Goal: Task Accomplishment & Management: Manage account settings

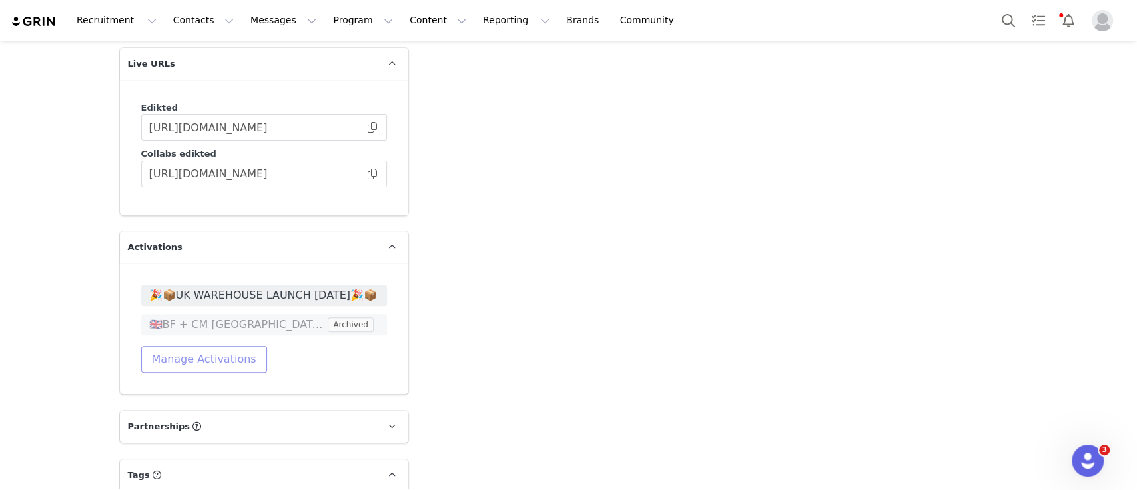
scroll to position [3663, 0]
click at [215, 345] on button "Manage Activations" at bounding box center [204, 358] width 126 height 27
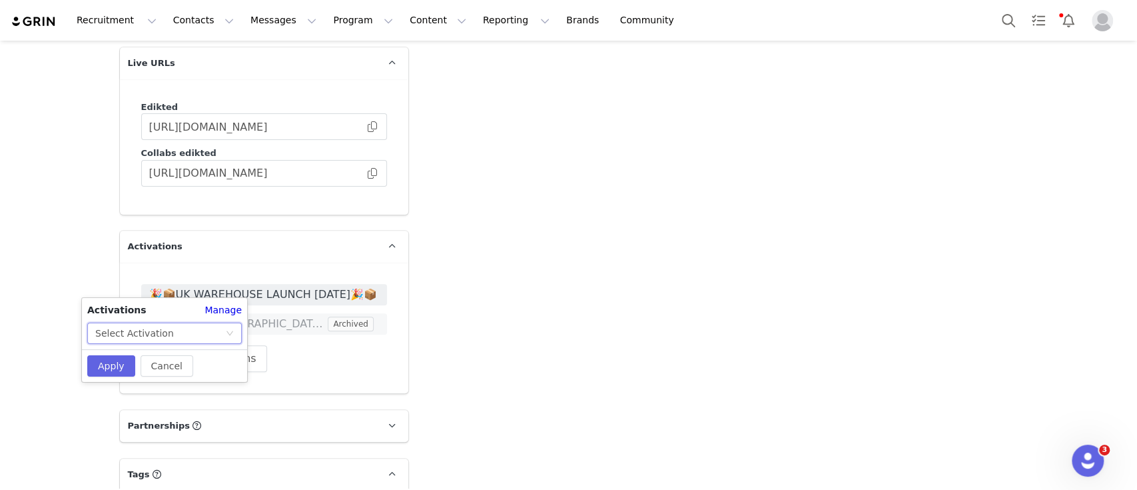
click at [220, 339] on div "Select Activation" at bounding box center [160, 333] width 130 height 20
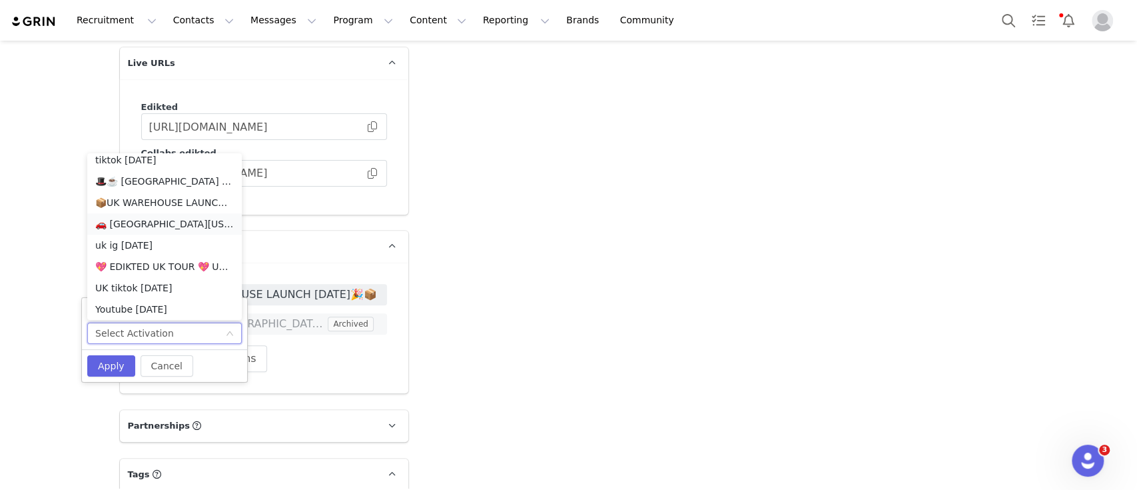
scroll to position [898, 0]
click at [185, 270] on li "💖 EDIKTED UK TOUR 💖 UK SHOPIFY" at bounding box center [164, 271] width 155 height 21
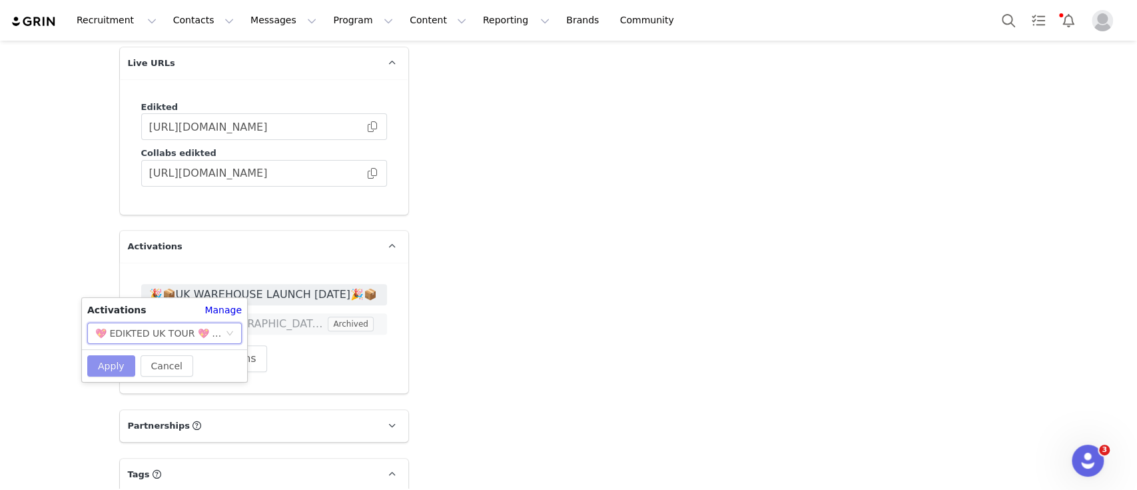
click at [114, 362] on button "Apply" at bounding box center [111, 365] width 48 height 21
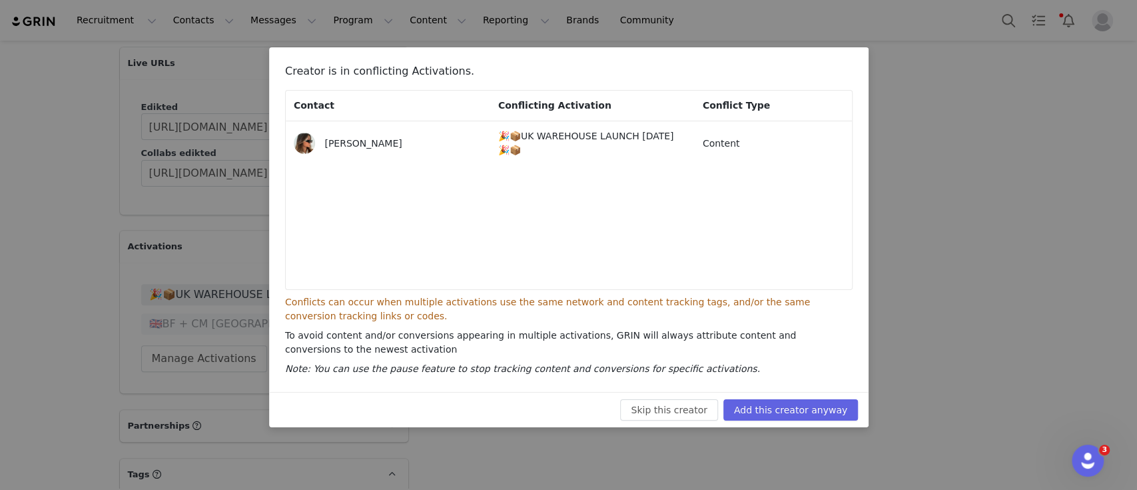
scroll to position [3557, 0]
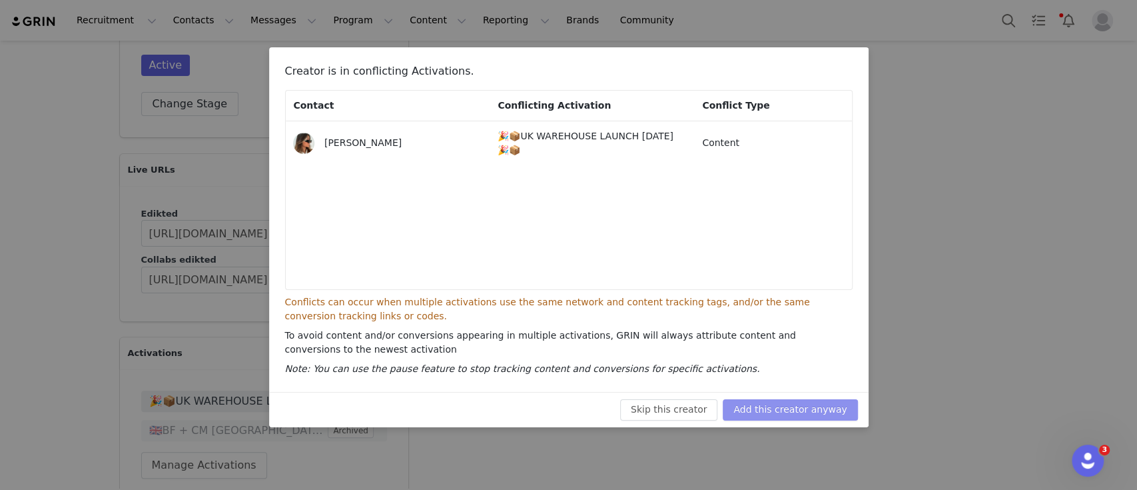
click at [774, 412] on button "Add this creator anyway" at bounding box center [790, 409] width 135 height 21
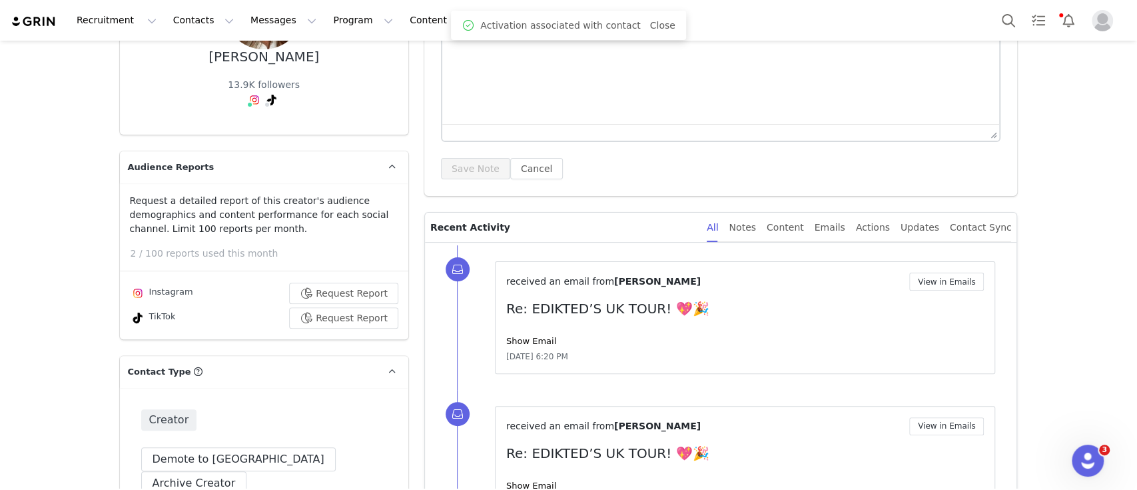
scroll to position [0, 0]
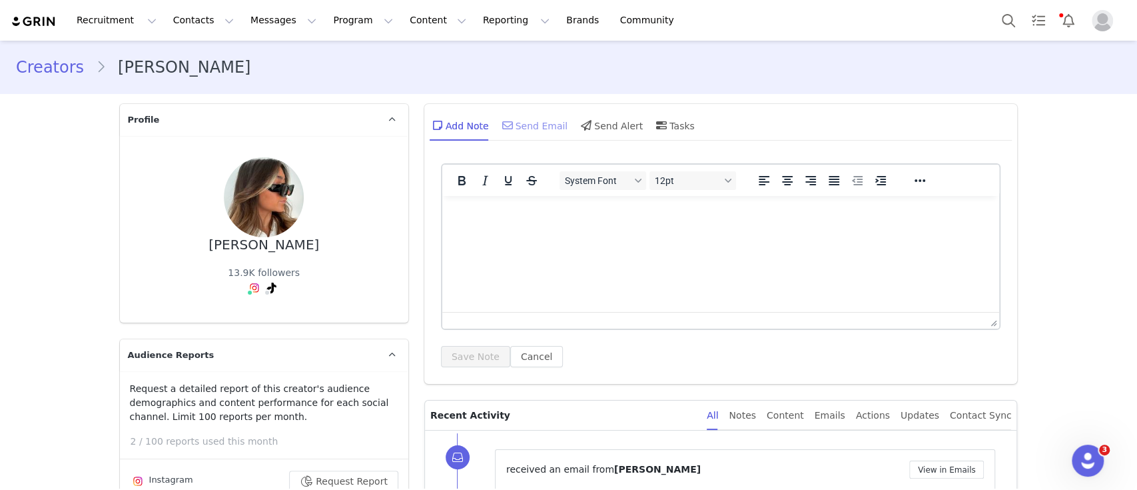
click at [510, 126] on div "Send Email" at bounding box center [534, 125] width 69 height 32
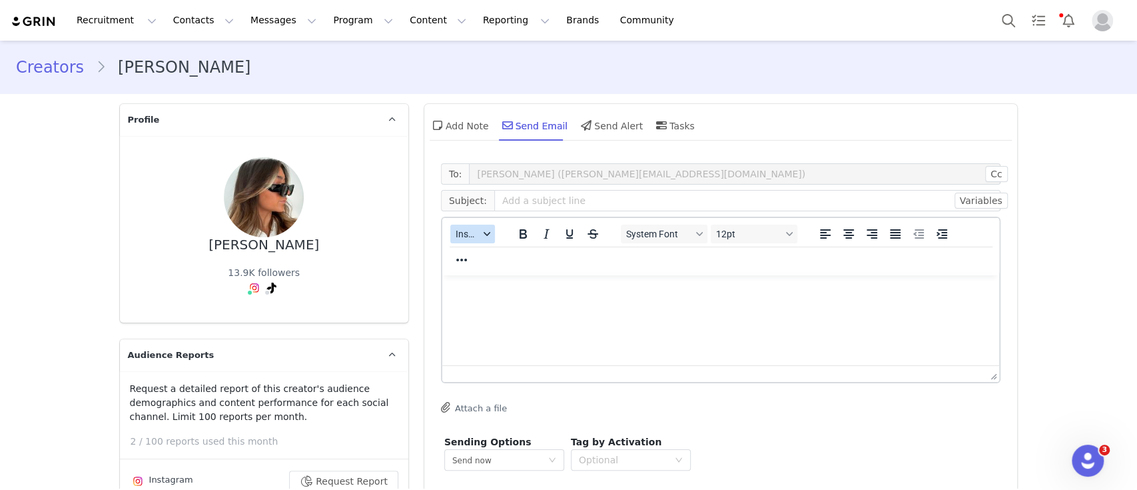
click at [470, 241] on button "Insert" at bounding box center [472, 234] width 45 height 19
click at [499, 257] on div "Insert Template" at bounding box center [514, 257] width 120 height 16
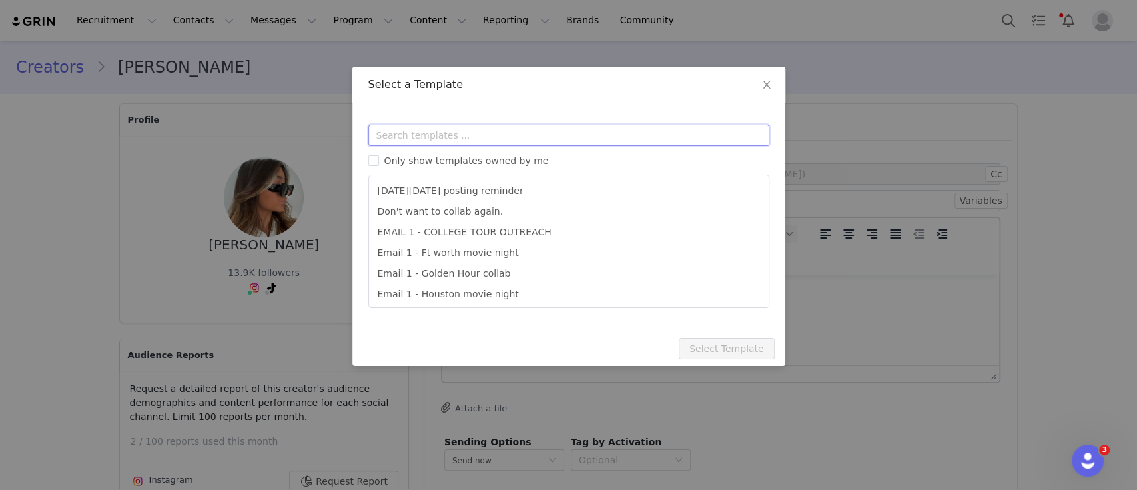
click at [485, 130] on input "text" at bounding box center [568, 135] width 401 height 21
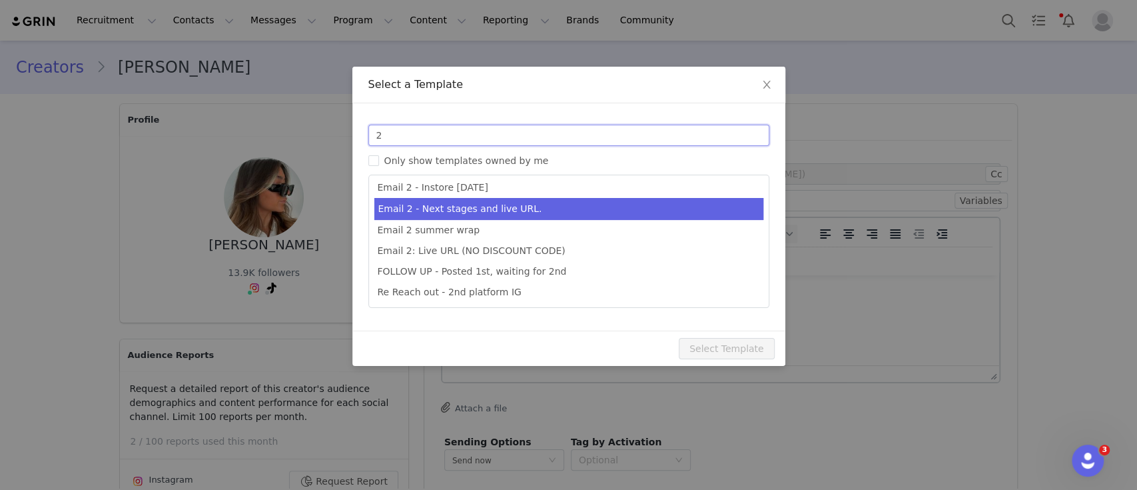
type input "2"
type input "Collab with Edikted"
click at [515, 208] on li "Email 2 - Next stages and live URL." at bounding box center [568, 209] width 389 height 22
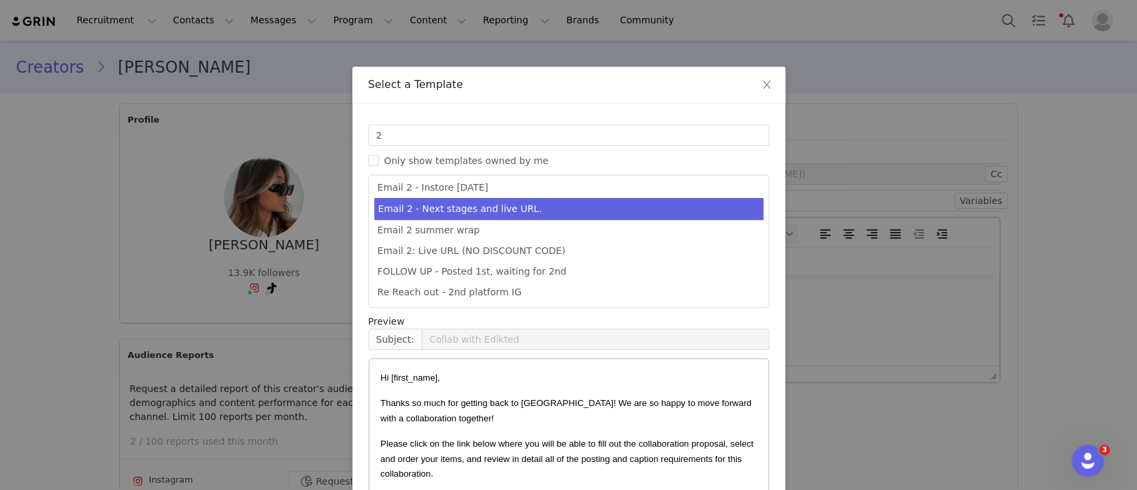
scroll to position [101, 0]
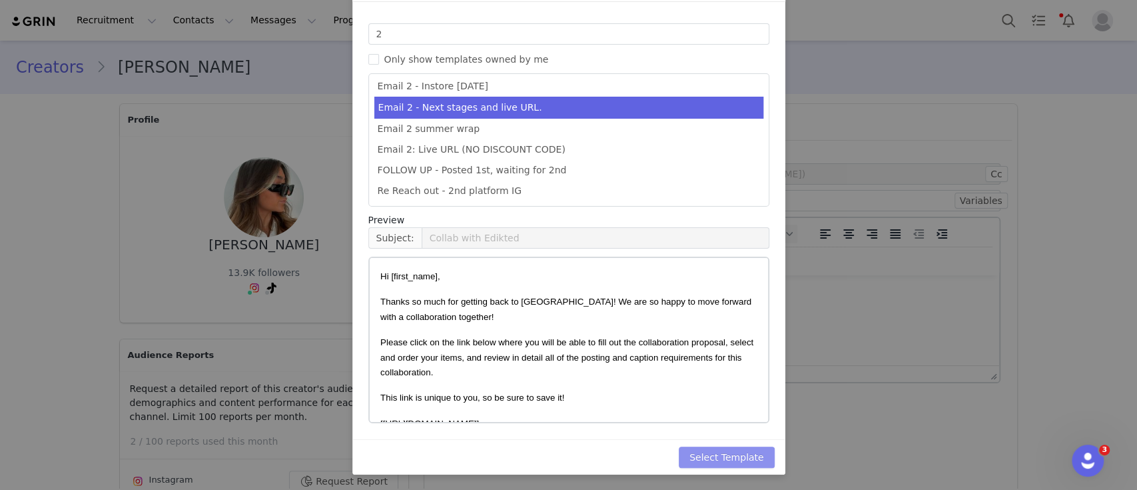
click at [736, 450] on button "Select Template" at bounding box center [727, 456] width 96 height 21
type input "Collab with Edikted"
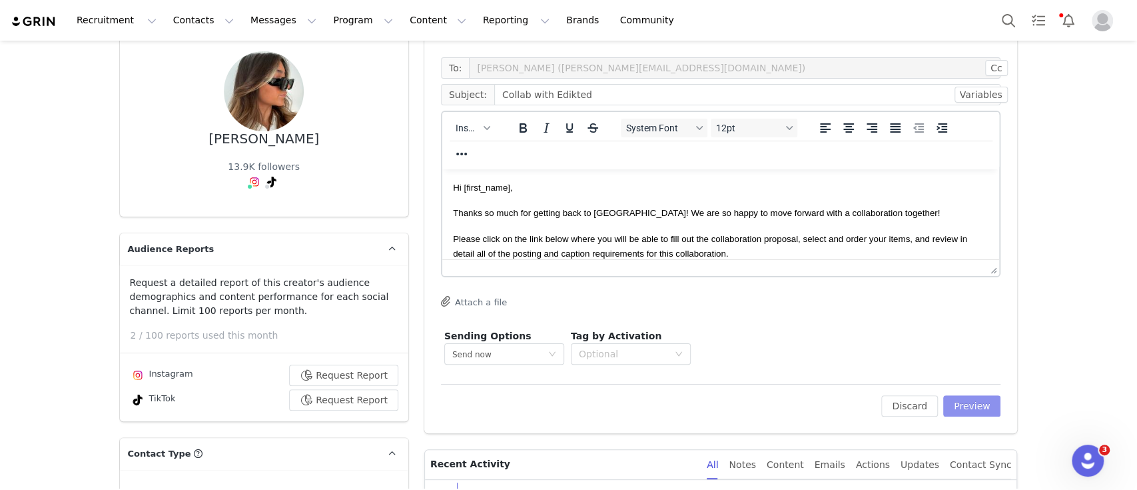
scroll to position [107, 0]
click at [975, 400] on button "Preview" at bounding box center [972, 404] width 58 height 21
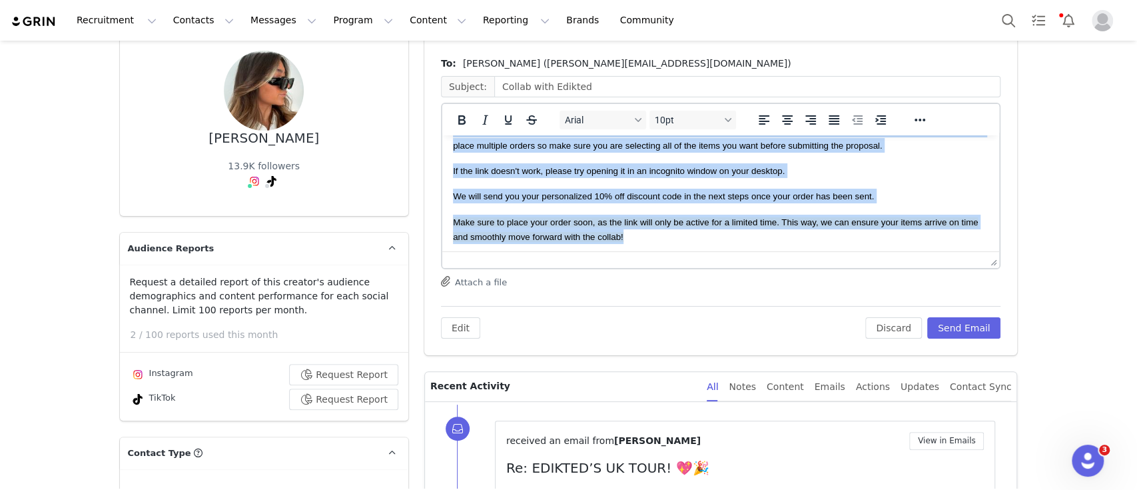
scroll to position [312, 0]
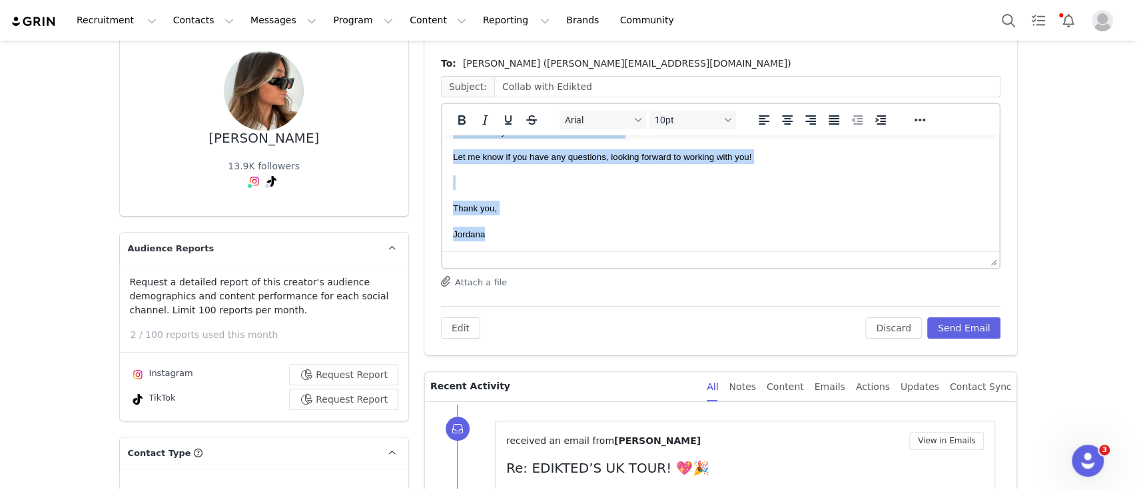
drag, startPoint x: 454, startPoint y: 153, endPoint x: 728, endPoint y: 332, distance: 327.7
click at [728, 252] on html "Hi Jess, Thanks so much for getting back to us! We are so happy to move forward…" at bounding box center [721, 37] width 558 height 428
copy body "Hi Jess, Thanks so much for getting back to us! We are so happy to move forward…"
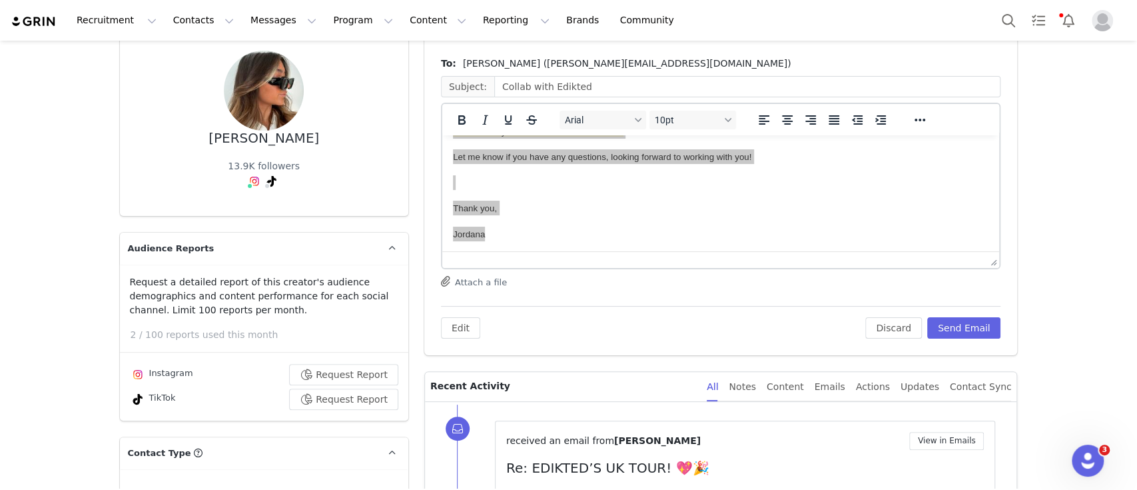
click at [866, 326] on div "Edit" at bounding box center [653, 327] width 424 height 21
click at [884, 324] on button "Discard" at bounding box center [894, 327] width 57 height 21
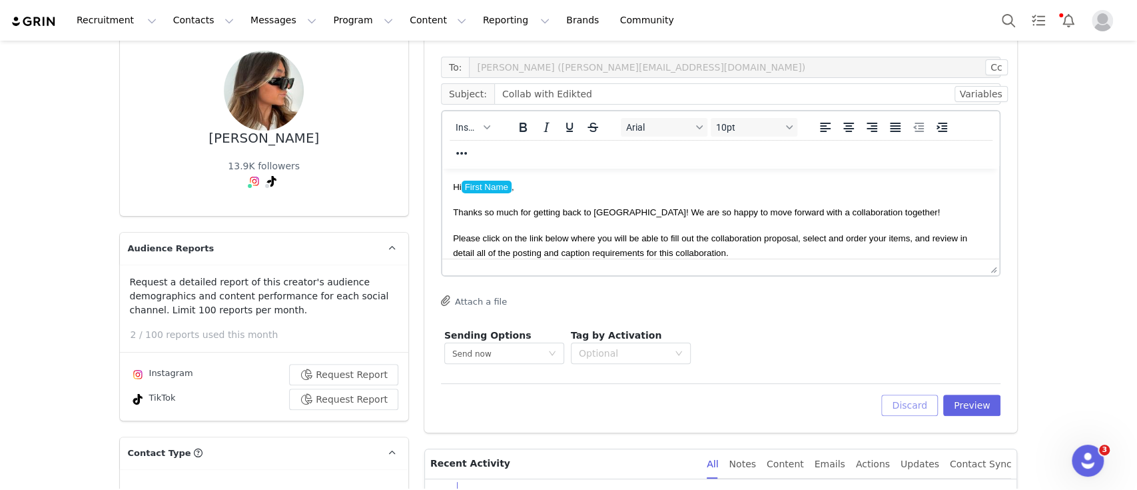
scroll to position [0, 0]
click at [912, 405] on button "Discard" at bounding box center [910, 404] width 57 height 21
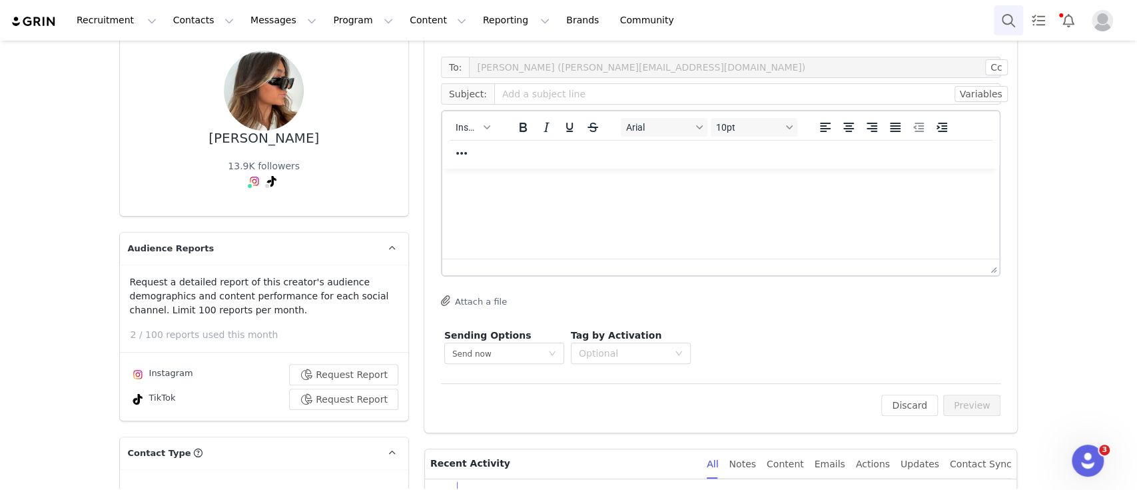
click at [1009, 30] on button "Search" at bounding box center [1008, 20] width 29 height 30
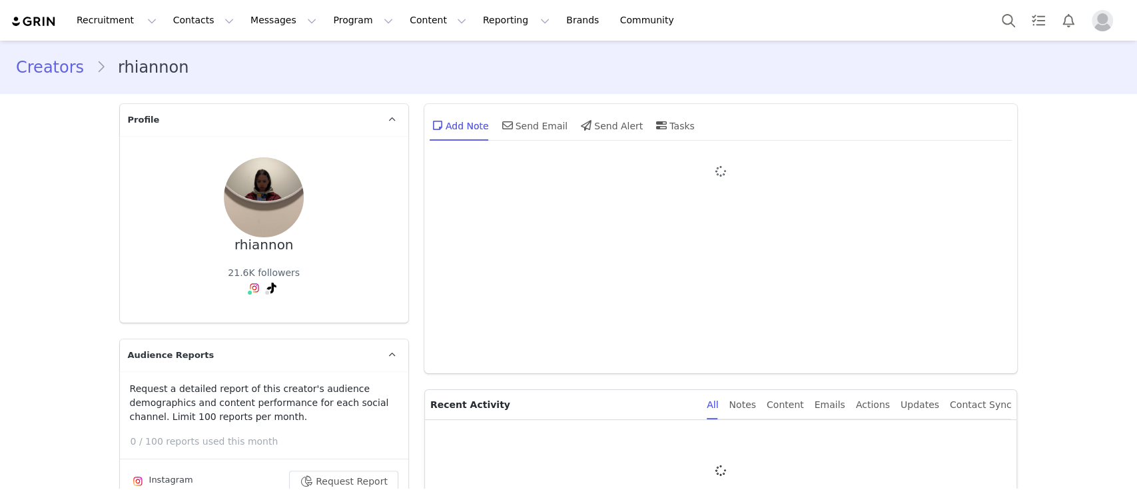
type input "+1 ([GEOGRAPHIC_DATA])"
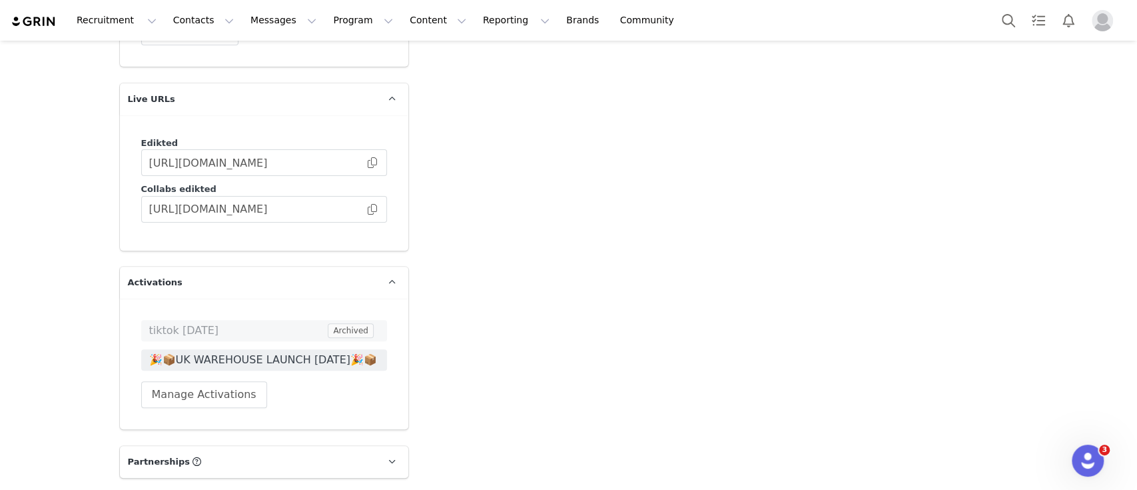
scroll to position [3631, 0]
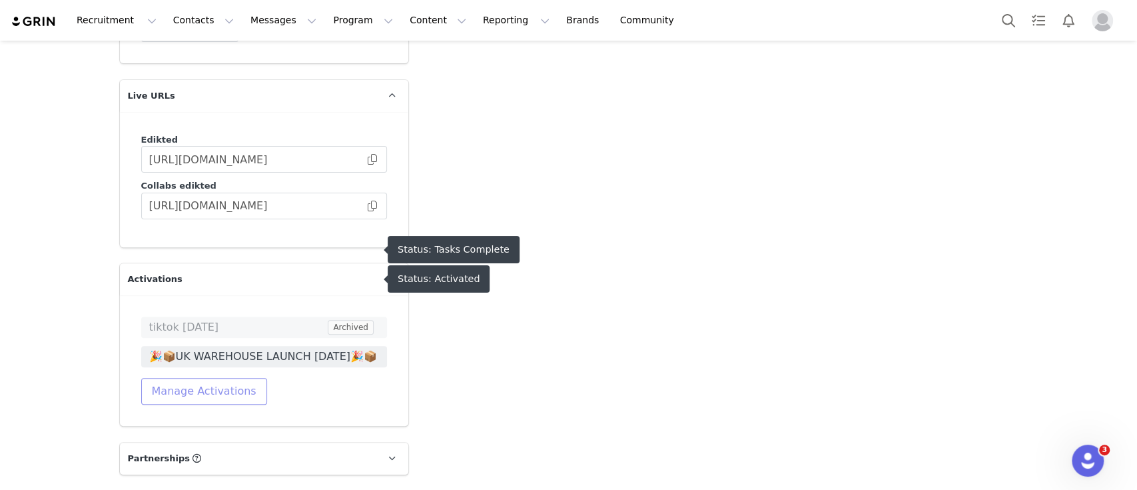
click at [209, 378] on button "Manage Activations" at bounding box center [204, 391] width 126 height 27
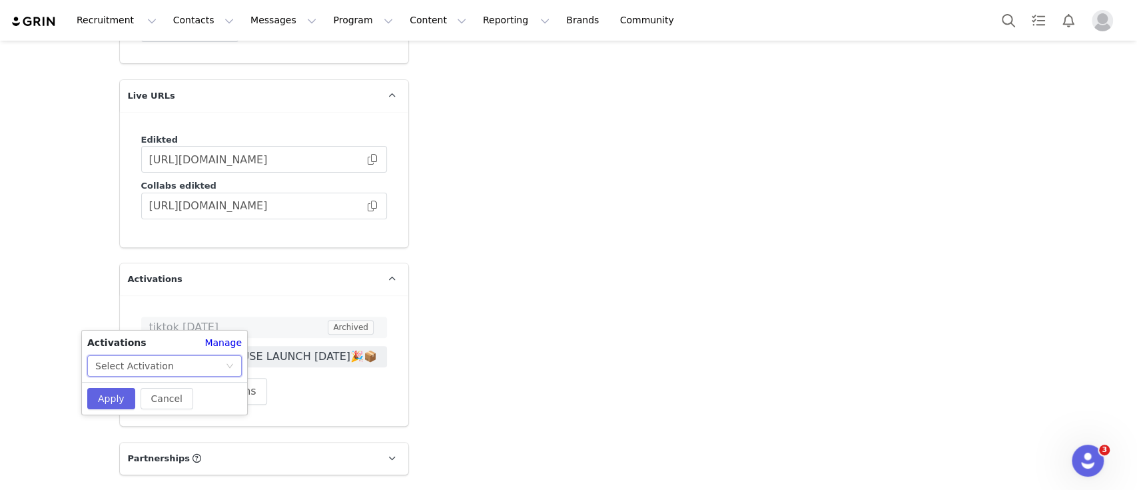
click at [199, 362] on div "Select Activation" at bounding box center [160, 366] width 130 height 20
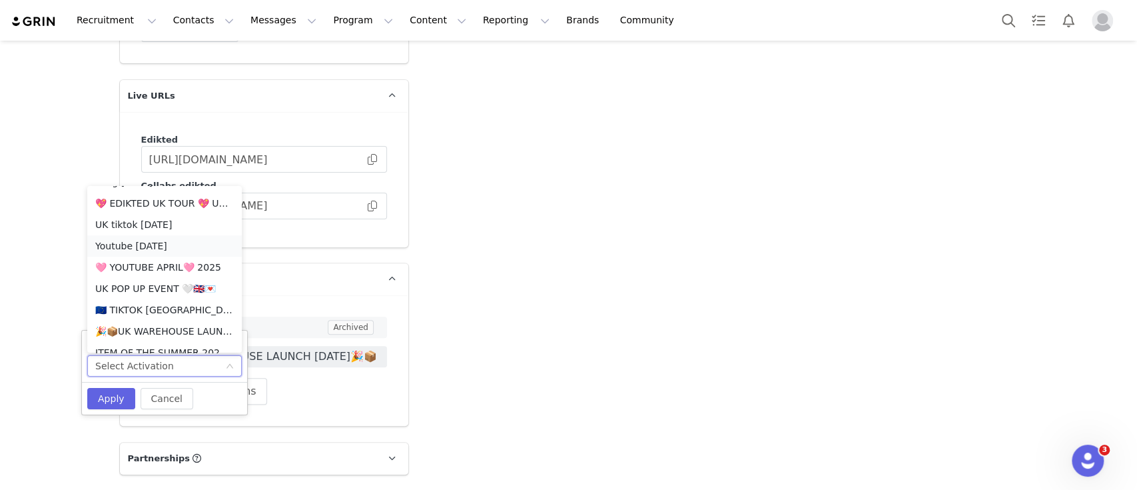
scroll to position [934, 0]
click at [181, 265] on li "💖 EDIKTED UK TOUR 💖 UK SHOPIFY" at bounding box center [164, 267] width 155 height 21
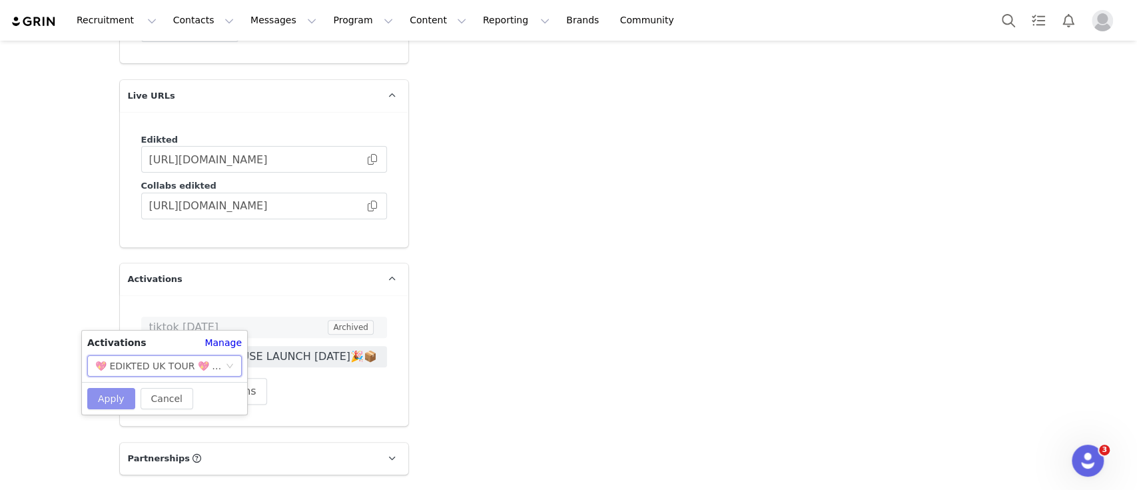
click at [107, 404] on button "Apply" at bounding box center [111, 398] width 48 height 21
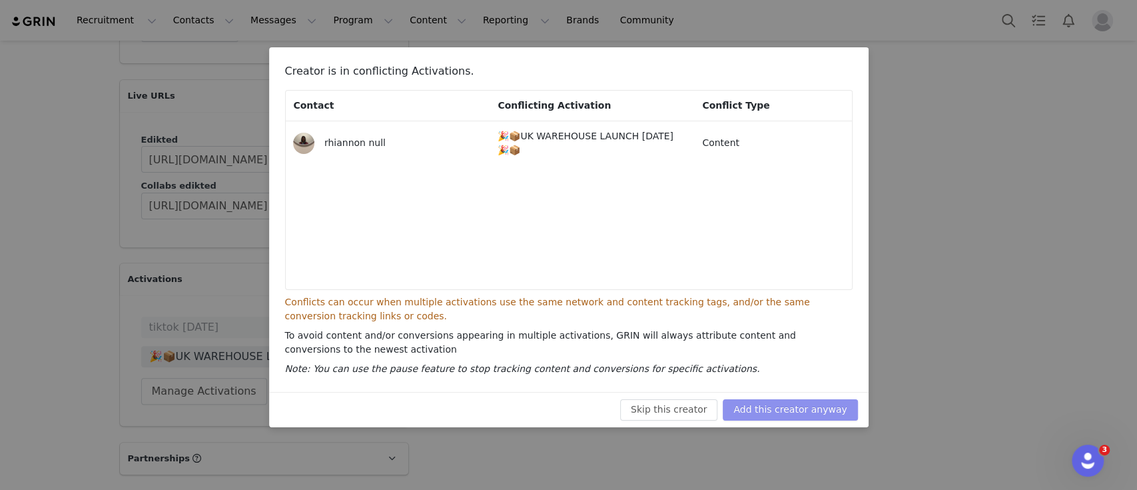
click at [788, 411] on button "Add this creator anyway" at bounding box center [790, 409] width 135 height 21
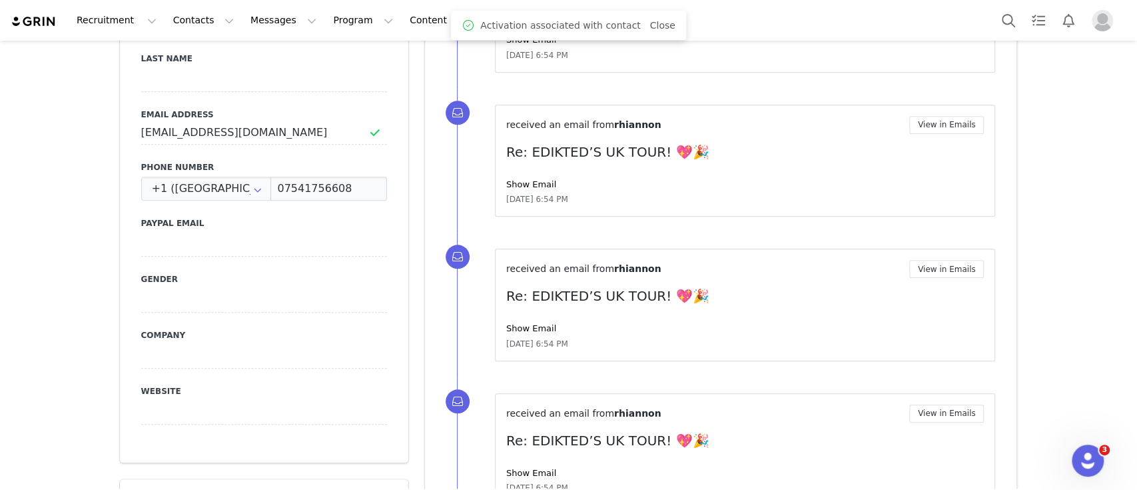
scroll to position [0, 0]
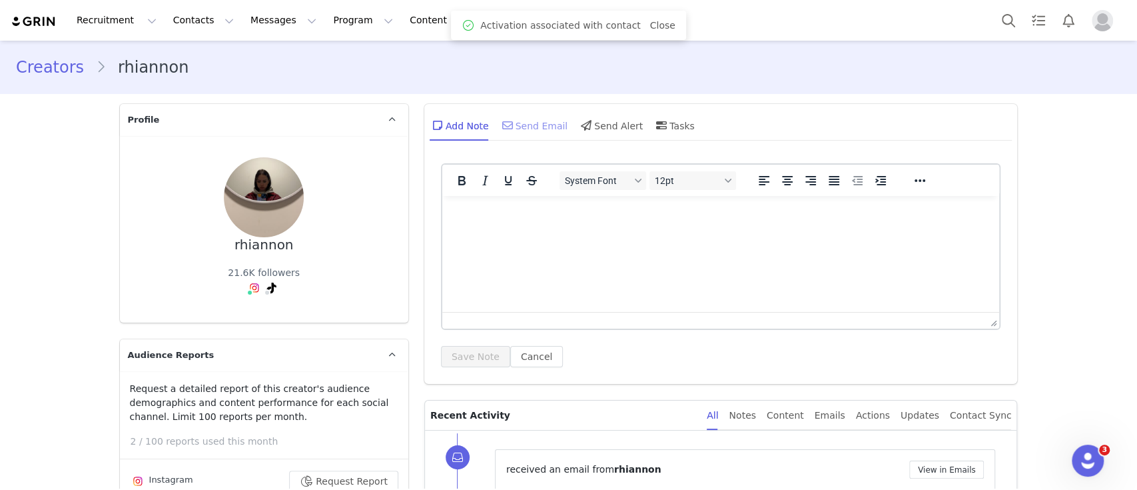
click at [536, 130] on div "Send Email" at bounding box center [534, 125] width 69 height 32
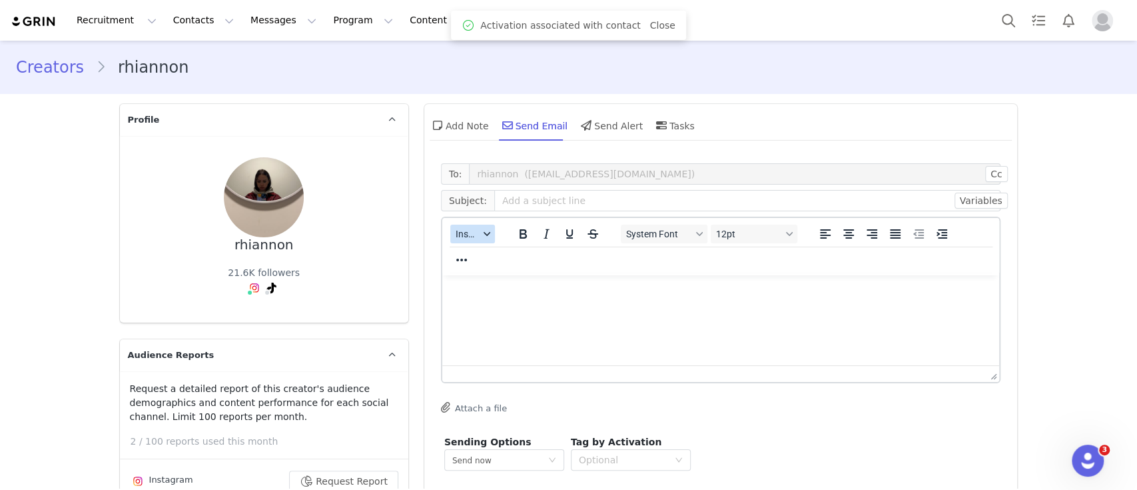
click at [483, 233] on icon "button" at bounding box center [486, 234] width 7 height 4
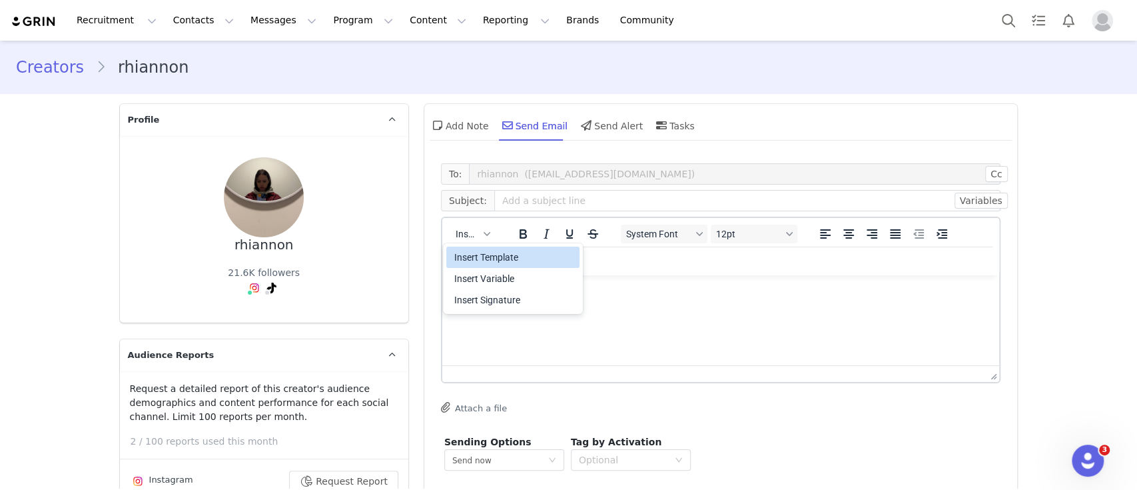
click at [525, 253] on div "Insert Template" at bounding box center [514, 257] width 120 height 16
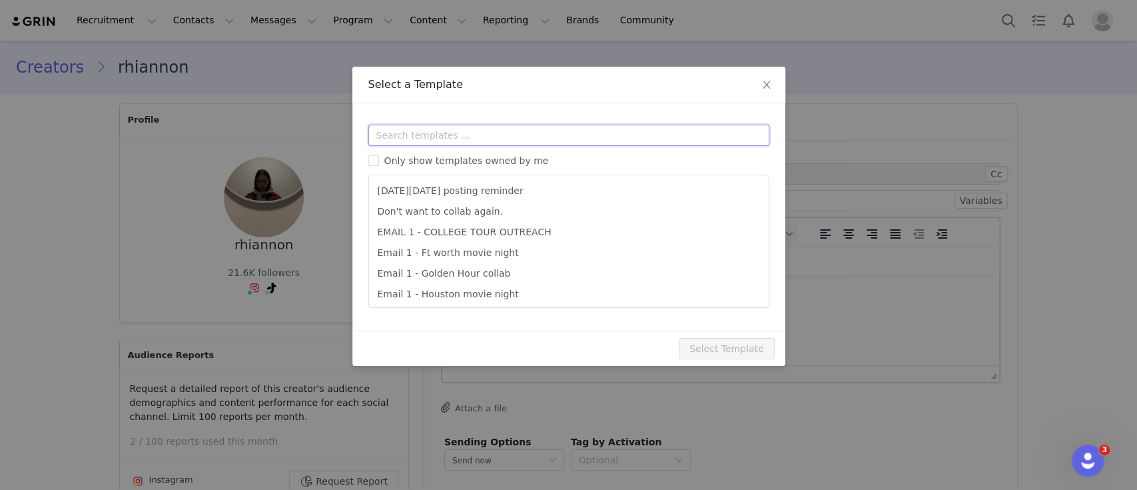
click at [486, 131] on input "text" at bounding box center [568, 135] width 401 height 21
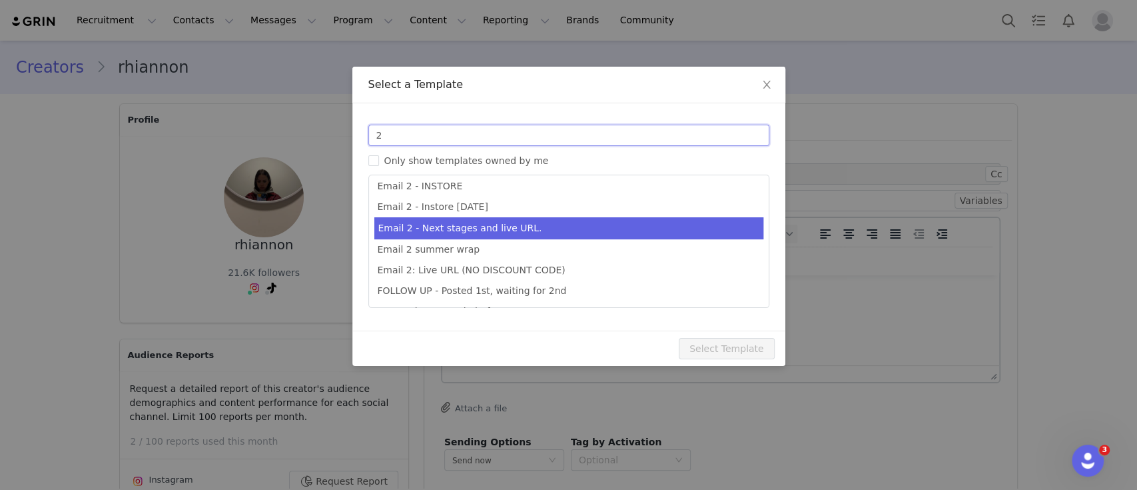
type input "2"
type input "Collab with Edikted"
click at [565, 228] on li "Email 2 - Next stages and live URL." at bounding box center [568, 228] width 389 height 22
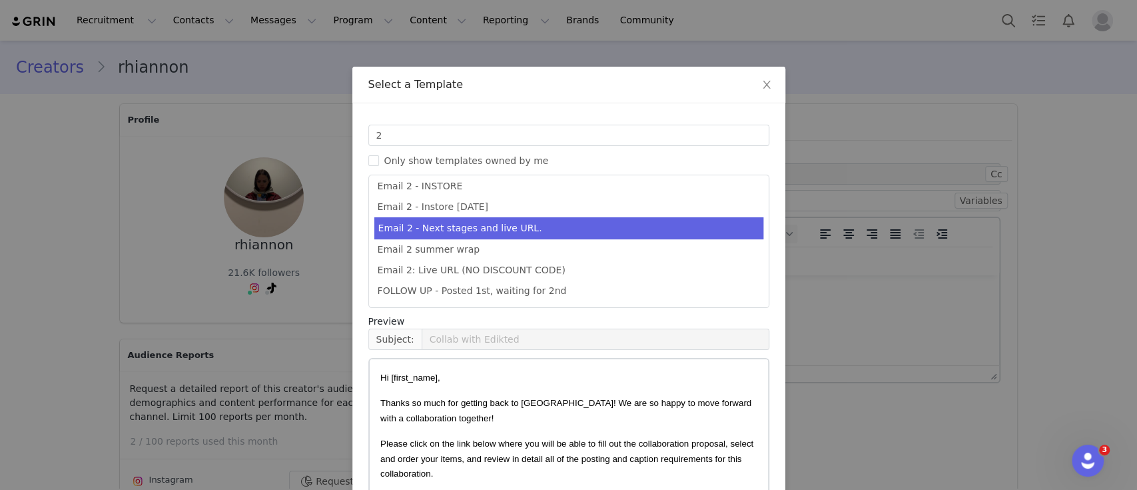
scroll to position [101, 0]
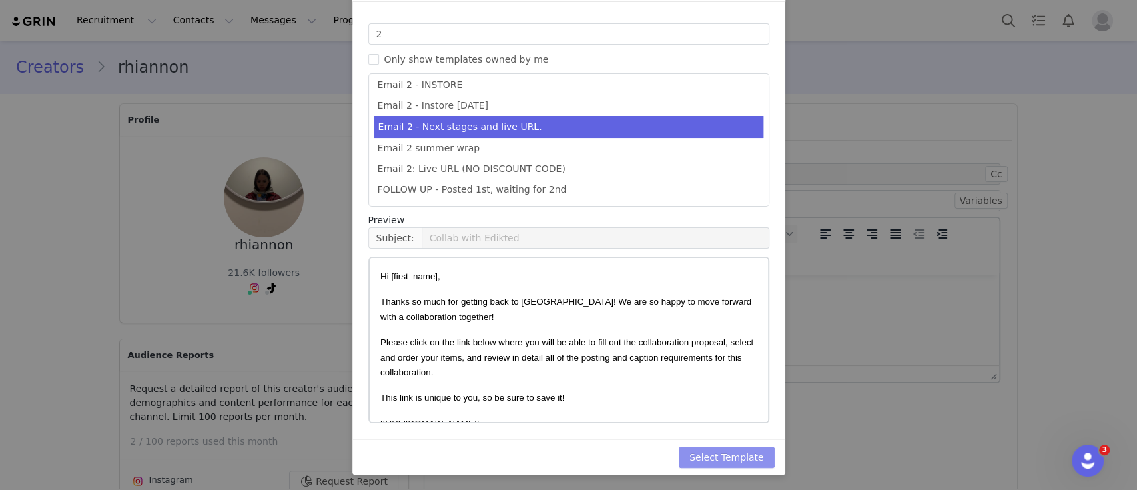
click at [741, 456] on button "Select Template" at bounding box center [727, 456] width 96 height 21
type input "Collab with Edikted"
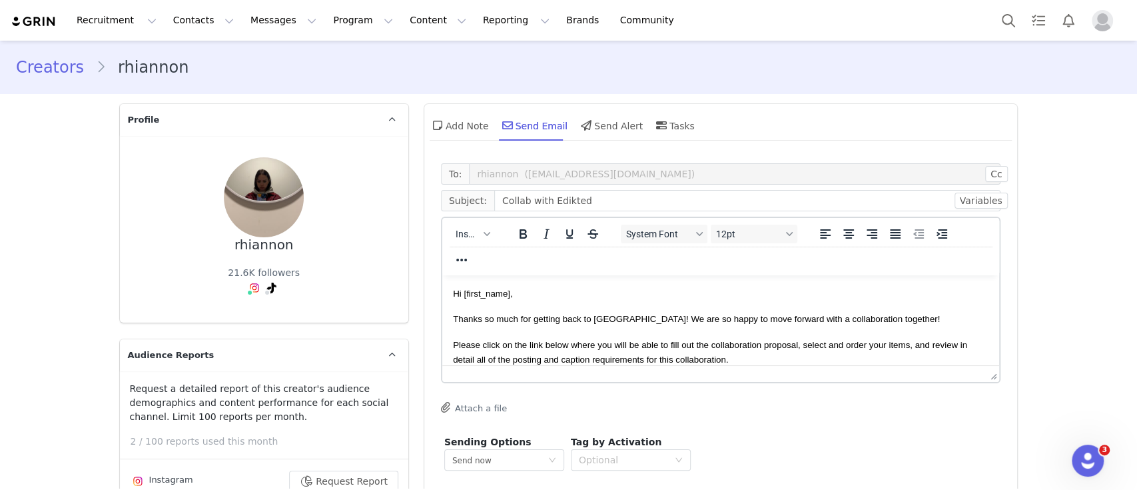
scroll to position [81, 0]
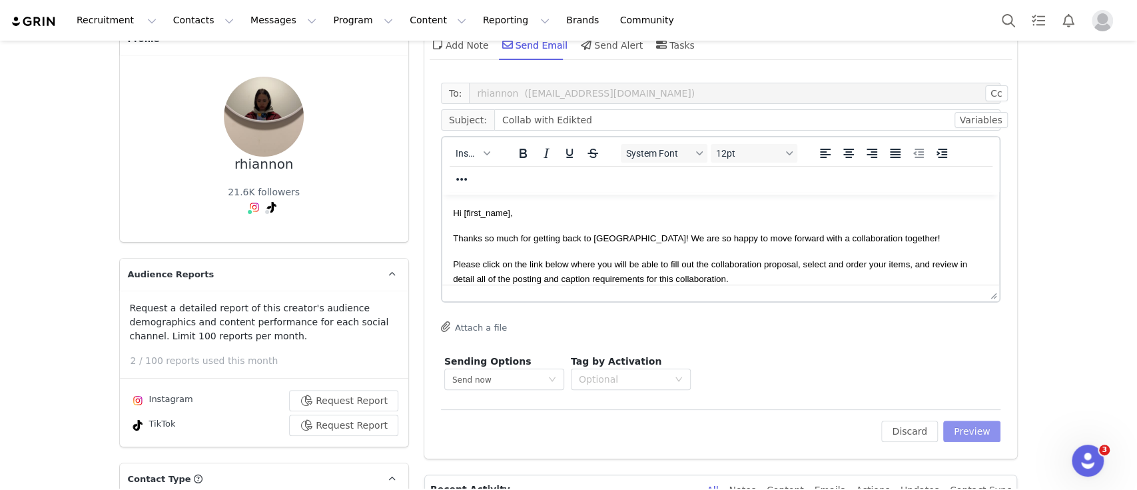
click at [981, 436] on button "Preview" at bounding box center [972, 430] width 58 height 21
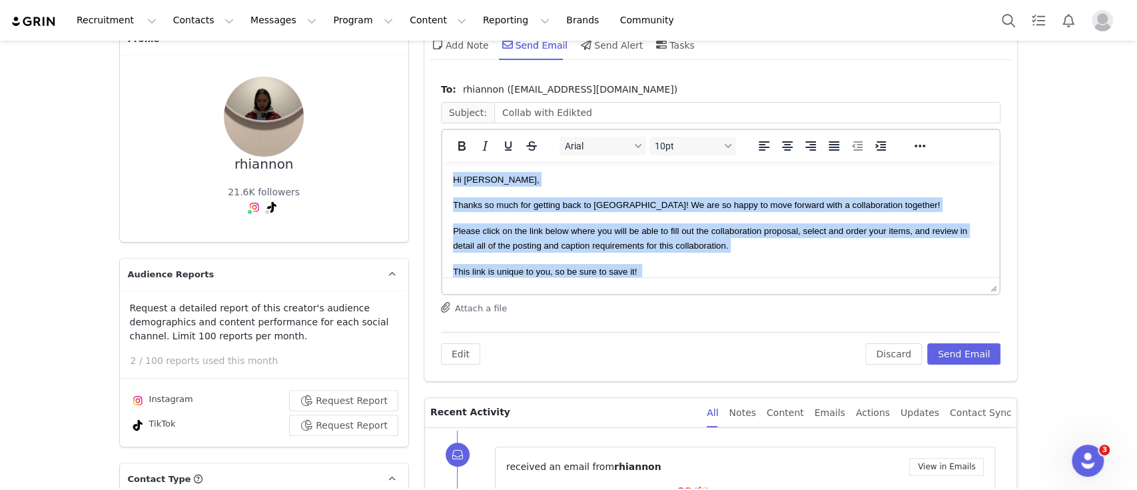
scroll to position [312, 0]
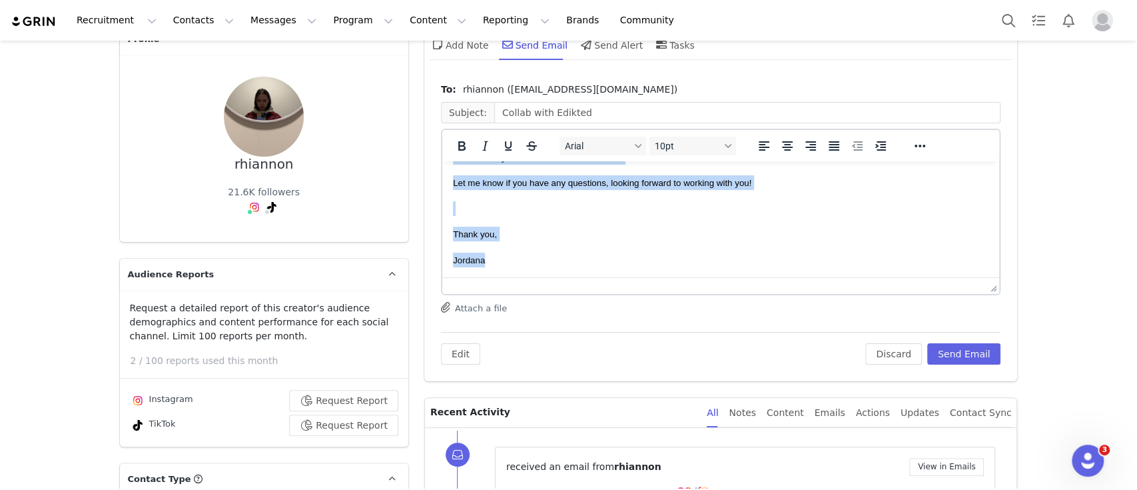
drag, startPoint x: 453, startPoint y: 180, endPoint x: 706, endPoint y: 386, distance: 326.2
click at [706, 278] on html "Hi [PERSON_NAME], Thanks so much for getting back to [GEOGRAPHIC_DATA]! We are …" at bounding box center [721, 63] width 558 height 428
copy body "Lo ipsumdol, Sitame co adip eli seddoei temp in ut! La etd ma aliqu en admi ven…"
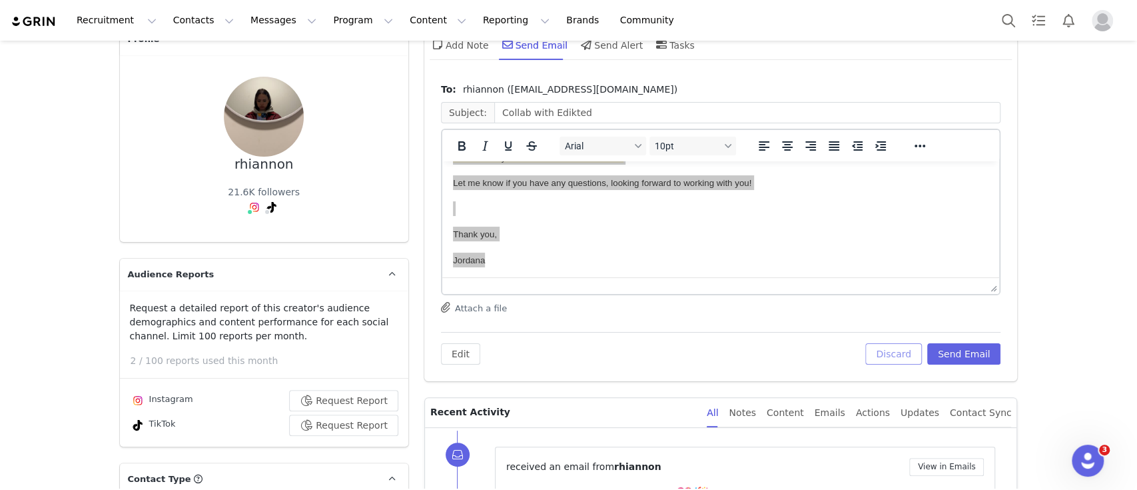
click at [898, 353] on button "Discard" at bounding box center [894, 353] width 57 height 21
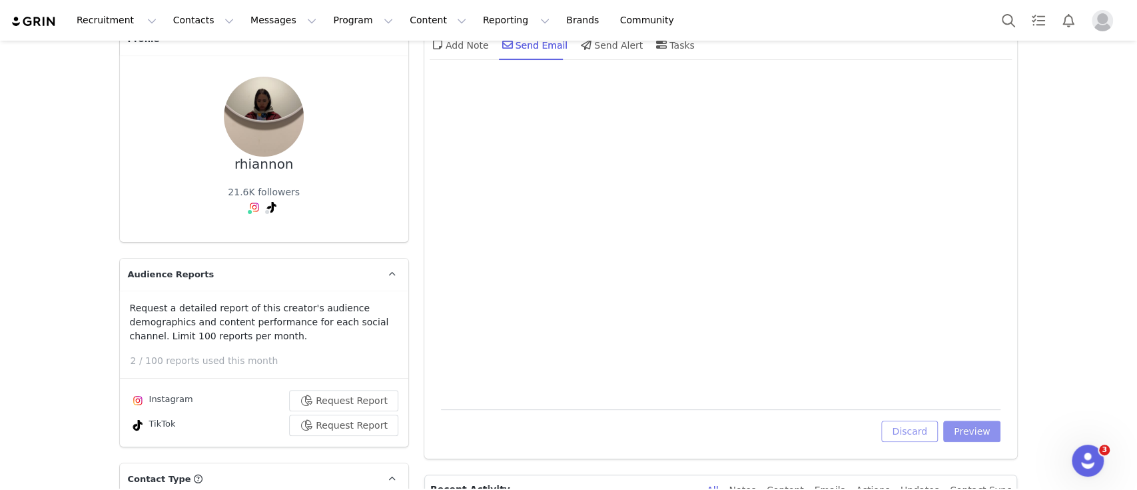
scroll to position [0, 0]
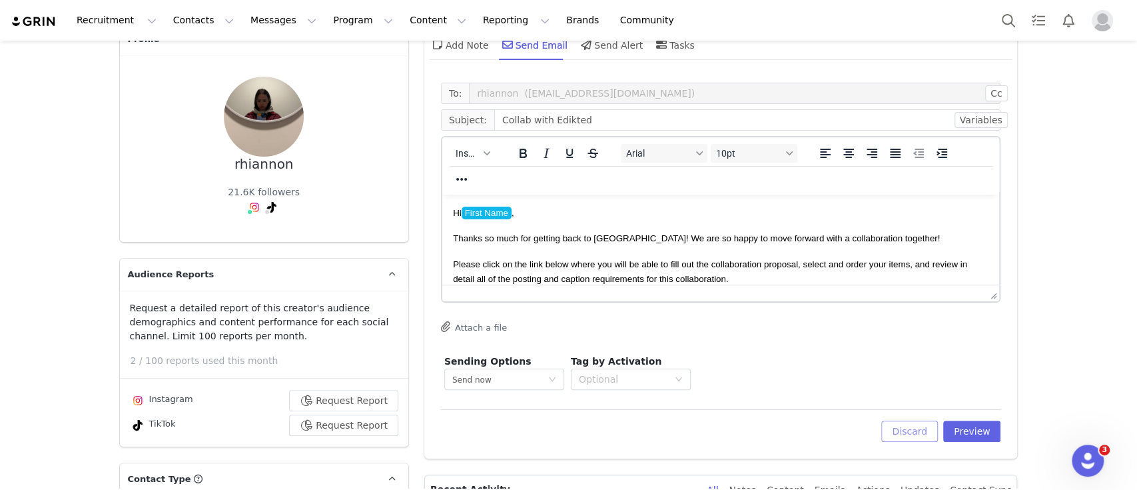
click at [906, 428] on button "Discard" at bounding box center [910, 430] width 57 height 21
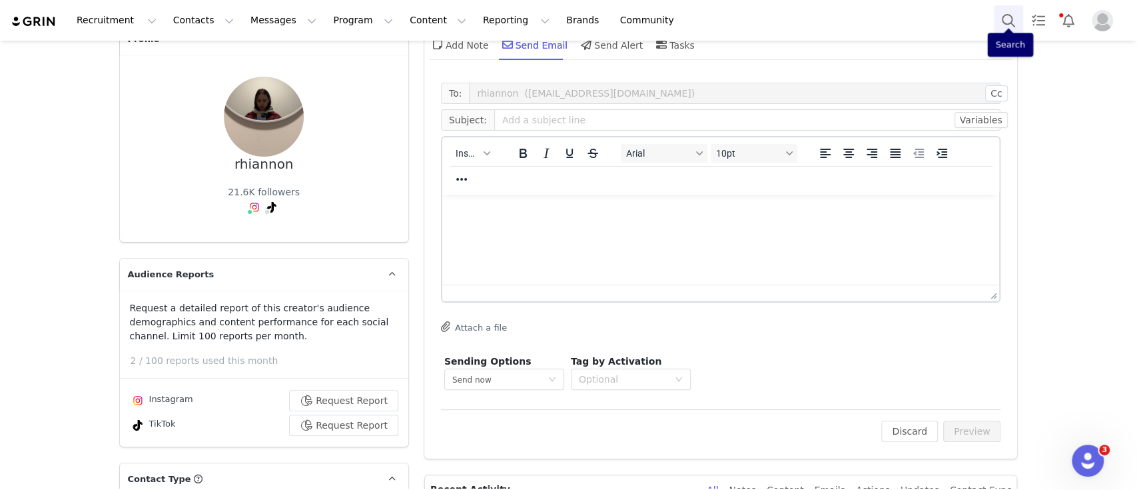
click at [1018, 24] on button "Search" at bounding box center [1008, 20] width 29 height 30
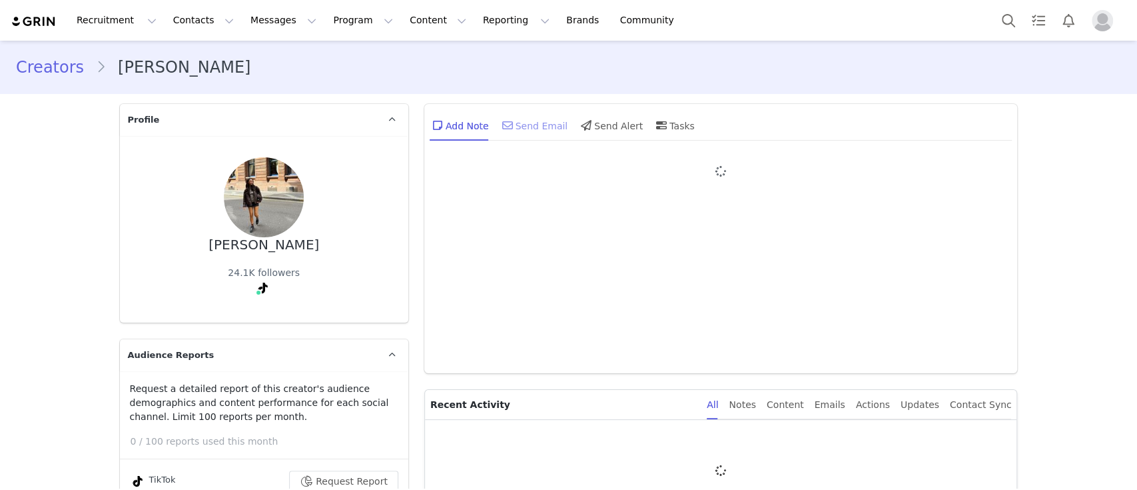
type input "+1 ([GEOGRAPHIC_DATA])"
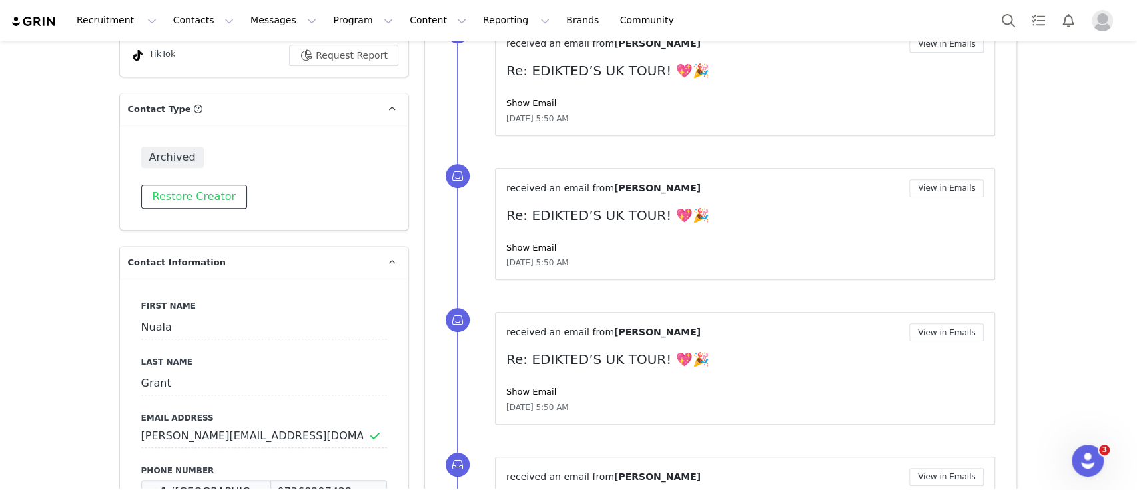
click at [209, 202] on button "Restore Creator" at bounding box center [194, 197] width 106 height 24
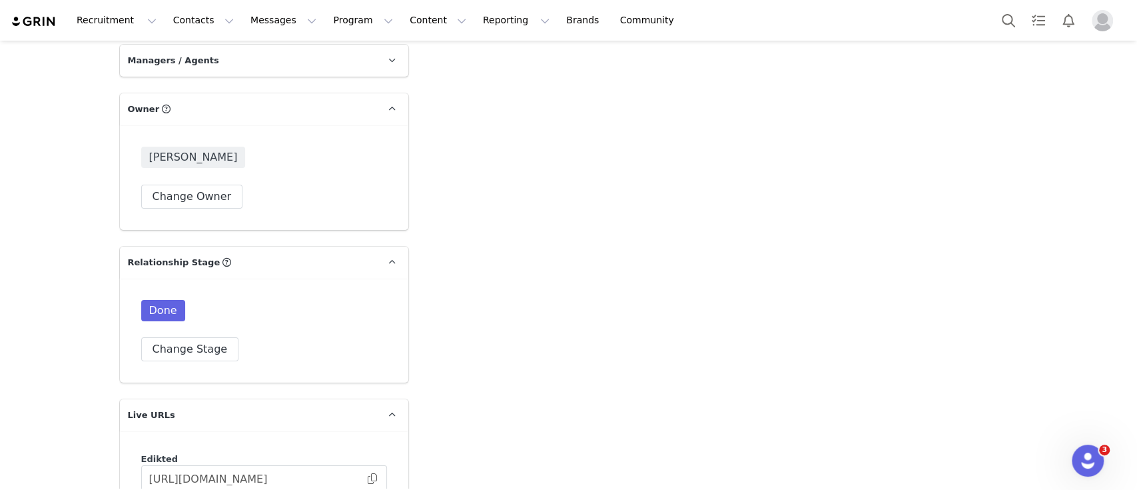
scroll to position [3238, 0]
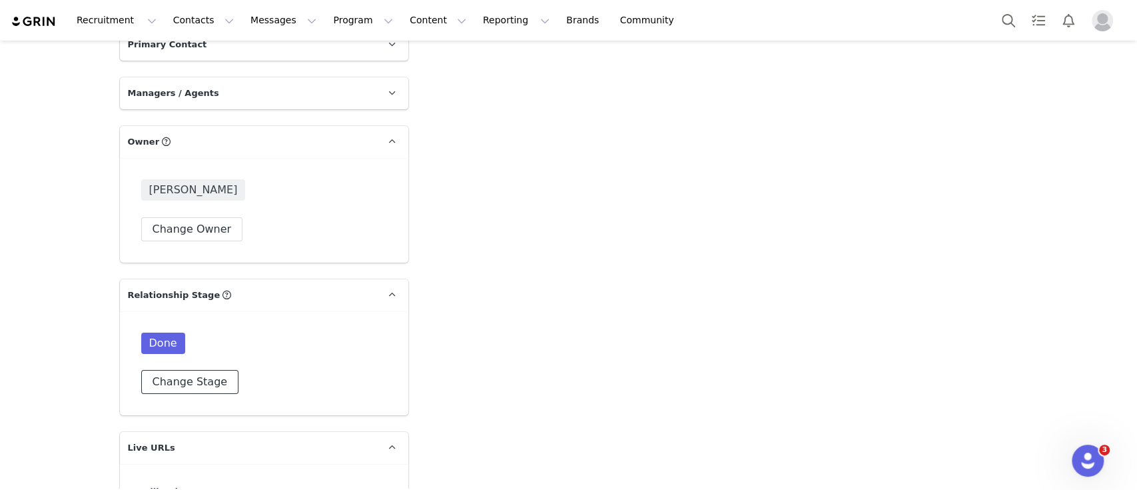
click at [193, 370] on button "Change Stage" at bounding box center [190, 382] width 98 height 24
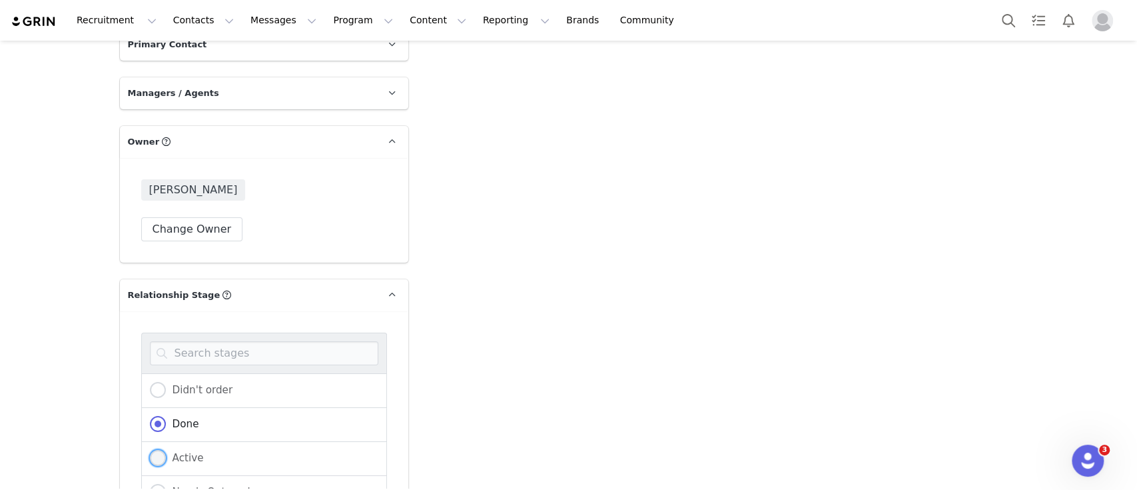
click at [170, 452] on span "Active" at bounding box center [185, 458] width 38 height 12
click at [166, 450] on input "Active" at bounding box center [158, 458] width 16 height 17
radio input "true"
radio input "false"
radio input "true"
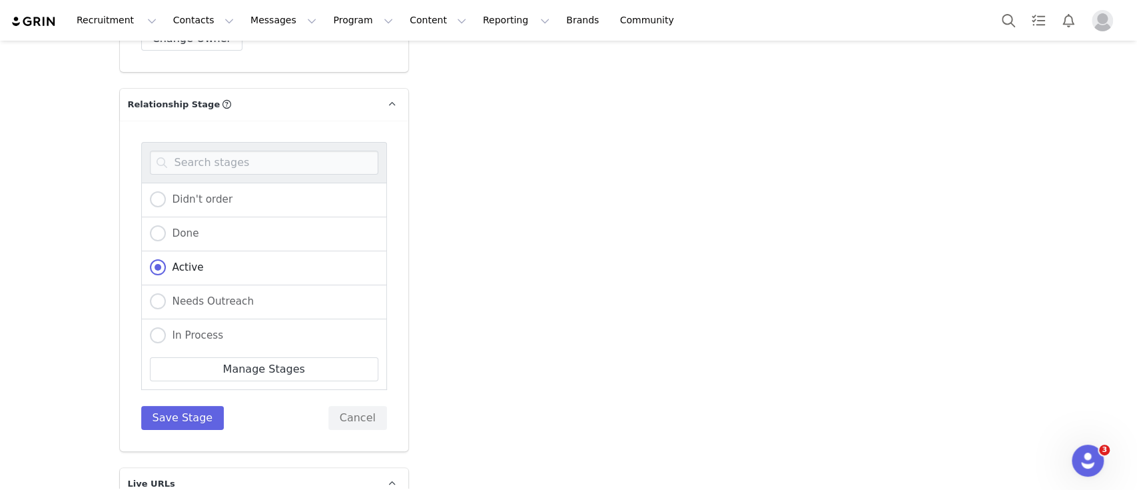
scroll to position [3436, 0]
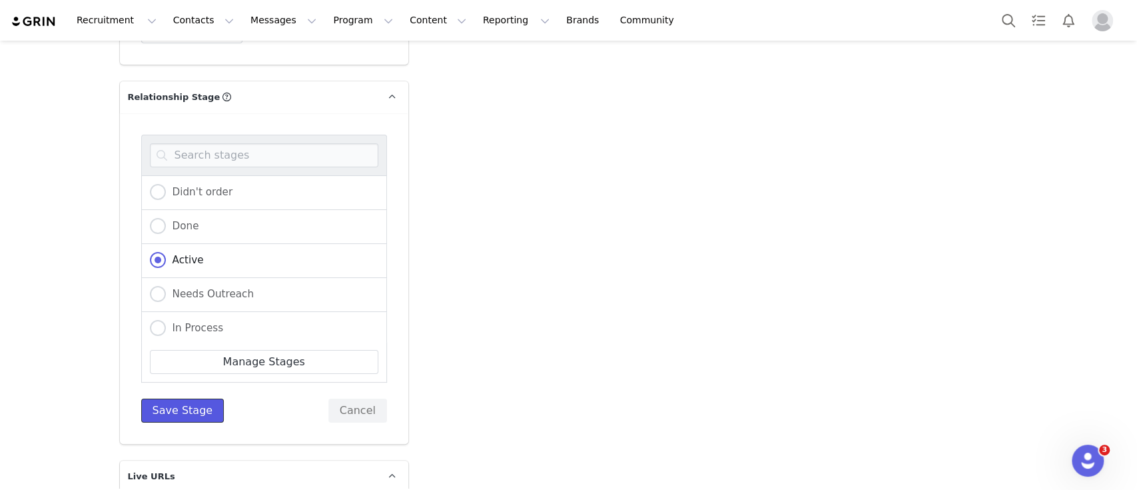
click at [188, 398] on button "Save Stage" at bounding box center [182, 410] width 83 height 24
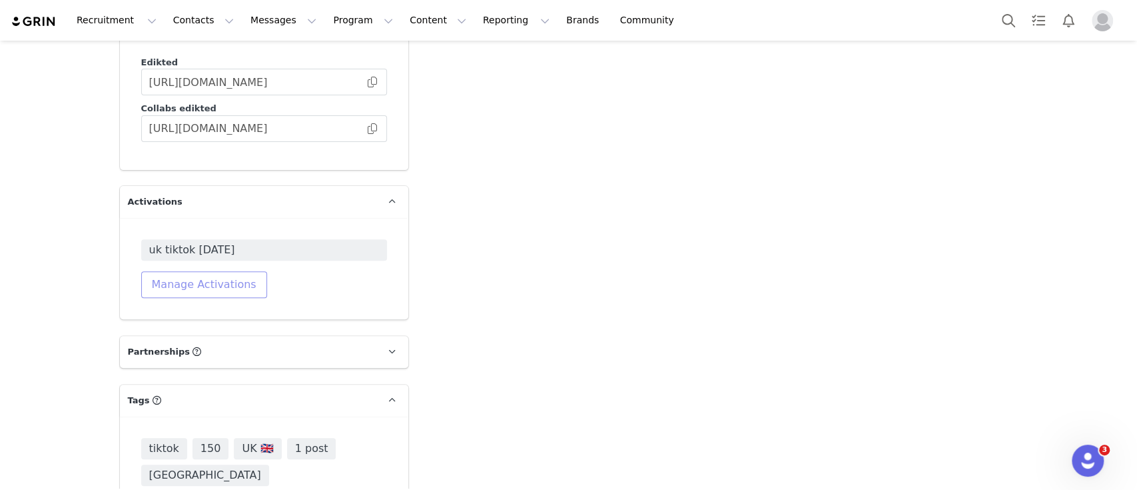
click at [221, 271] on button "Manage Activations" at bounding box center [204, 284] width 126 height 27
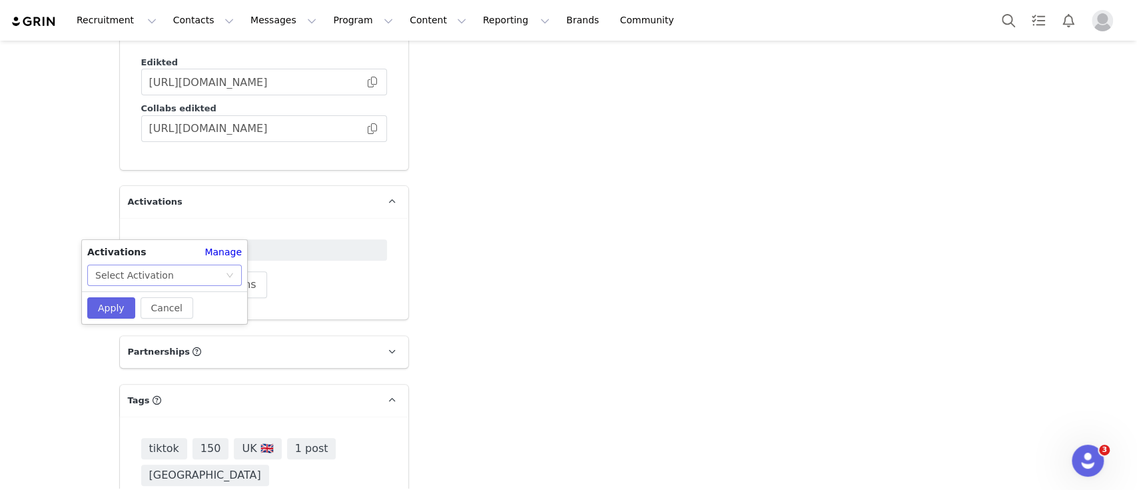
click at [215, 275] on div "Select Activation" at bounding box center [160, 275] width 130 height 20
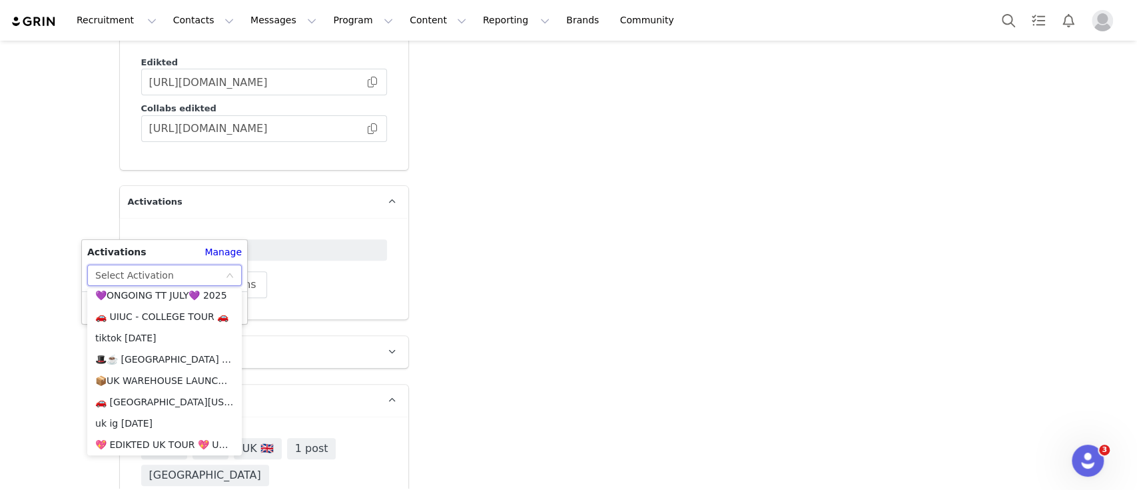
scroll to position [860, 0]
click at [179, 445] on li "💖 EDIKTED UK TOUR 💖 UK SHOPIFY" at bounding box center [164, 443] width 155 height 21
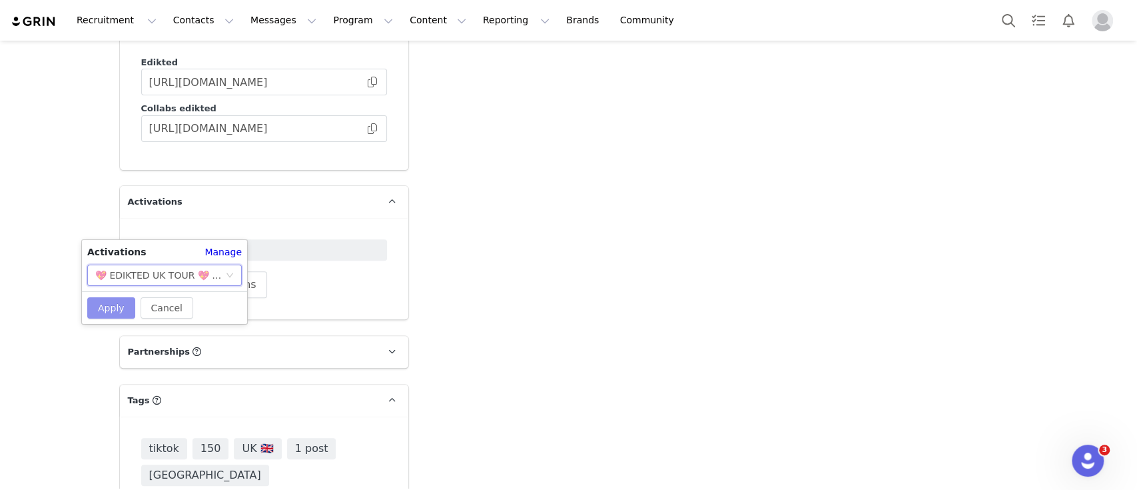
click at [99, 310] on button "Apply" at bounding box center [111, 307] width 48 height 21
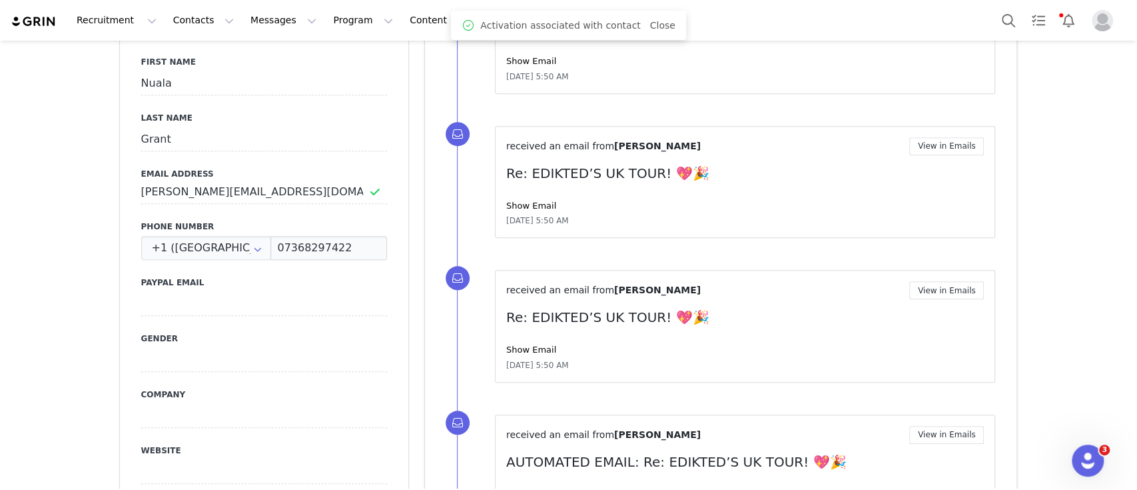
scroll to position [0, 0]
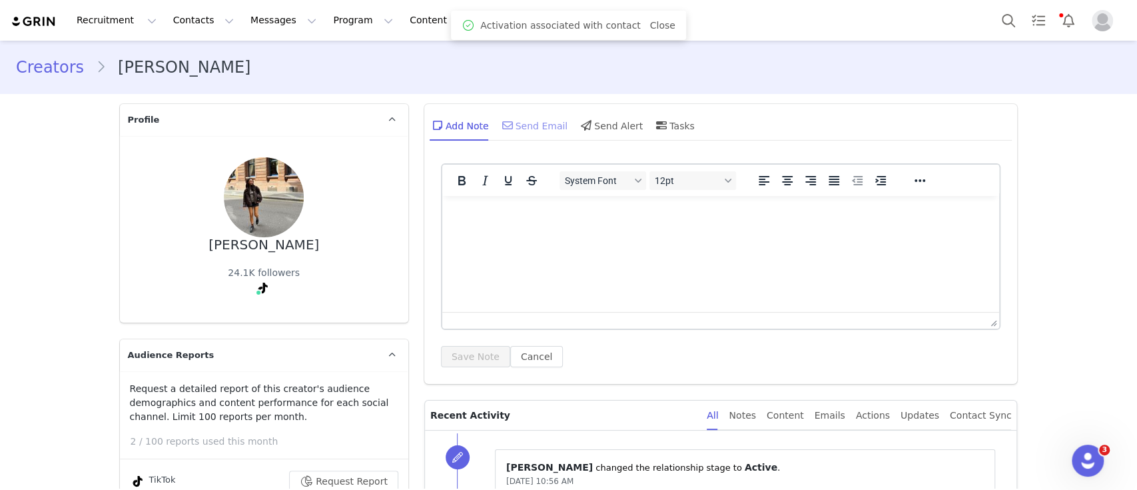
click at [519, 125] on div "Send Email" at bounding box center [534, 125] width 69 height 32
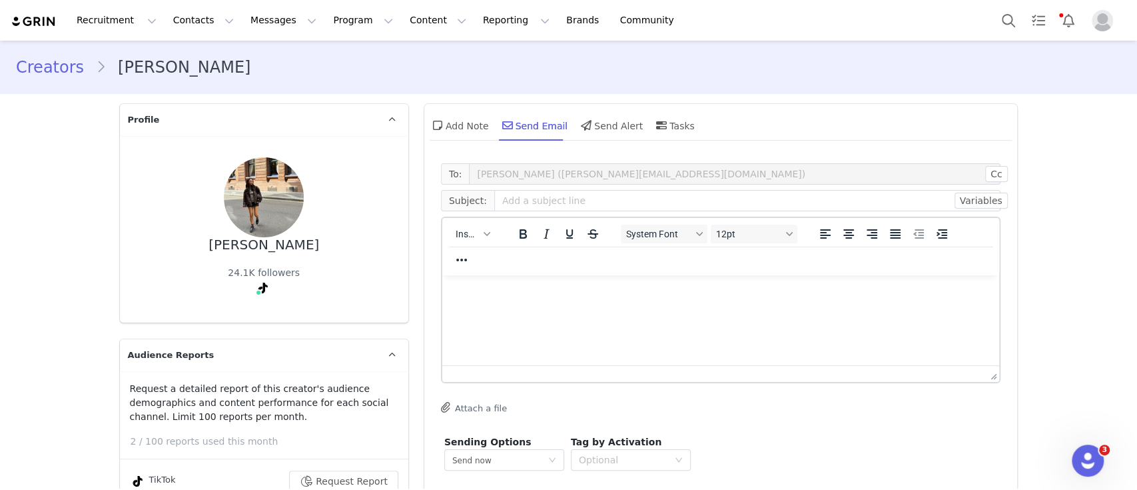
click at [454, 245] on div "Insert" at bounding box center [472, 234] width 61 height 26
click at [458, 235] on span "Insert" at bounding box center [467, 234] width 23 height 11
click at [492, 252] on div "Insert Template" at bounding box center [514, 257] width 120 height 16
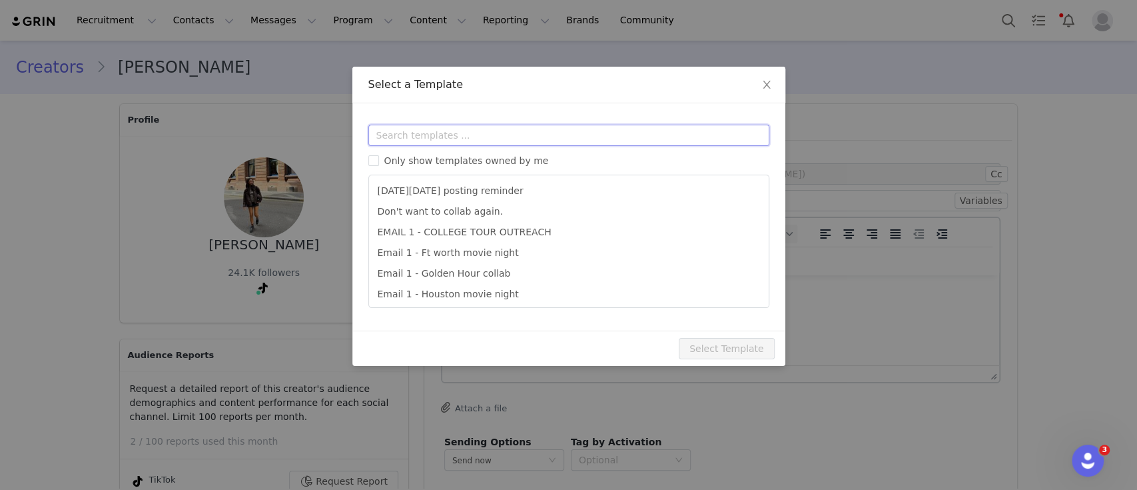
click at [501, 133] on input "text" at bounding box center [568, 135] width 401 height 21
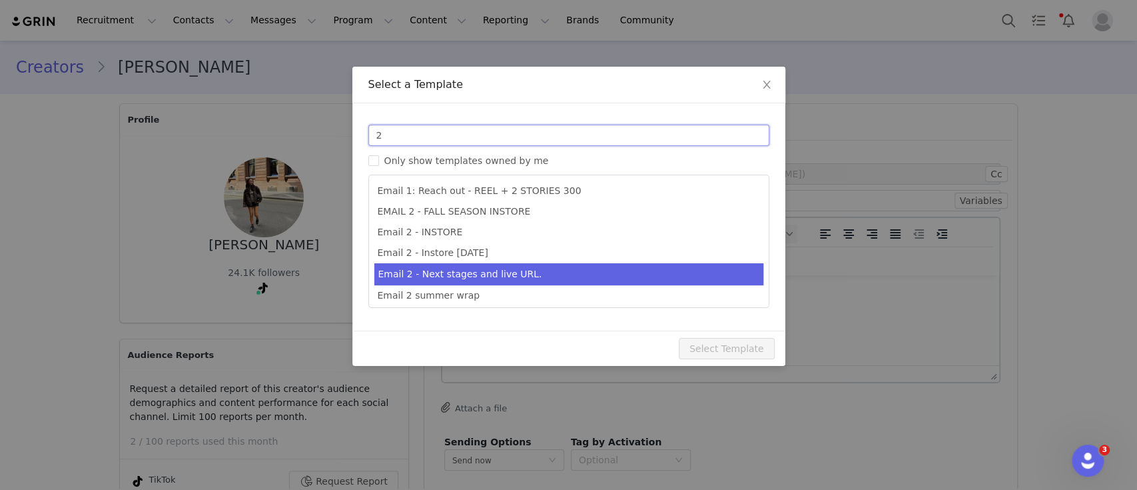
type input "2"
type input "Collab with Edikted"
click at [534, 269] on li "Email 2 - Next stages and live URL." at bounding box center [568, 274] width 389 height 22
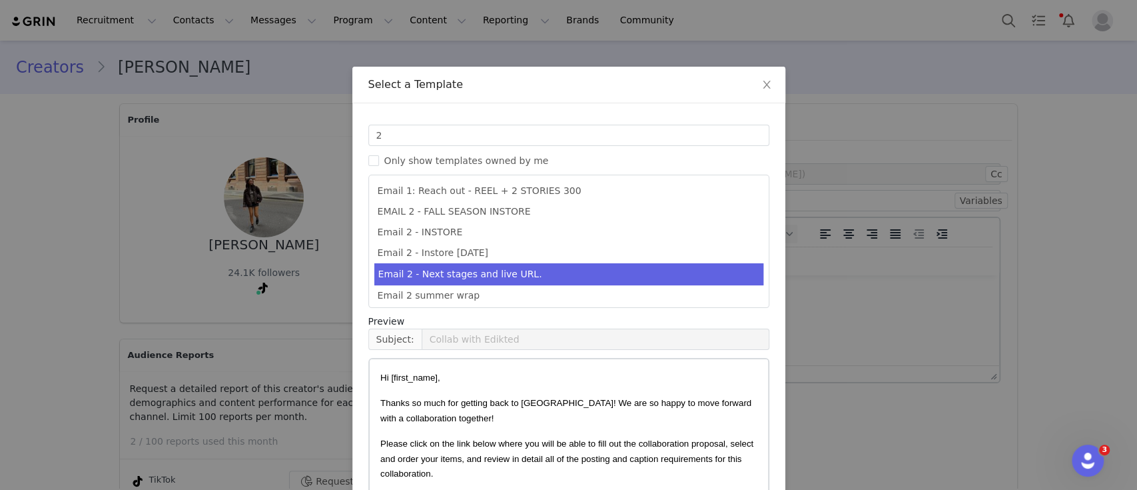
scroll to position [101, 0]
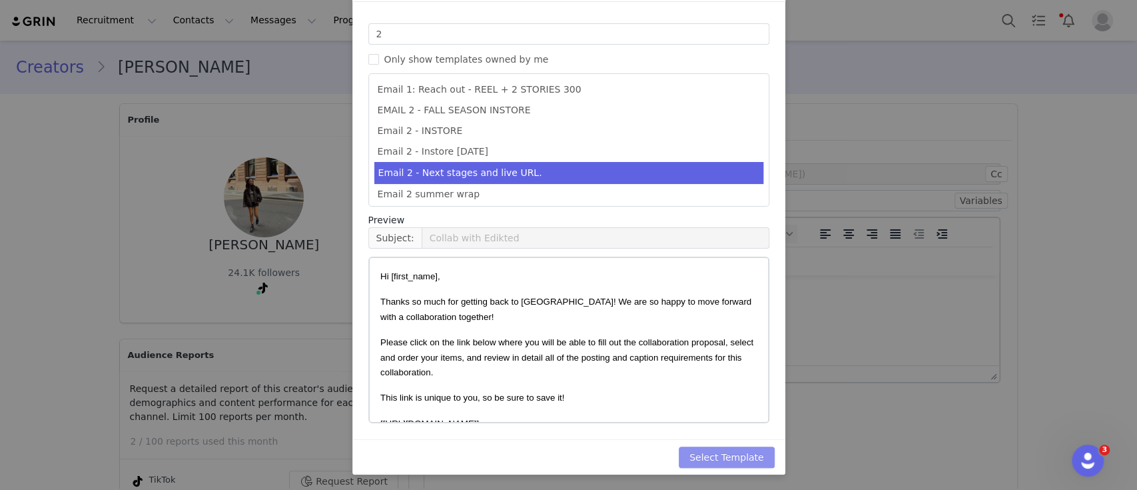
click at [726, 460] on button "Select Template" at bounding box center [727, 456] width 96 height 21
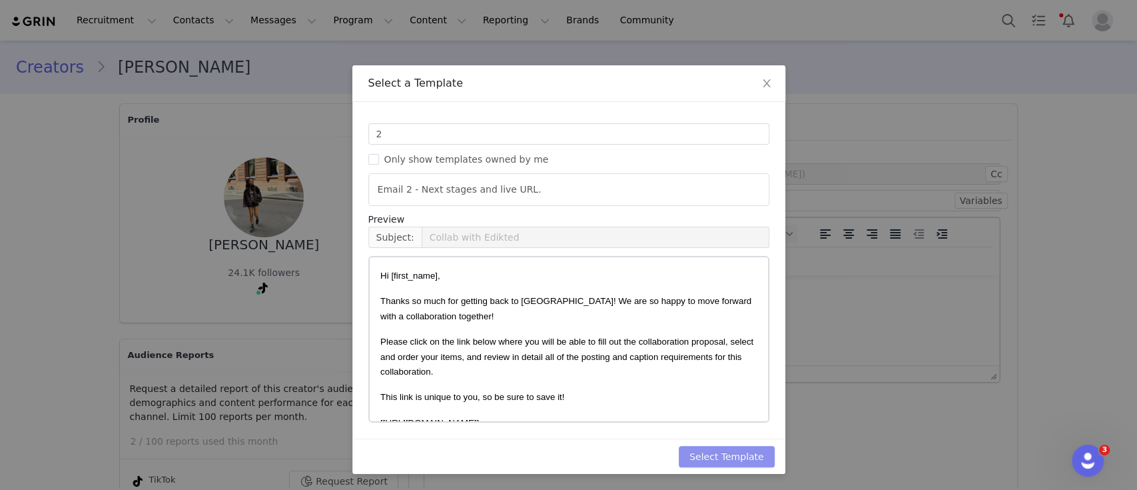
type input "Collab with Edikted"
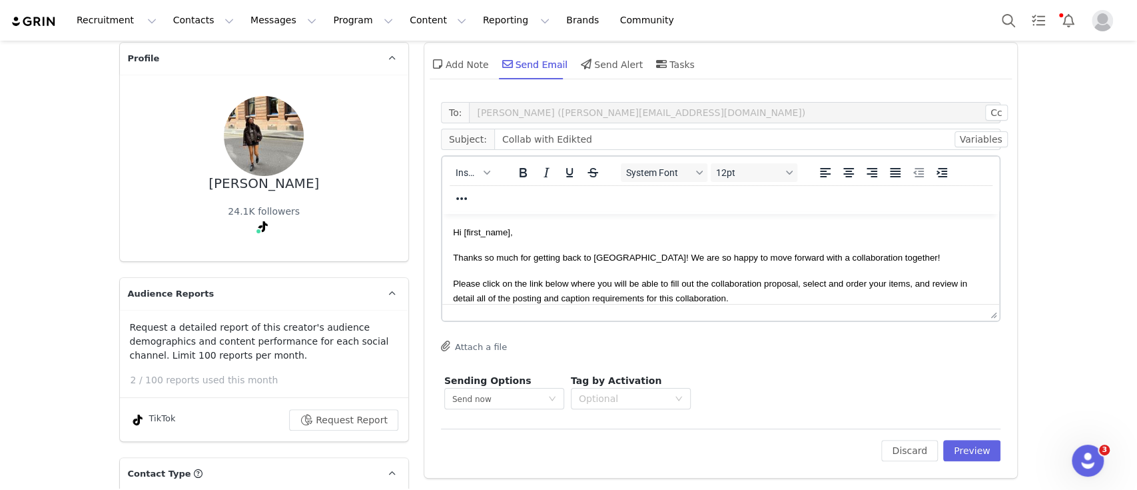
scroll to position [62, 0]
click at [979, 446] on button "Preview" at bounding box center [972, 449] width 58 height 21
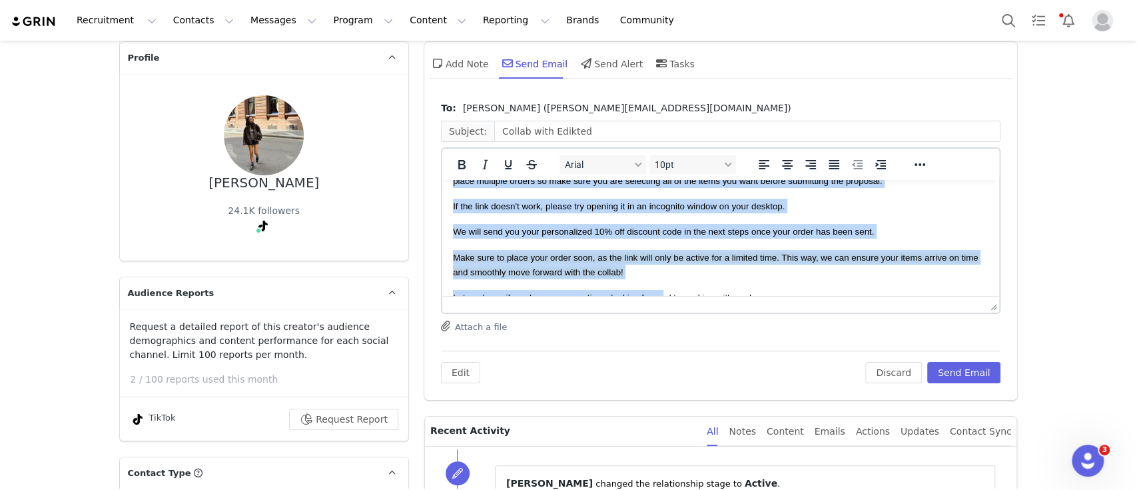
scroll to position [312, 0]
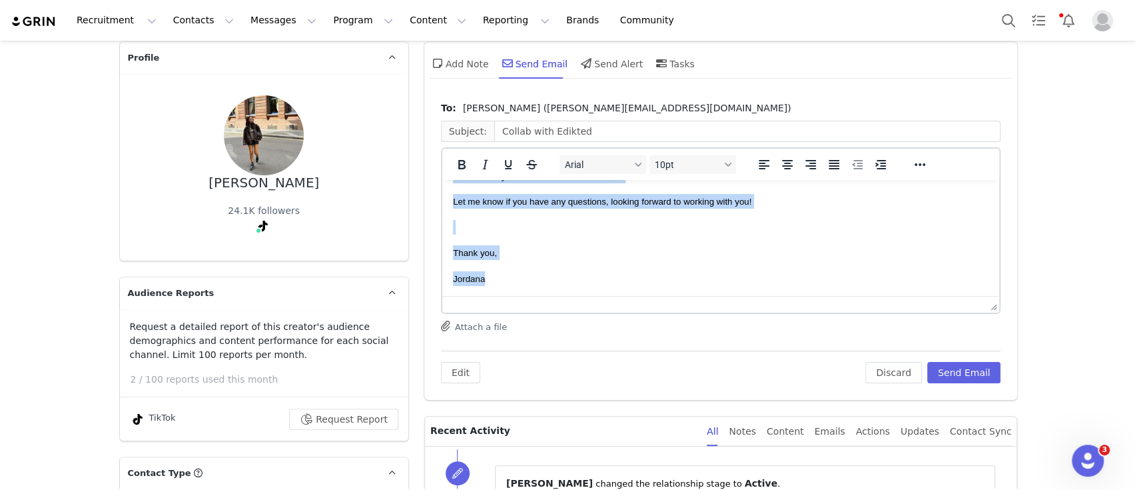
drag, startPoint x: 454, startPoint y: 198, endPoint x: 716, endPoint y: 427, distance: 348.0
click at [716, 297] on html "Hi Nuala, Thanks so much for getting back to us! We are so happy to move forwar…" at bounding box center [721, 82] width 558 height 428
copy body "Hi Nuala, Thanks so much for getting back to us! We are so happy to move forwar…"
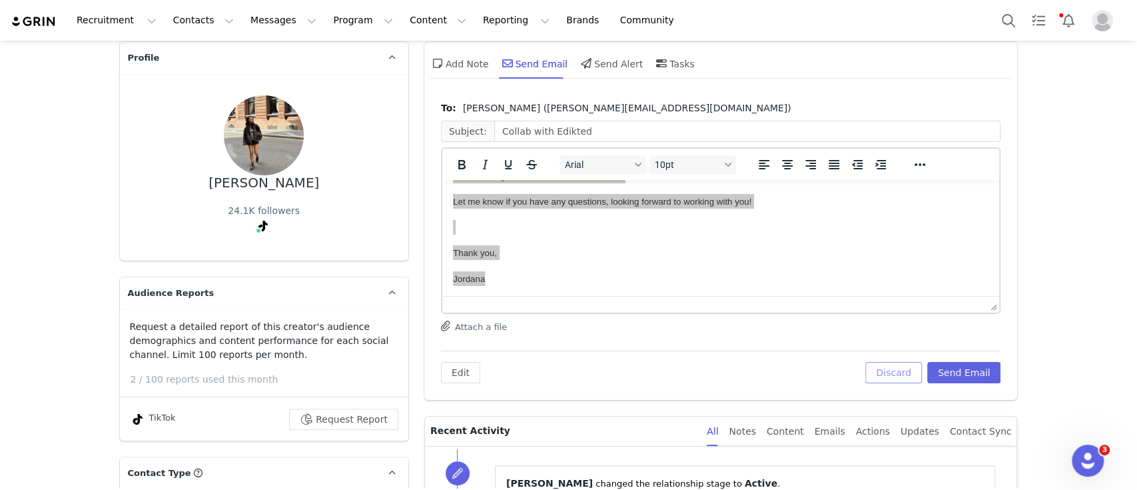
click at [901, 375] on button "Discard" at bounding box center [894, 372] width 57 height 21
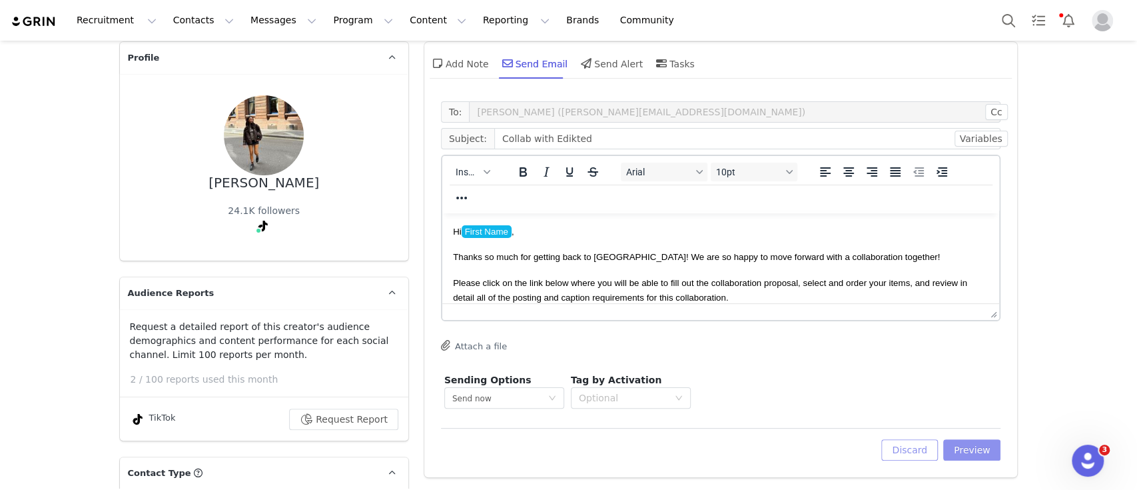
scroll to position [0, 0]
click at [915, 450] on button "Discard" at bounding box center [910, 449] width 57 height 21
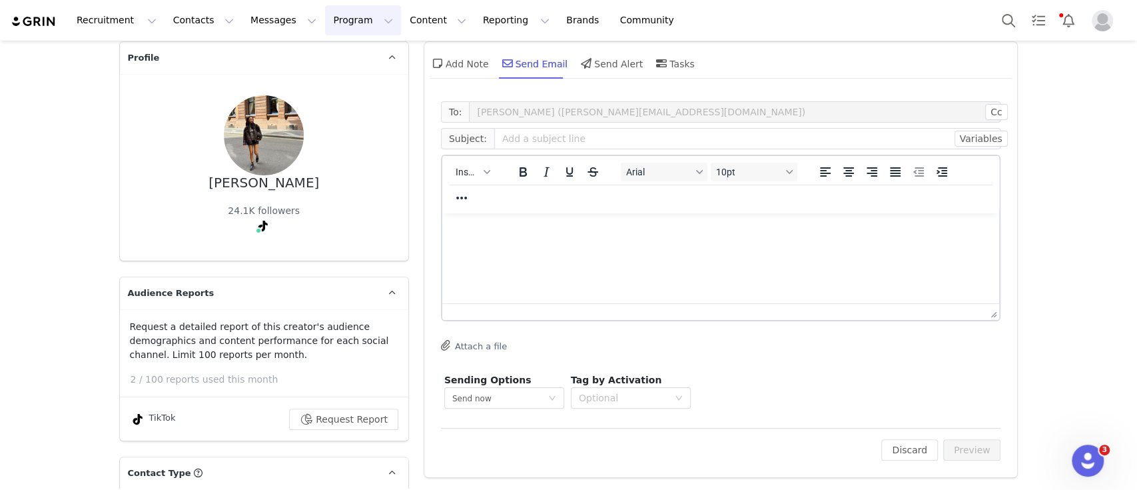
click at [325, 27] on button "Program Program" at bounding box center [363, 20] width 76 height 30
click at [332, 69] on link "Activations" at bounding box center [345, 59] width 105 height 25
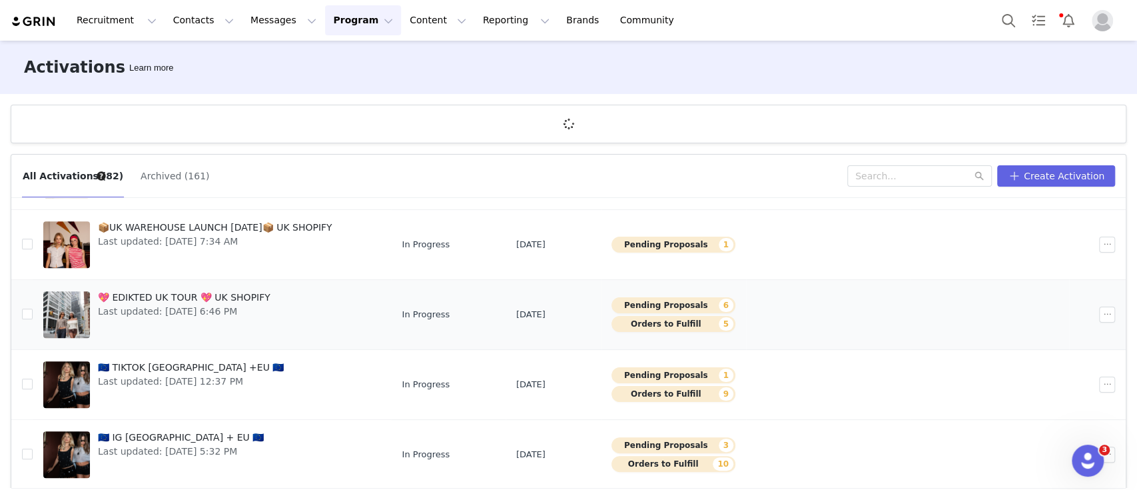
scroll to position [441, 0]
click at [794, 376] on td at bounding box center [828, 384] width 165 height 70
click at [705, 376] on button "Pending Proposals 1" at bounding box center [674, 374] width 124 height 16
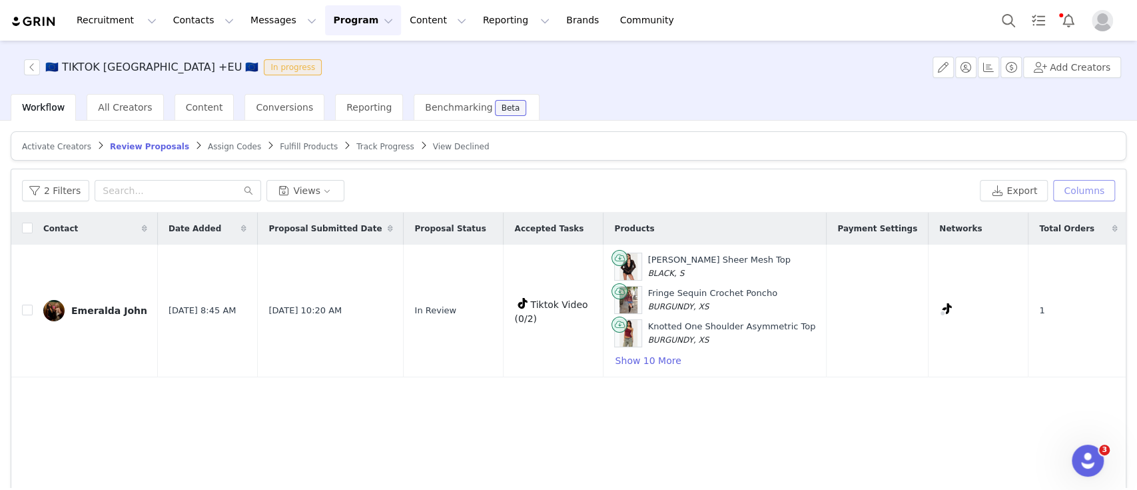
click at [1087, 192] on button "Columns" at bounding box center [1084, 190] width 62 height 21
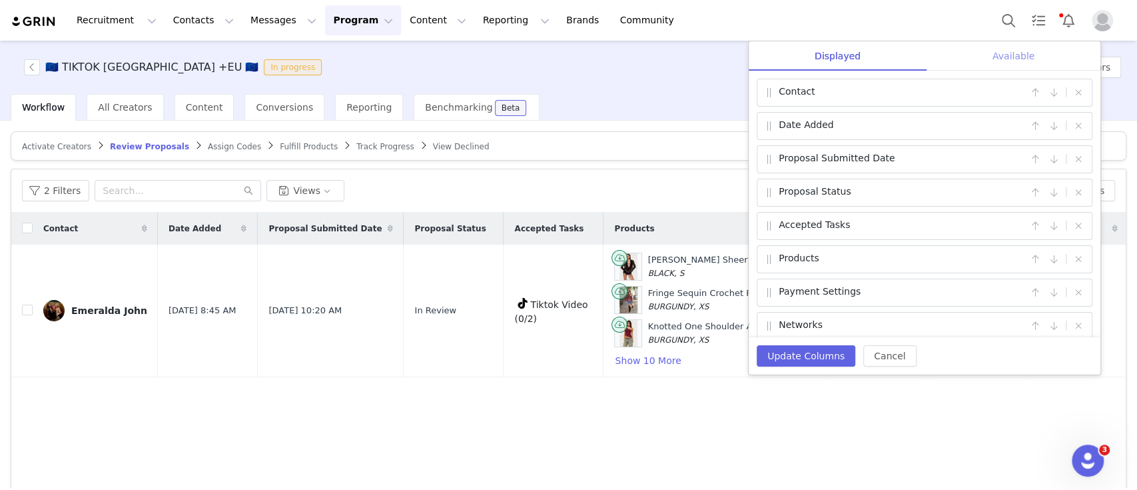
click at [1017, 62] on div "Available" at bounding box center [1014, 56] width 174 height 30
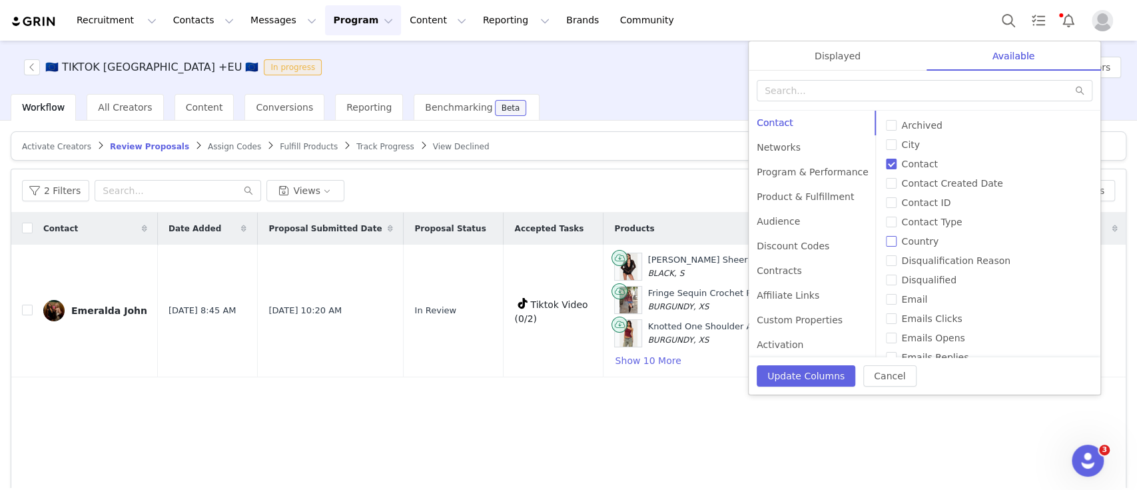
click at [897, 243] on span "Country" at bounding box center [921, 241] width 48 height 11
click at [893, 243] on input "Country" at bounding box center [891, 241] width 11 height 11
checkbox input "true"
click at [805, 373] on button "Update Columns" at bounding box center [806, 375] width 99 height 21
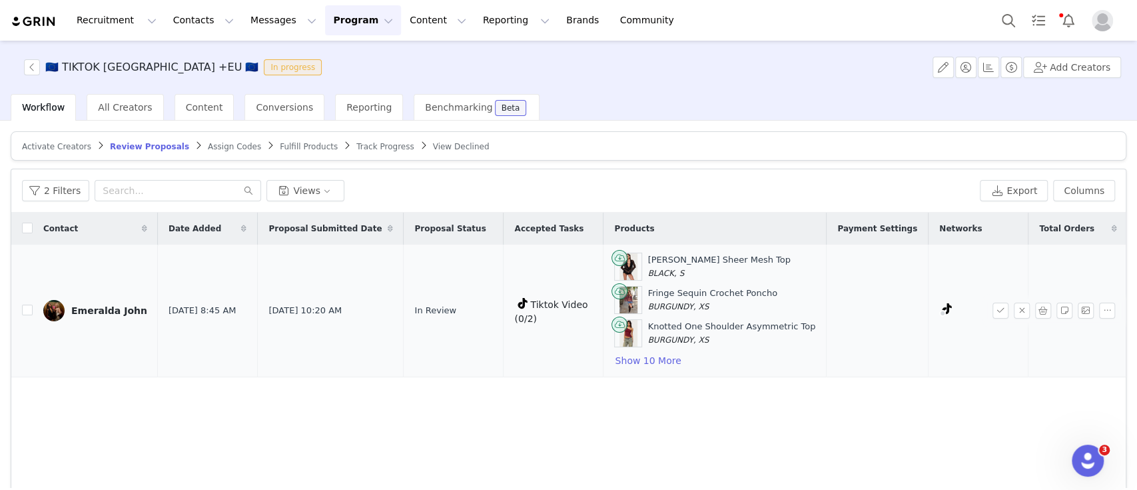
click at [614, 341] on div "Knotted One Shoulder Asymmetric Top BURGUNDY, XS" at bounding box center [714, 333] width 201 height 28
click at [614, 361] on button "Show 10 More" at bounding box center [647, 360] width 67 height 16
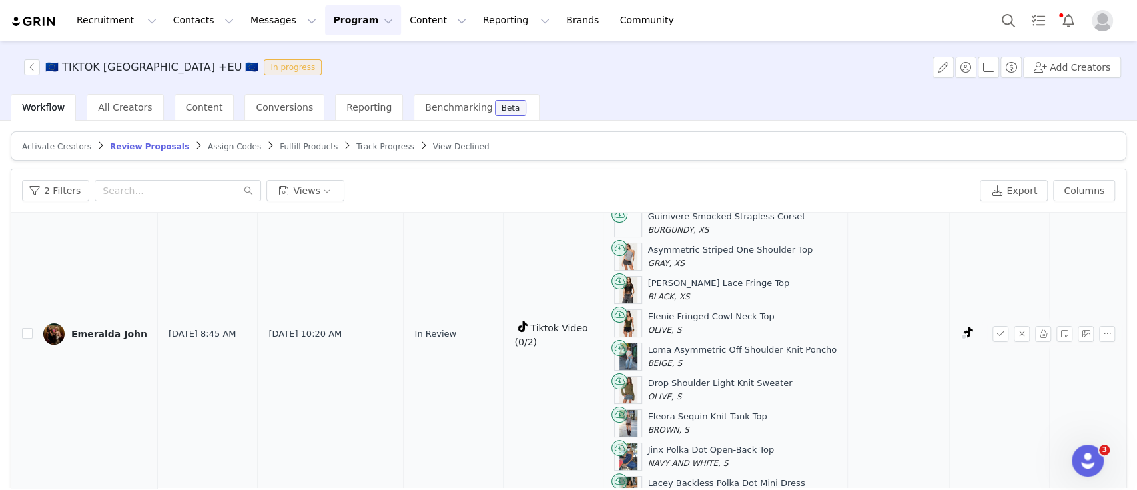
scroll to position [192, 0]
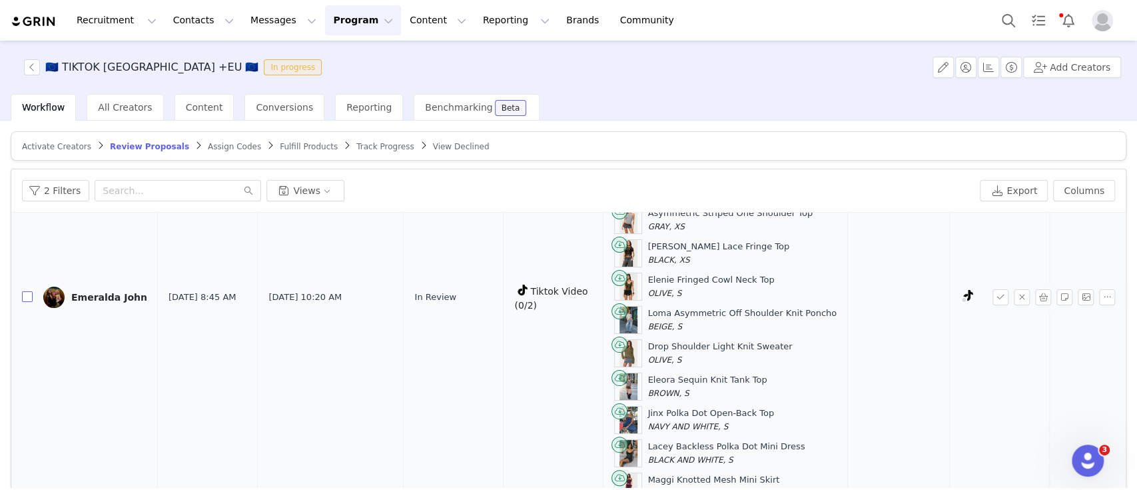
click at [24, 291] on input "checkbox" at bounding box center [27, 296] width 11 height 11
checkbox input "true"
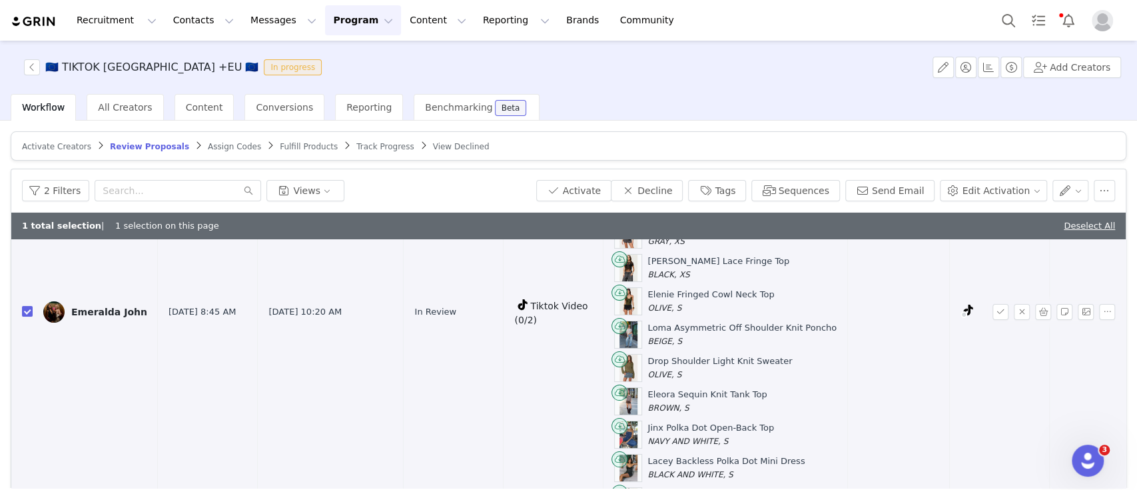
scroll to position [0, 0]
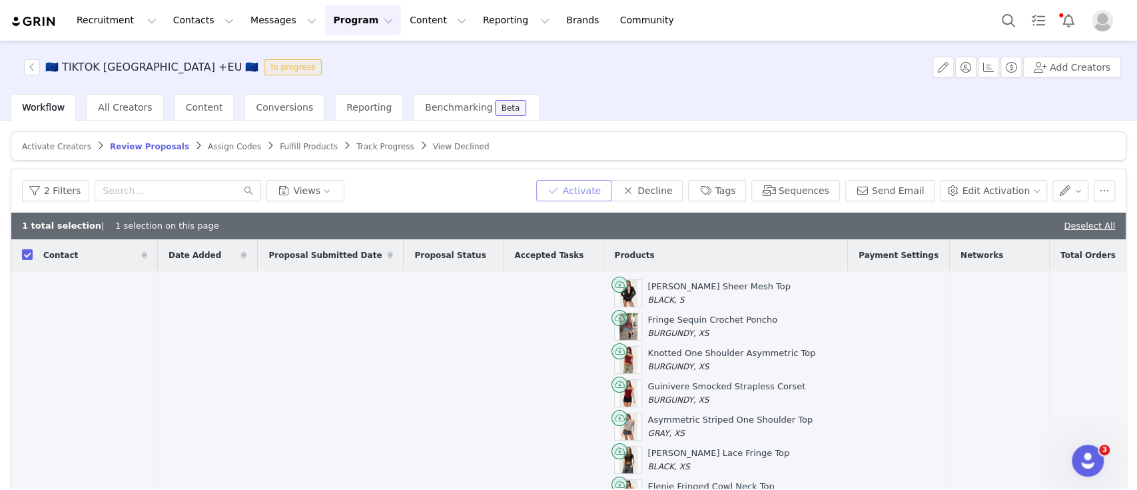
click at [602, 193] on button "Activate" at bounding box center [573, 190] width 75 height 21
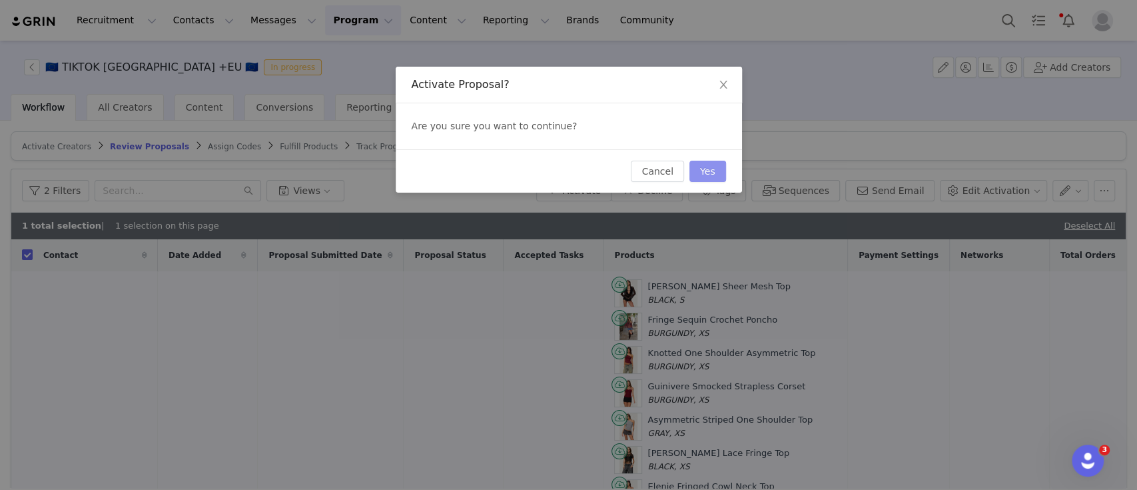
click at [714, 163] on button "Yes" at bounding box center [708, 171] width 37 height 21
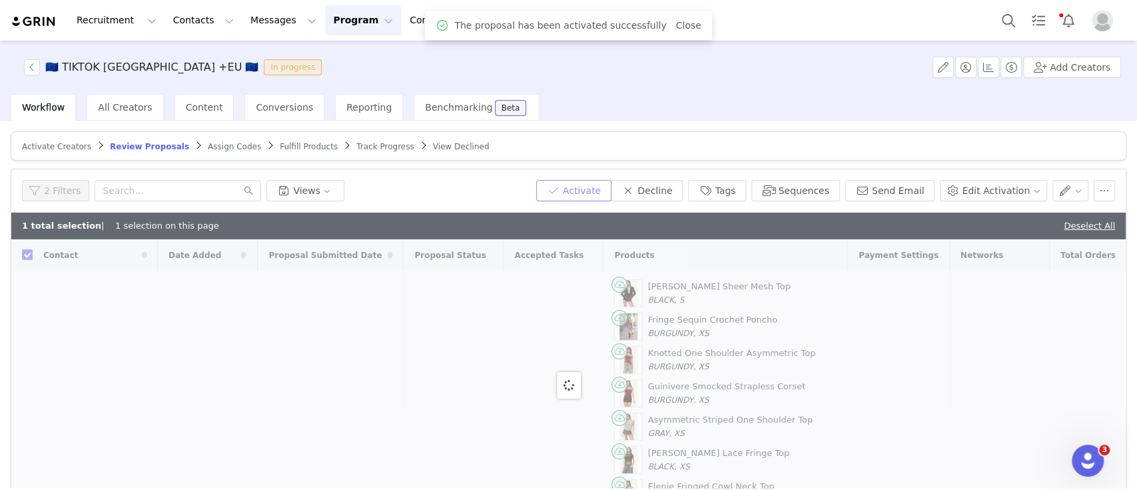
checkbox input "false"
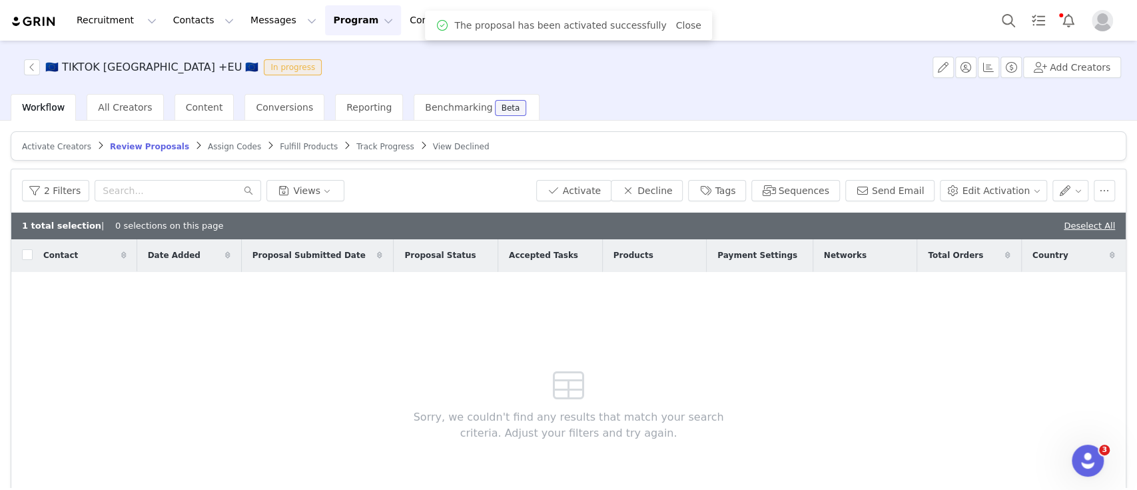
click at [208, 147] on span "Assign Codes" at bounding box center [234, 146] width 53 height 9
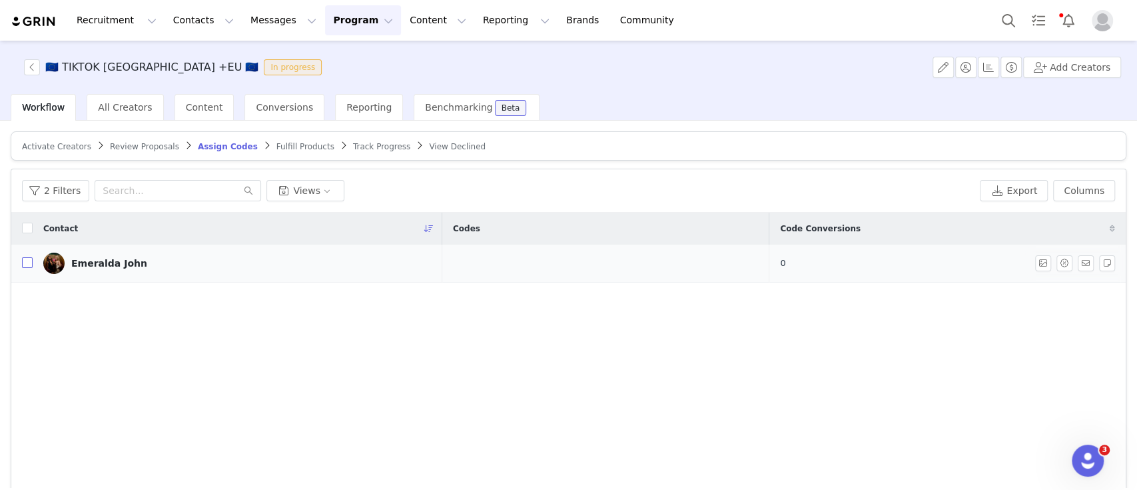
click at [30, 264] on input "checkbox" at bounding box center [27, 262] width 11 height 11
checkbox input "true"
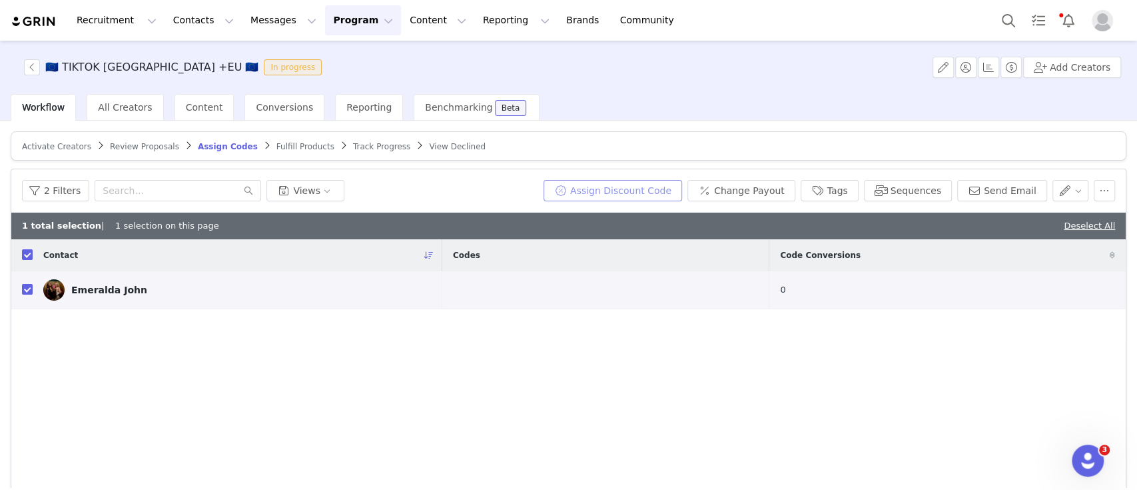
click at [648, 189] on button "Assign Discount Code" at bounding box center [613, 190] width 139 height 21
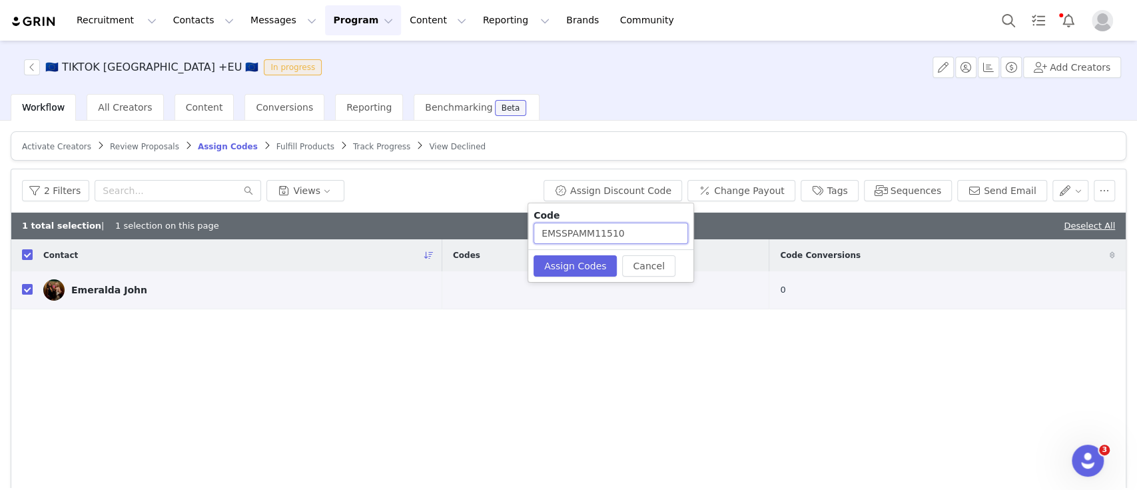
drag, startPoint x: 630, startPoint y: 237, endPoint x: 479, endPoint y: 243, distance: 151.4
click at [479, 243] on body "Recruitment Recruitment Creator Search Curated Lists Landing Pages Web Extensio…" at bounding box center [568, 245] width 1137 height 490
type input "EMERALDA10"
click at [549, 265] on button "Assign Codes" at bounding box center [575, 265] width 83 height 21
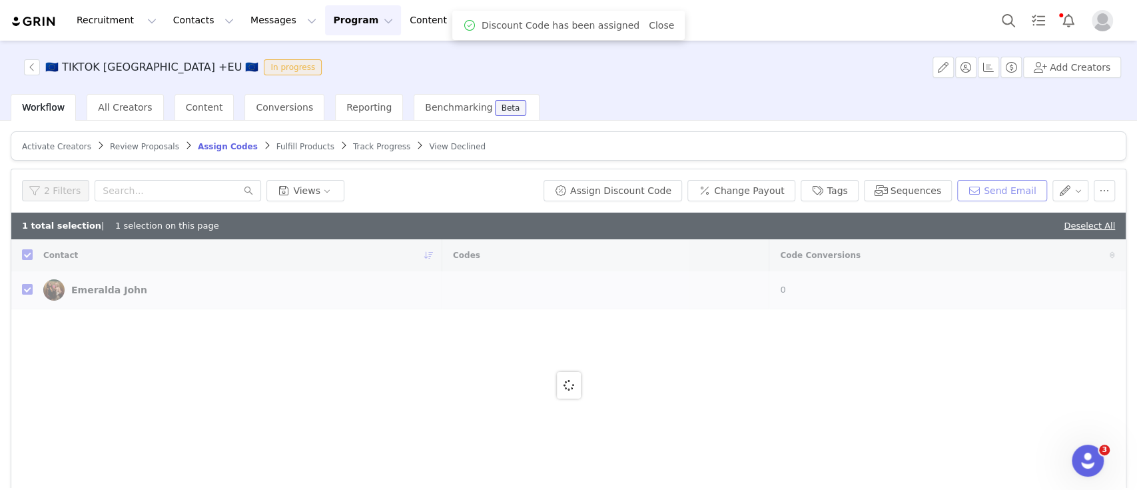
checkbox input "false"
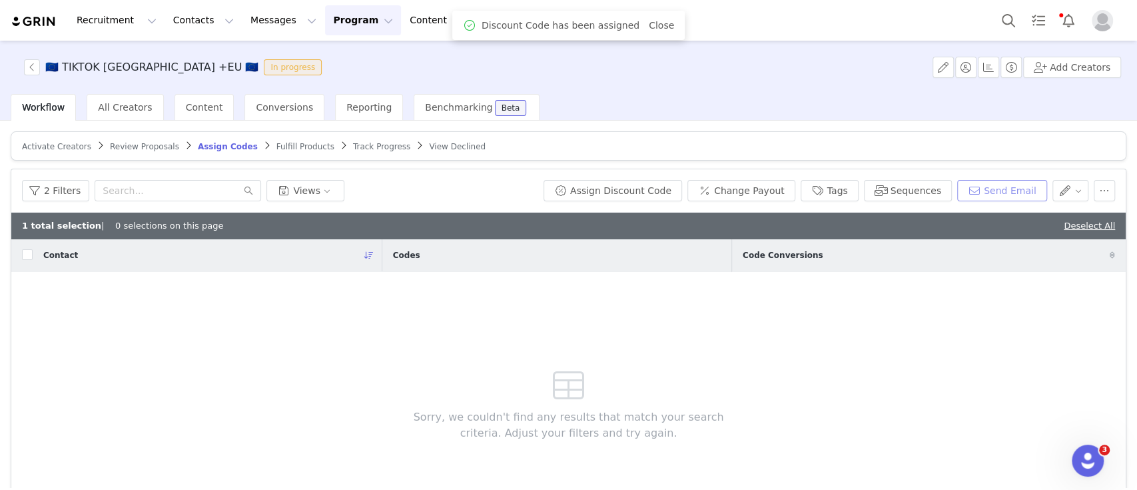
click at [999, 188] on button "Send Email" at bounding box center [1002, 190] width 90 height 21
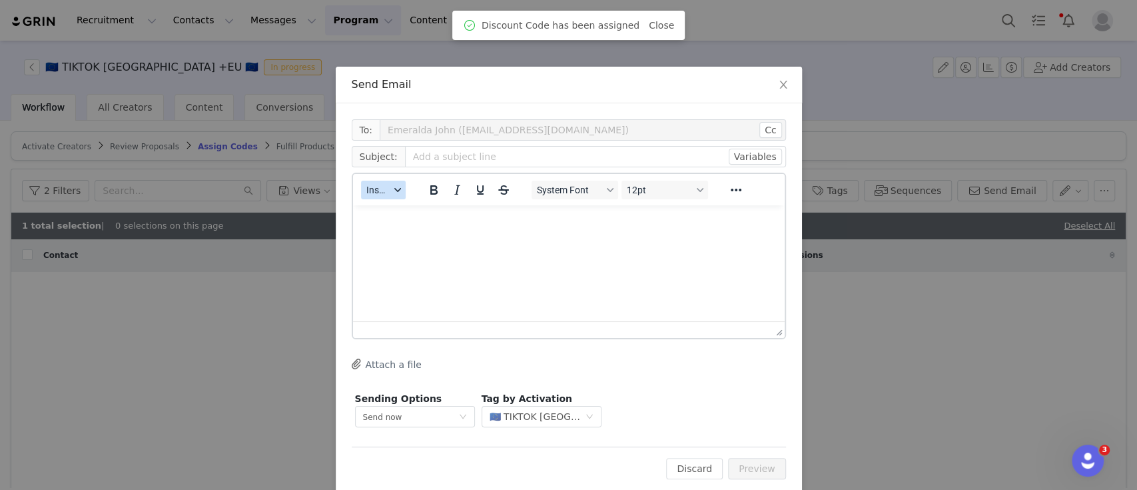
click at [377, 196] on button "Insert" at bounding box center [383, 190] width 45 height 19
click at [428, 217] on div "Insert Template" at bounding box center [425, 213] width 120 height 16
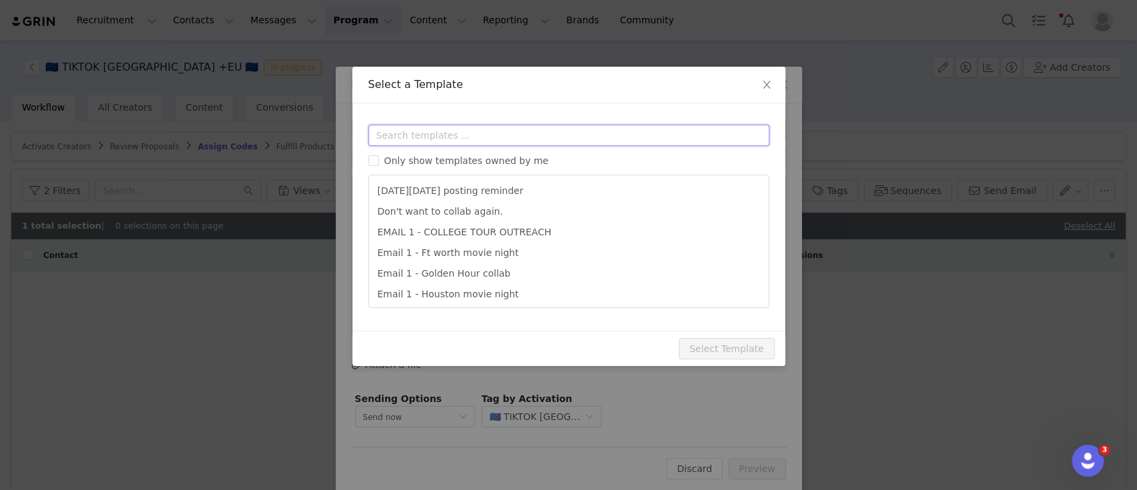
click at [425, 141] on input "text" at bounding box center [568, 135] width 401 height 21
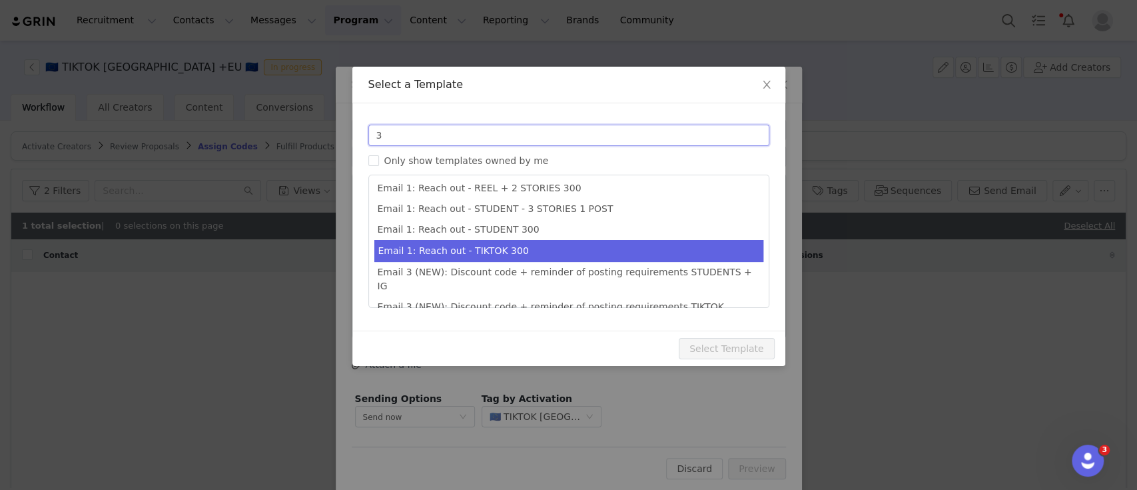
scroll to position [148, 0]
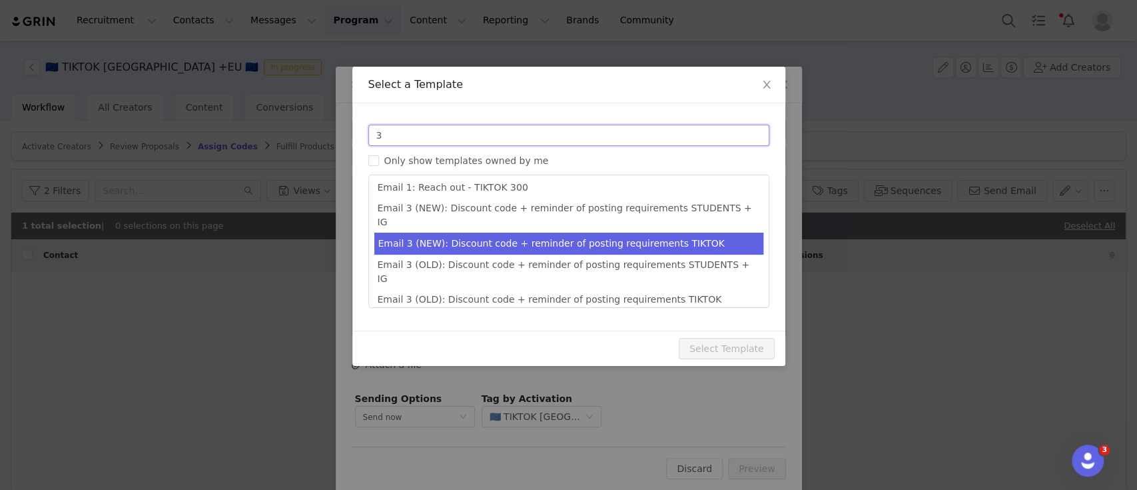
type input "3"
type input "Collab with Edikted"
click at [551, 233] on li "Email 3 (NEW): Discount code + reminder of posting requirements TIKTOK" at bounding box center [568, 244] width 389 height 22
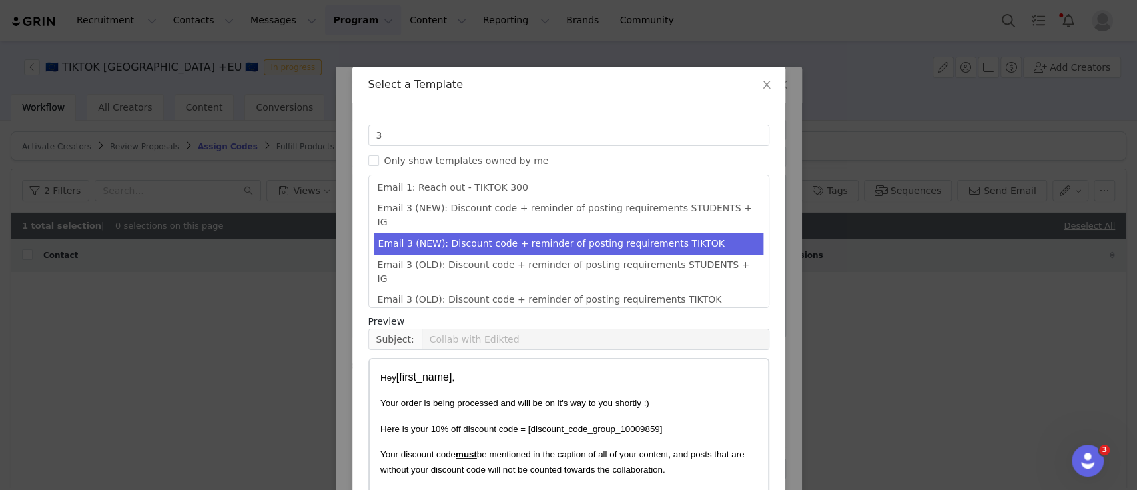
scroll to position [101, 0]
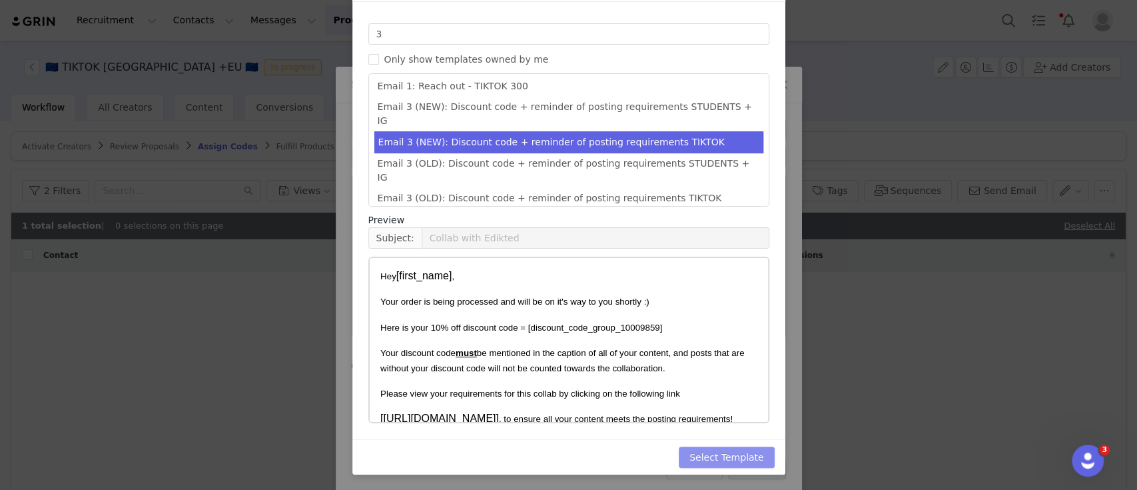
click at [731, 453] on button "Select Template" at bounding box center [727, 456] width 96 height 21
type input "Collab with Edikted"
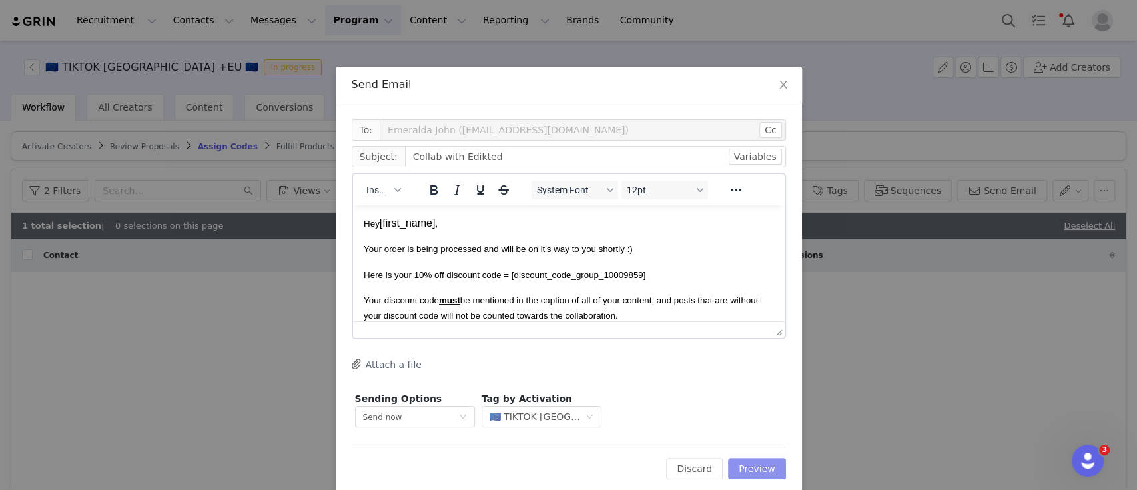
click at [753, 468] on button "Preview" at bounding box center [757, 468] width 58 height 21
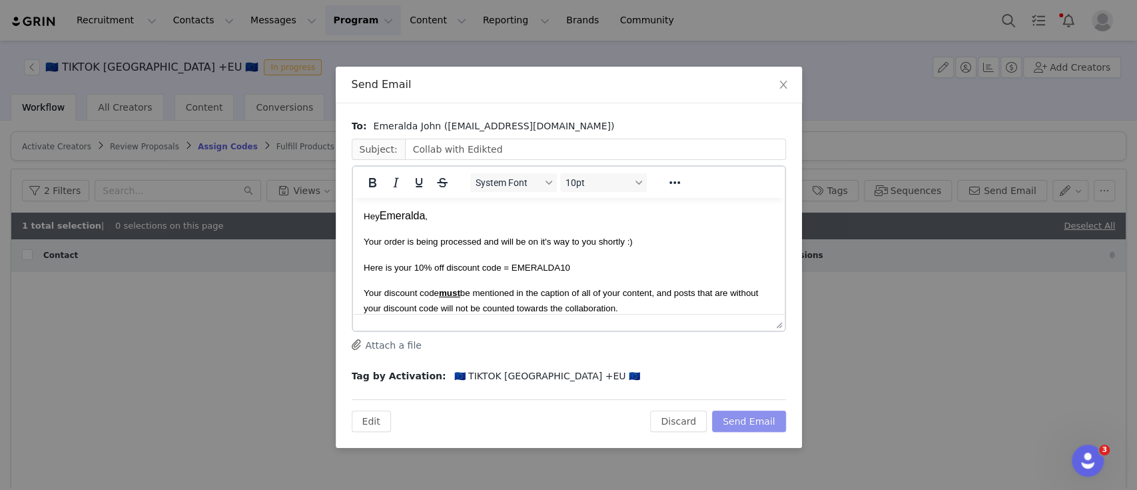
click at [756, 426] on button "Send Email" at bounding box center [749, 420] width 74 height 21
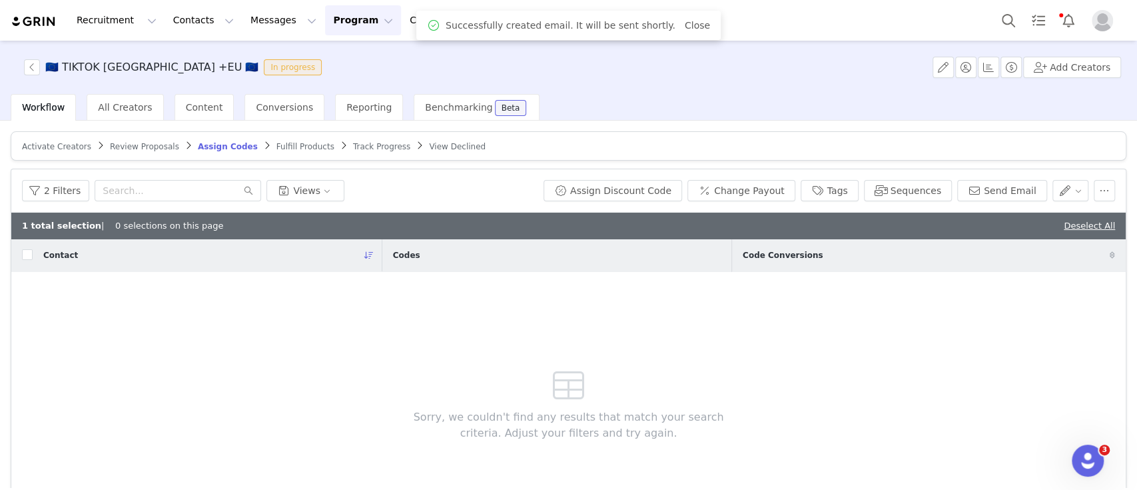
click at [277, 146] on span "Fulfill Products" at bounding box center [306, 146] width 58 height 9
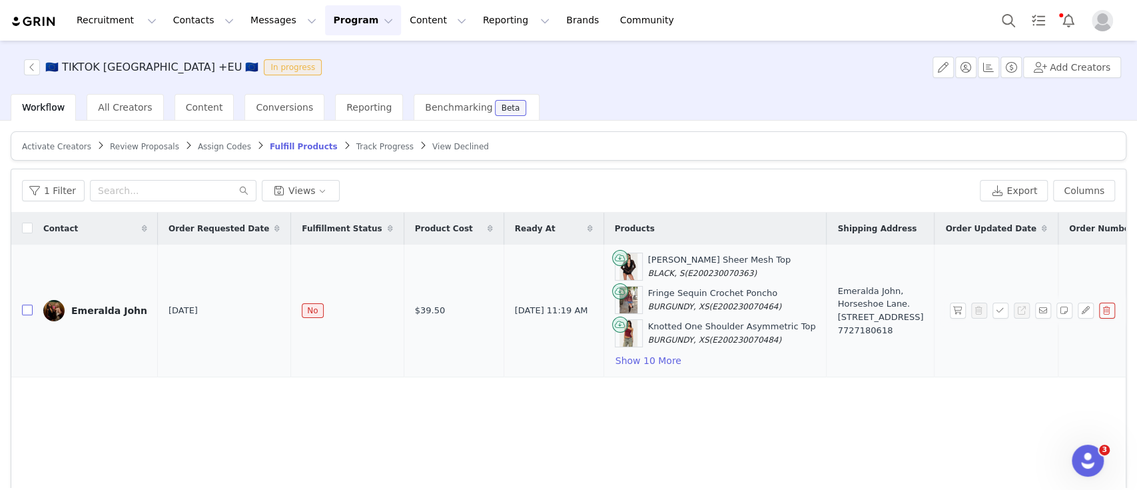
click at [27, 312] on input "checkbox" at bounding box center [27, 310] width 11 height 11
checkbox input "true"
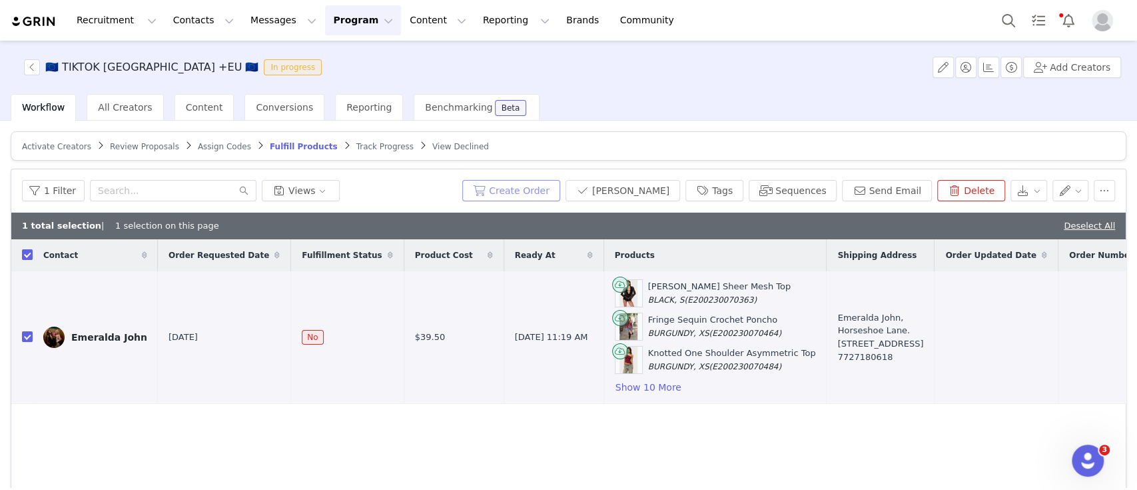
click at [560, 187] on button "Create Order" at bounding box center [511, 190] width 98 height 21
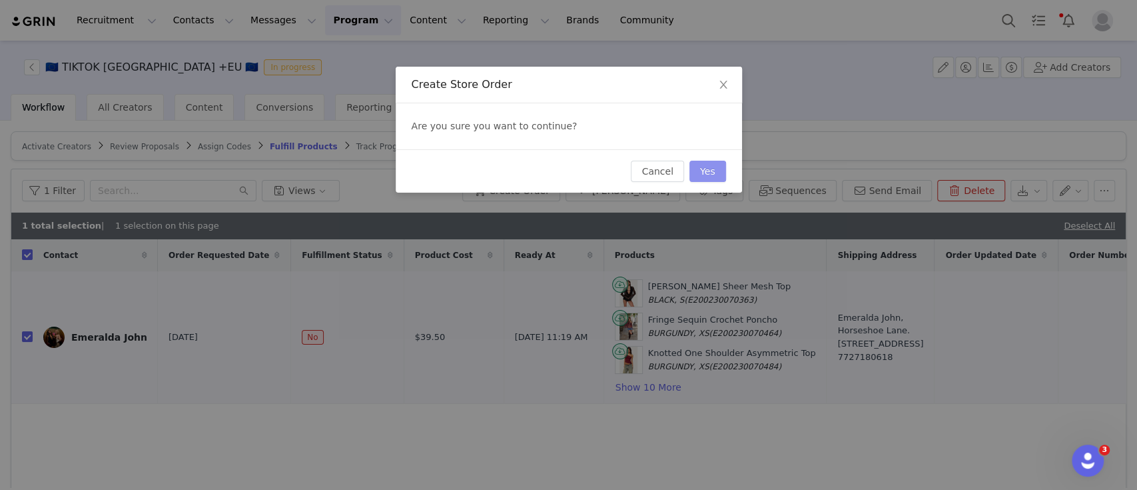
click at [706, 171] on button "Yes" at bounding box center [708, 171] width 37 height 21
checkbox input "false"
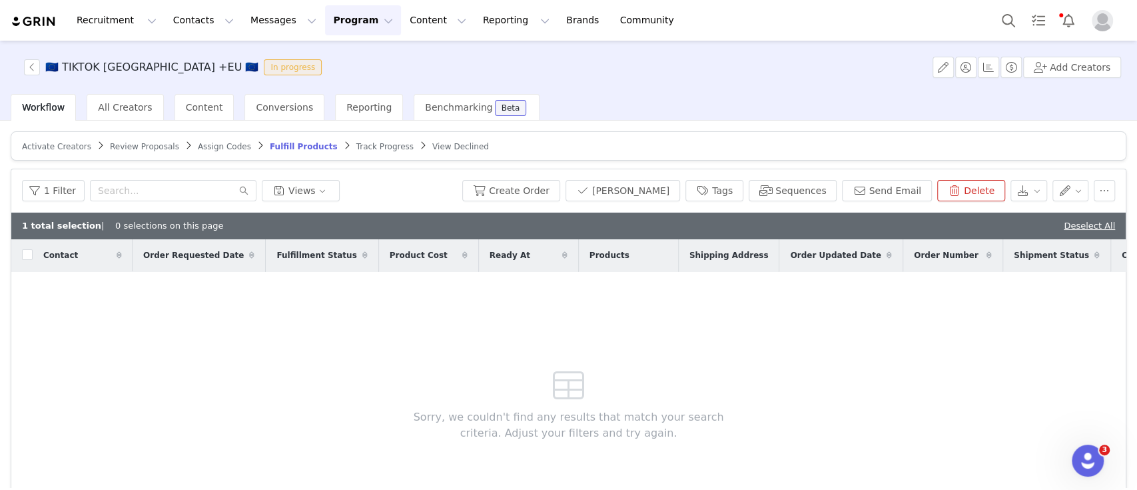
click at [325, 23] on button "Program Program" at bounding box center [363, 20] width 76 height 30
click at [344, 61] on p "Activations" at bounding box center [328, 59] width 51 height 14
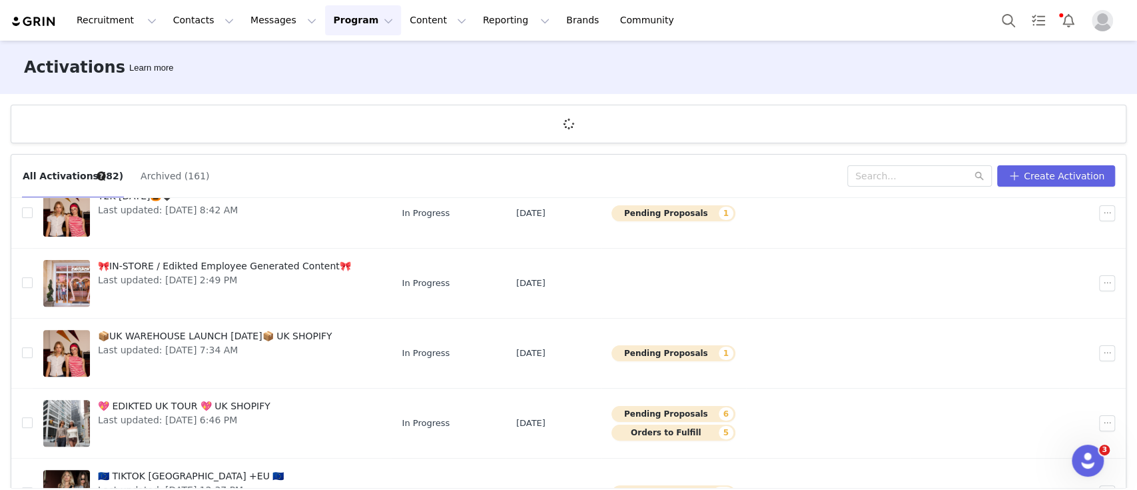
scroll to position [333, 0]
click at [224, 358] on div "📦UK WAREHOUSE LAUNCH SEPT 25📦 UK SHOPIFY Last updated: Sep 22, 2025 7:34 AM" at bounding box center [215, 351] width 251 height 53
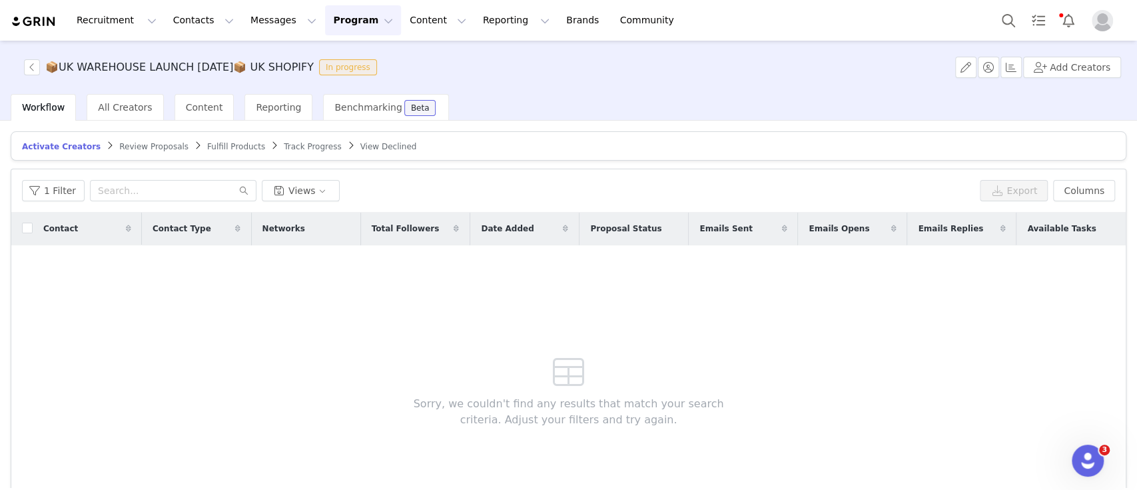
click at [284, 146] on span "Track Progress" at bounding box center [312, 146] width 57 height 9
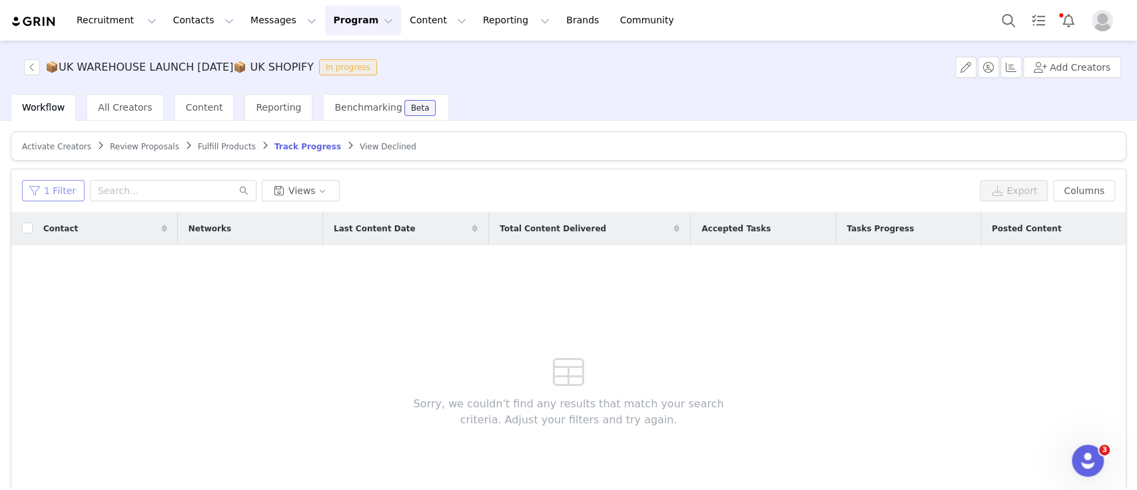
click at [44, 191] on button "1 Filter" at bounding box center [53, 190] width 63 height 21
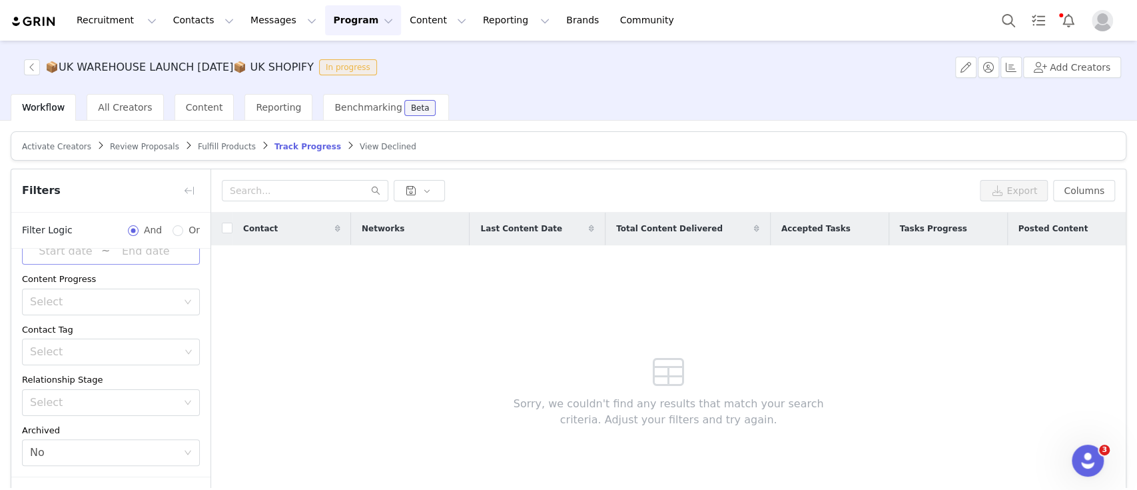
scroll to position [89, 0]
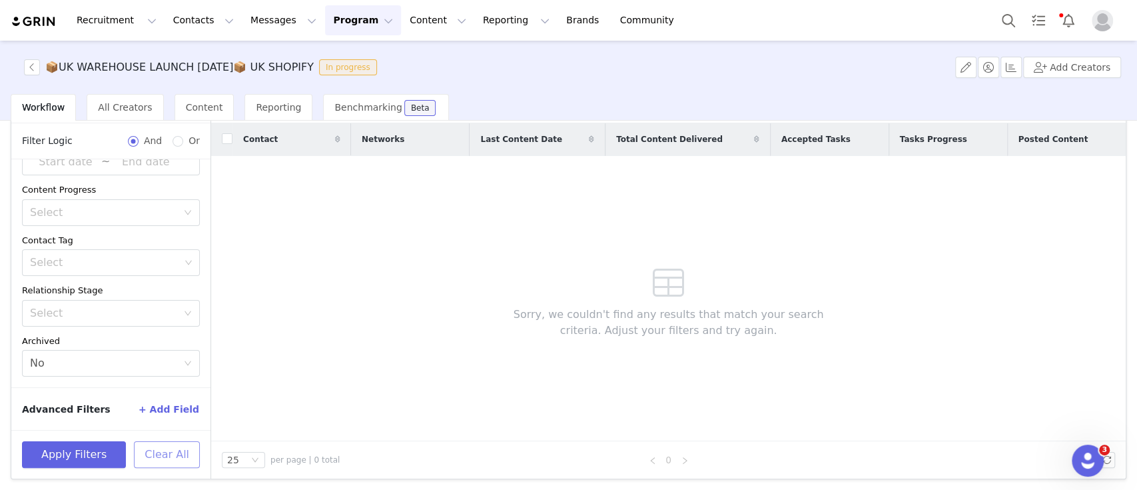
click at [176, 441] on button "Clear All" at bounding box center [167, 454] width 66 height 27
click at [117, 261] on div "Select" at bounding box center [105, 262] width 150 height 13
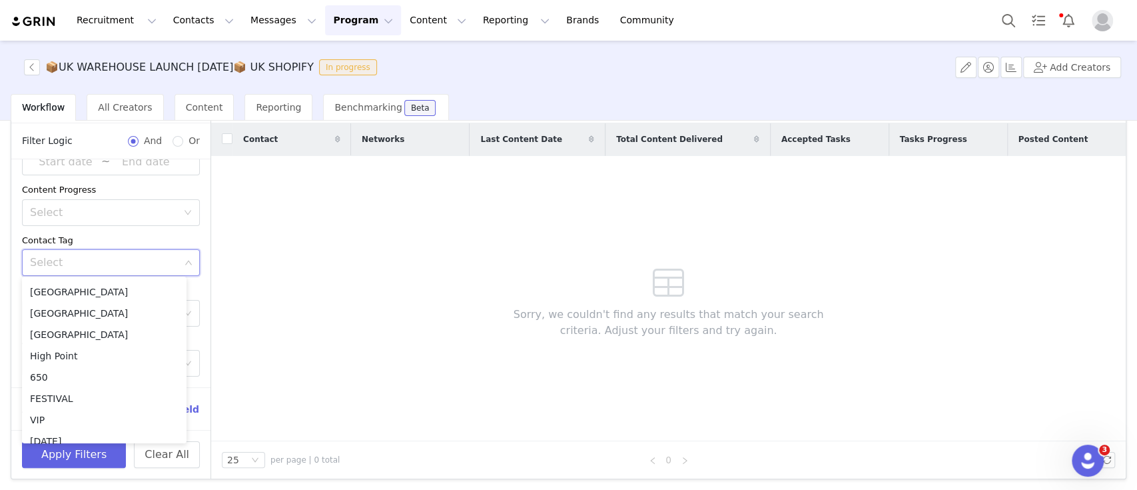
scroll to position [2, 0]
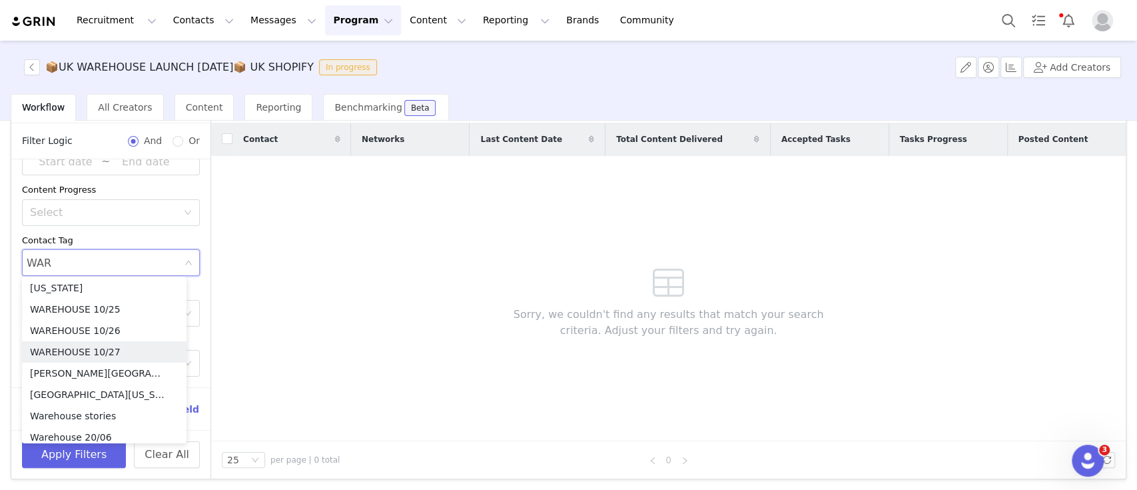
type input "WARE"
click at [121, 314] on li "WAREHOUSE 10/25" at bounding box center [104, 309] width 165 height 21
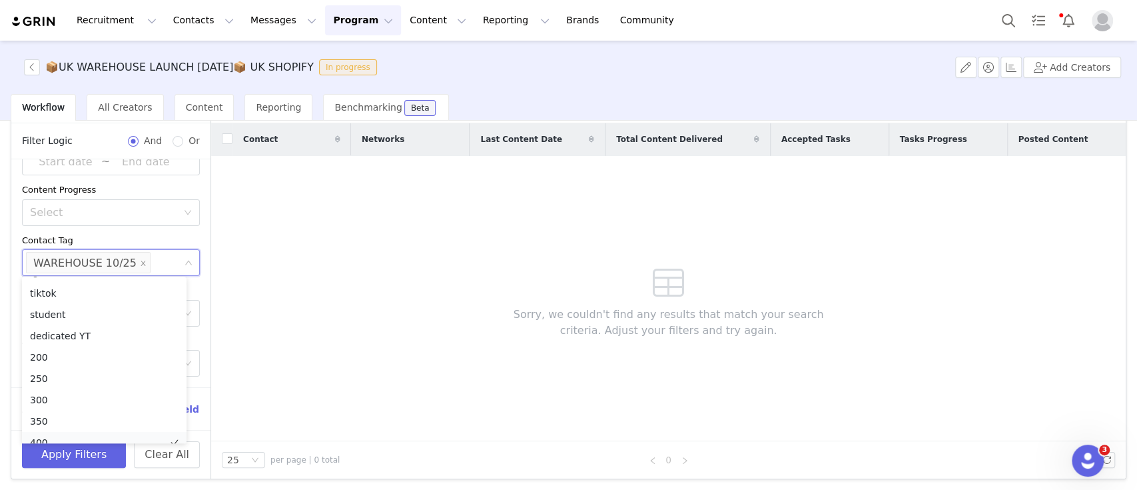
scroll to position [27, 0]
click at [110, 451] on button "Apply Filters" at bounding box center [74, 454] width 104 height 27
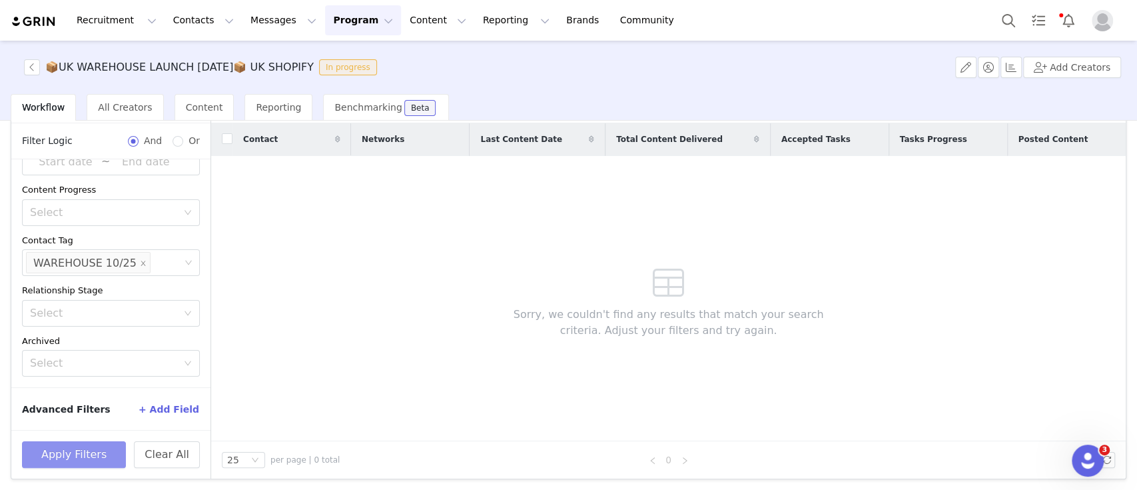
click at [90, 458] on button "Apply Filters" at bounding box center [74, 454] width 104 height 27
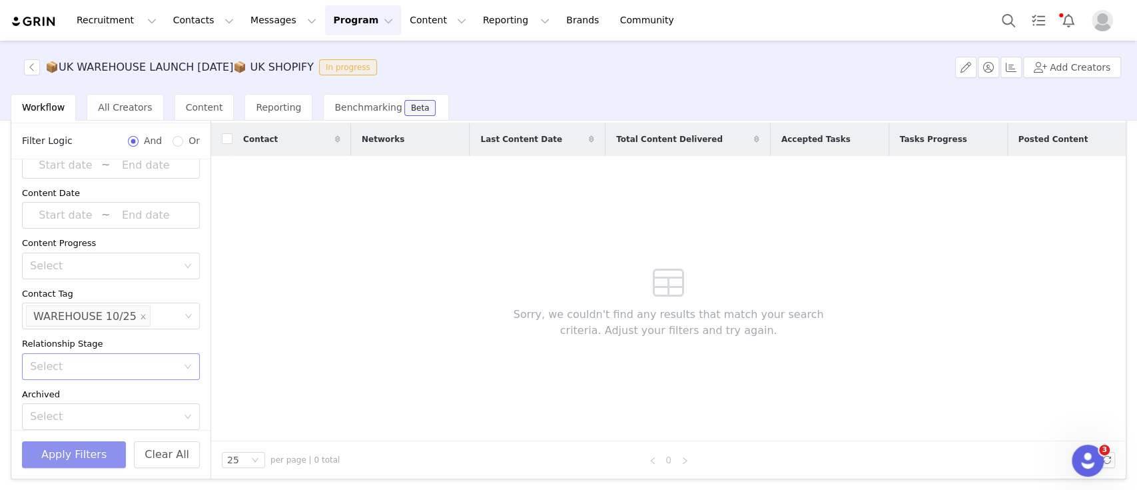
scroll to position [0, 0]
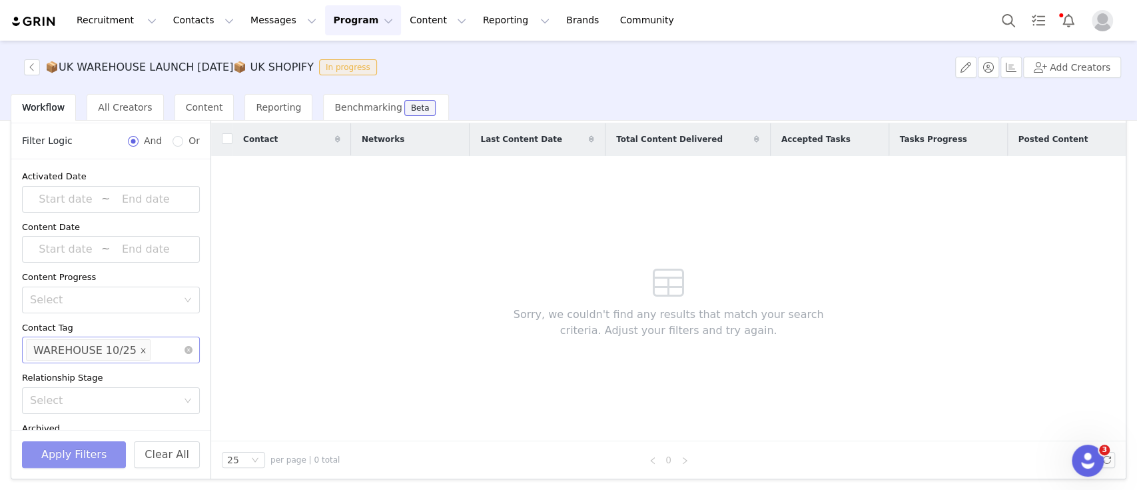
click at [128, 347] on li "WAREHOUSE 10/25" at bounding box center [88, 349] width 125 height 21
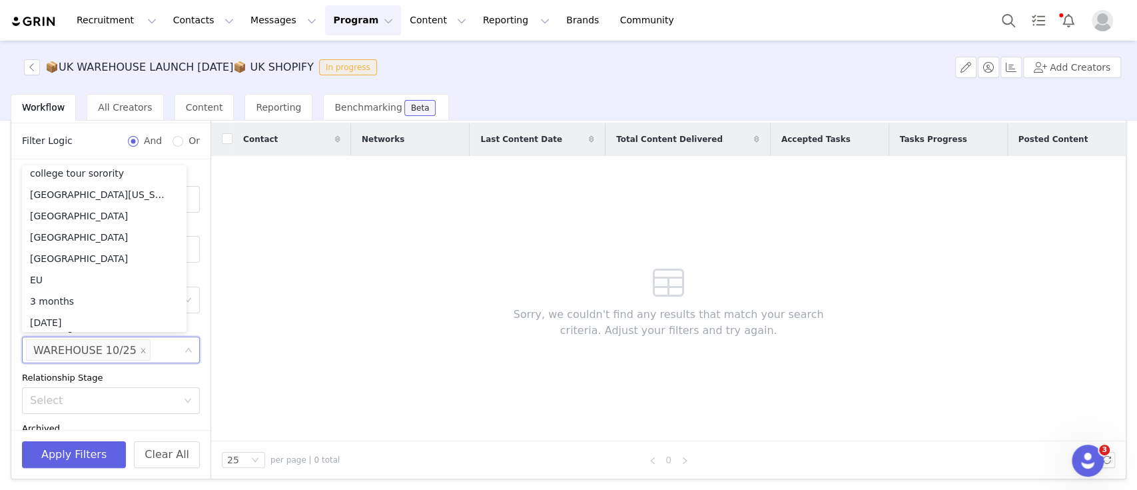
scroll to position [9476, 0]
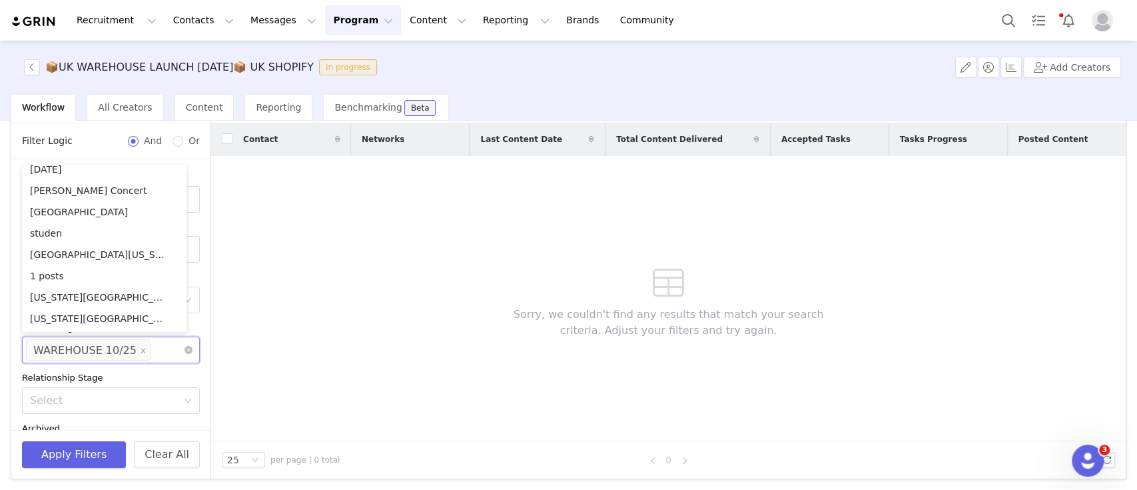
click at [135, 350] on li "WAREHOUSE 10/25" at bounding box center [88, 349] width 125 height 21
click at [140, 347] on icon "icon: close" at bounding box center [143, 350] width 7 height 7
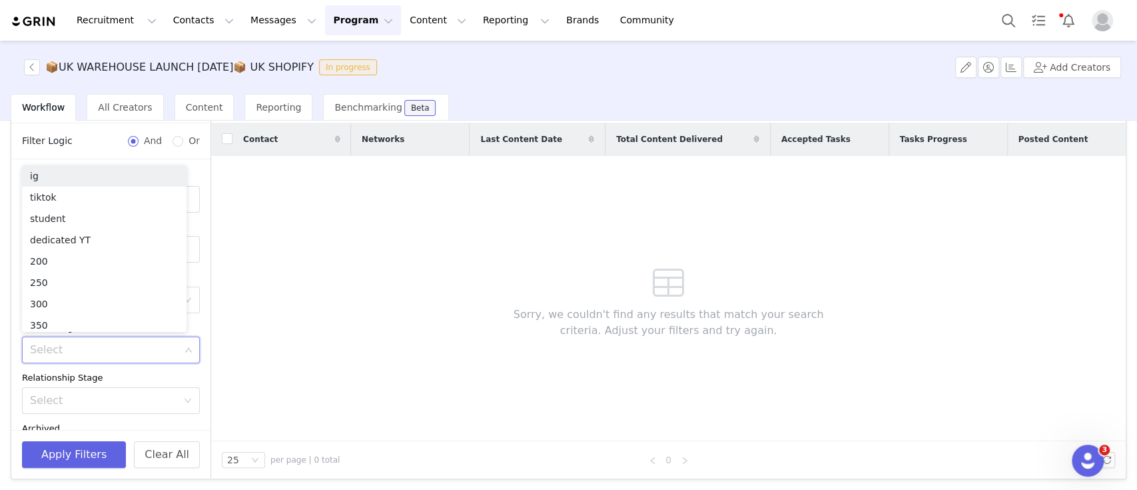
click at [267, 329] on div "Contact Networks Last Content Date Total Content Delivered Accepted Tasks Tasks…" at bounding box center [668, 282] width 915 height 318
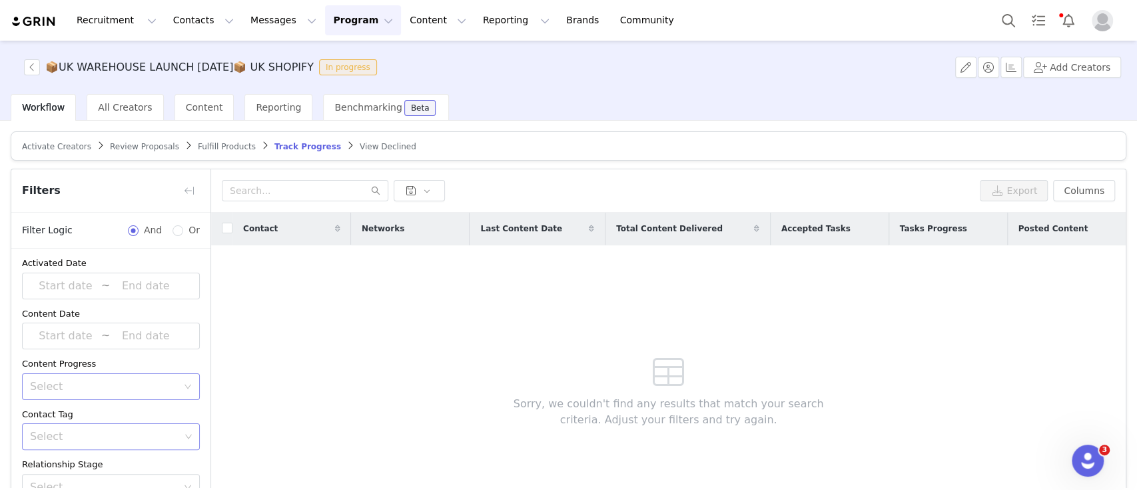
scroll to position [0, 0]
click at [112, 111] on span "All Creators" at bounding box center [125, 107] width 54 height 11
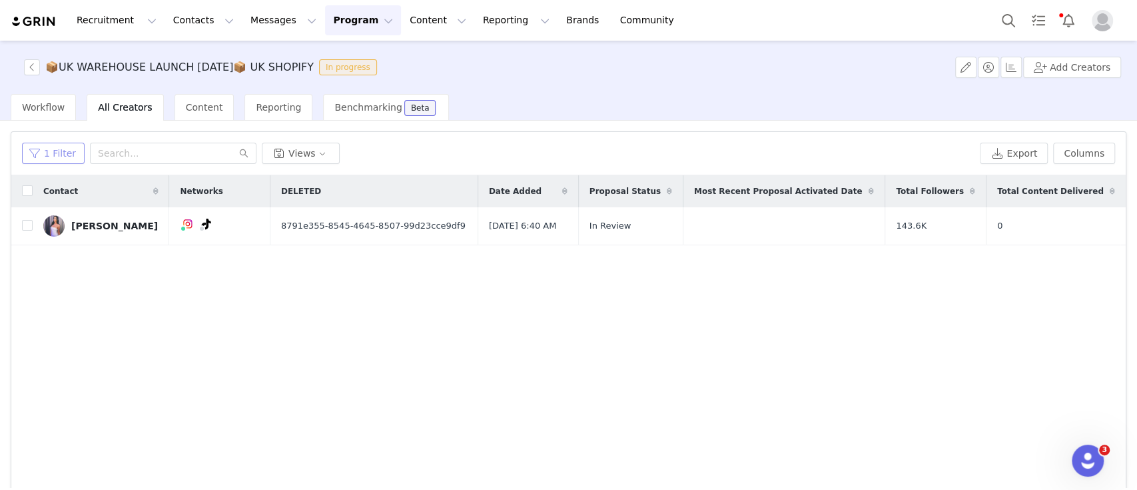
click at [64, 153] on button "1 Filter" at bounding box center [53, 153] width 63 height 21
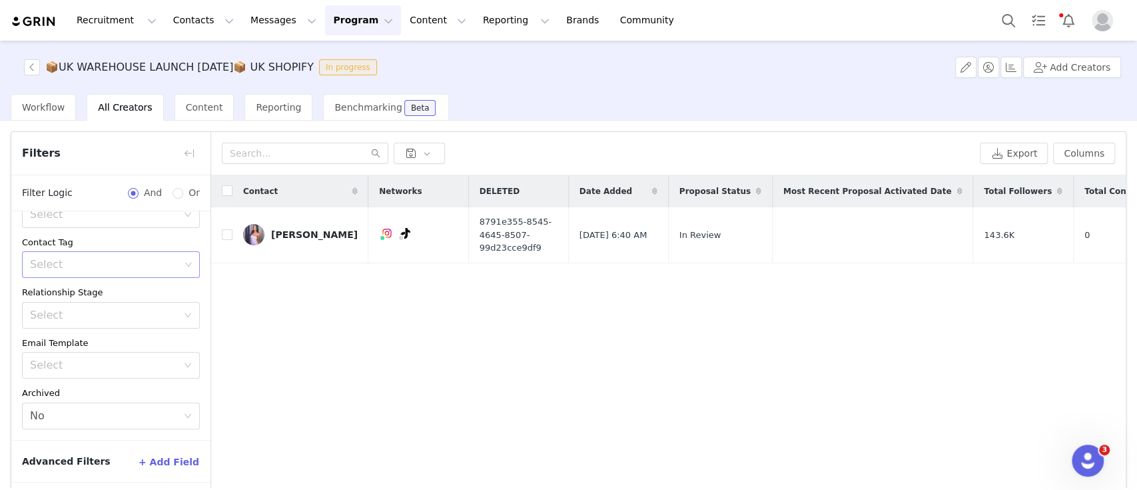
scroll to position [53, 0]
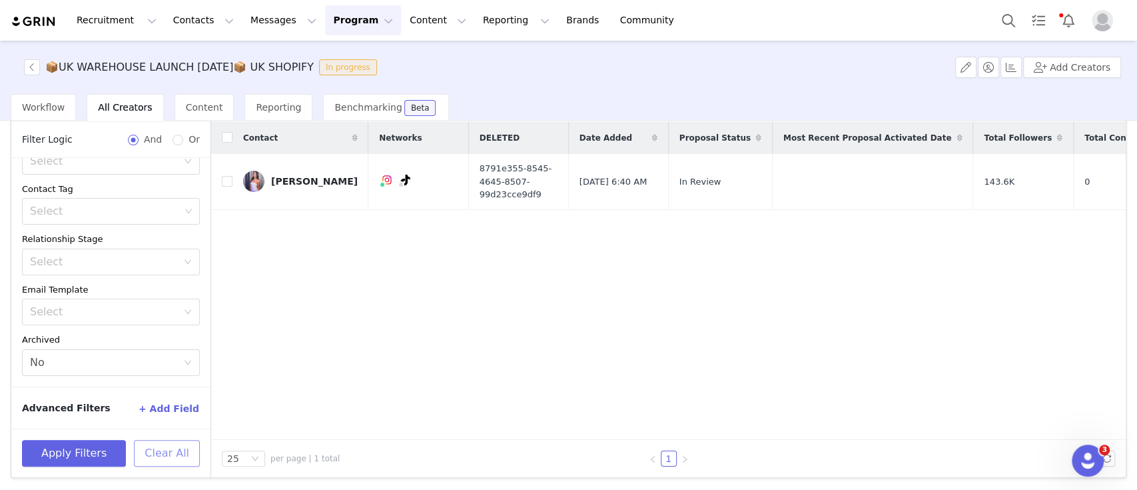
click at [165, 453] on button "Clear All" at bounding box center [167, 453] width 66 height 27
click at [181, 450] on button "Clear All" at bounding box center [167, 453] width 66 height 27
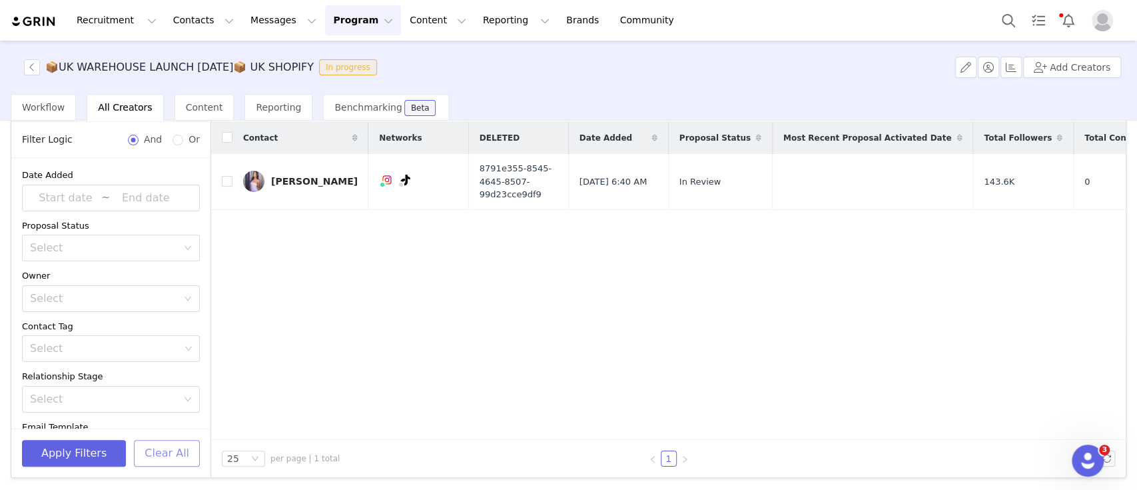
scroll to position [0, 0]
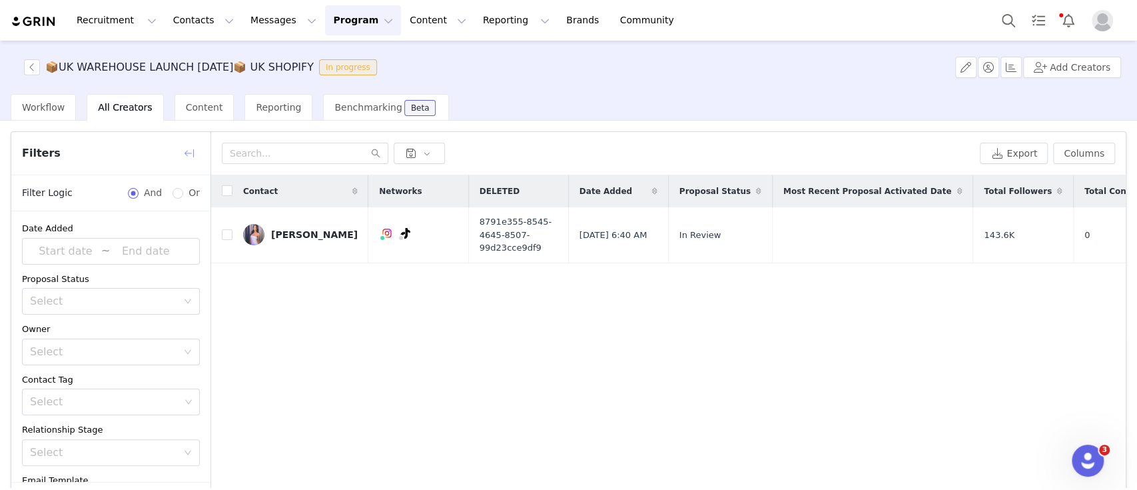
click at [195, 155] on button "button" at bounding box center [189, 153] width 21 height 21
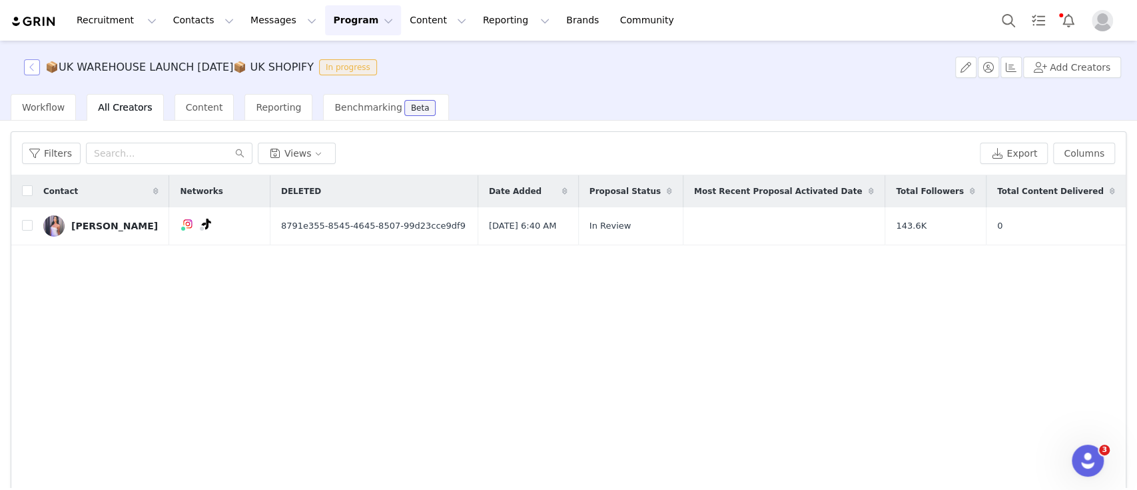
click at [32, 67] on button "button" at bounding box center [32, 67] width 16 height 16
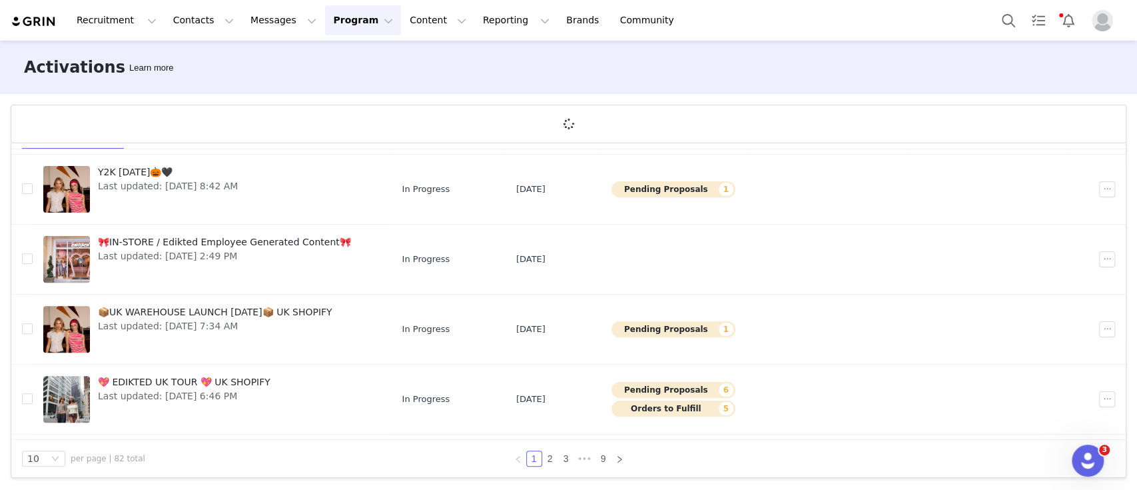
scroll to position [290, 0]
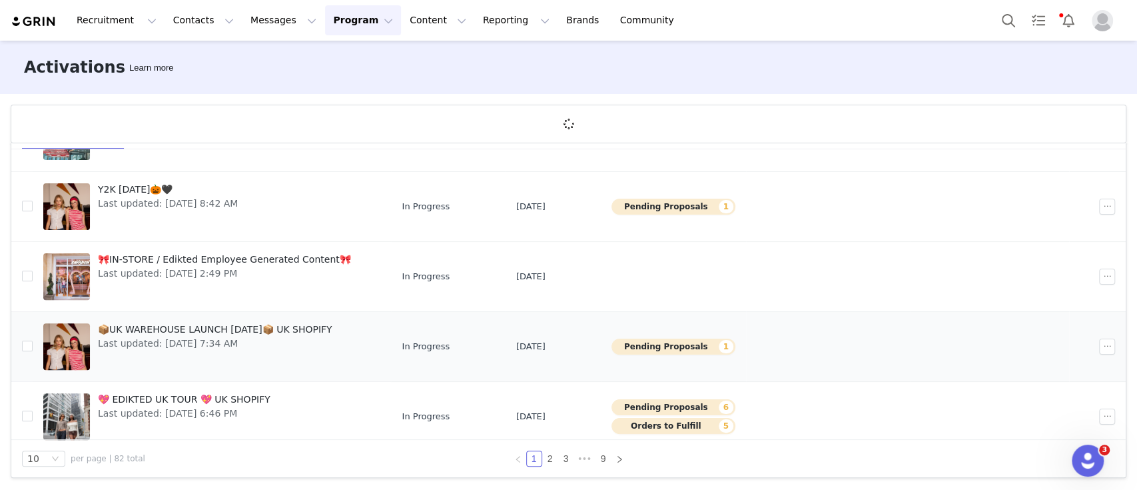
click at [303, 336] on span "Last updated: Sep 22, 2025 7:34 AM" at bounding box center [215, 343] width 235 height 14
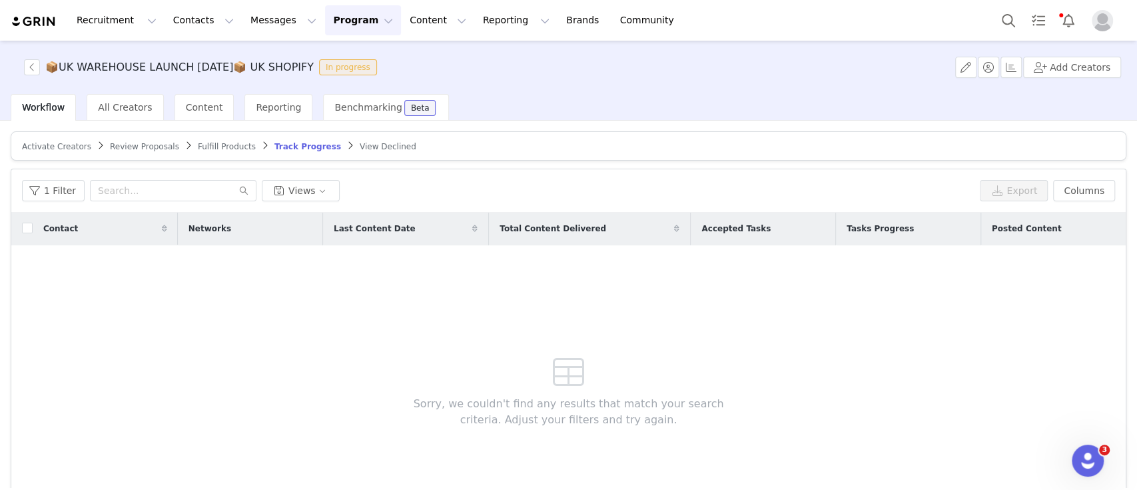
click at [203, 143] on span "Fulfill Products" at bounding box center [227, 146] width 58 height 9
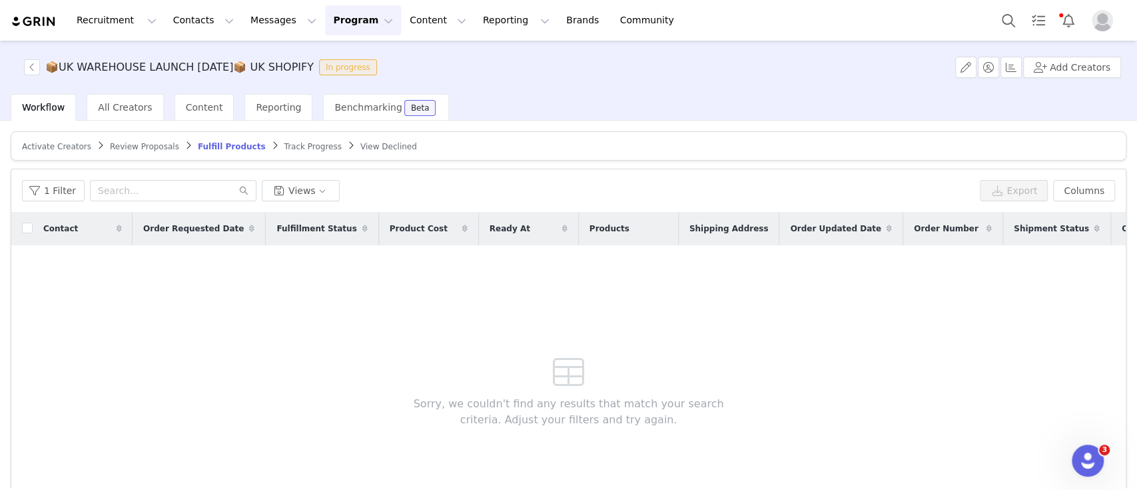
click at [59, 151] on link "Activate Creators" at bounding box center [56, 146] width 69 height 10
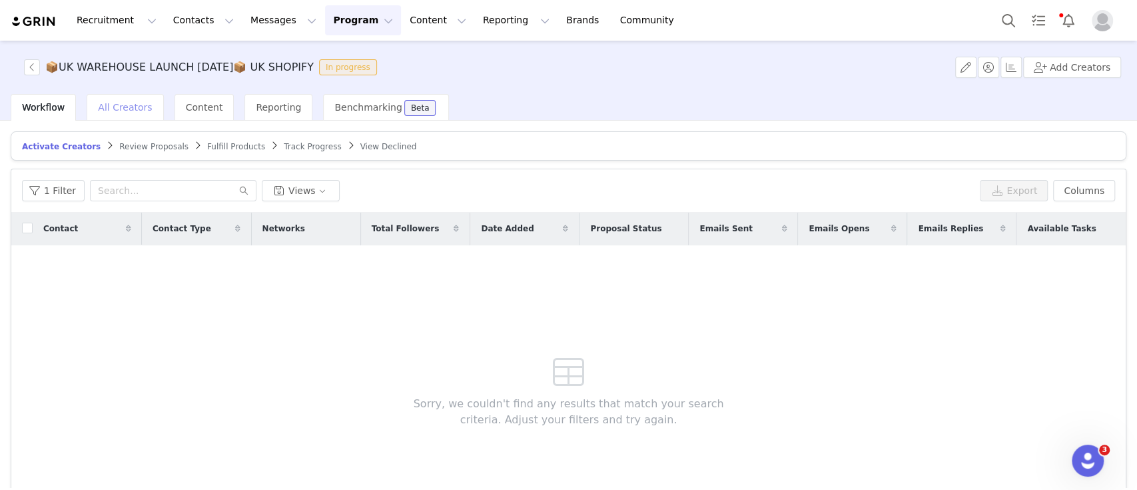
click at [117, 109] on span "All Creators" at bounding box center [125, 107] width 54 height 11
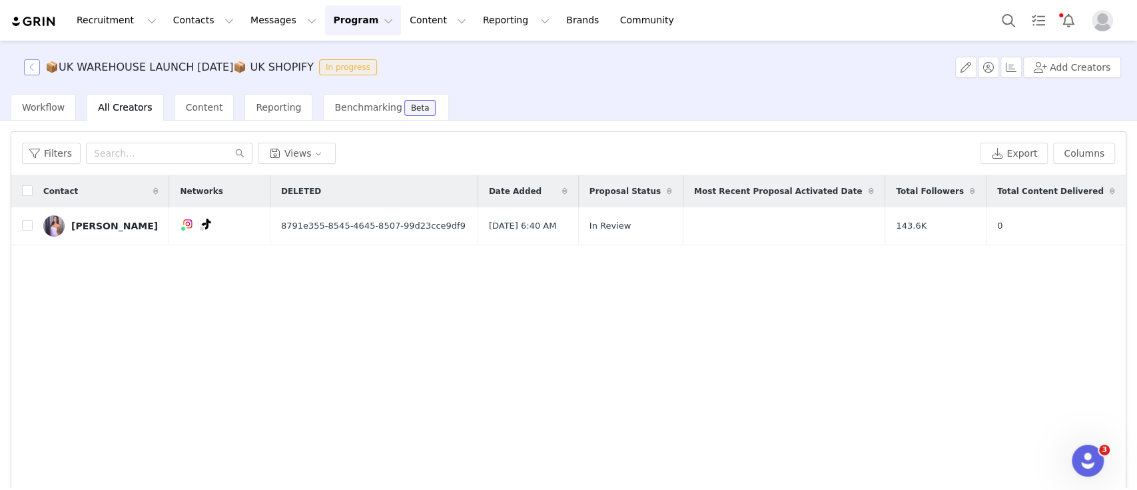
click at [27, 66] on button "button" at bounding box center [32, 67] width 16 height 16
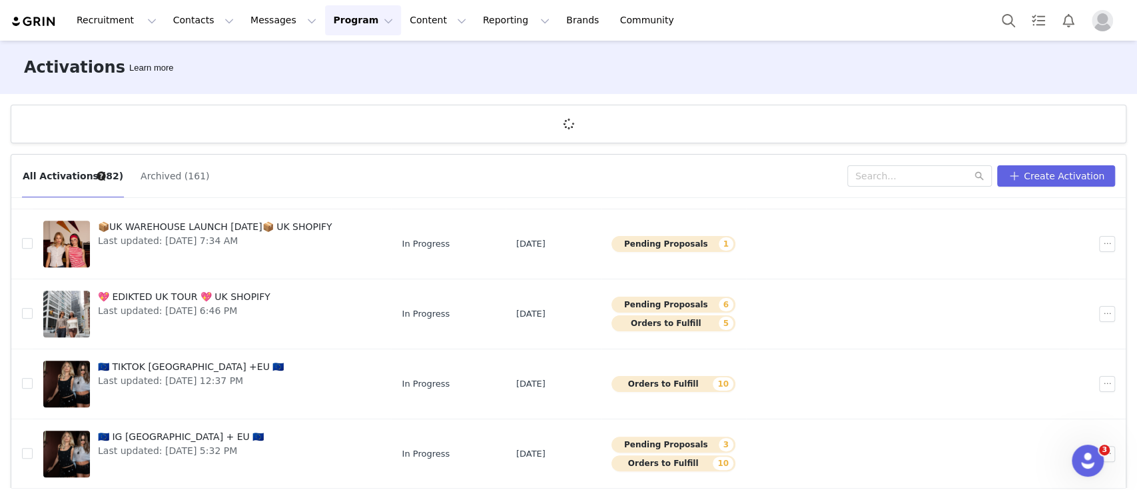
scroll to position [49, 0]
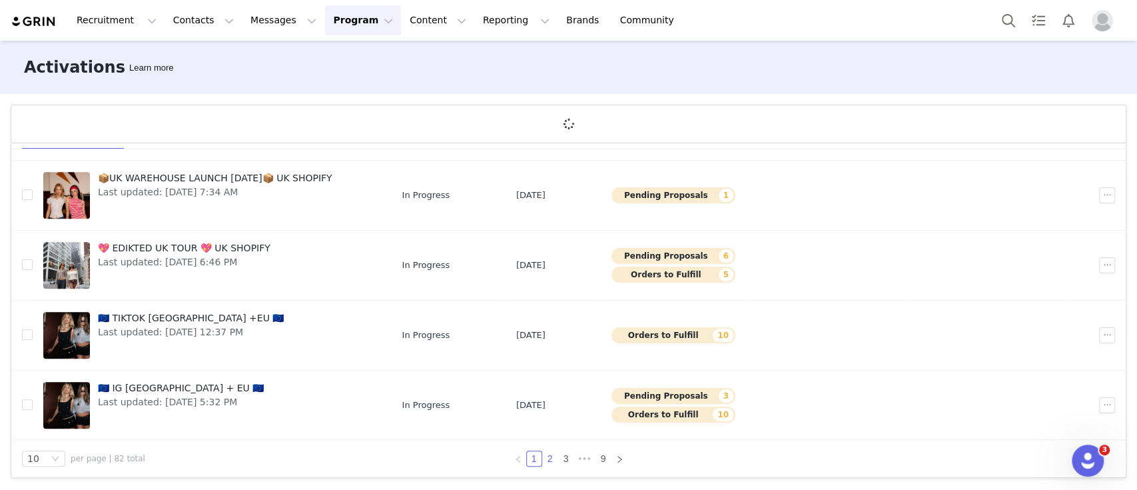
click at [543, 456] on link "2" at bounding box center [550, 458] width 15 height 15
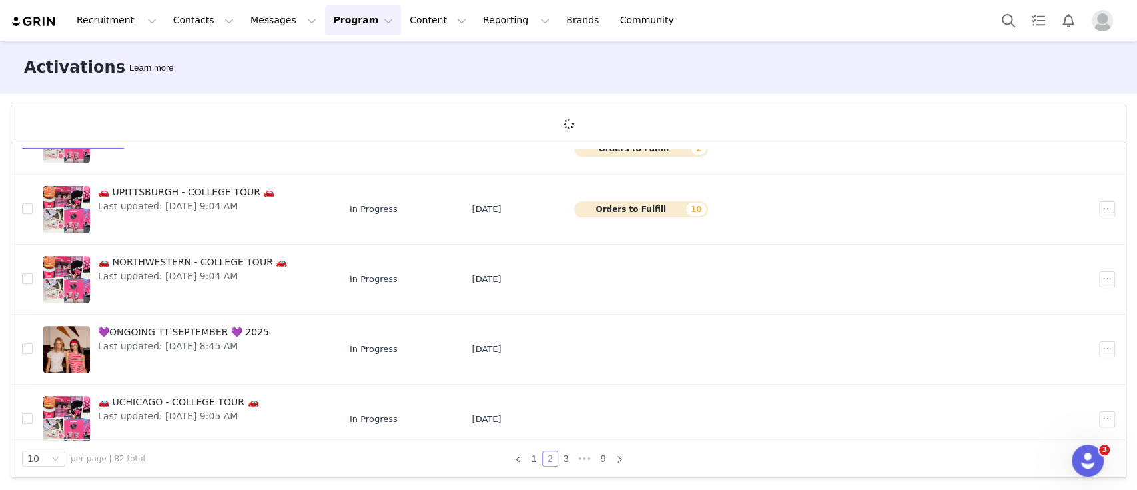
scroll to position [441, 0]
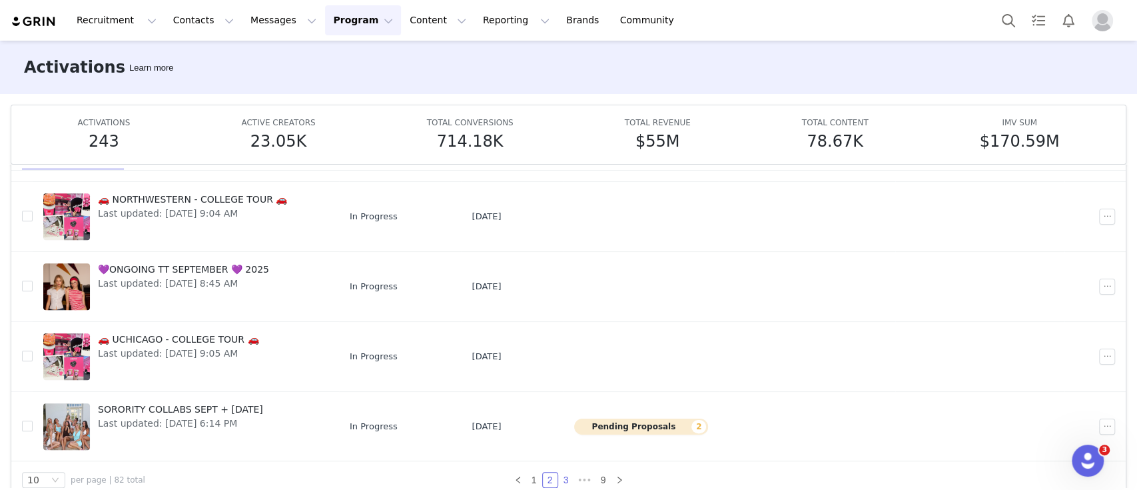
click at [559, 477] on link "3" at bounding box center [566, 479] width 15 height 15
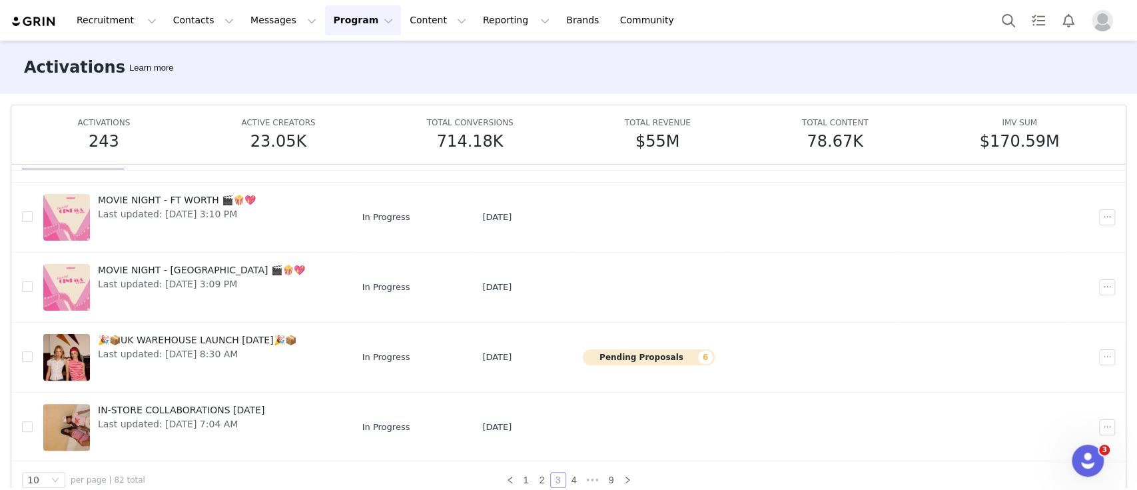
scroll to position [256, 0]
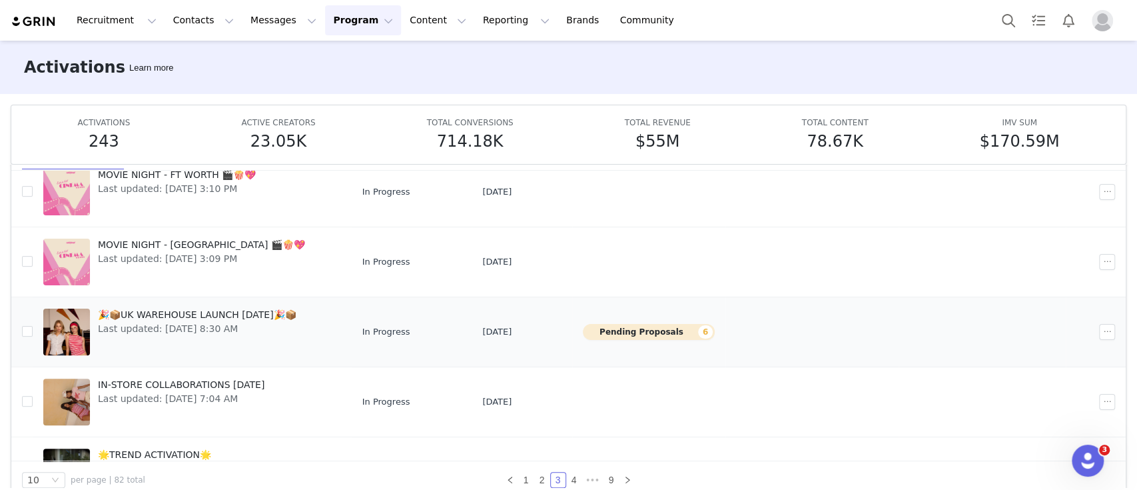
click at [287, 334] on div "🎉📦UK WAREHOUSE LAUNCH SEPT 25🎉📦 Last updated: Sep 8, 2025 8:30 AM" at bounding box center [197, 331] width 215 height 53
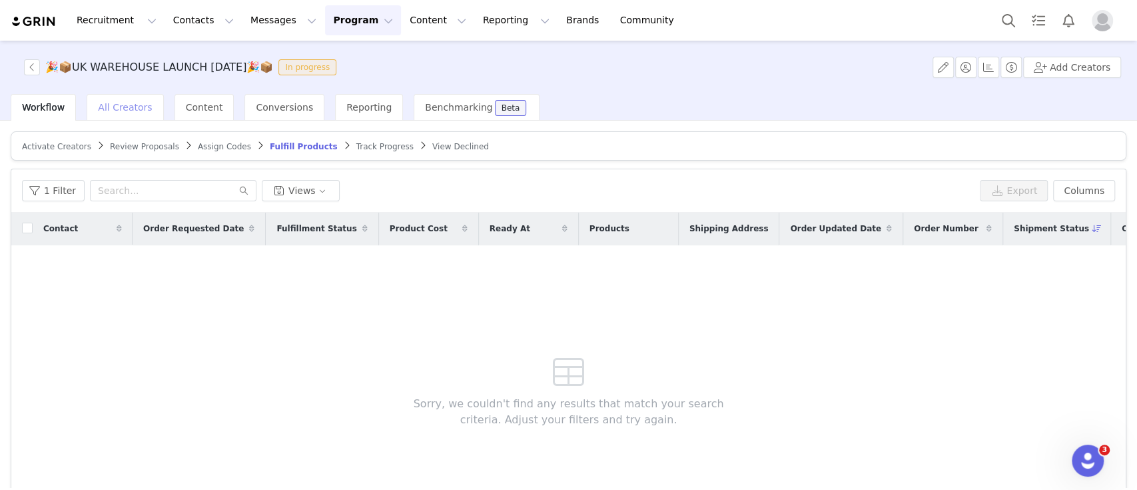
click at [131, 109] on span "All Creators" at bounding box center [125, 107] width 54 height 11
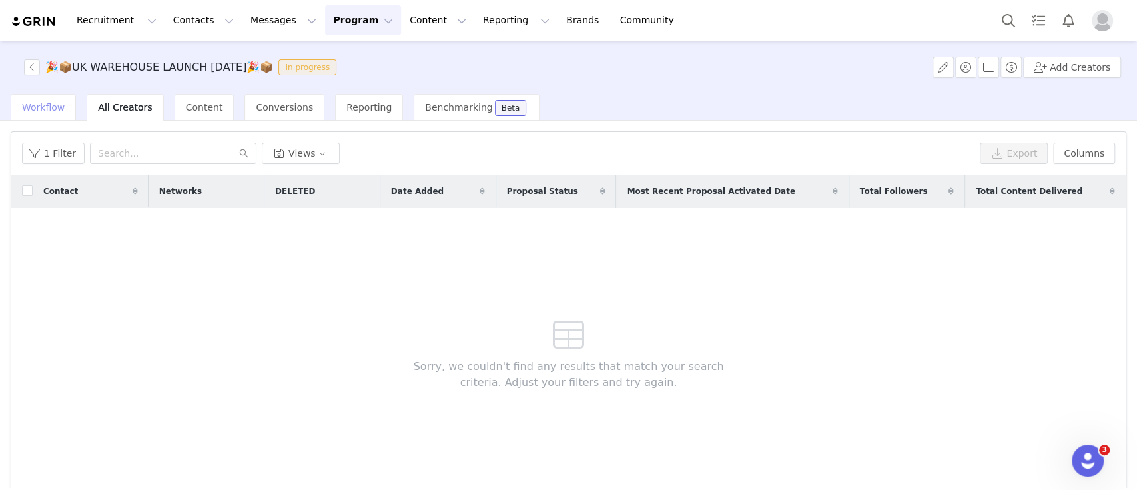
click at [42, 112] on span "Workflow" at bounding box center [43, 107] width 43 height 11
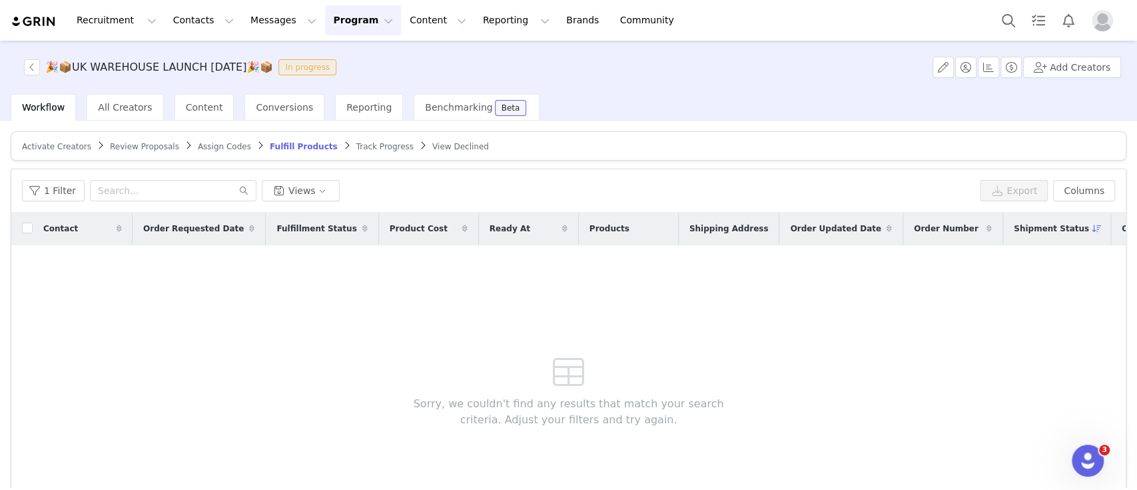
click at [198, 147] on span "Assign Codes" at bounding box center [224, 146] width 53 height 9
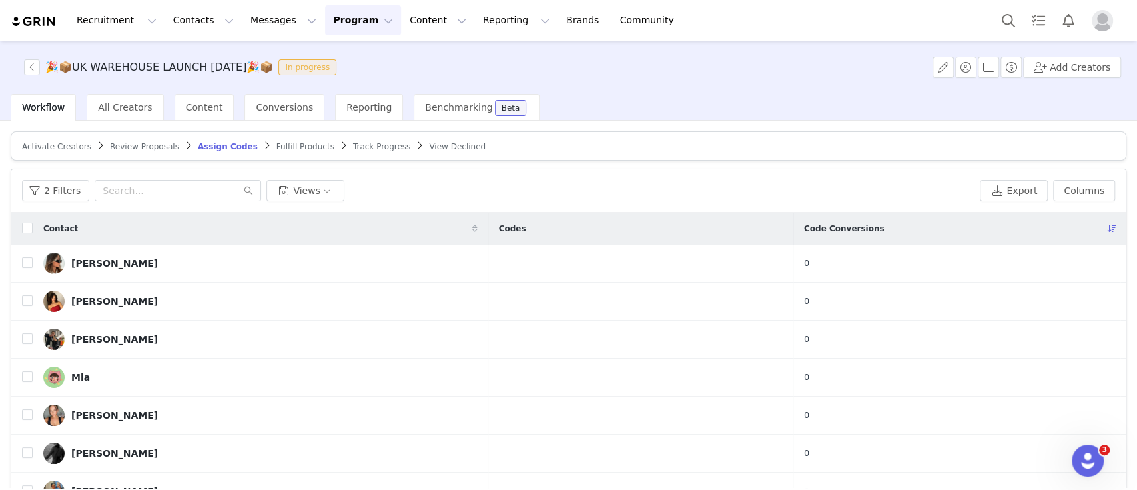
click at [54, 146] on span "Activate Creators" at bounding box center [56, 146] width 69 height 9
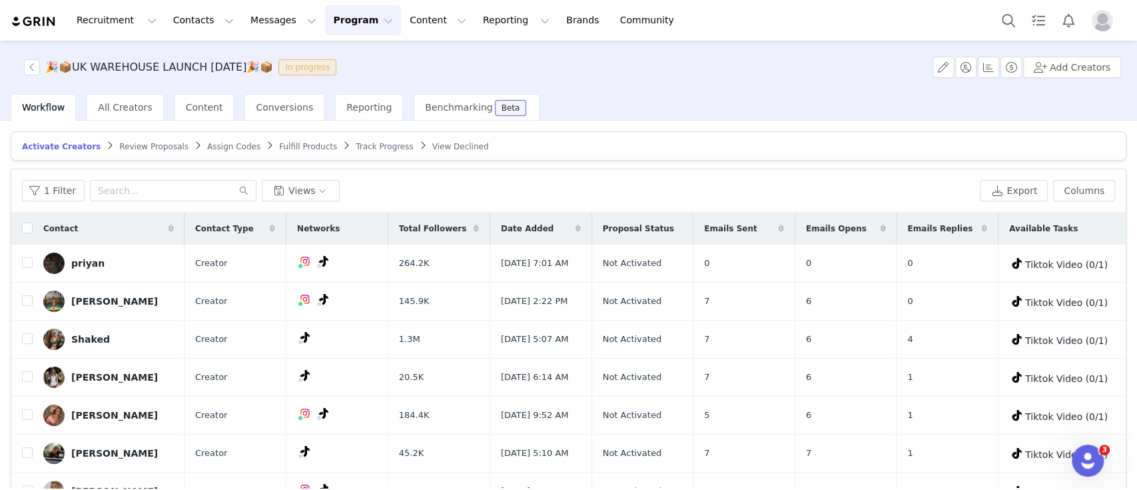
click at [356, 151] on link "Track Progress" at bounding box center [384, 146] width 57 height 10
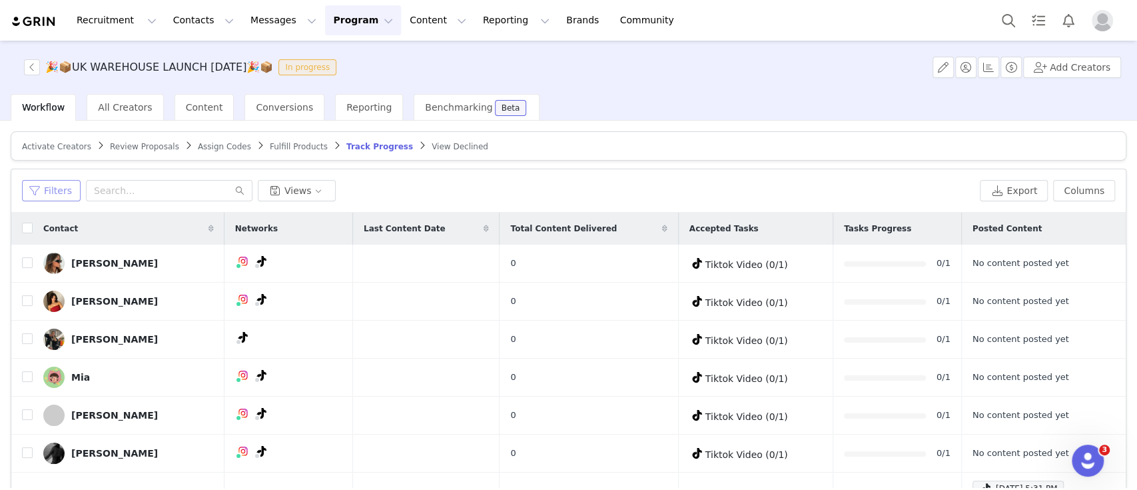
click at [53, 190] on button "Filters" at bounding box center [51, 190] width 59 height 21
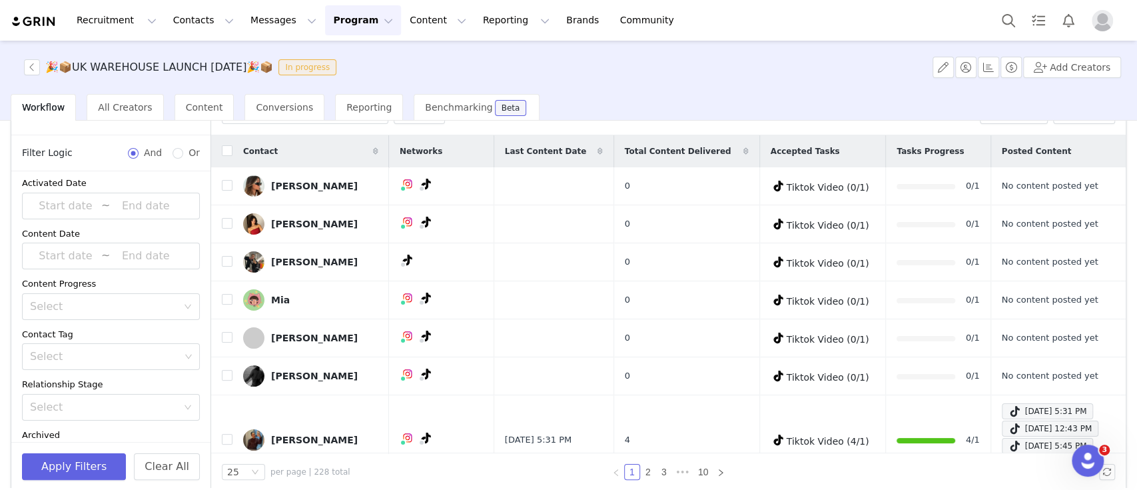
scroll to position [4, 0]
click at [122, 304] on div "Select" at bounding box center [103, 307] width 147 height 13
click at [112, 338] on li "Has content" at bounding box center [104, 334] width 165 height 21
click at [84, 462] on button "Apply Filters" at bounding box center [74, 466] width 104 height 27
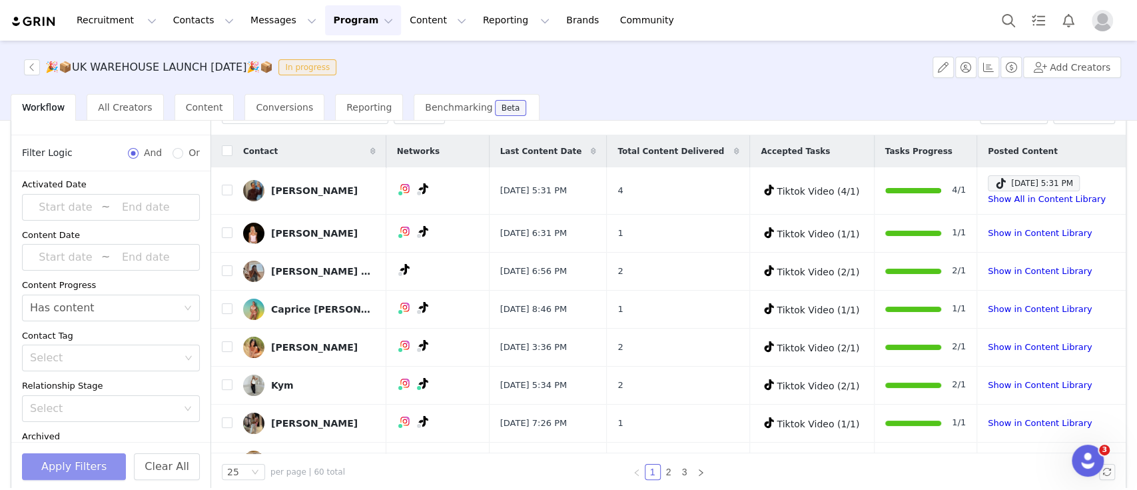
click at [81, 461] on button "Apply Filters" at bounding box center [74, 466] width 104 height 27
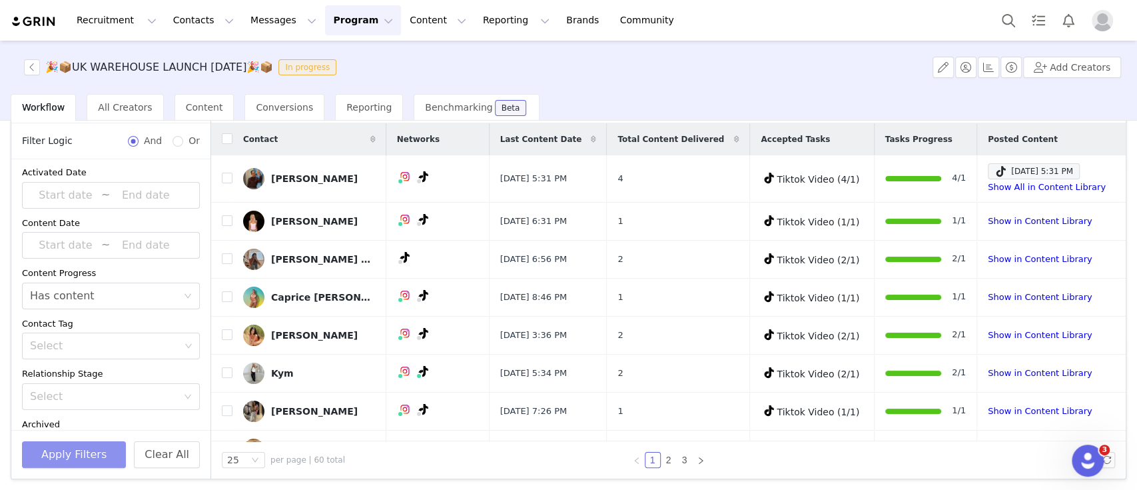
scroll to position [0, 0]
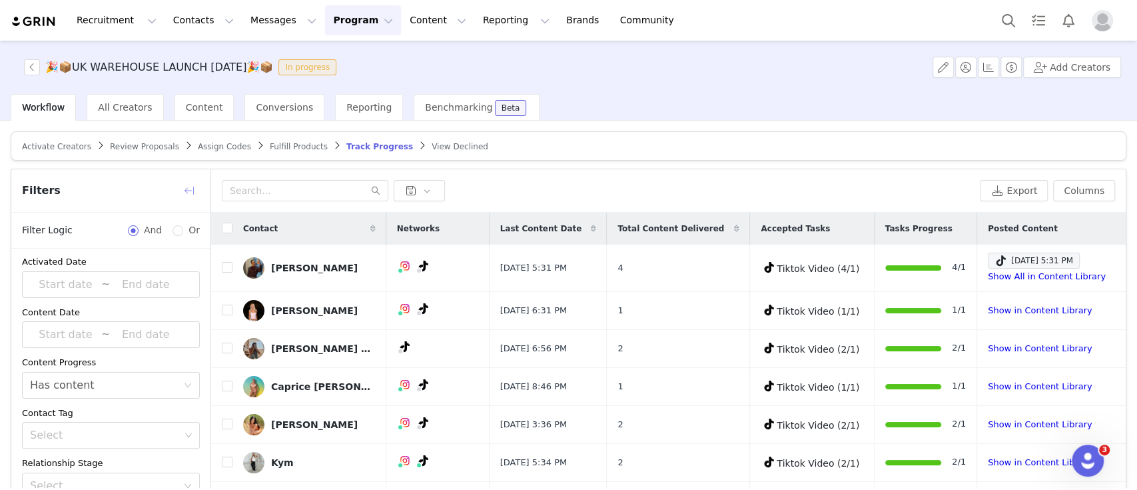
click at [189, 181] on button "button" at bounding box center [189, 190] width 21 height 21
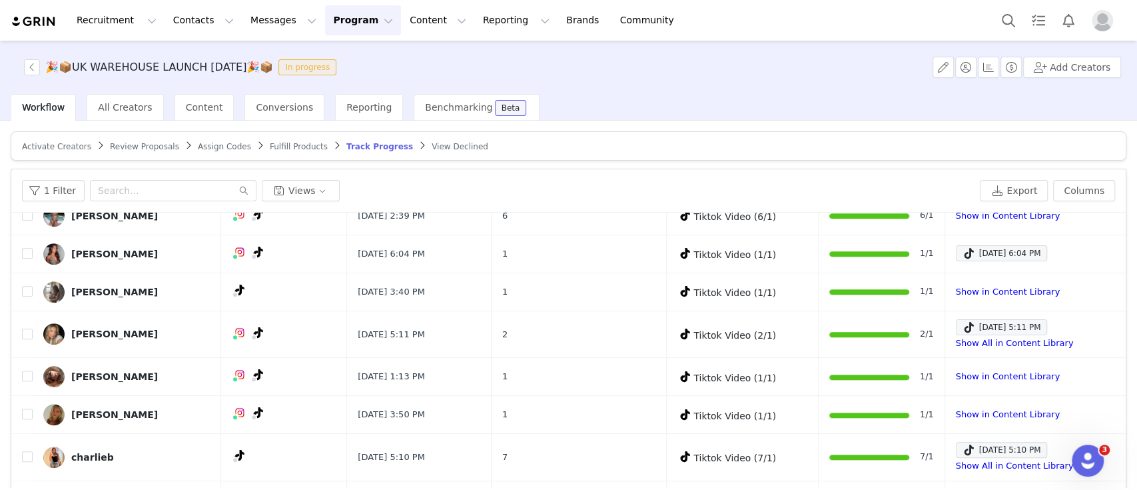
scroll to position [89, 0]
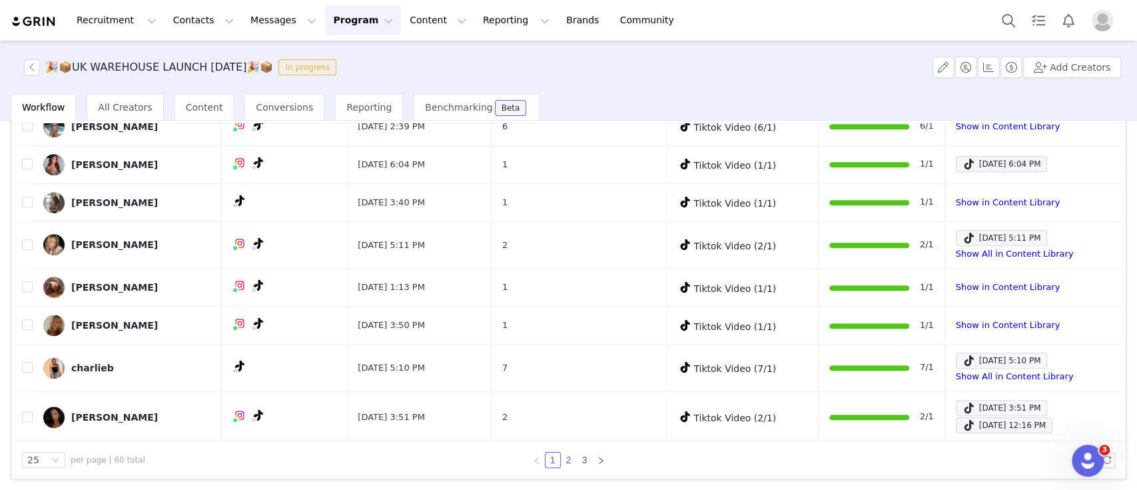
click at [563, 461] on link "2" at bounding box center [569, 459] width 15 height 15
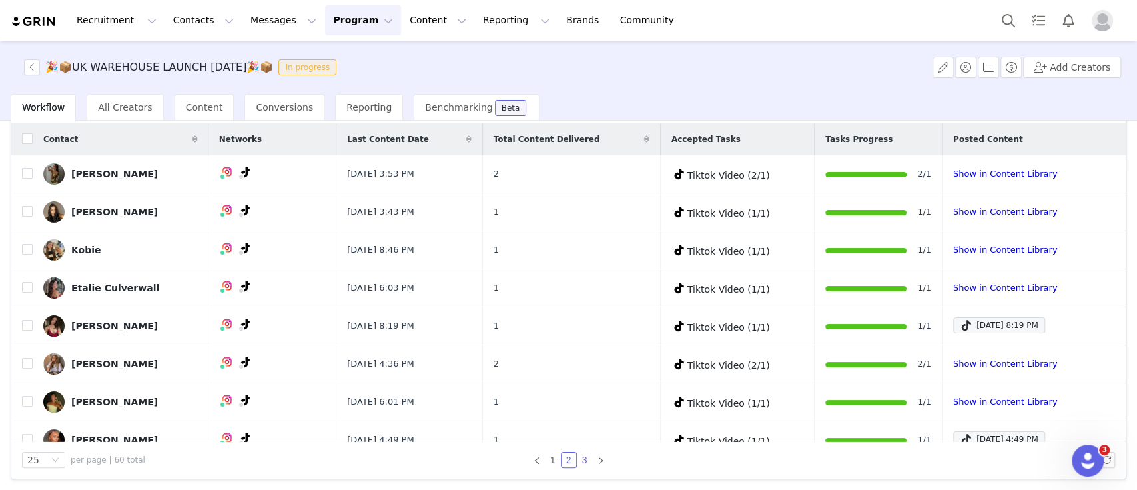
click at [578, 456] on link "3" at bounding box center [585, 459] width 15 height 15
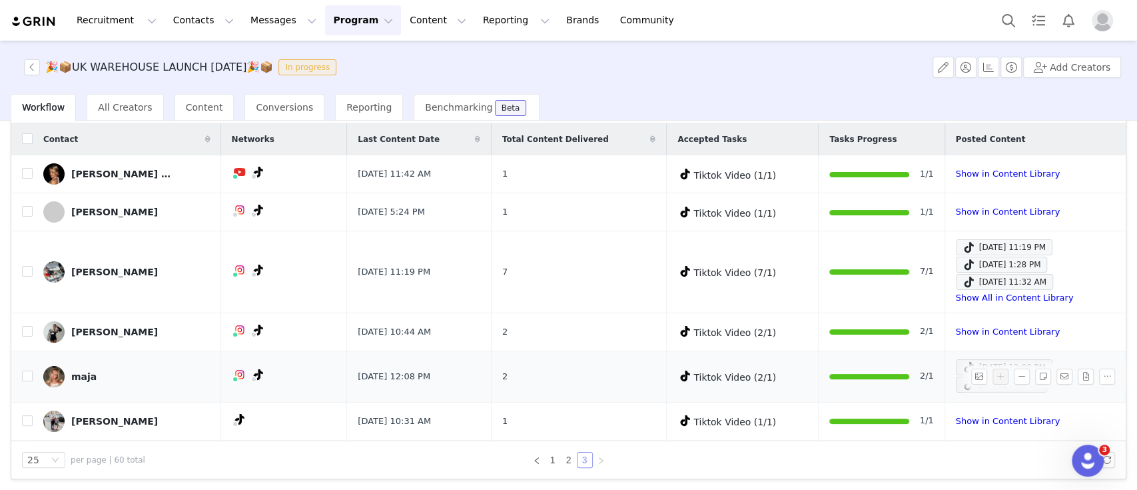
scroll to position [203, 0]
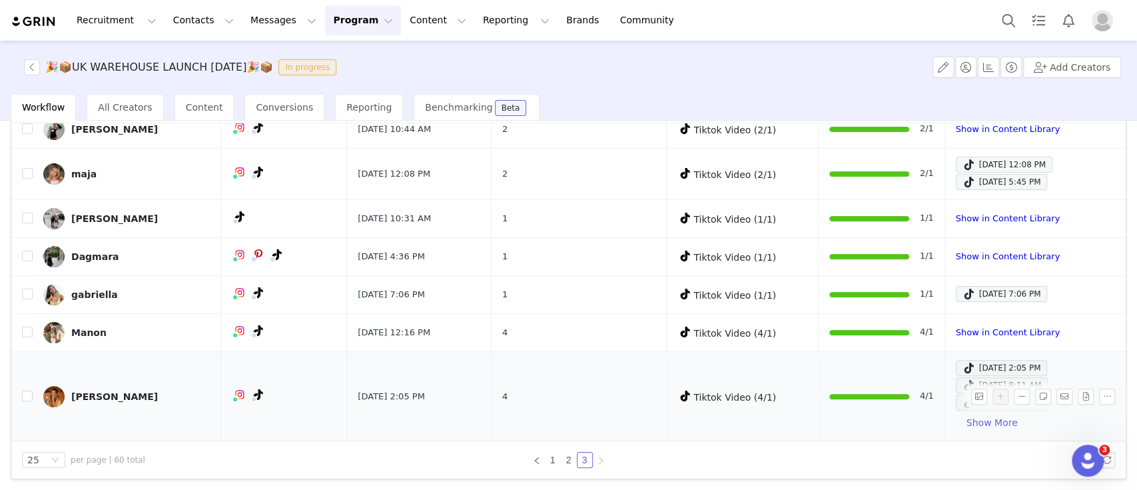
click at [870, 395] on div at bounding box center [869, 396] width 79 height 5
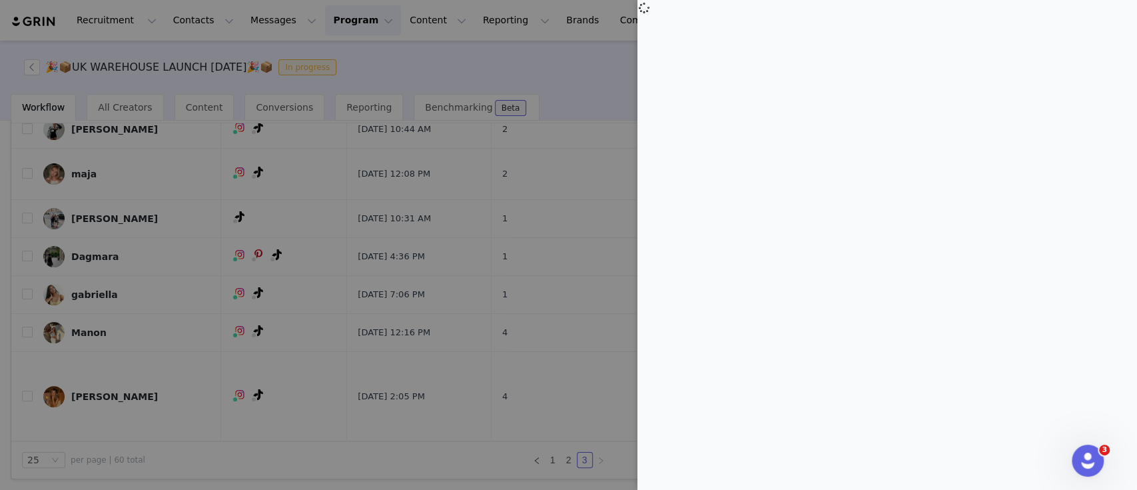
click at [557, 414] on div at bounding box center [568, 245] width 1137 height 490
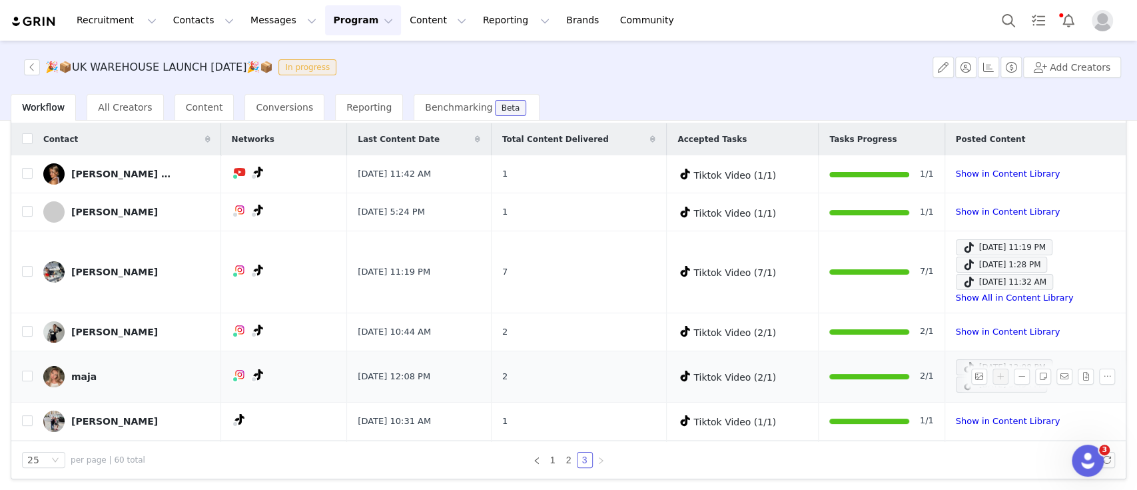
scroll to position [0, 0]
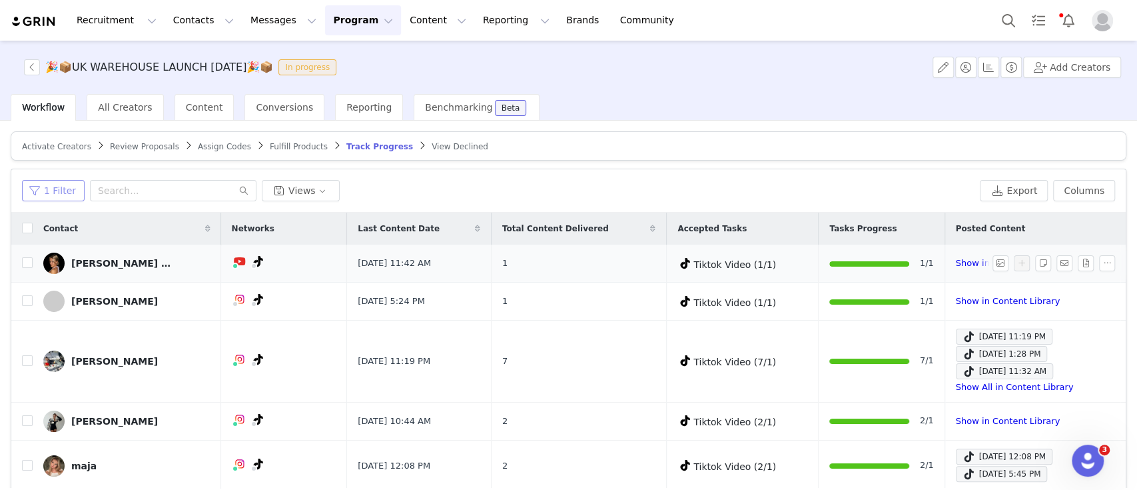
click at [48, 191] on button "1 Filter" at bounding box center [53, 190] width 63 height 21
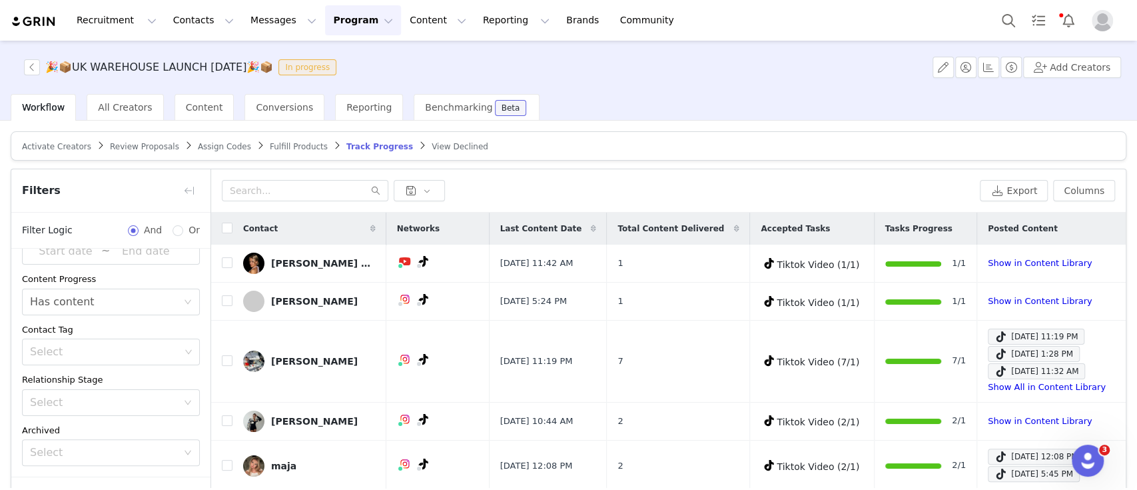
scroll to position [76, 0]
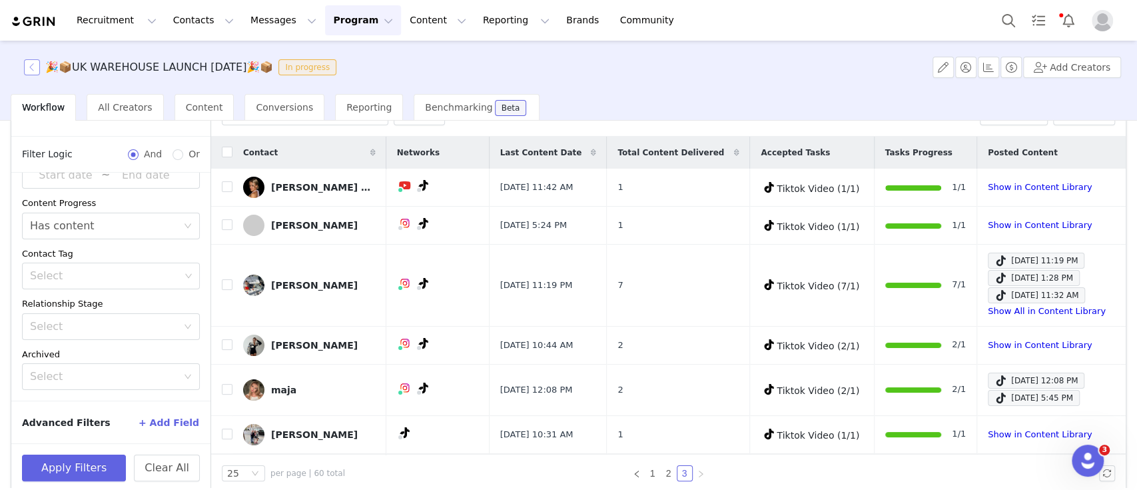
click at [33, 67] on button "button" at bounding box center [32, 67] width 16 height 16
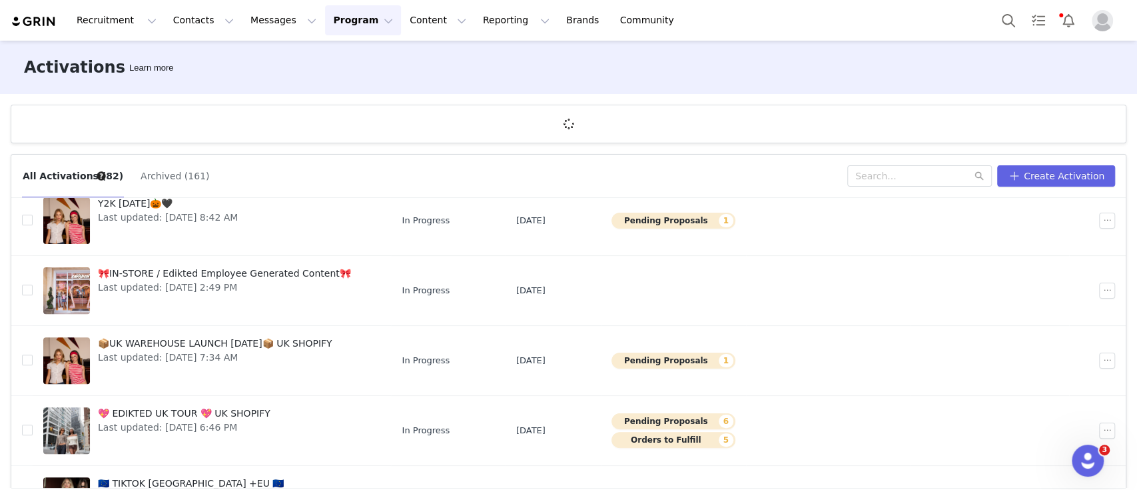
scroll to position [325, 0]
click at [818, 376] on td at bounding box center [828, 360] width 165 height 70
click at [266, 353] on span "Last updated: Sep 22, 2025 7:34 AM" at bounding box center [215, 357] width 235 height 14
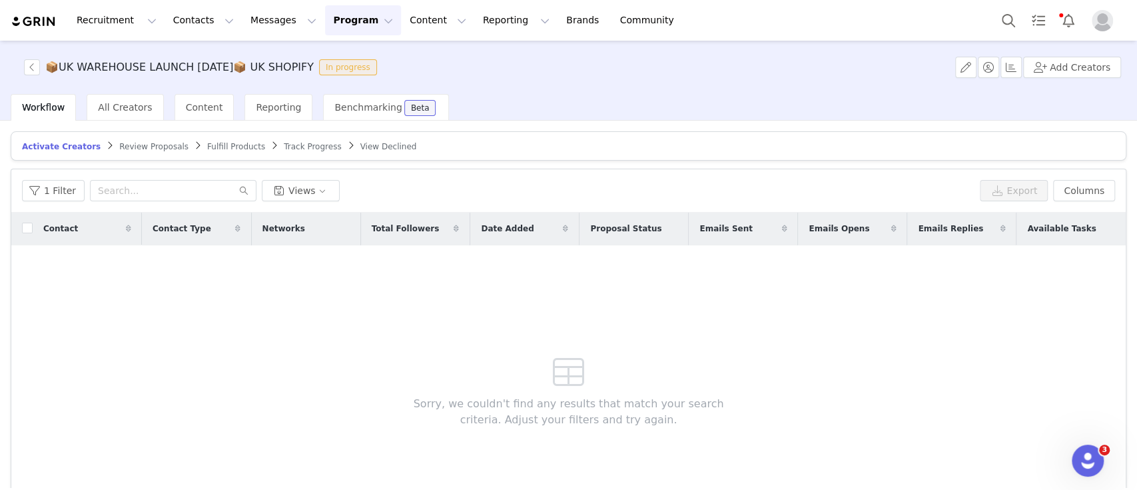
click at [284, 149] on span "Track Progress" at bounding box center [312, 146] width 57 height 9
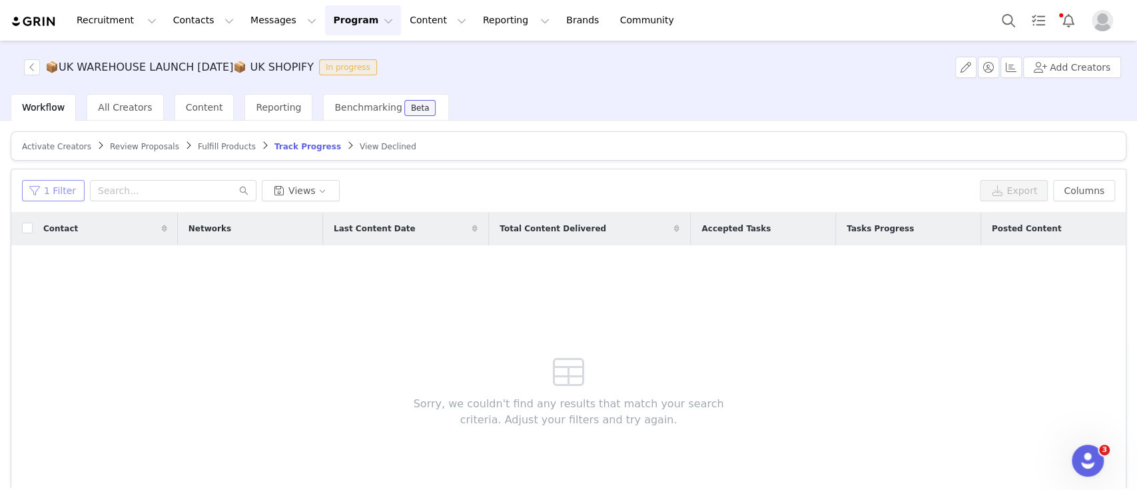
click at [43, 181] on button "1 Filter" at bounding box center [53, 190] width 63 height 21
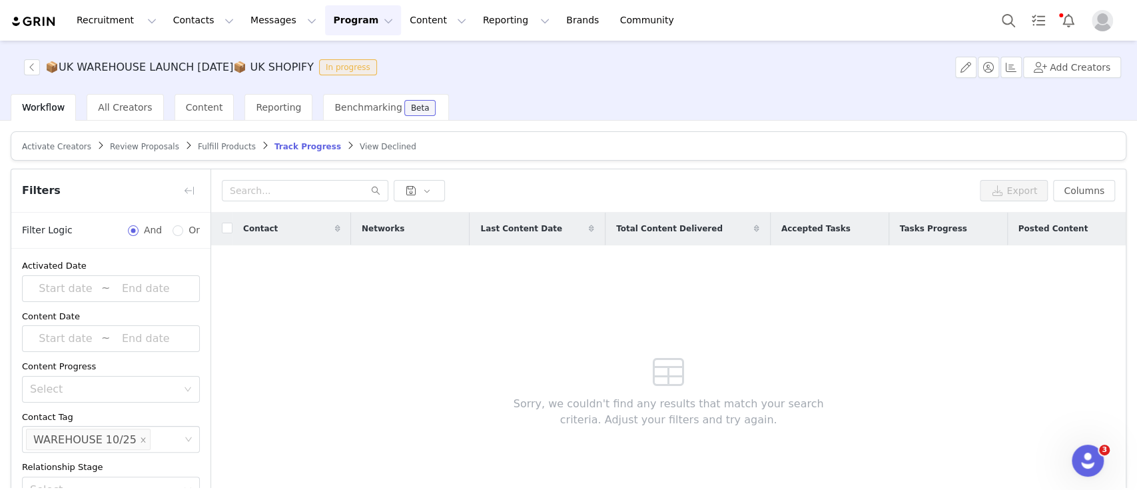
scroll to position [89, 0]
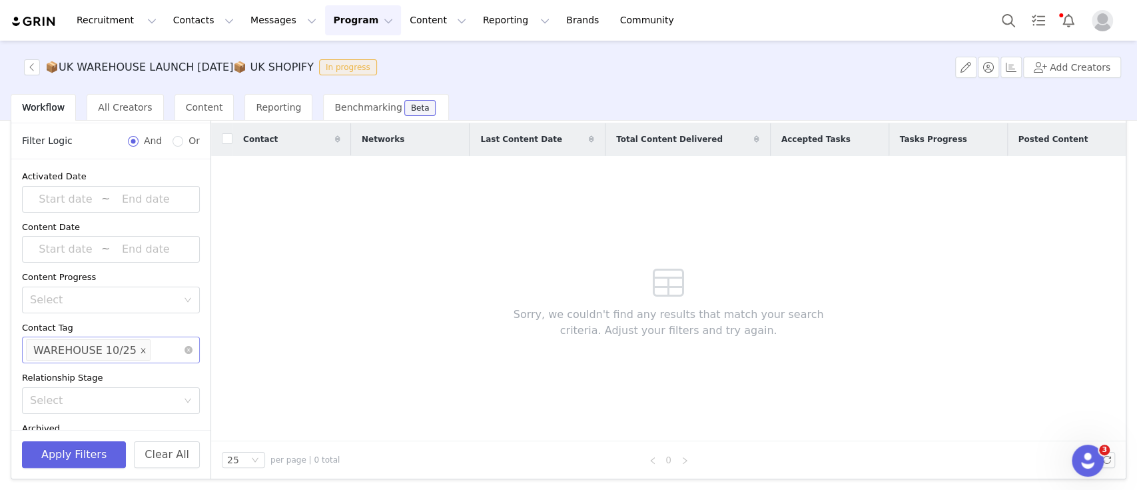
click at [141, 350] on icon "icon: close" at bounding box center [143, 350] width 5 height 5
click at [107, 448] on button "Apply Filters" at bounding box center [74, 454] width 104 height 27
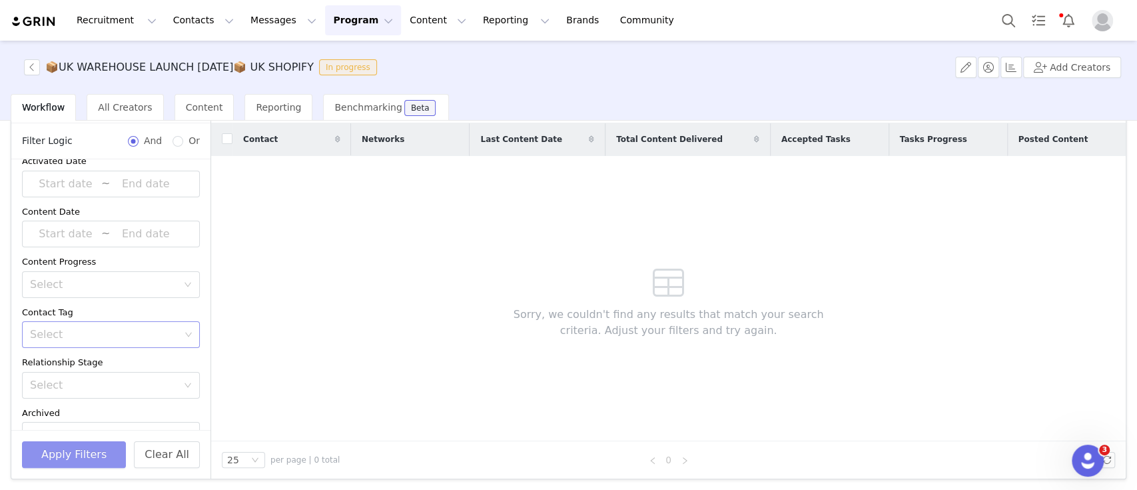
scroll to position [87, 0]
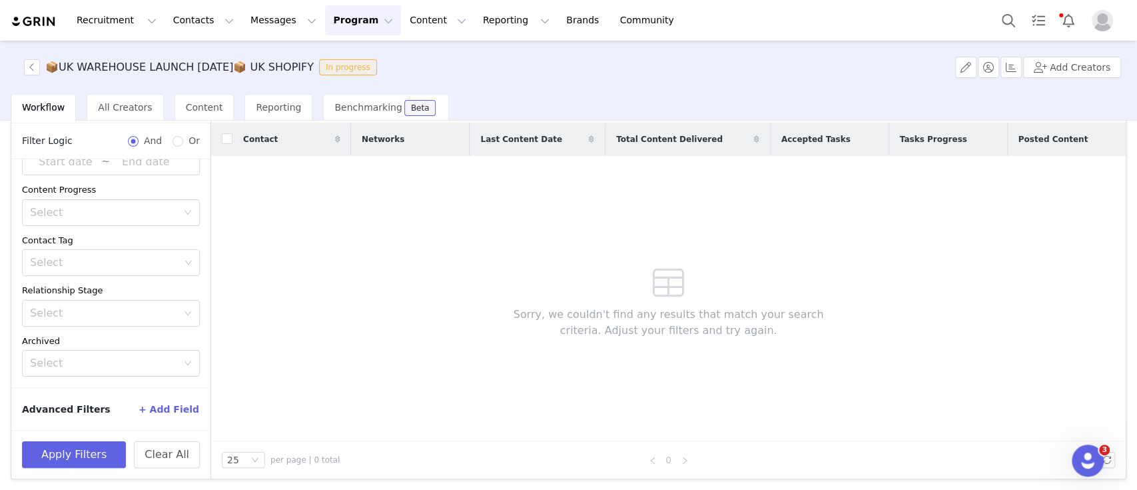
click at [340, 356] on div "Contact Networks Last Content Date Total Content Delivered Accepted Tasks Tasks…" at bounding box center [668, 282] width 915 height 318
click at [29, 63] on button "button" at bounding box center [32, 67] width 16 height 16
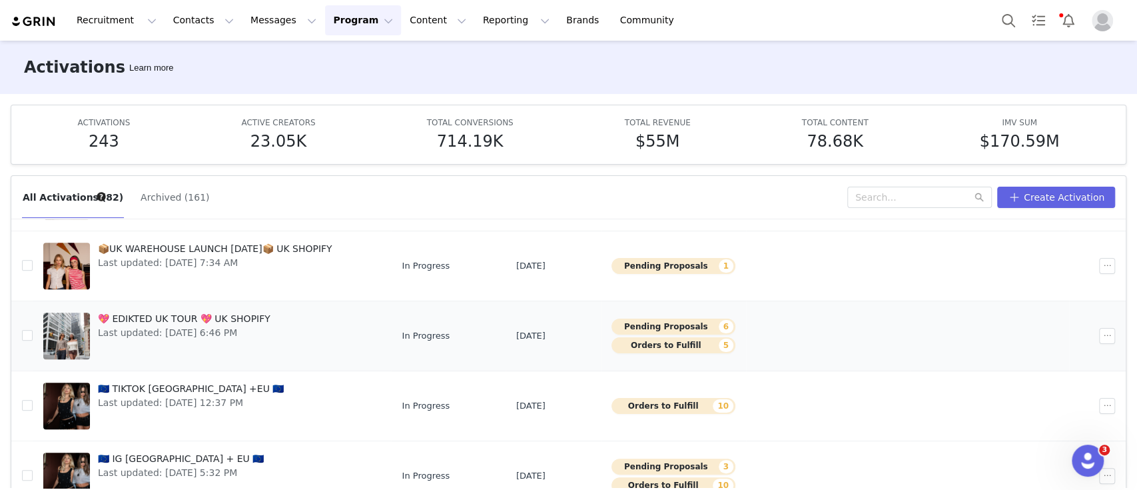
scroll to position [69, 0]
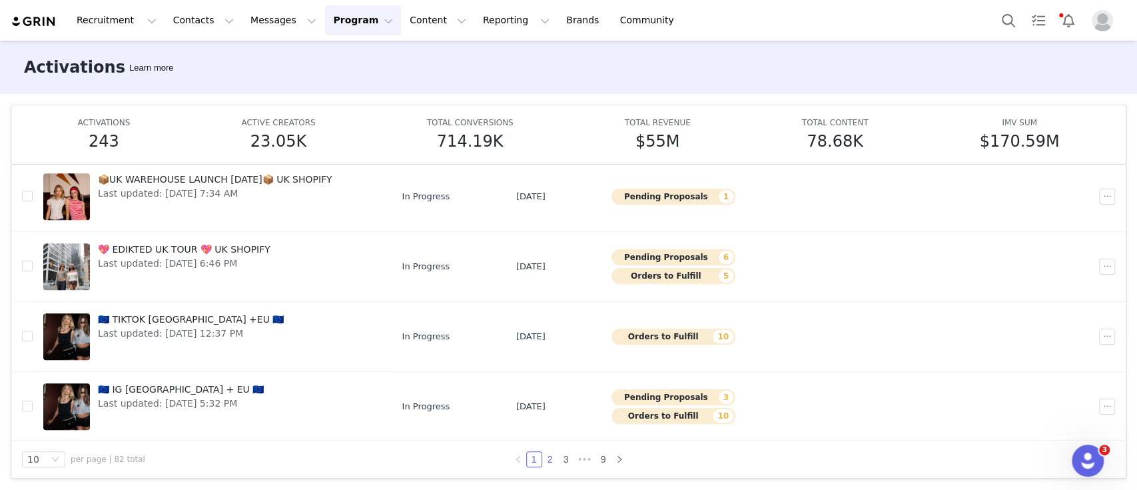
click at [543, 462] on link "2" at bounding box center [550, 459] width 15 height 15
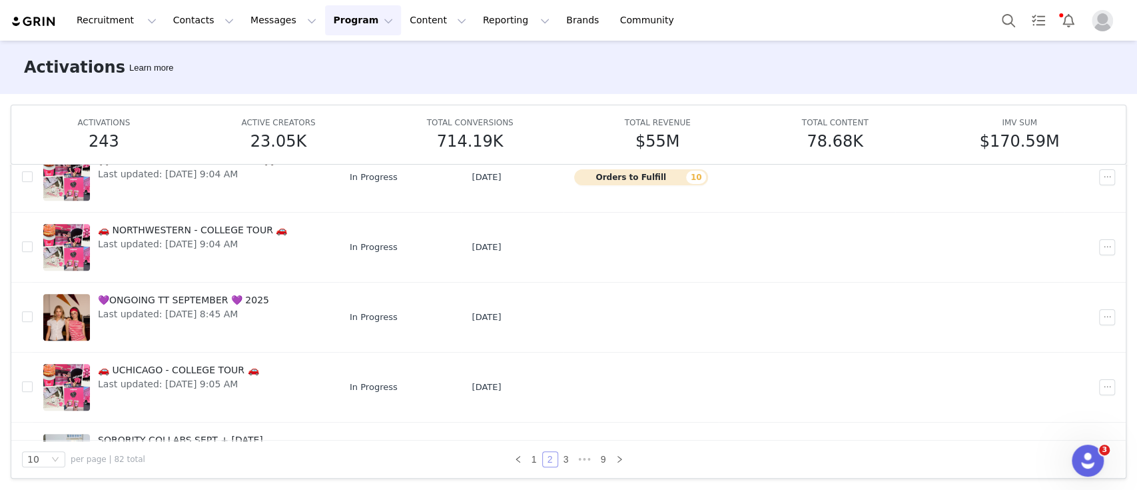
scroll to position [440, 0]
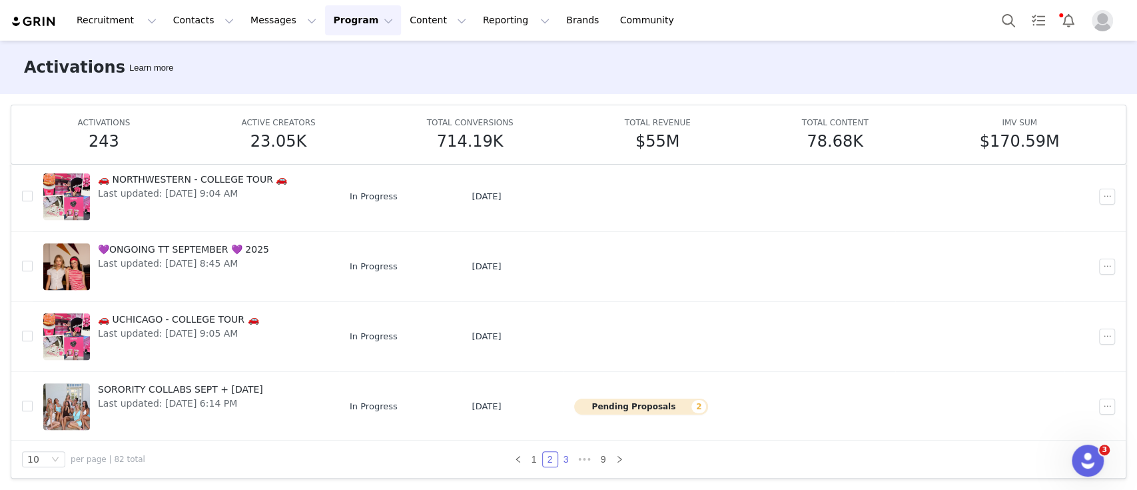
click at [560, 461] on link "3" at bounding box center [566, 459] width 15 height 15
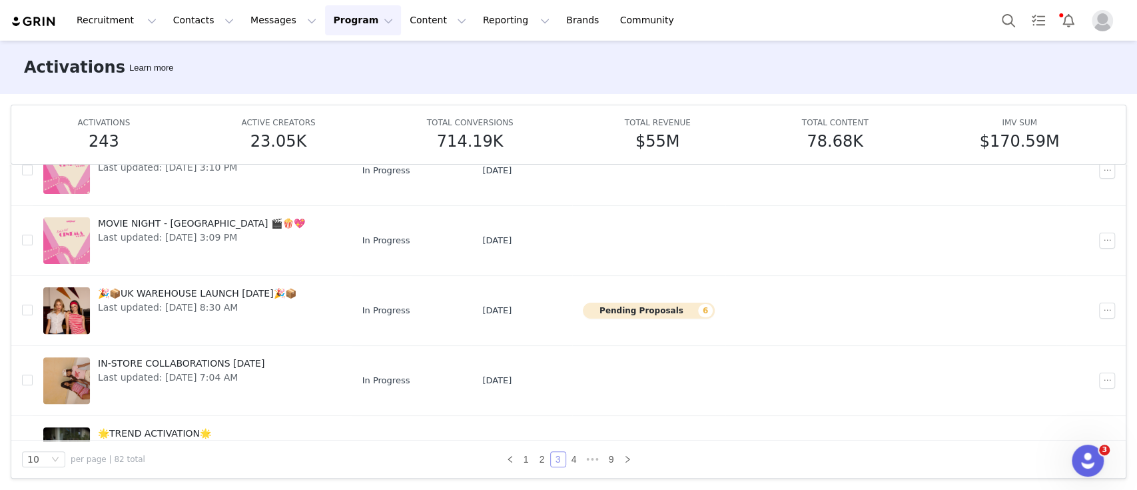
scroll to position [259, 0]
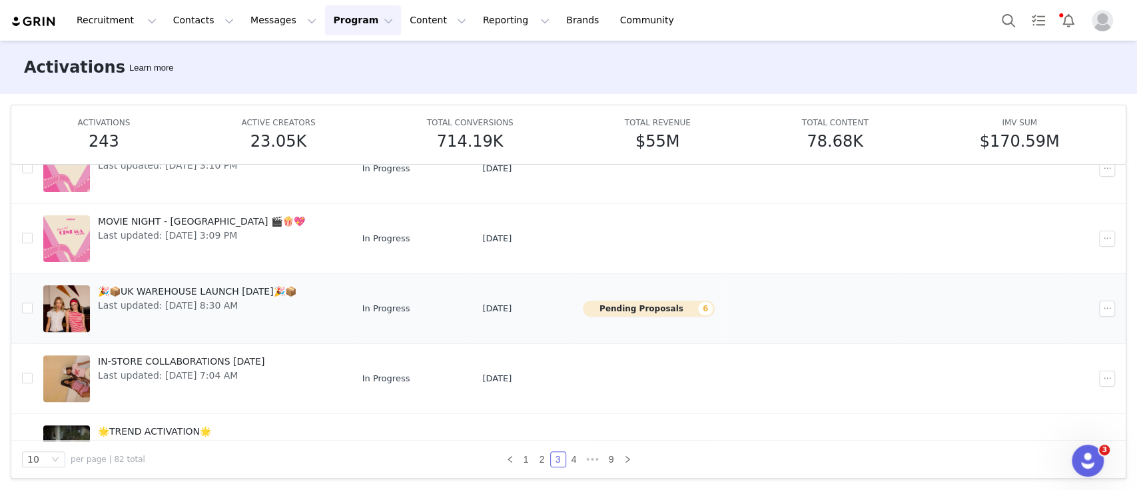
click at [711, 338] on td "Pending Proposals 6" at bounding box center [648, 308] width 153 height 70
click at [735, 322] on td at bounding box center [812, 308] width 173 height 70
click at [676, 307] on button "Pending Proposals 6" at bounding box center [649, 309] width 132 height 16
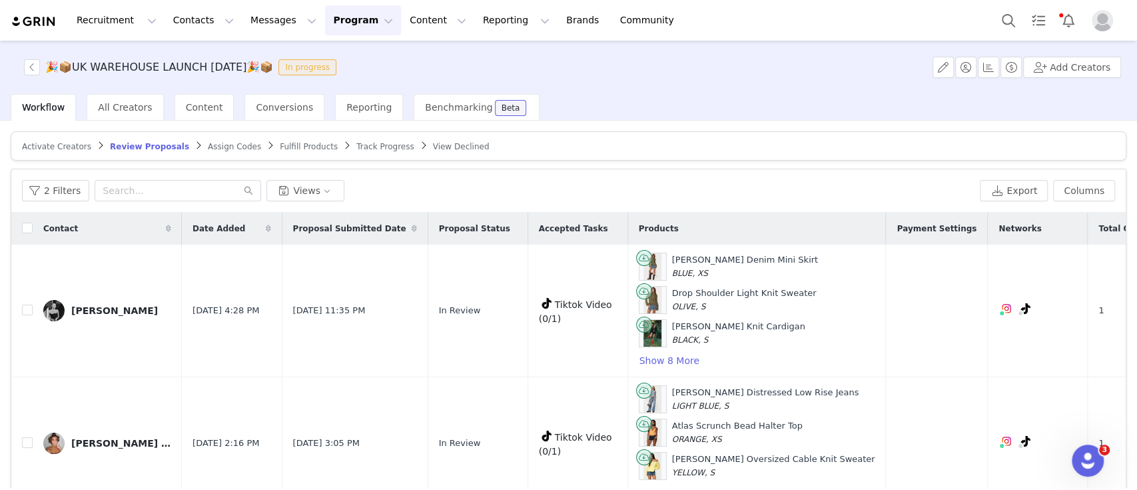
click at [356, 151] on link "Track Progress" at bounding box center [384, 146] width 57 height 10
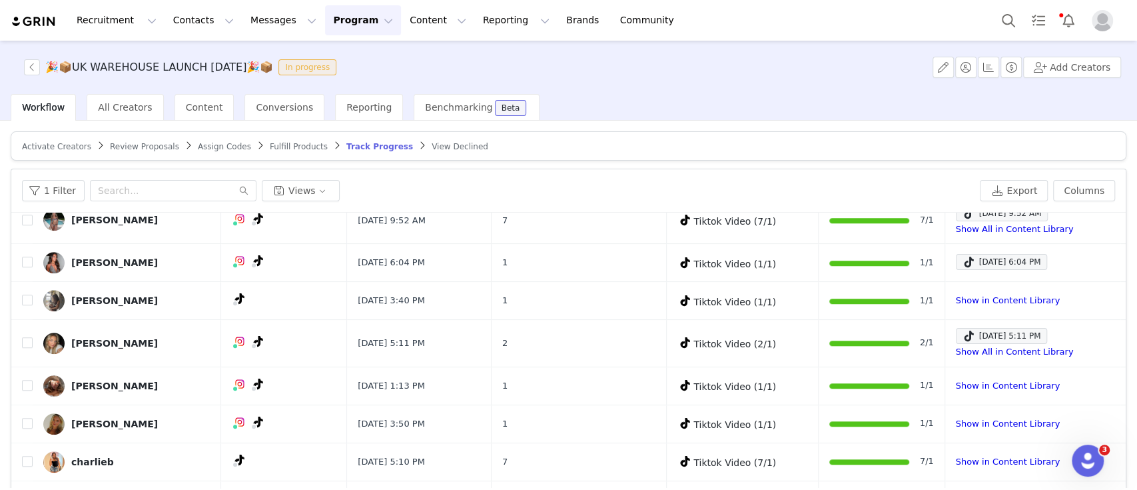
scroll to position [89, 0]
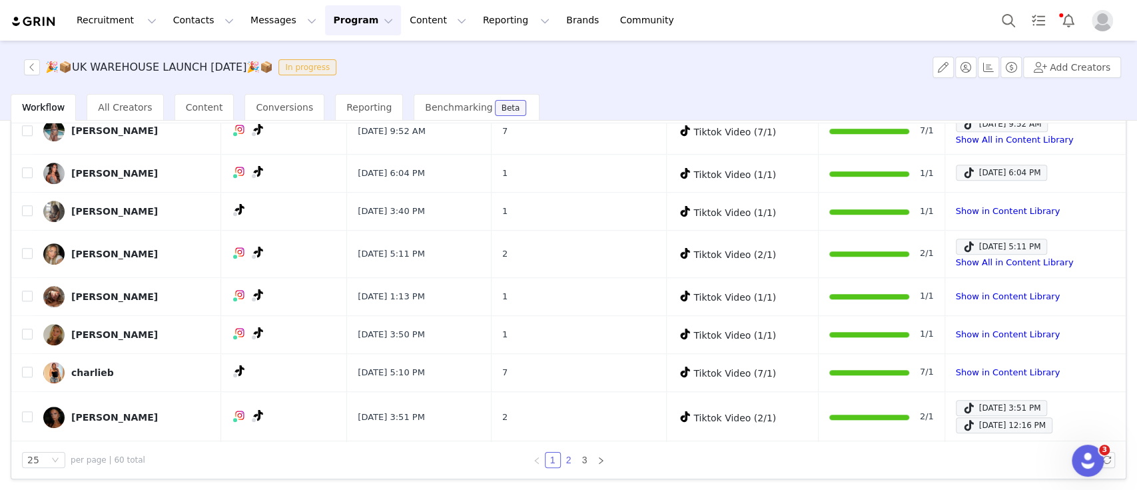
click at [564, 462] on link "2" at bounding box center [569, 459] width 15 height 15
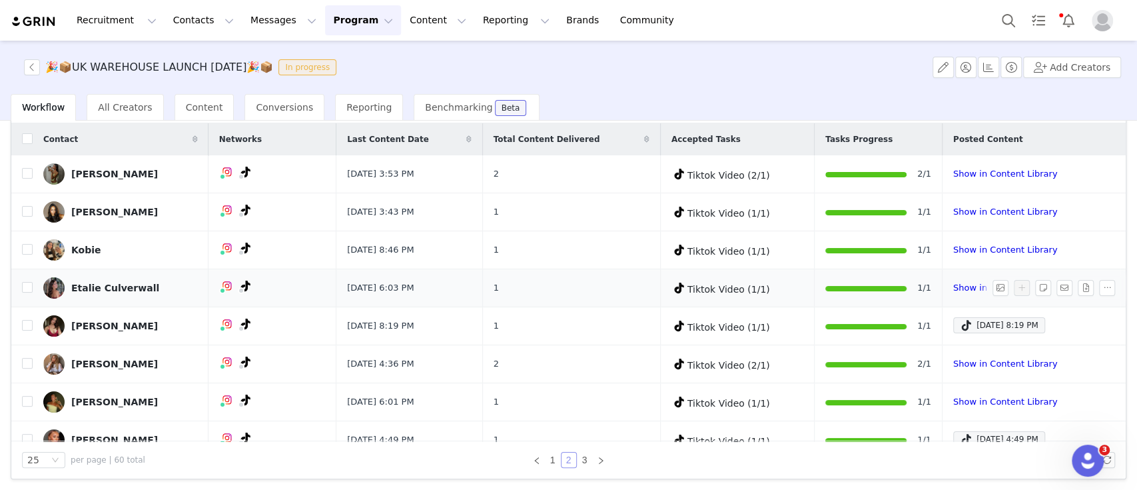
scroll to position [0, 0]
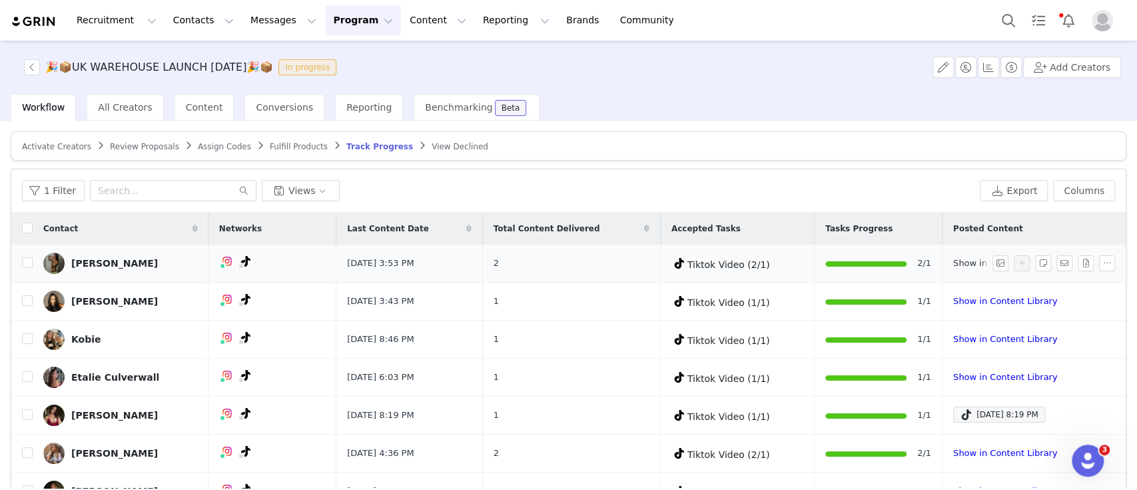
click at [953, 261] on link "Show in Content Library" at bounding box center [1005, 263] width 104 height 10
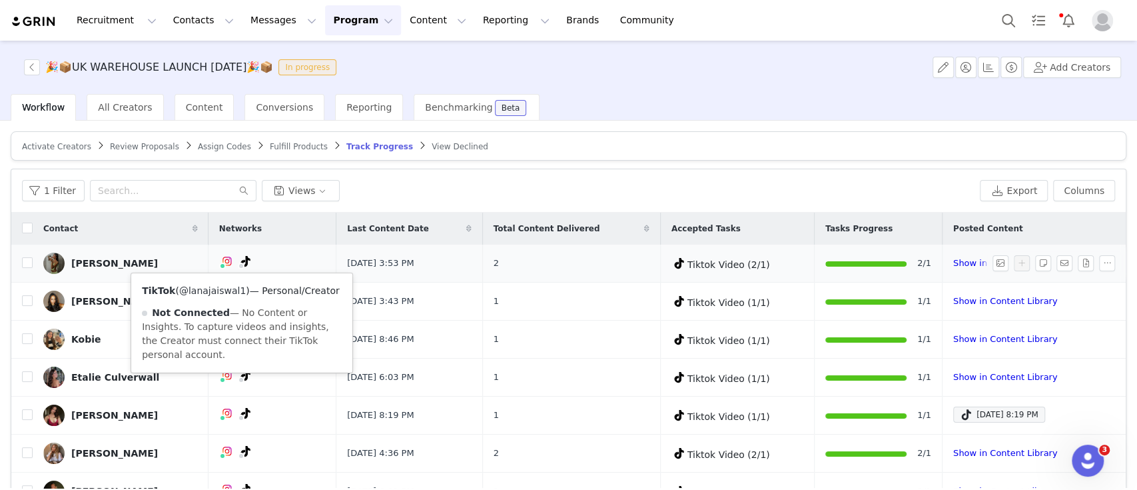
click at [216, 293] on link "@lanajaiswal1" at bounding box center [212, 290] width 67 height 11
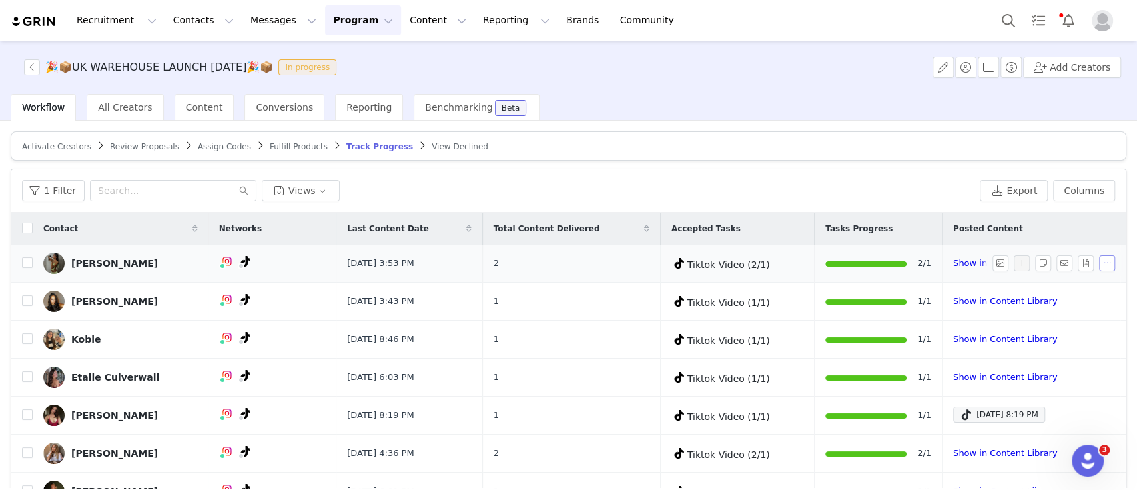
click at [1099, 262] on button "button" at bounding box center [1107, 263] width 16 height 16
click at [816, 269] on td "2/1" at bounding box center [879, 264] width 128 height 38
click at [1099, 261] on button "button" at bounding box center [1107, 263] width 16 height 16
click at [852, 252] on td "2/1" at bounding box center [879, 264] width 128 height 38
click at [860, 265] on div at bounding box center [866, 264] width 81 height 14
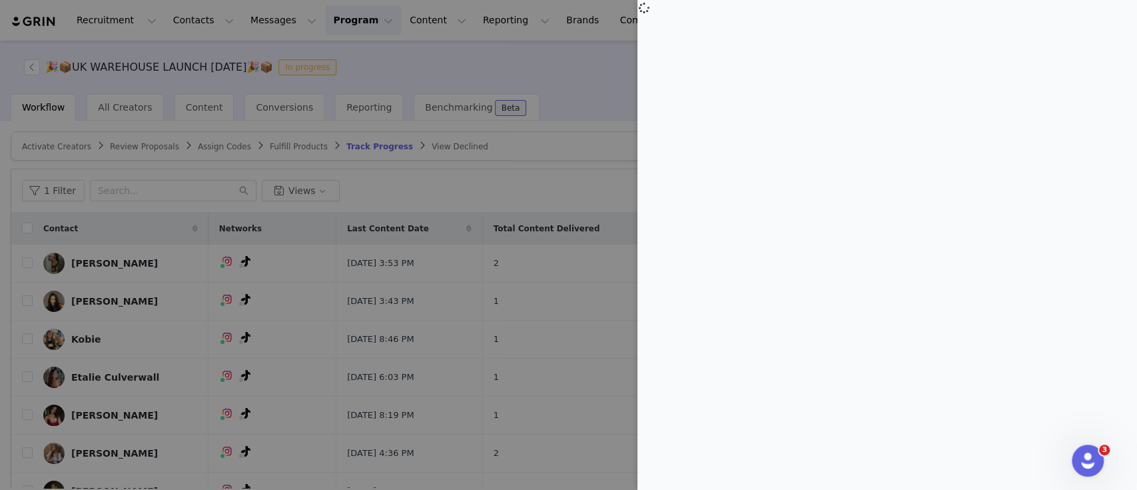
click at [572, 168] on div at bounding box center [568, 245] width 1137 height 490
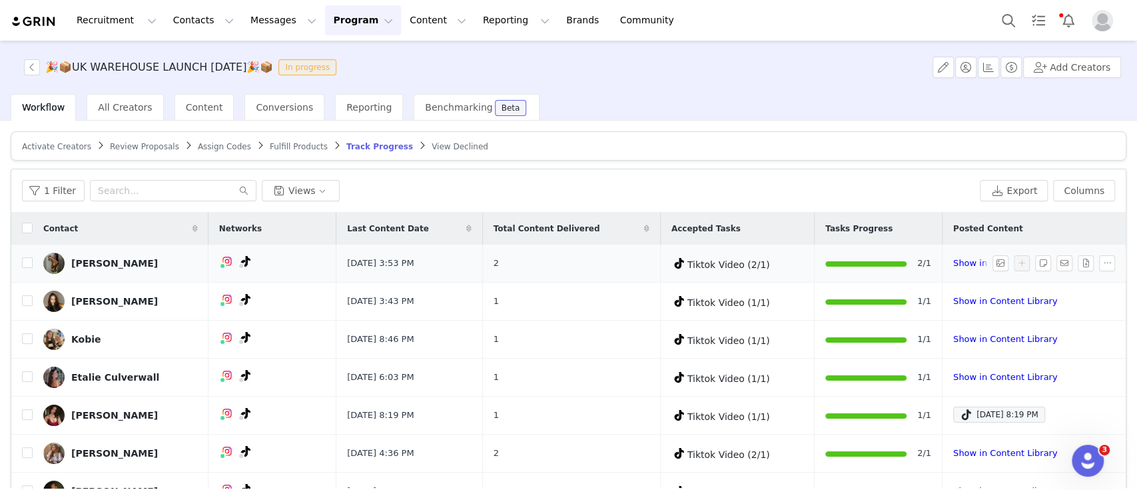
click at [85, 265] on div "Lana Jaiswalx" at bounding box center [114, 263] width 87 height 11
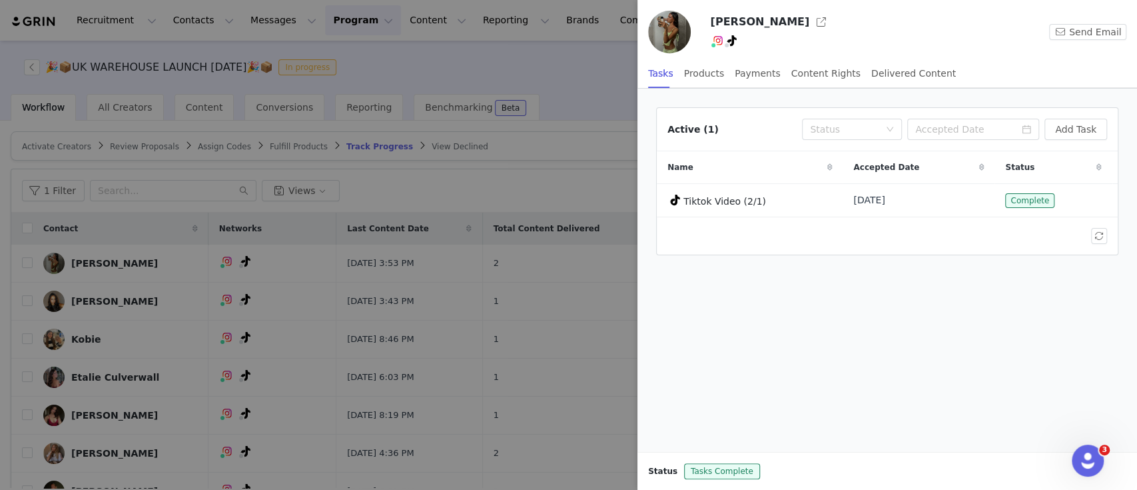
click at [416, 182] on div at bounding box center [568, 245] width 1137 height 490
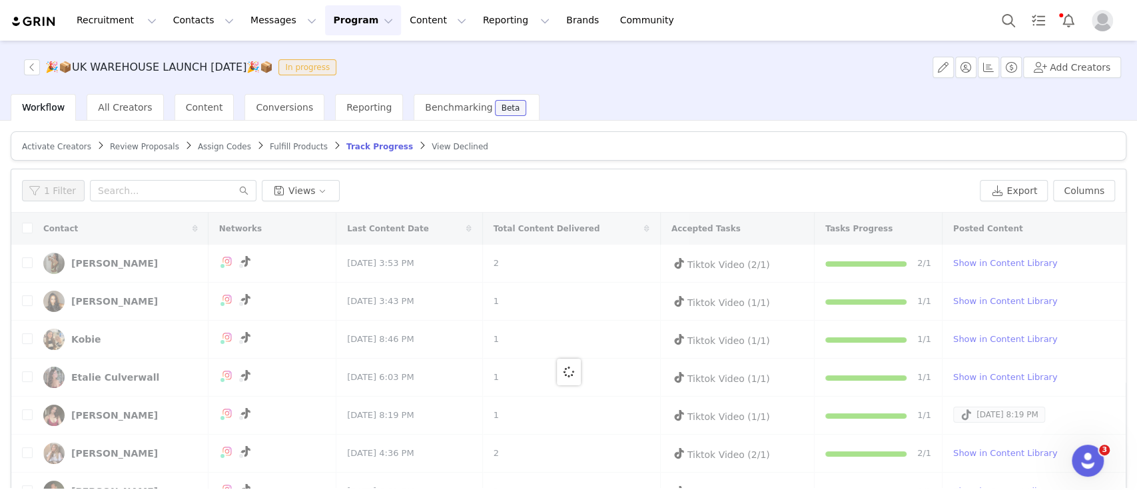
click at [864, 263] on div at bounding box center [568, 372] width 1115 height 318
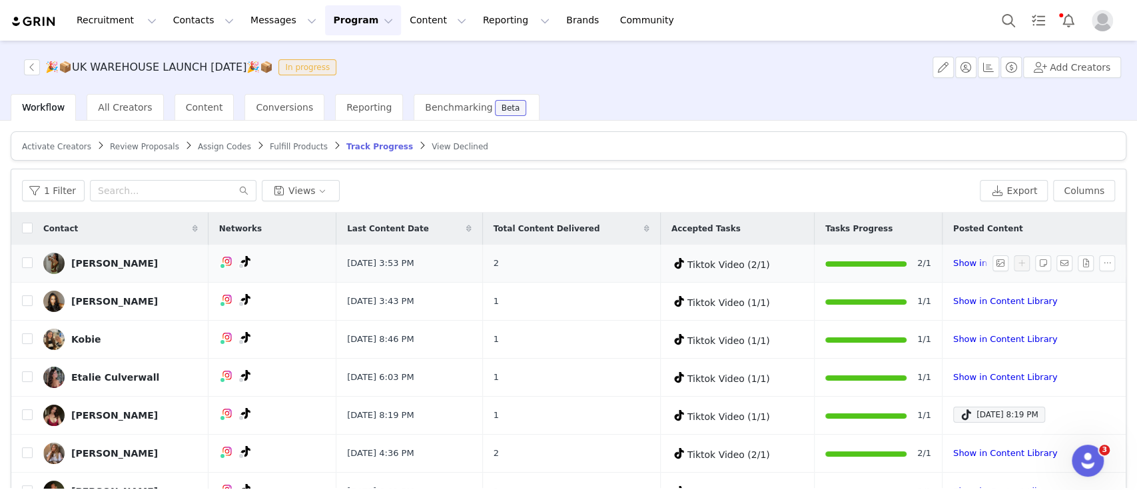
click at [874, 258] on div at bounding box center [866, 264] width 81 height 14
click at [955, 259] on link "Show in Content Library" at bounding box center [1005, 263] width 104 height 10
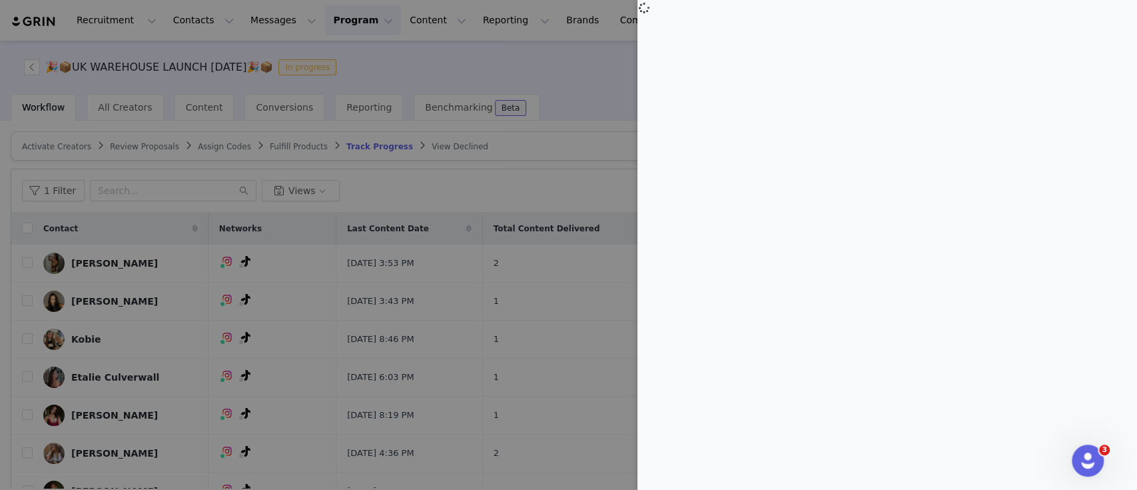
click at [597, 151] on div at bounding box center [568, 245] width 1137 height 490
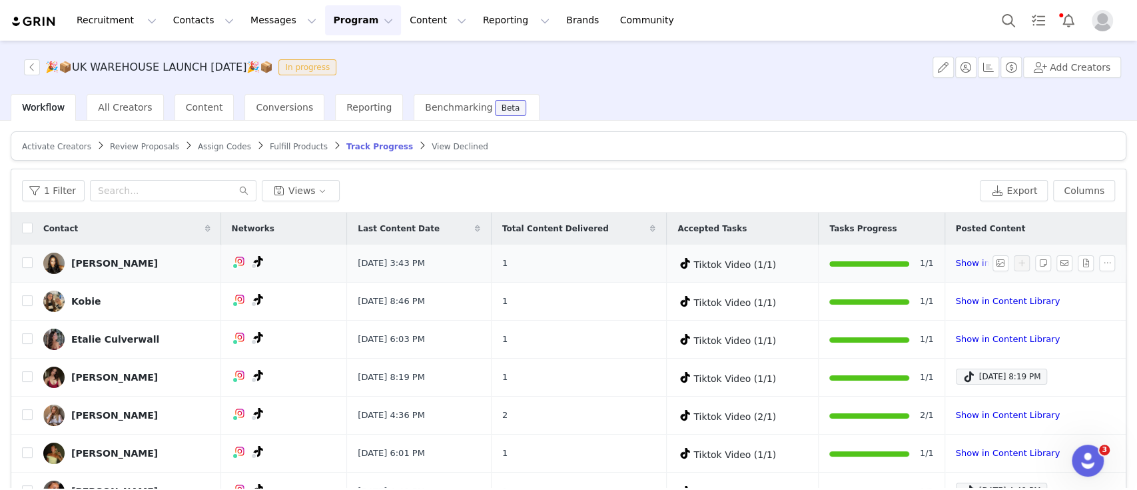
click at [856, 263] on div at bounding box center [869, 263] width 79 height 5
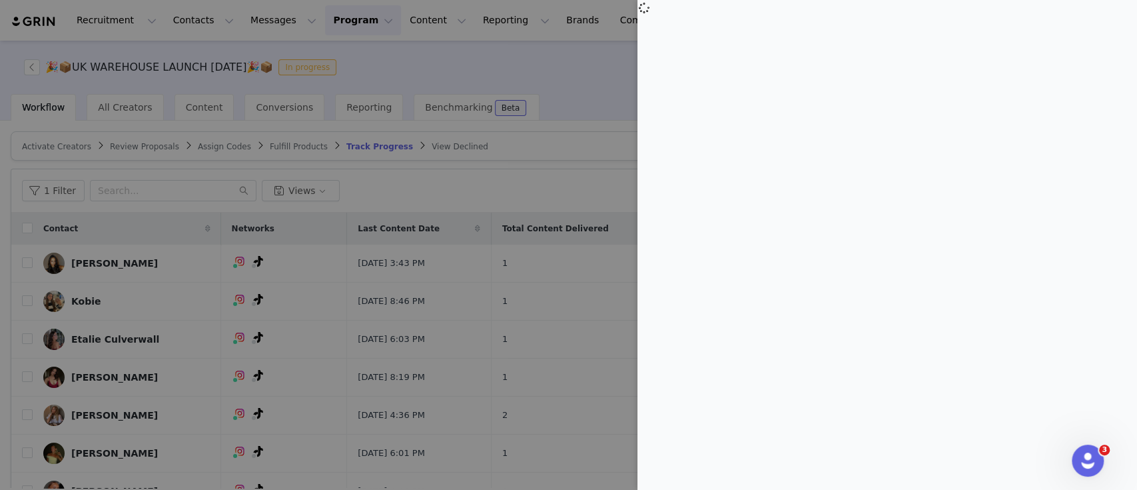
click at [262, 266] on div at bounding box center [568, 245] width 1137 height 490
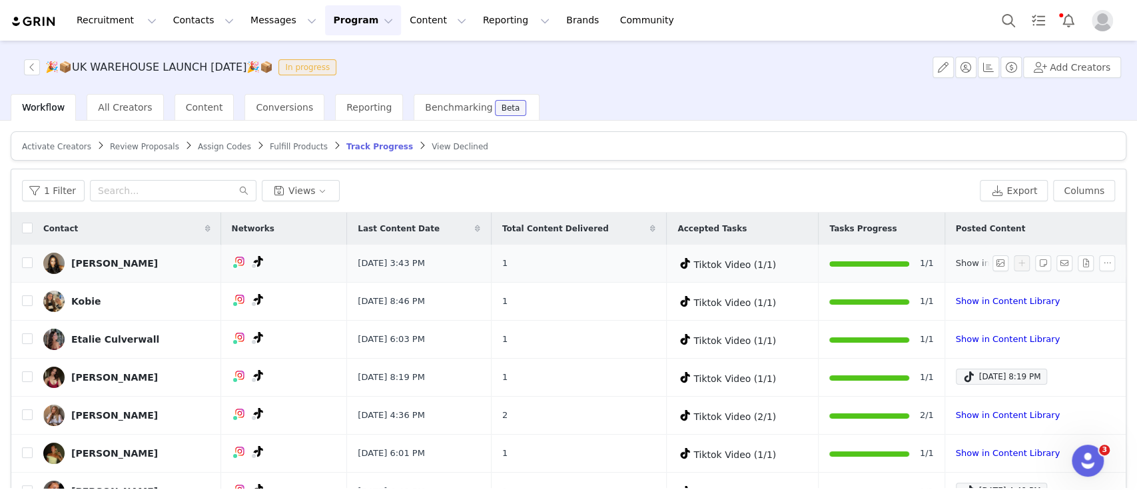
click at [956, 265] on link "Show in Content Library" at bounding box center [1008, 263] width 104 height 10
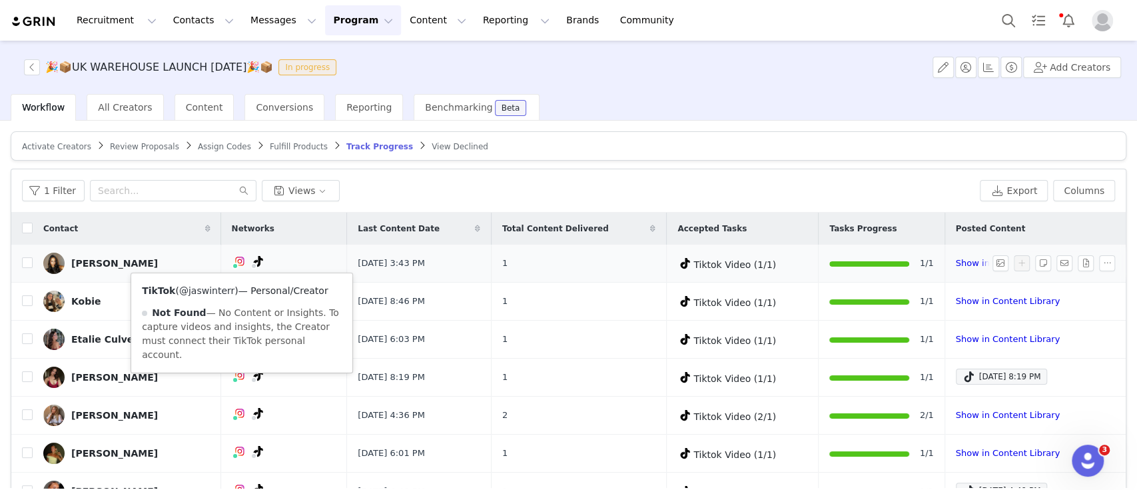
click at [214, 291] on link "@jaswinterr" at bounding box center [206, 290] width 55 height 11
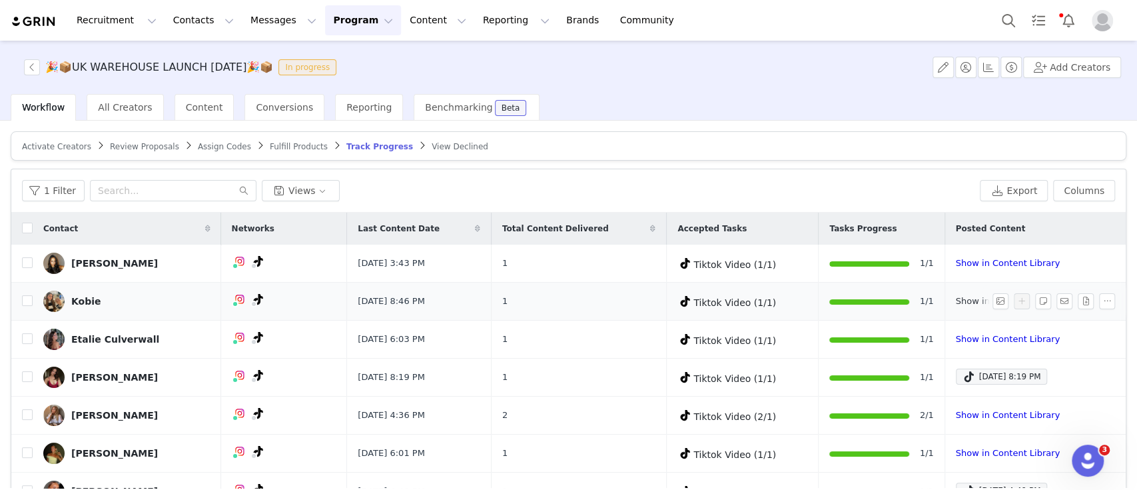
click at [956, 300] on link "Show in Content Library" at bounding box center [1008, 301] width 104 height 10
click at [74, 299] on div "Kobie" at bounding box center [86, 301] width 30 height 11
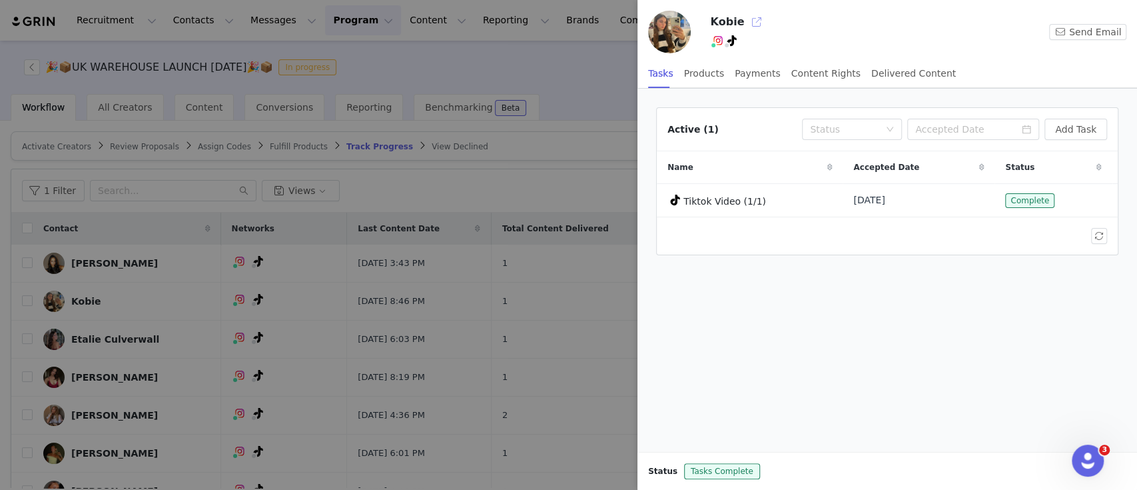
click at [748, 19] on button "button" at bounding box center [756, 21] width 21 height 21
click at [89, 304] on div at bounding box center [568, 245] width 1137 height 490
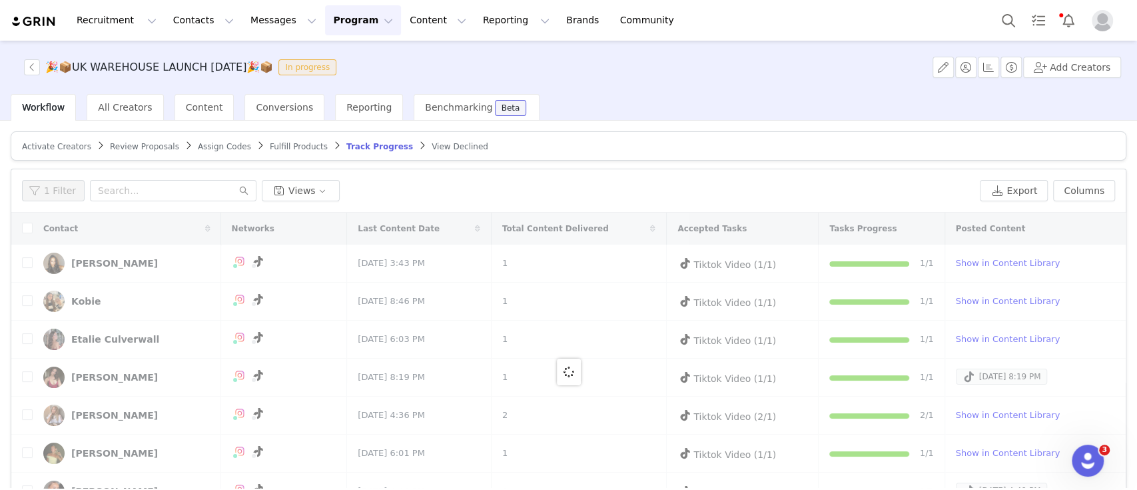
click at [237, 297] on div at bounding box center [568, 372] width 1115 height 318
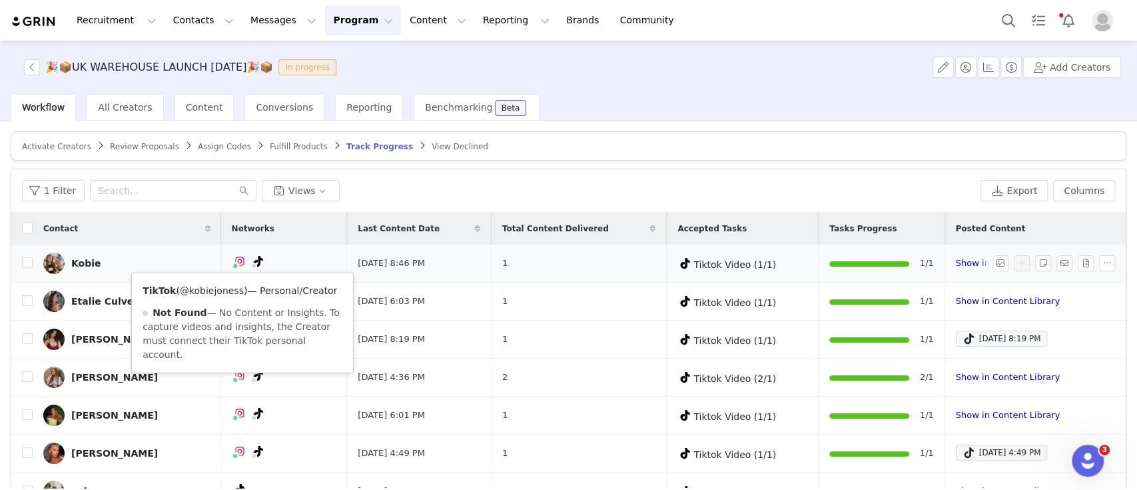
click at [229, 289] on link "@kobiejoness" at bounding box center [212, 290] width 64 height 11
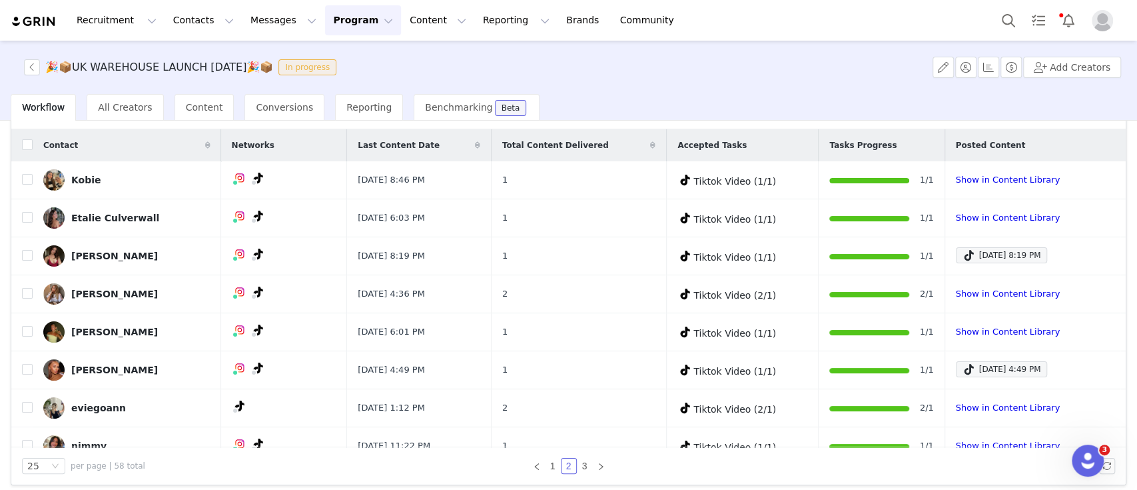
scroll to position [89, 0]
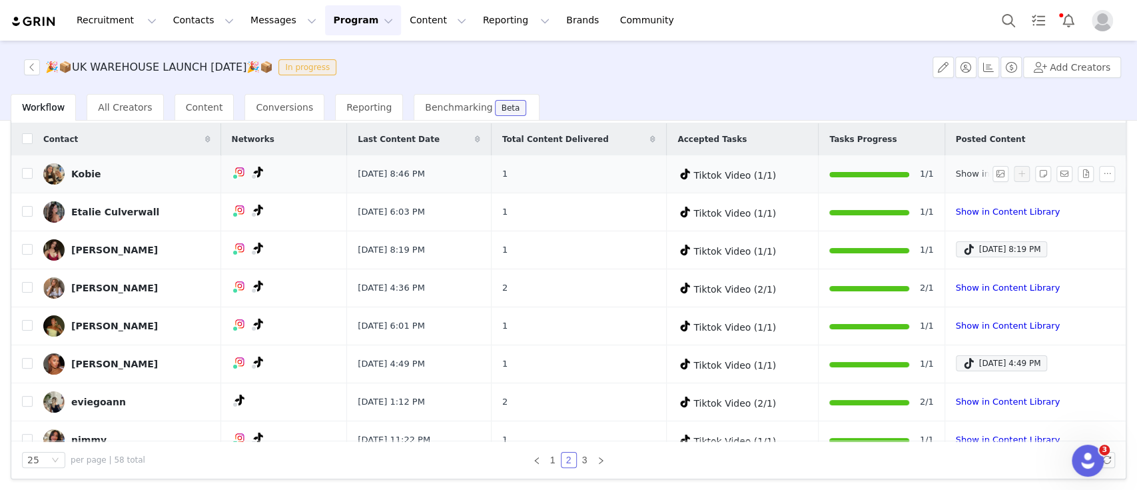
click at [956, 173] on link "Show in Content Library" at bounding box center [1008, 174] width 104 height 10
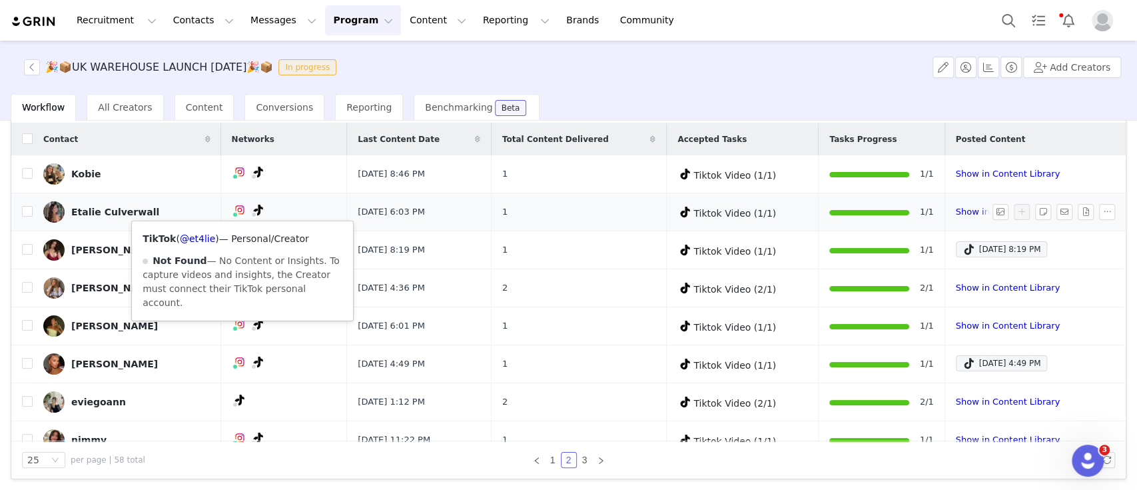
click at [201, 248] on div "TikTok ( @et4lie ) — Personal/Creator Not Found — No Content or Insights. To ca…" at bounding box center [242, 270] width 221 height 99
click at [197, 235] on link "@et4lie" at bounding box center [197, 238] width 35 height 11
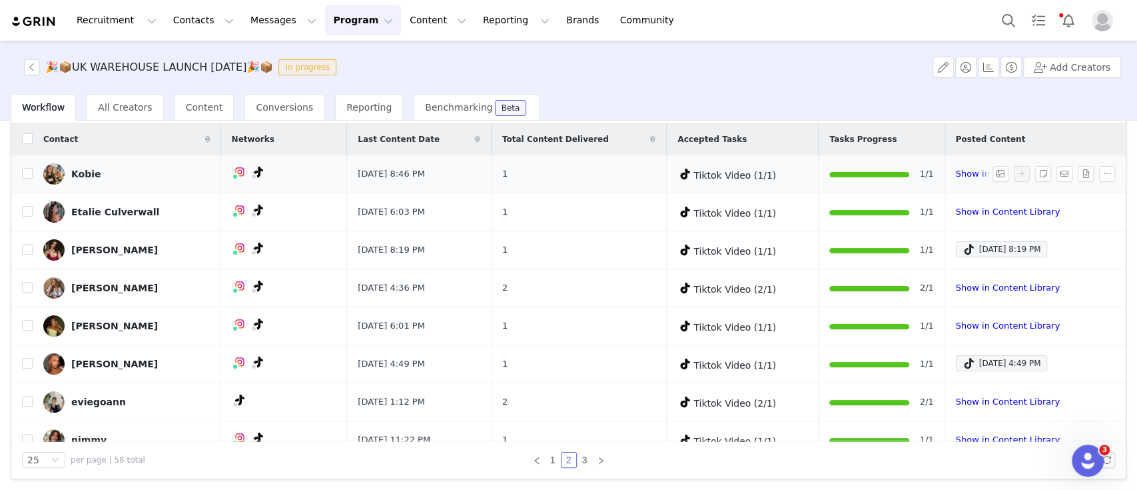
scroll to position [50, 0]
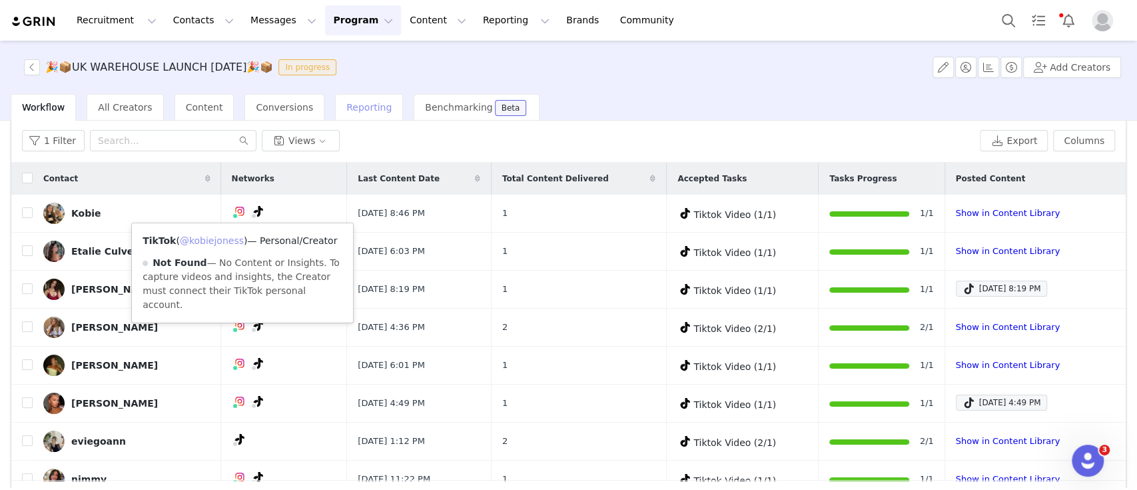
drag, startPoint x: 221, startPoint y: 239, endPoint x: 370, endPoint y: 117, distance: 193.2
click at [221, 239] on link "@kobiejoness" at bounding box center [212, 240] width 64 height 11
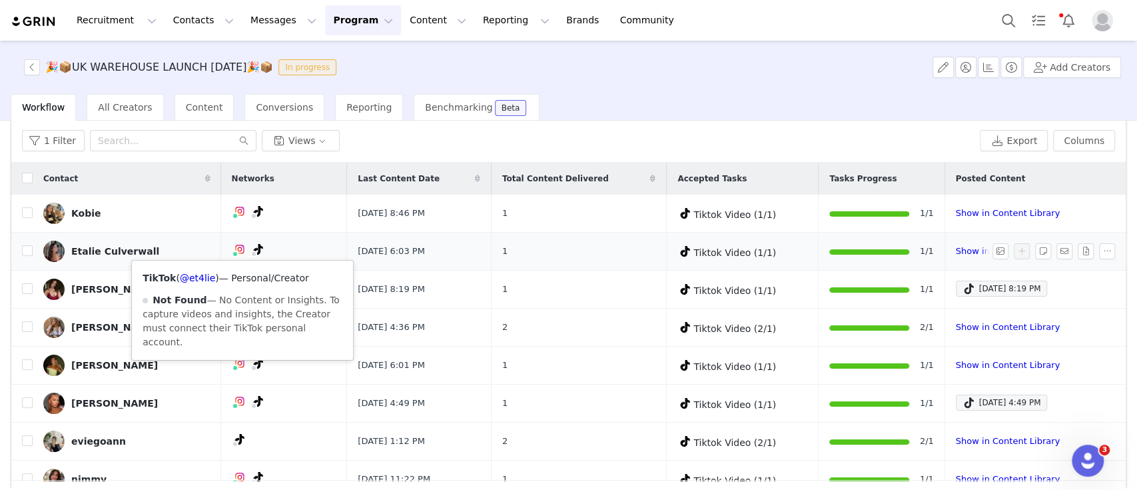
scroll to position [17, 0]
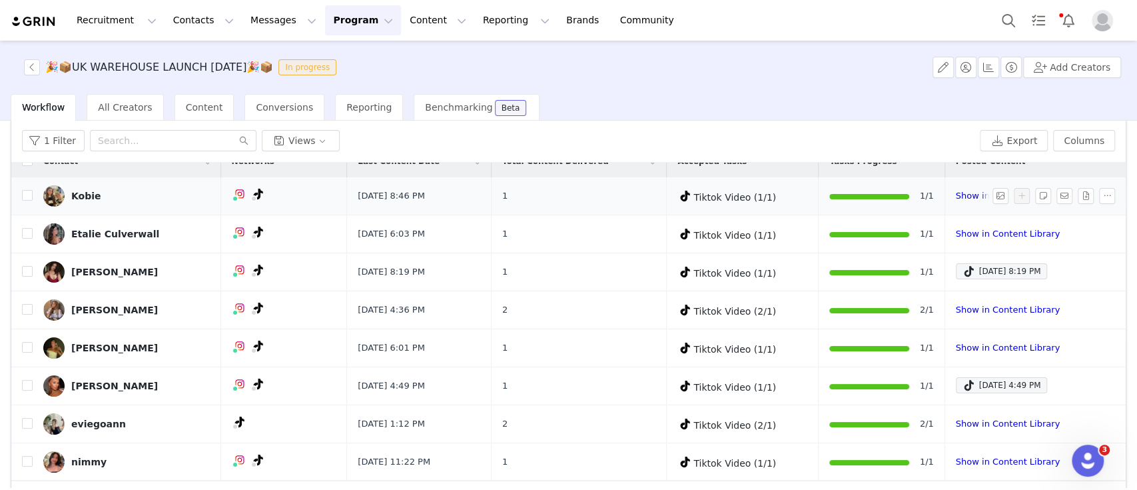
click at [1002, 194] on div at bounding box center [1057, 196] width 128 height 16
click at [1099, 193] on button "button" at bounding box center [1107, 196] width 16 height 16
click at [956, 192] on link "Show in Content Library" at bounding box center [1008, 196] width 104 height 10
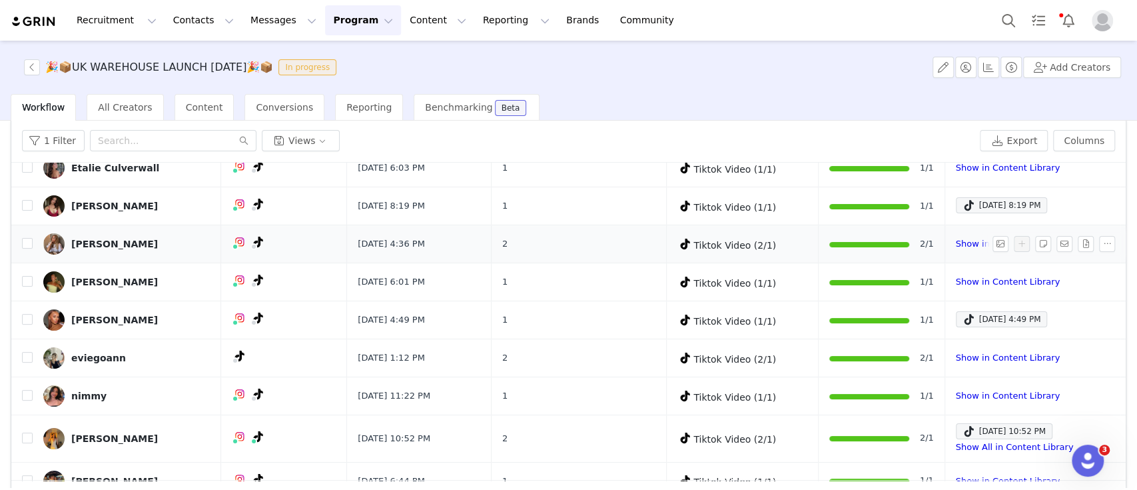
scroll to position [87, 0]
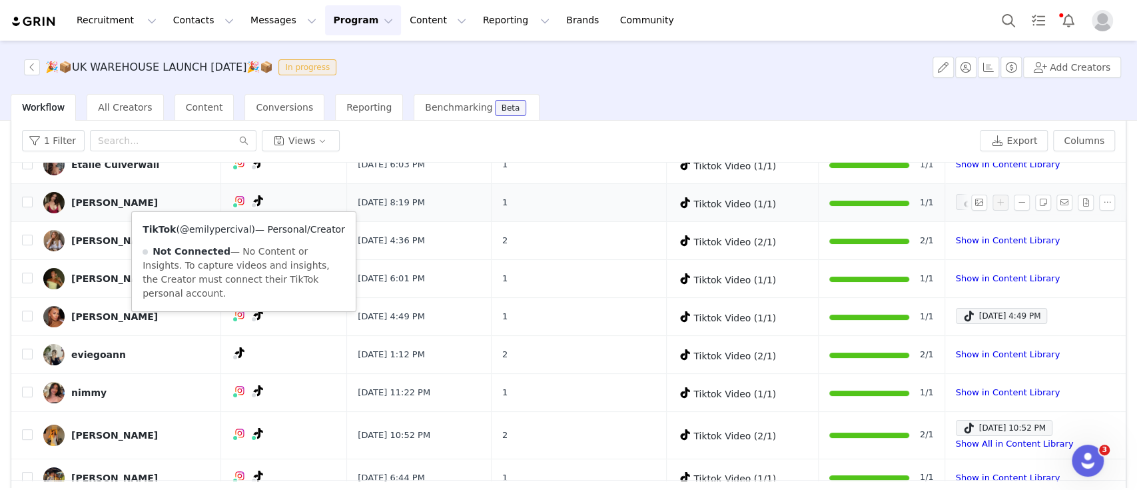
click at [227, 225] on link "@emilypercival" at bounding box center [216, 229] width 72 height 11
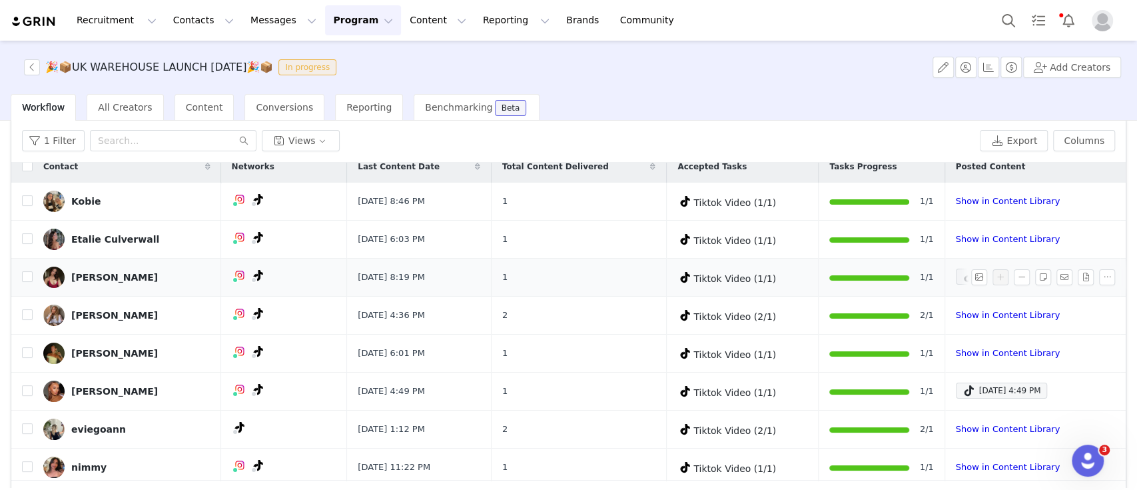
click at [46, 279] on img at bounding box center [53, 277] width 21 height 21
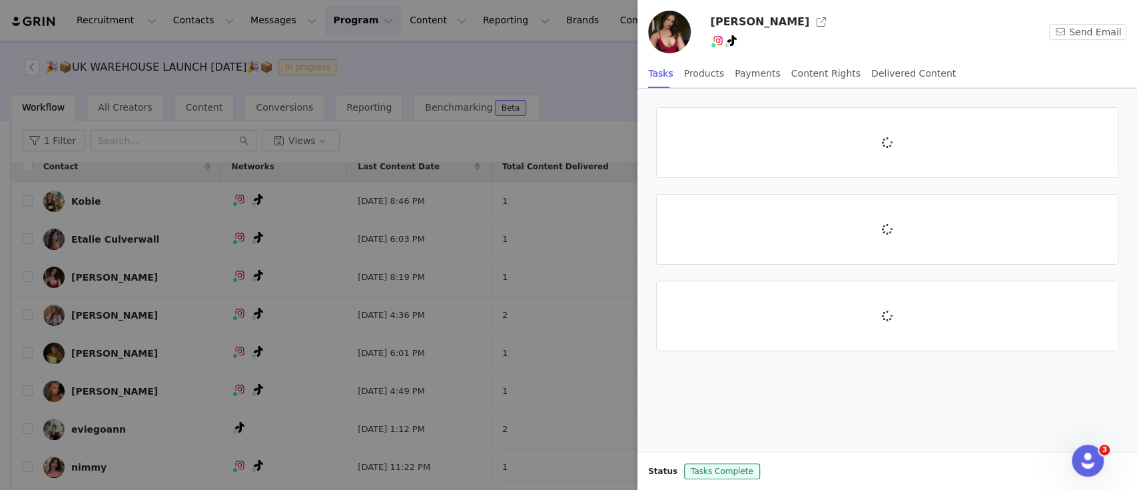
click at [50, 277] on div at bounding box center [568, 245] width 1137 height 490
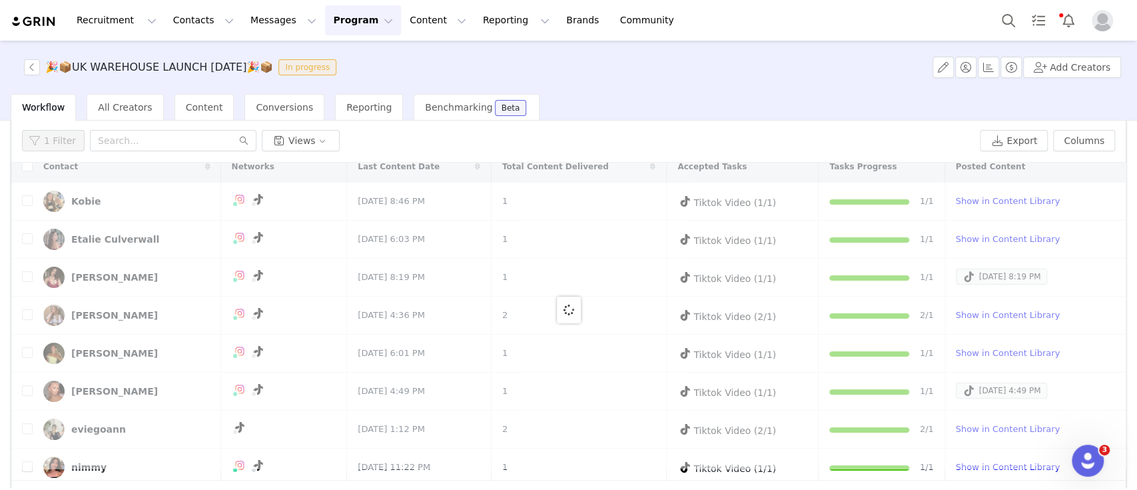
scroll to position [0, 0]
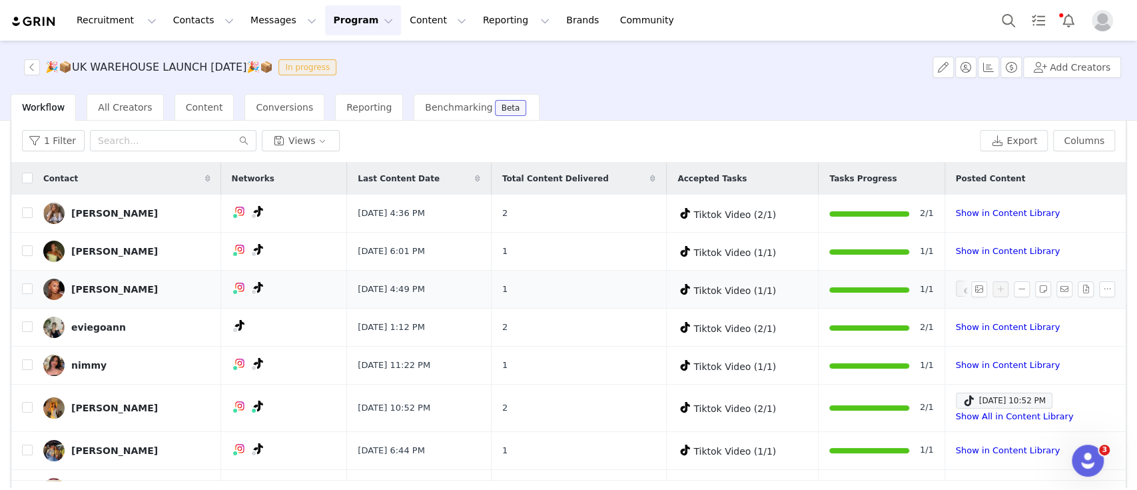
click at [53, 287] on img at bounding box center [53, 289] width 21 height 21
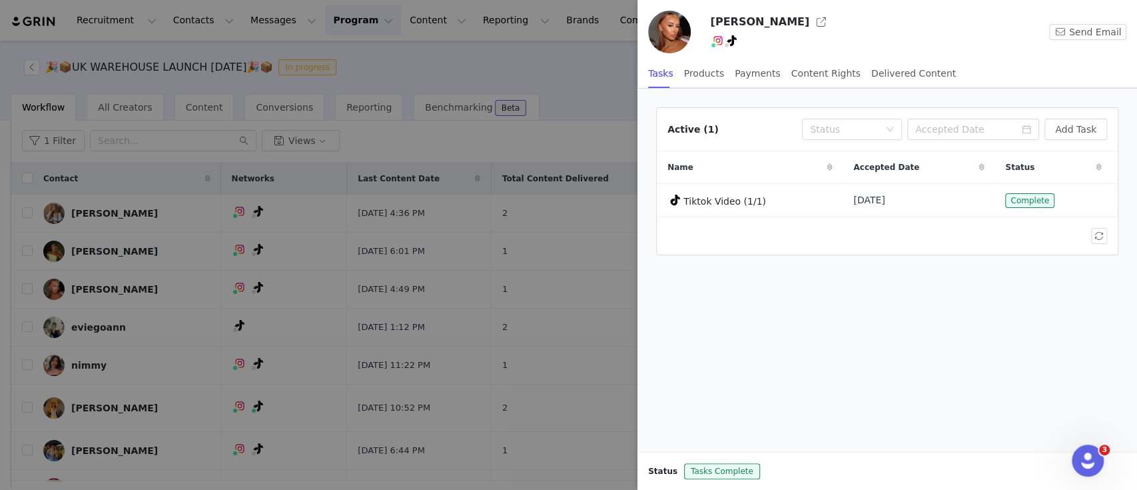
click at [414, 286] on div at bounding box center [568, 245] width 1137 height 490
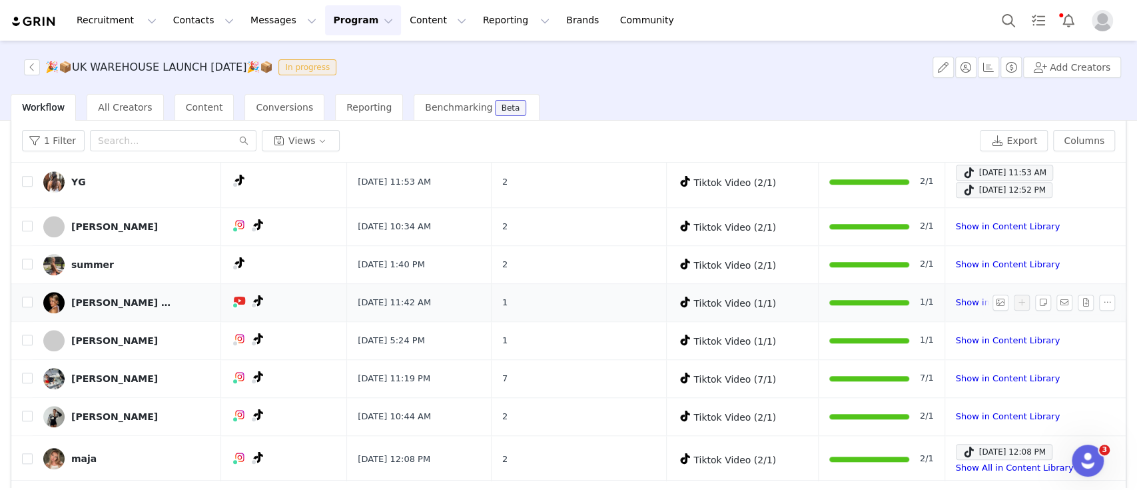
scroll to position [89, 0]
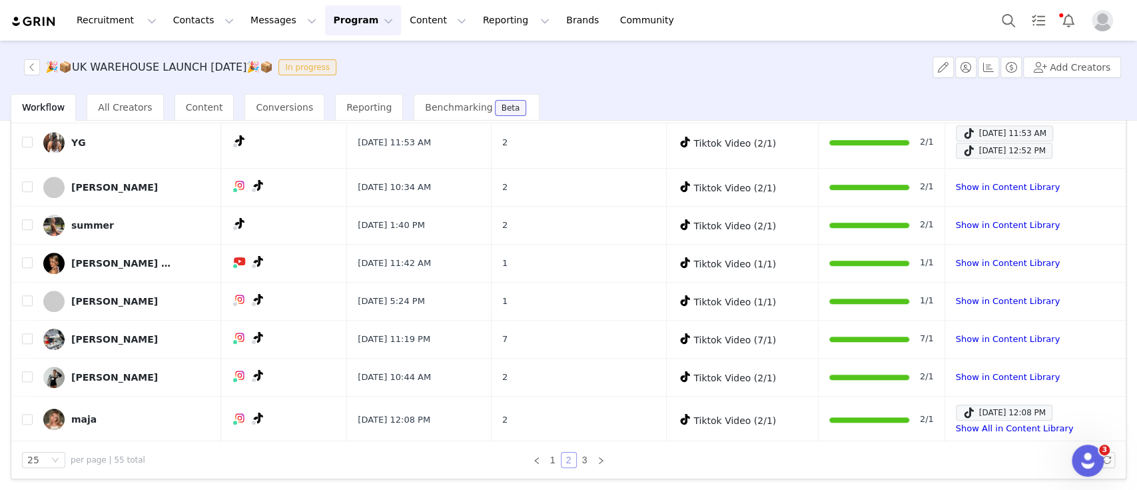
click at [562, 462] on link "2" at bounding box center [569, 459] width 15 height 15
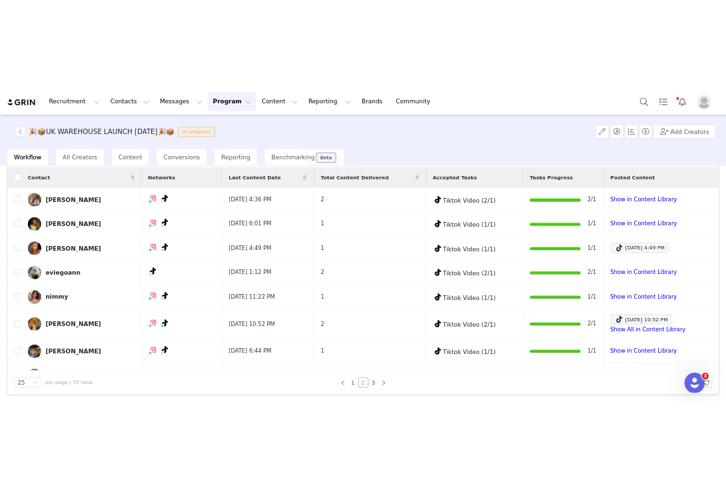
scroll to position [0, 0]
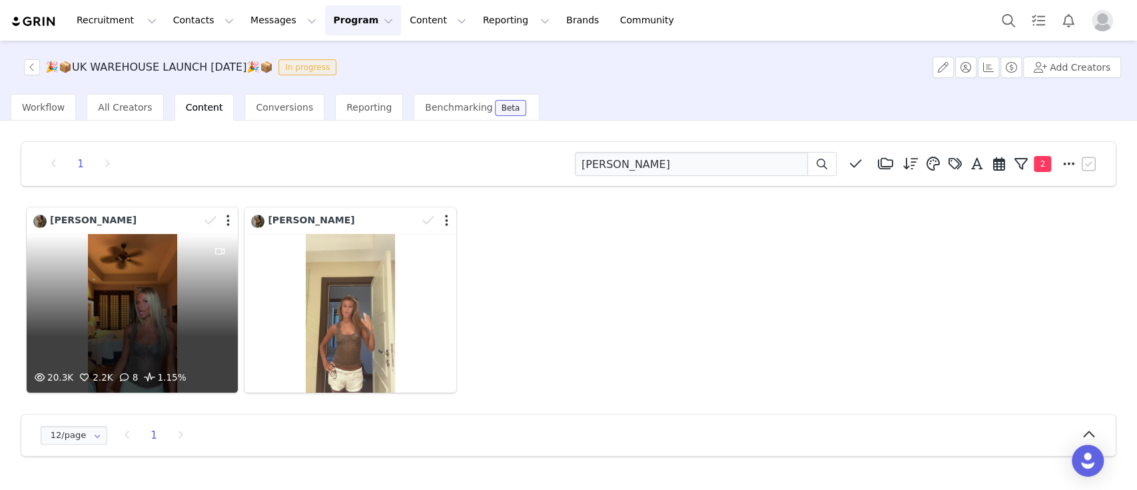
click at [149, 256] on div "20.3K 2.2K 8 1.15%" at bounding box center [132, 313] width 211 height 159
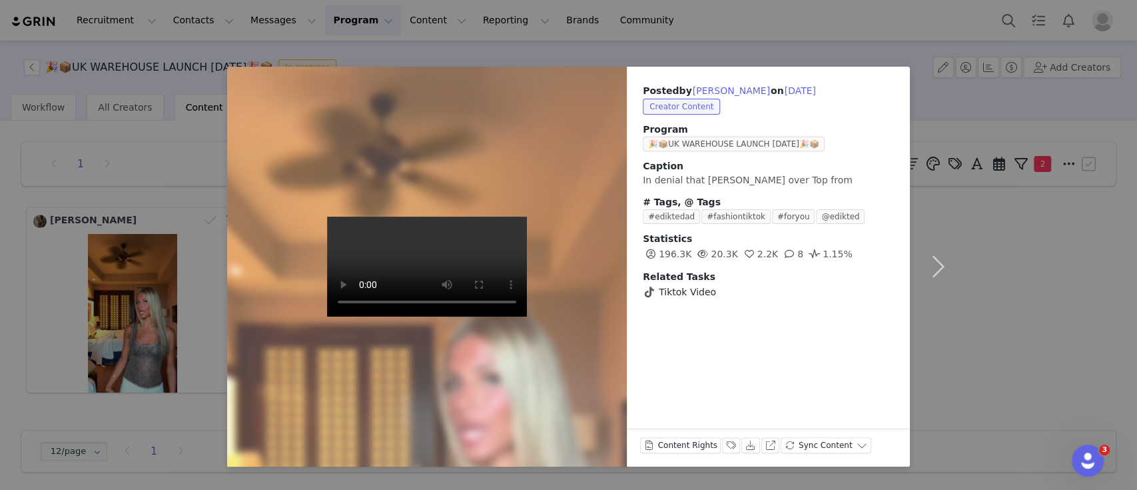
click at [418, 212] on div at bounding box center [427, 267] width 440 height 440
click at [928, 418] on button "button" at bounding box center [938, 267] width 56 height 400
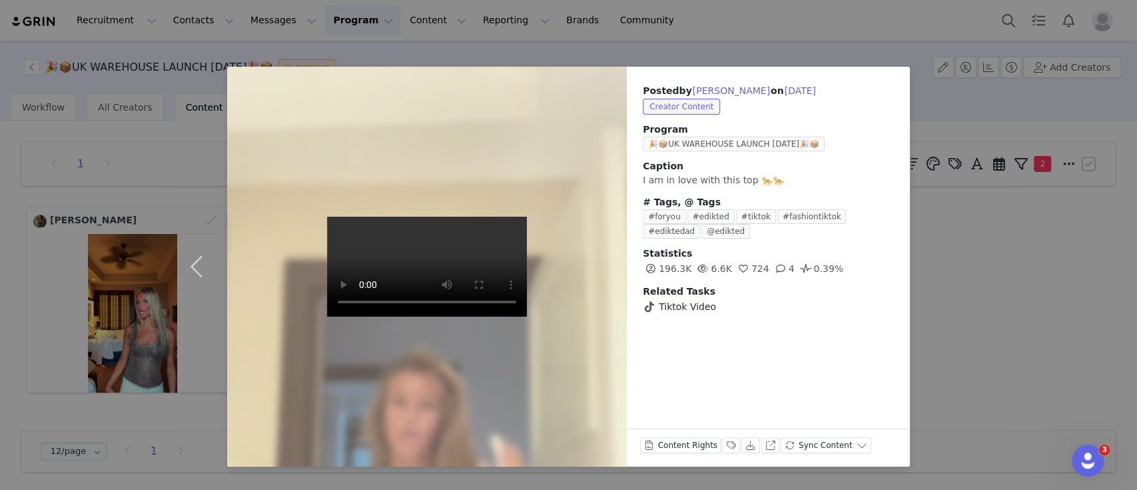
click at [76, 217] on div "Posted by [PERSON_NAME] on [DATE] Creator Content Program 🎉📦UK WAREHOUSE LAUNCH…" at bounding box center [568, 245] width 1137 height 490
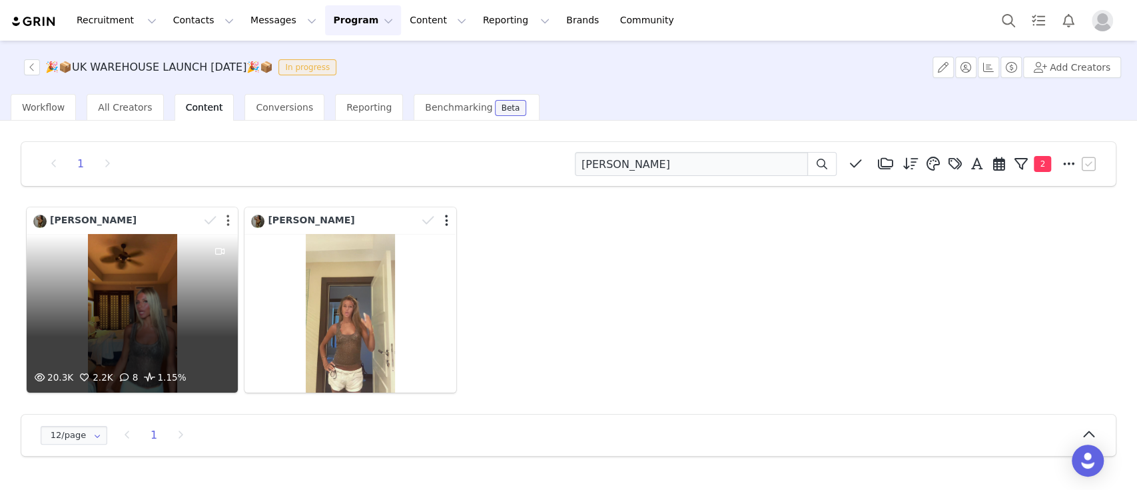
click at [229, 219] on button "button" at bounding box center [228, 220] width 3 height 13
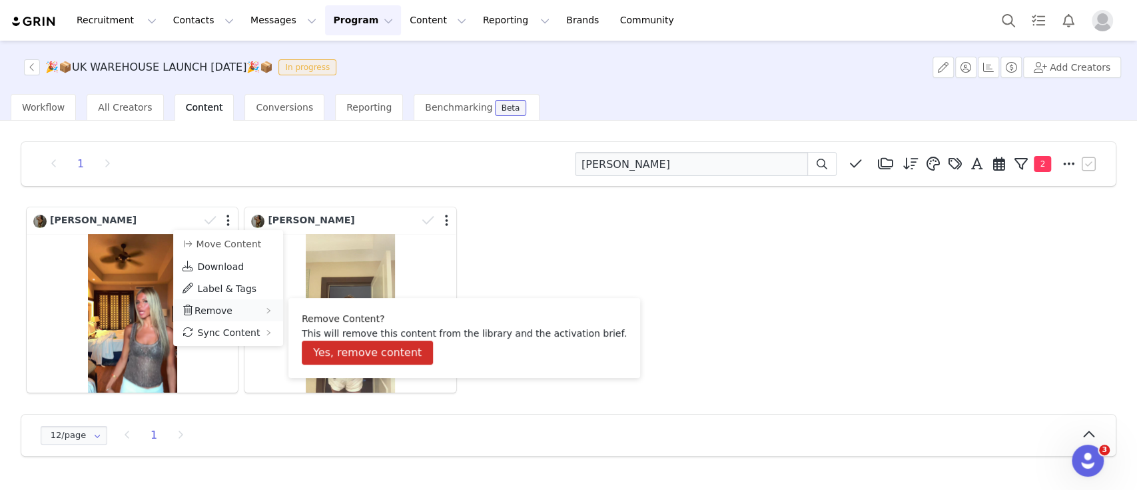
click at [223, 305] on span "Remove" at bounding box center [214, 310] width 38 height 11
click at [336, 344] on button "Yes, remove content" at bounding box center [367, 352] width 131 height 24
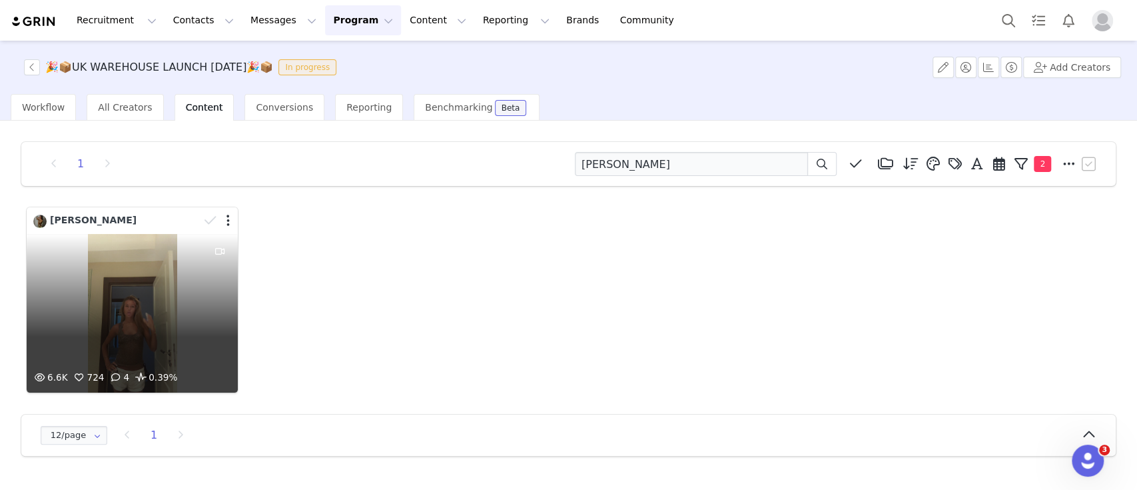
click at [235, 220] on div at bounding box center [218, 221] width 39 height 20
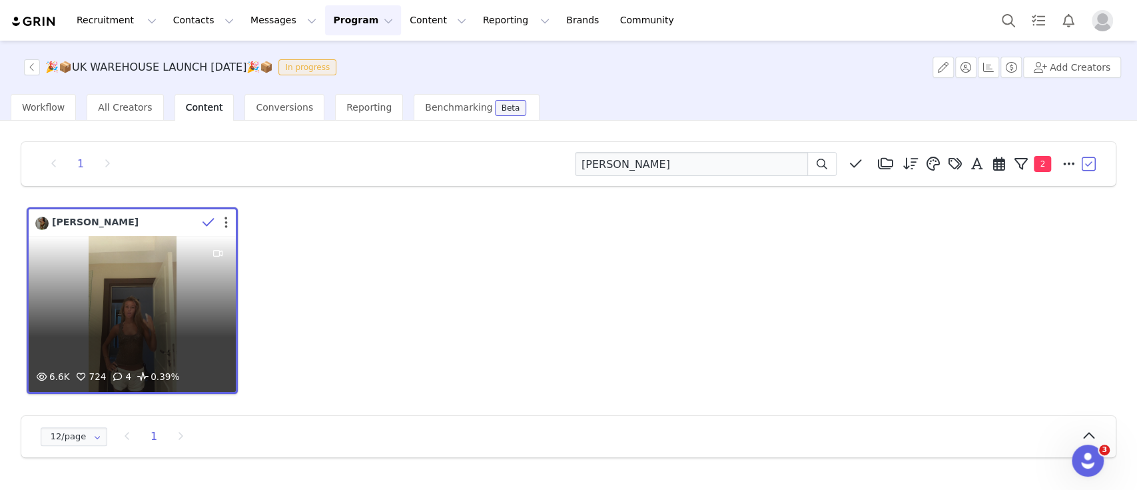
click at [226, 219] on button "button" at bounding box center [226, 222] width 3 height 13
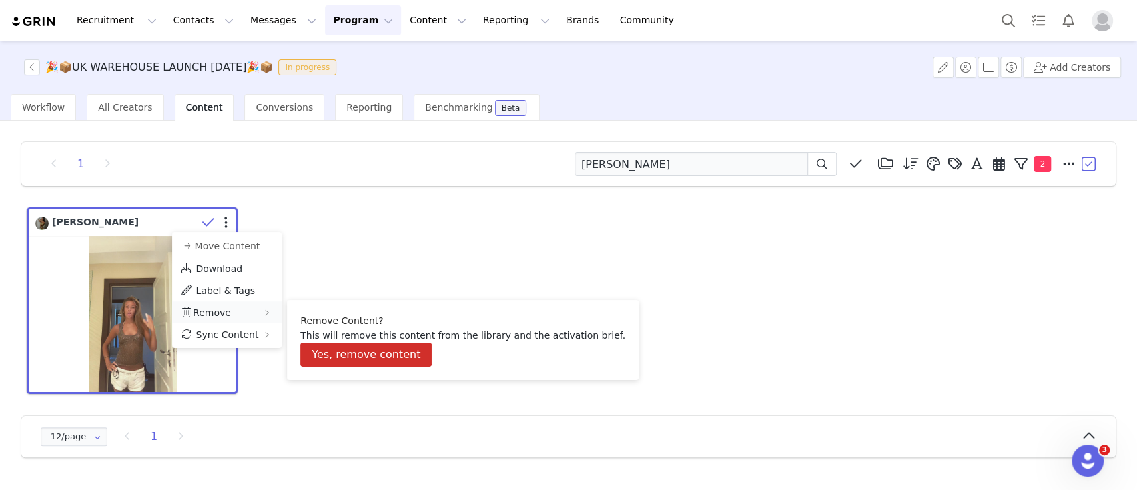
click at [227, 310] on div "Remove" at bounding box center [227, 312] width 110 height 22
click at [362, 354] on button "Yes, remove content" at bounding box center [366, 354] width 131 height 24
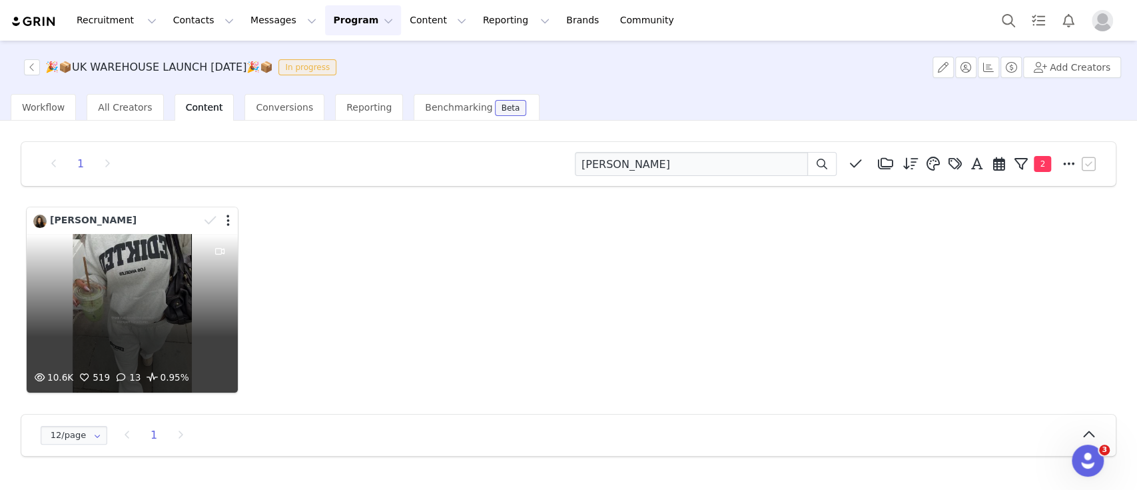
click at [127, 276] on div "10.6K 519 13 0.95%" at bounding box center [132, 313] width 211 height 159
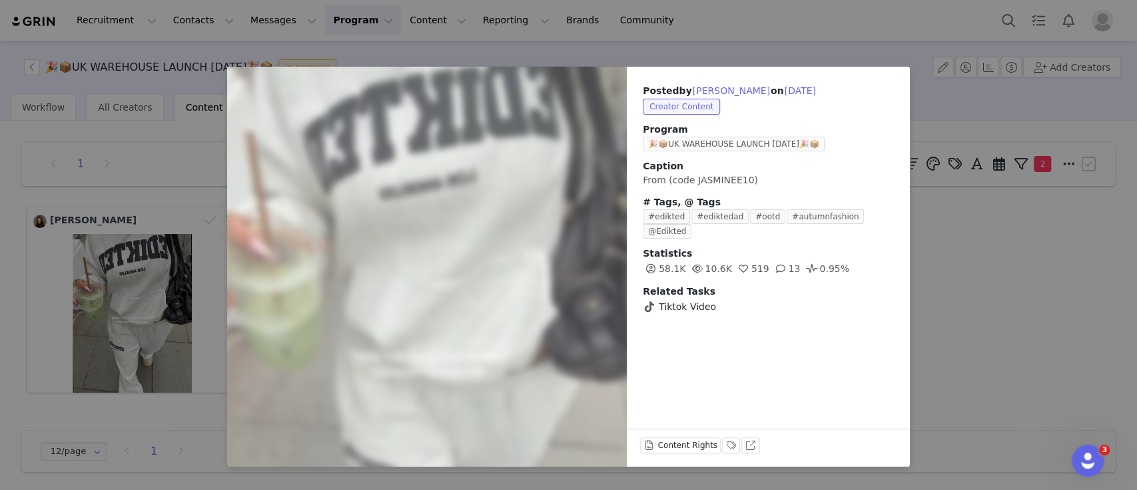
click at [955, 344] on div "Posted by [PERSON_NAME] on [DATE] Creator Content Program 🎉📦UK WAREHOUSE LAUNCH…" at bounding box center [568, 245] width 1137 height 490
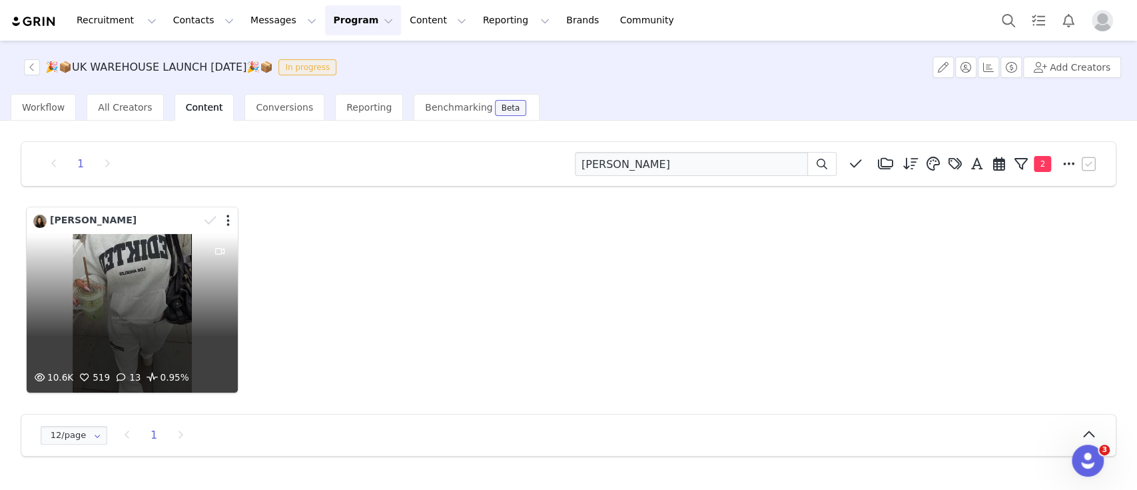
click at [225, 217] on div at bounding box center [218, 221] width 39 height 20
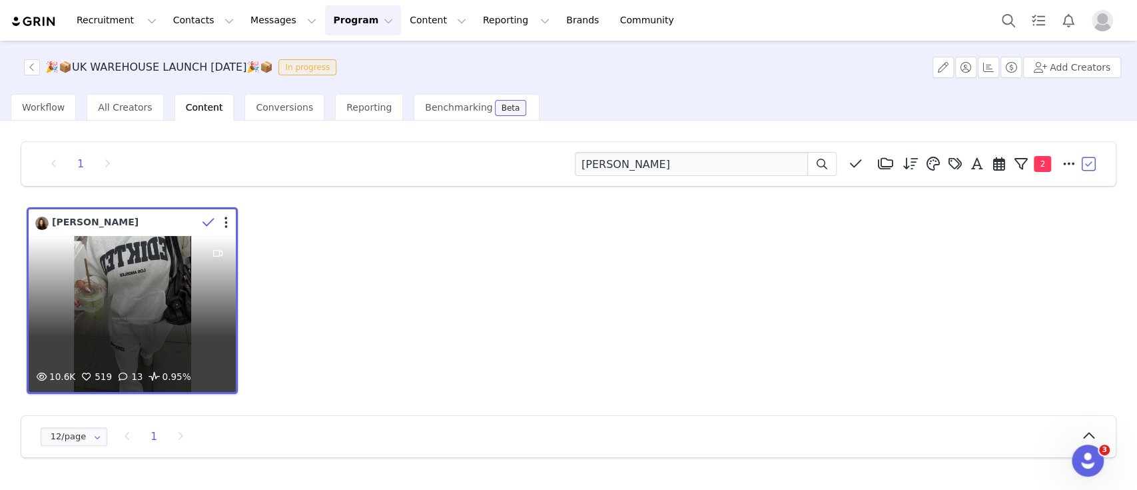
click at [224, 225] on div at bounding box center [216, 223] width 39 height 20
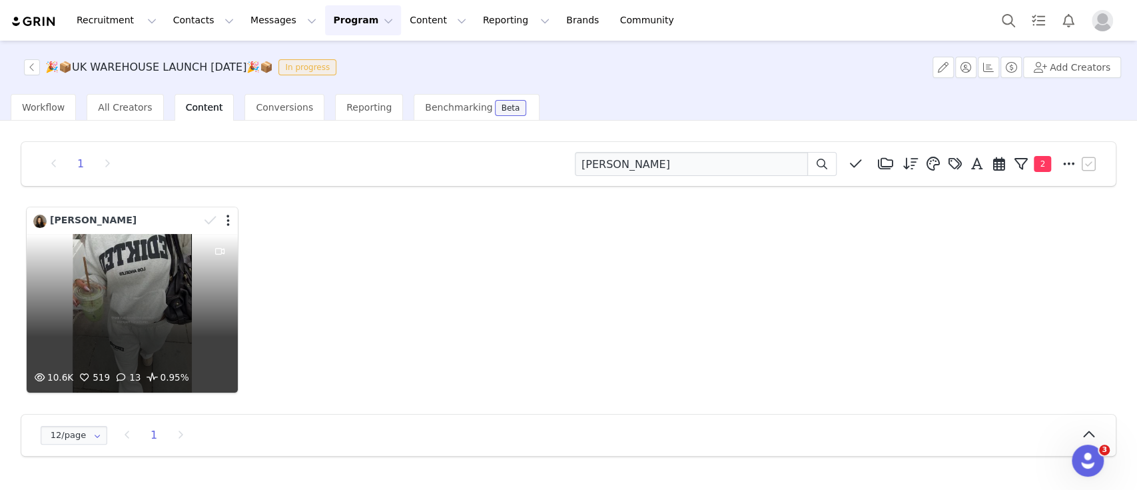
click at [225, 219] on div at bounding box center [218, 221] width 39 height 20
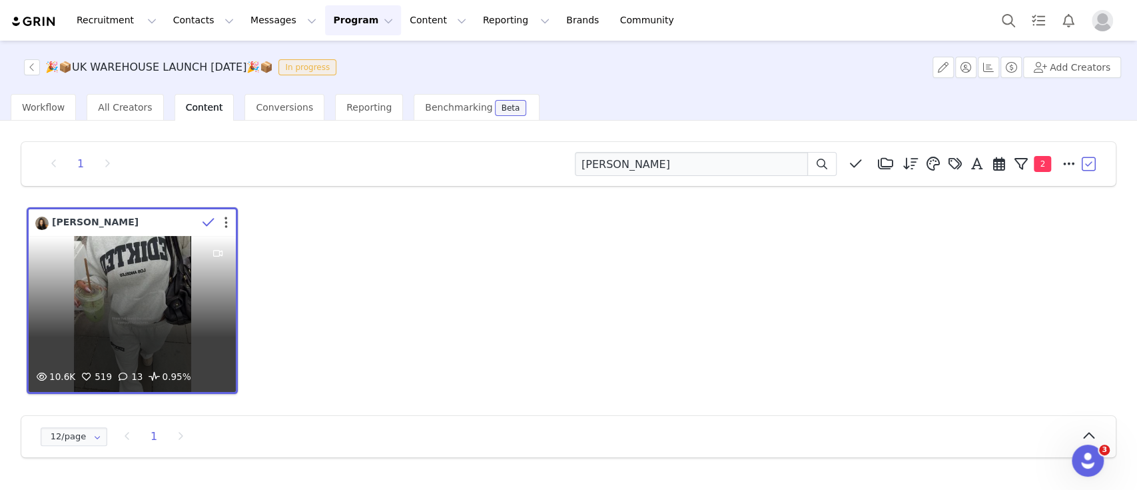
click at [225, 217] on button "button" at bounding box center [226, 222] width 3 height 13
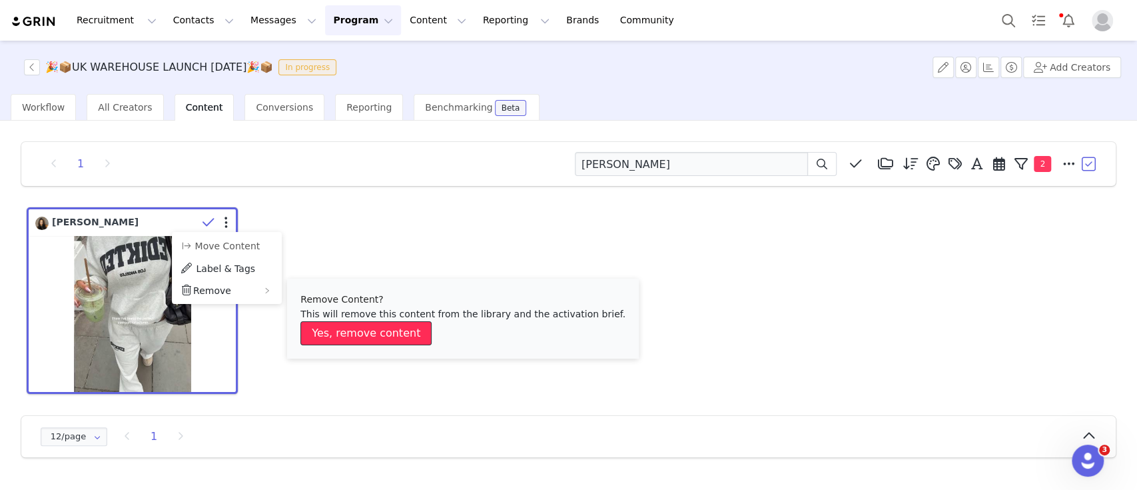
click at [338, 332] on button "Yes, remove content" at bounding box center [366, 333] width 131 height 24
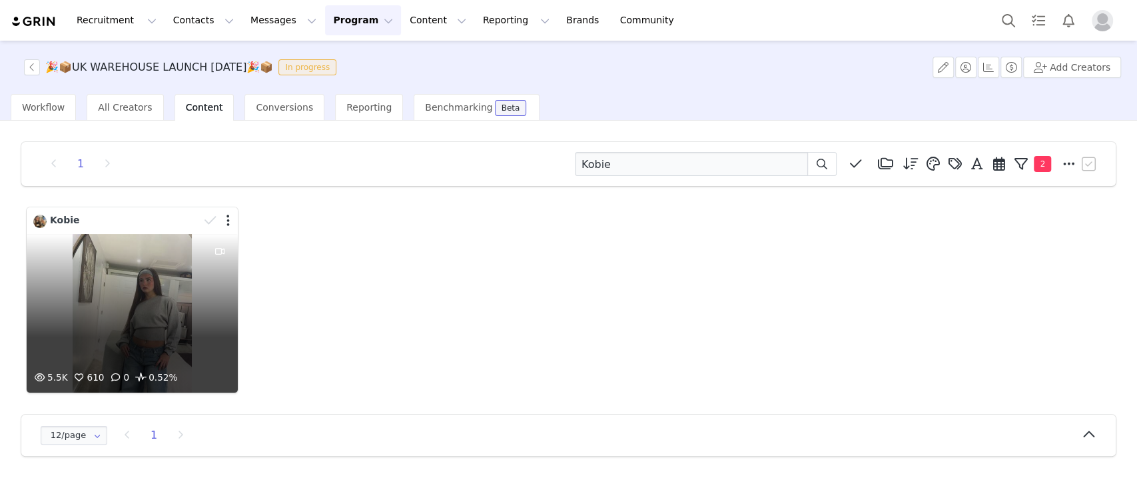
click at [143, 277] on div "5.5K 610 0 0.52%" at bounding box center [132, 313] width 211 height 159
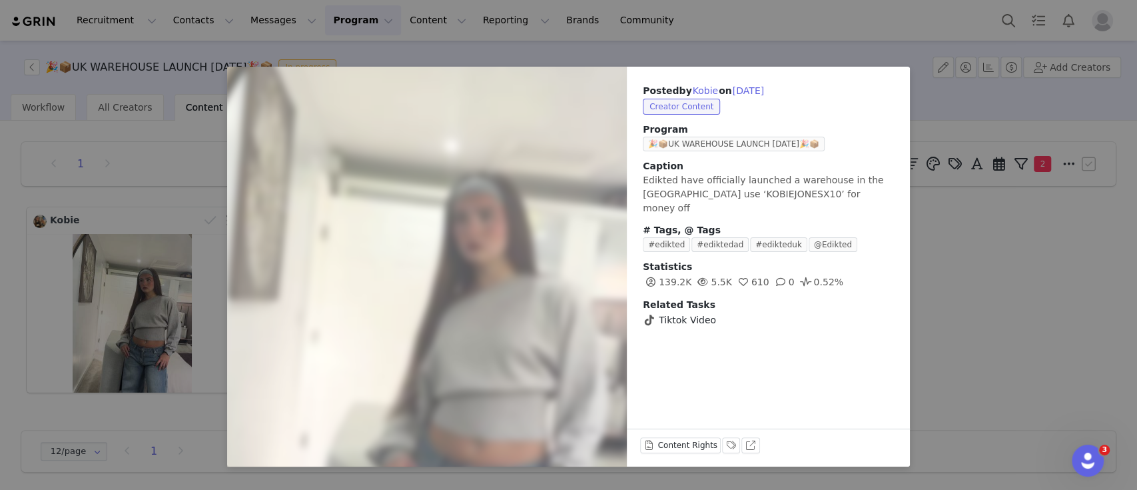
click at [1037, 294] on div "Posted by [PERSON_NAME] on [DATE] Creator Content Program 🎉📦UK WAREHOUSE LAUNCH…" at bounding box center [568, 245] width 1137 height 490
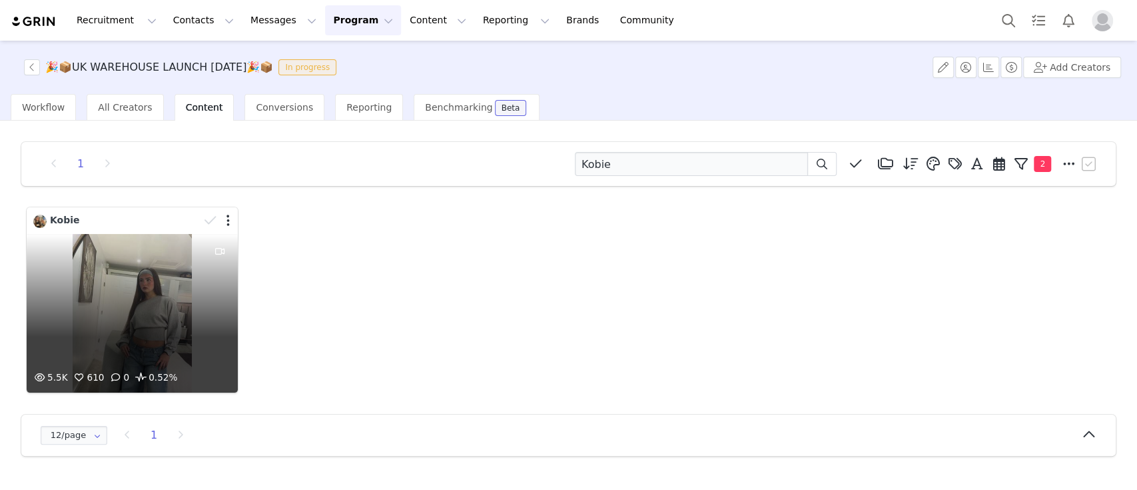
click at [145, 289] on div "5.5K 610 0 0.52%" at bounding box center [132, 313] width 211 height 159
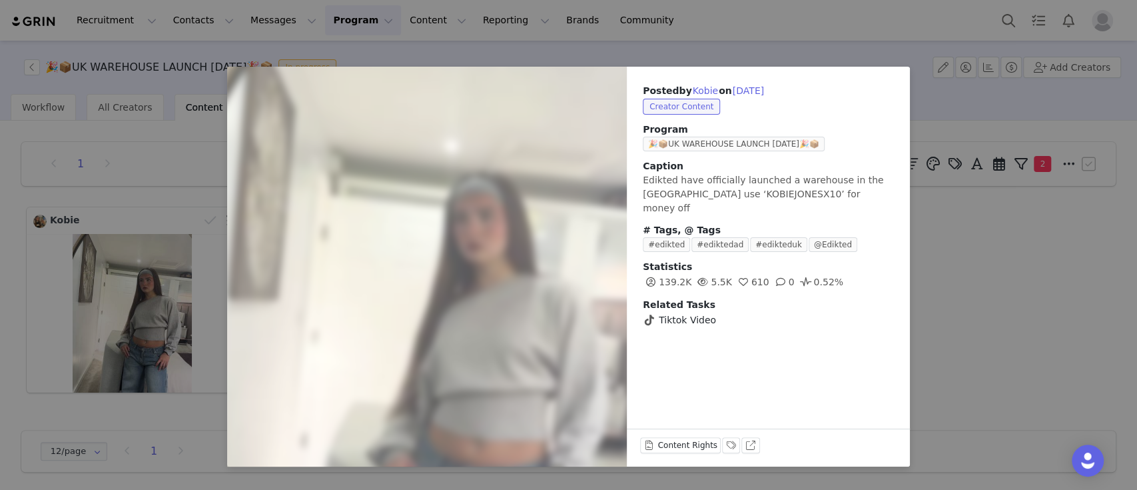
click at [922, 307] on div "Posted by [PERSON_NAME] on [DATE] Creator Content Program 🎉📦UK WAREHOUSE LAUNCH…" at bounding box center [568, 245] width 1137 height 490
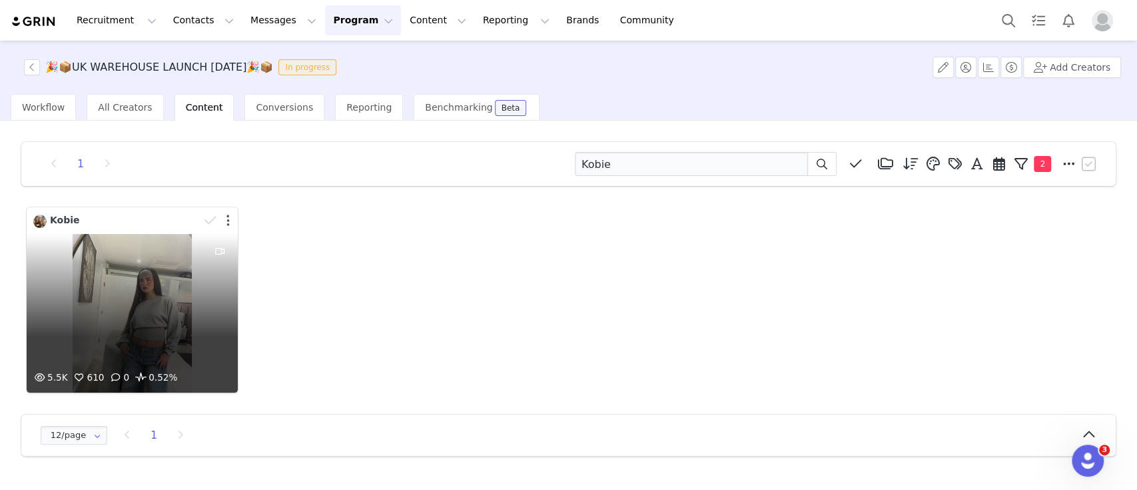
click at [227, 223] on button "button" at bounding box center [228, 220] width 3 height 13
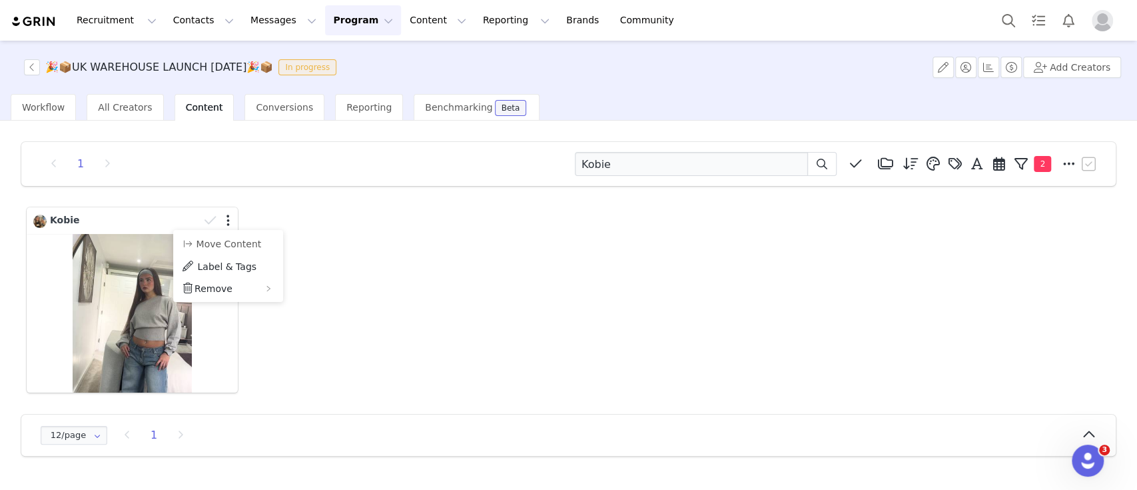
click at [380, 261] on div "Kobie" at bounding box center [568, 300] width 1091 height 192
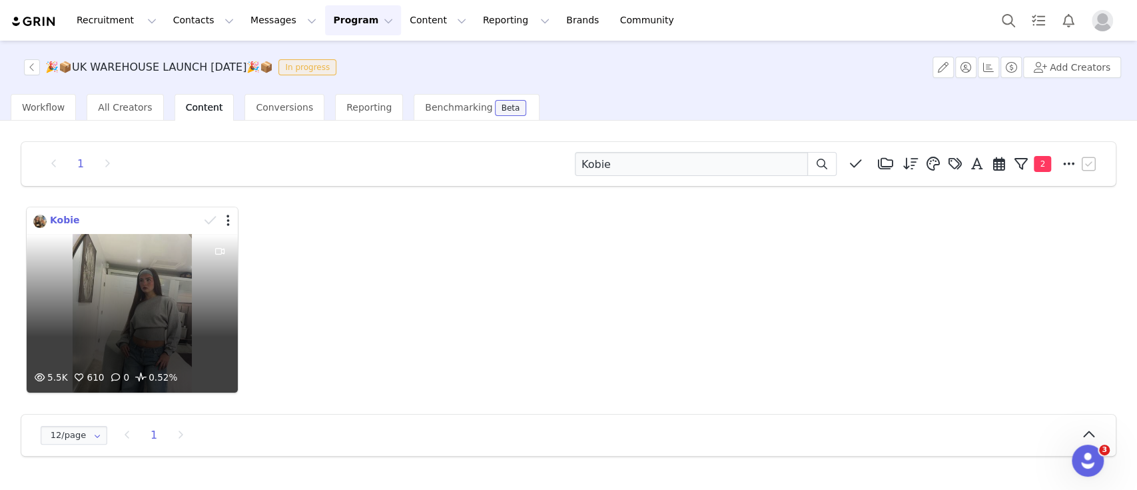
click at [55, 216] on span "Kobie" at bounding box center [65, 220] width 30 height 11
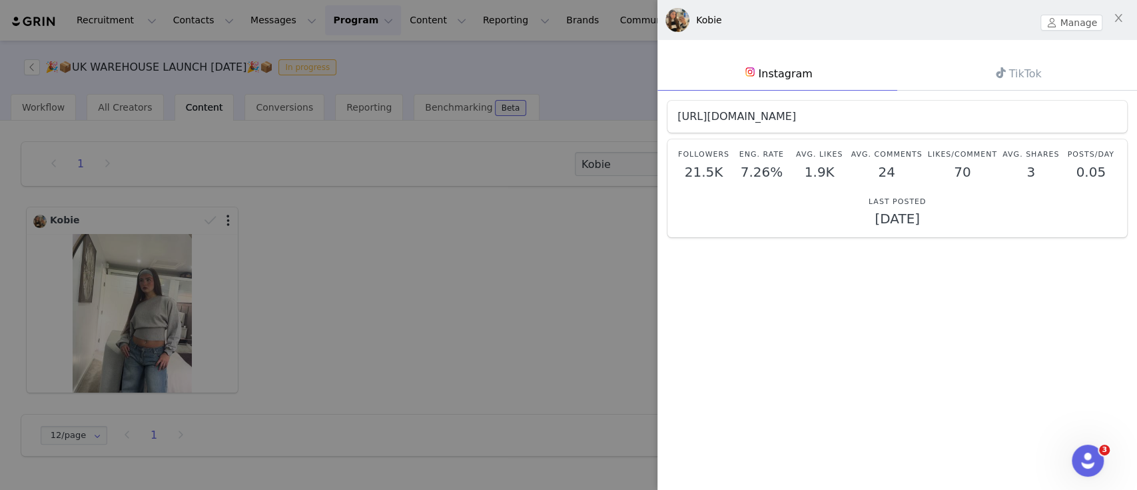
click at [778, 113] on link "https://www.instagram.com/kobiejonesxo" at bounding box center [737, 116] width 119 height 13
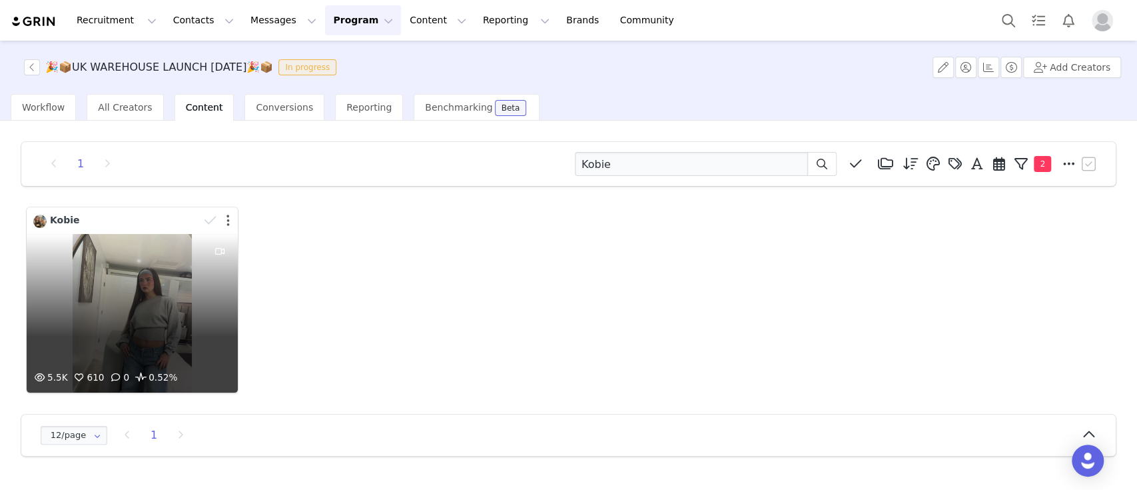
click at [227, 221] on button "button" at bounding box center [228, 220] width 3 height 13
click at [151, 327] on div "5.5K 610 0 0.52%" at bounding box center [132, 313] width 211 height 159
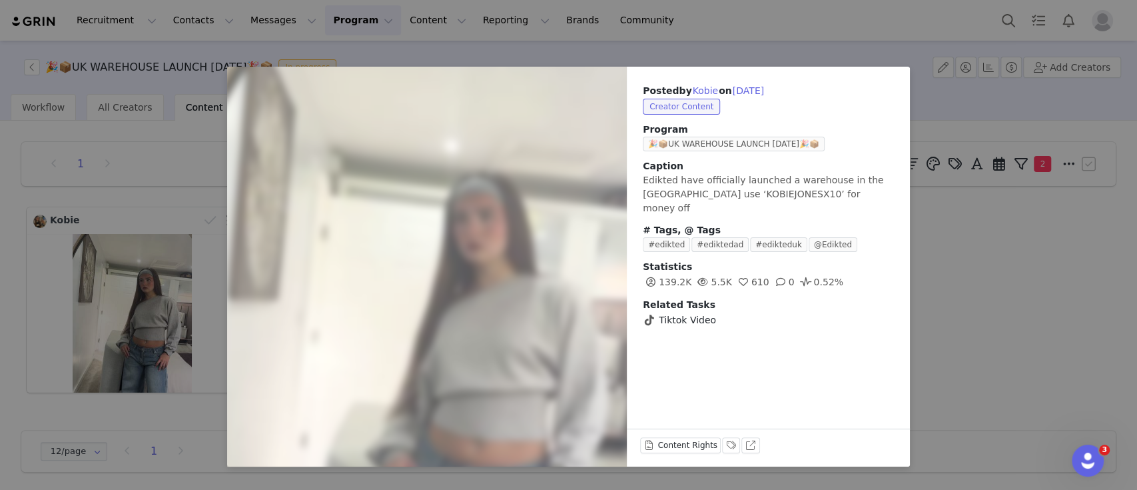
click at [432, 344] on div at bounding box center [427, 267] width 440 height 440
click at [448, 348] on div at bounding box center [427, 267] width 440 height 440
click at [915, 252] on div "Posted by [PERSON_NAME] on [DATE] Creator Content Program 🎉📦UK WAREHOUSE LAUNCH…" at bounding box center [568, 245] width 1137 height 490
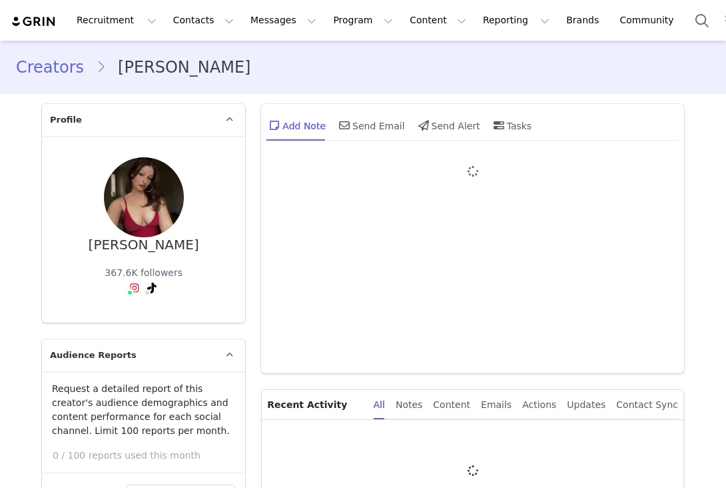
type input "+1 ([GEOGRAPHIC_DATA])"
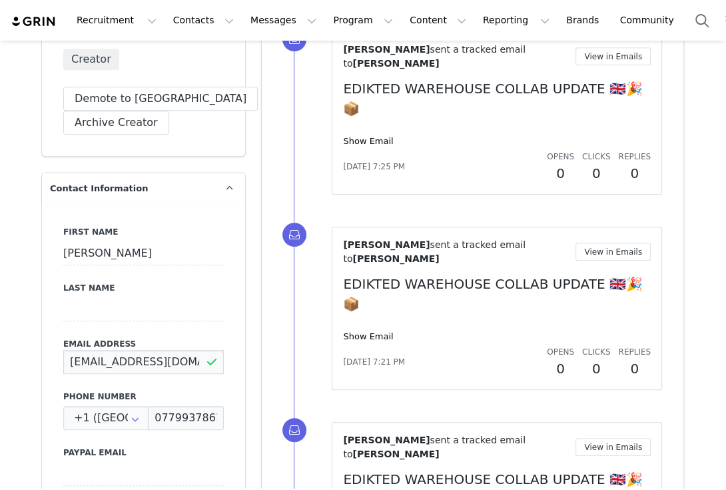
scroll to position [565, 0]
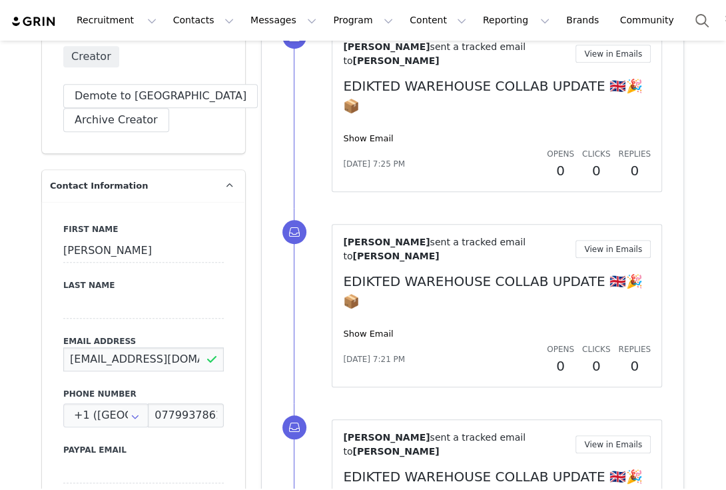
drag, startPoint x: 59, startPoint y: 362, endPoint x: 301, endPoint y: 381, distance: 242.6
drag, startPoint x: 62, startPoint y: 358, endPoint x: 77, endPoint y: 360, distance: 15.4
click at [77, 360] on input "[EMAIL_ADDRESS][DOMAIN_NAME]" at bounding box center [143, 359] width 161 height 24
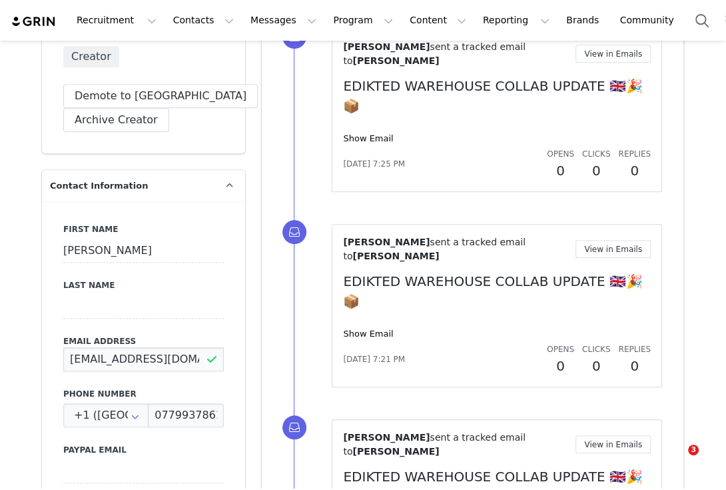
drag, startPoint x: 315, startPoint y: 386, endPoint x: 356, endPoint y: 392, distance: 41.7
click at [63, 361] on input "[EMAIL_ADDRESS][DOMAIN_NAME]" at bounding box center [143, 359] width 161 height 24
drag, startPoint x: 63, startPoint y: 361, endPoint x: 233, endPoint y: 371, distance: 169.5
click at [233, 371] on div "First Name [PERSON_NAME] Last Name Email Address [EMAIL_ADDRESS][DOMAIN_NAME] P…" at bounding box center [143, 445] width 203 height 487
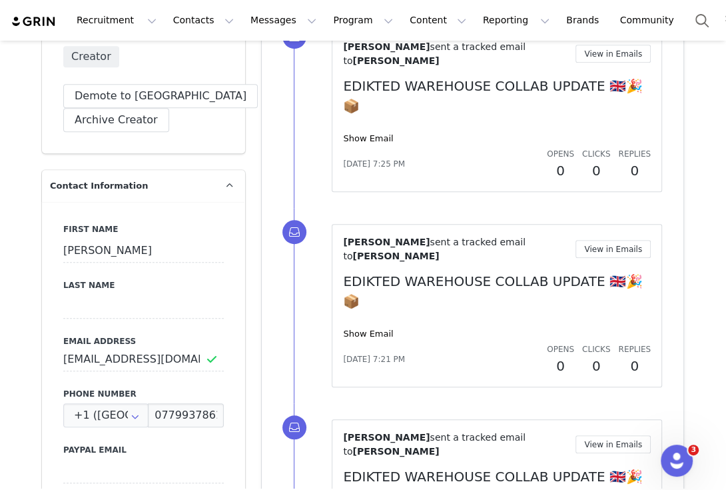
click at [238, 372] on div "First Name [PERSON_NAME] Last Name Email Address [EMAIL_ADDRESS][DOMAIN_NAME] P…" at bounding box center [143, 445] width 203 height 487
click at [197, 359] on input "[EMAIL_ADDRESS][DOMAIN_NAME]" at bounding box center [143, 359] width 161 height 24
click at [64, 359] on input "em@content-creators.social" at bounding box center [143, 359] width 161 height 24
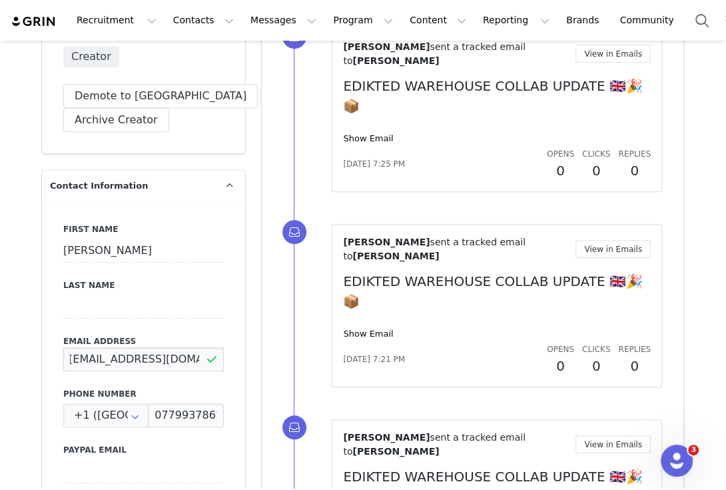
drag, startPoint x: 176, startPoint y: 363, endPoint x: 241, endPoint y: 368, distance: 64.9
click at [107, 352] on input "em@content-creators.social" at bounding box center [143, 359] width 161 height 24
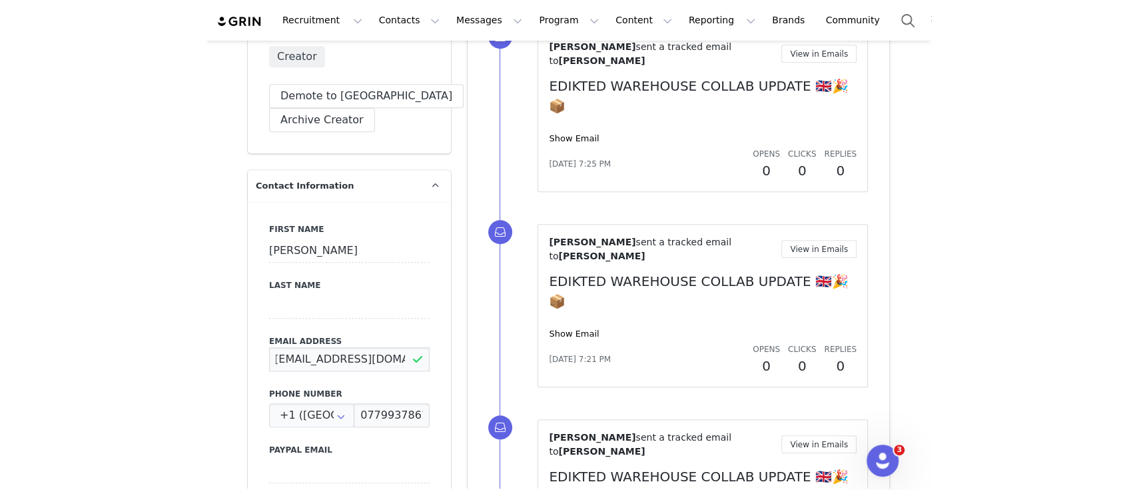
scroll to position [0, 0]
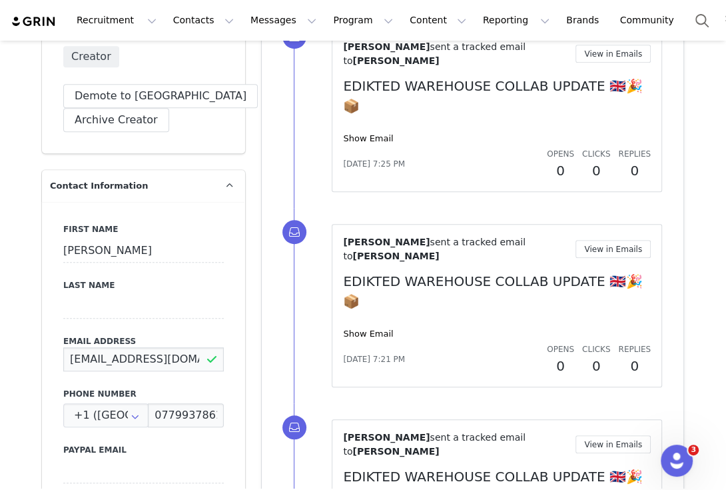
drag, startPoint x: 197, startPoint y: 358, endPoint x: 29, endPoint y: 358, distance: 168.6
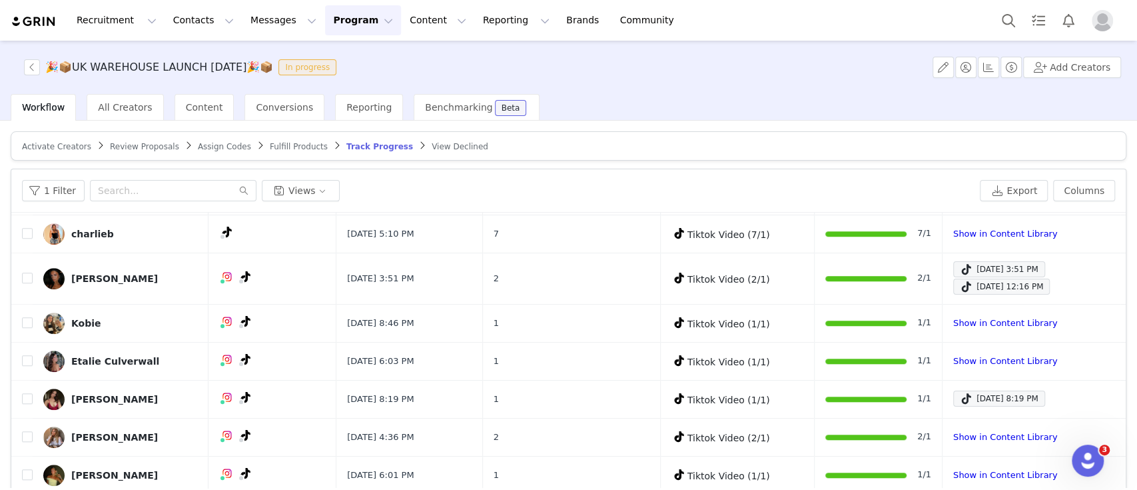
scroll to position [89, 0]
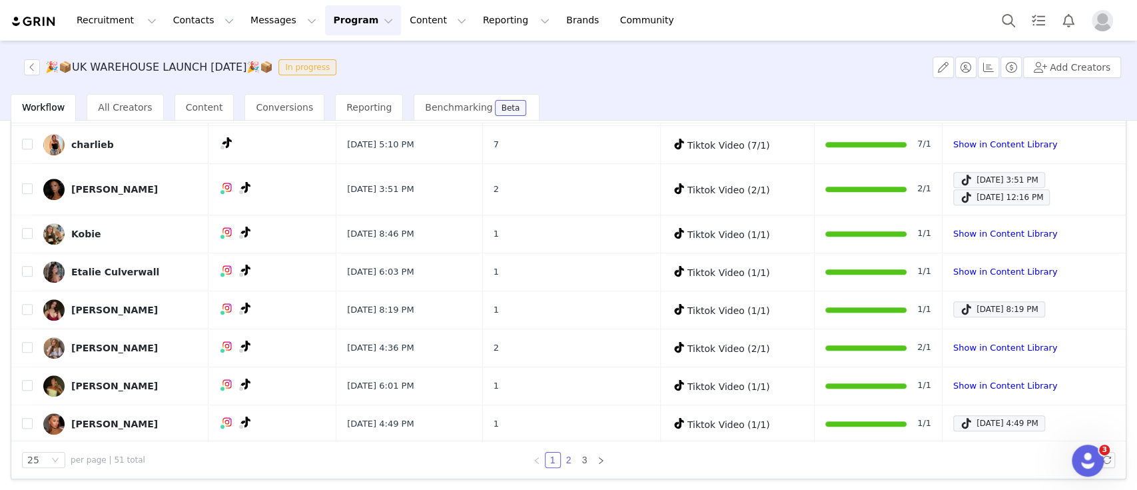
click at [562, 454] on link "2" at bounding box center [569, 459] width 15 height 15
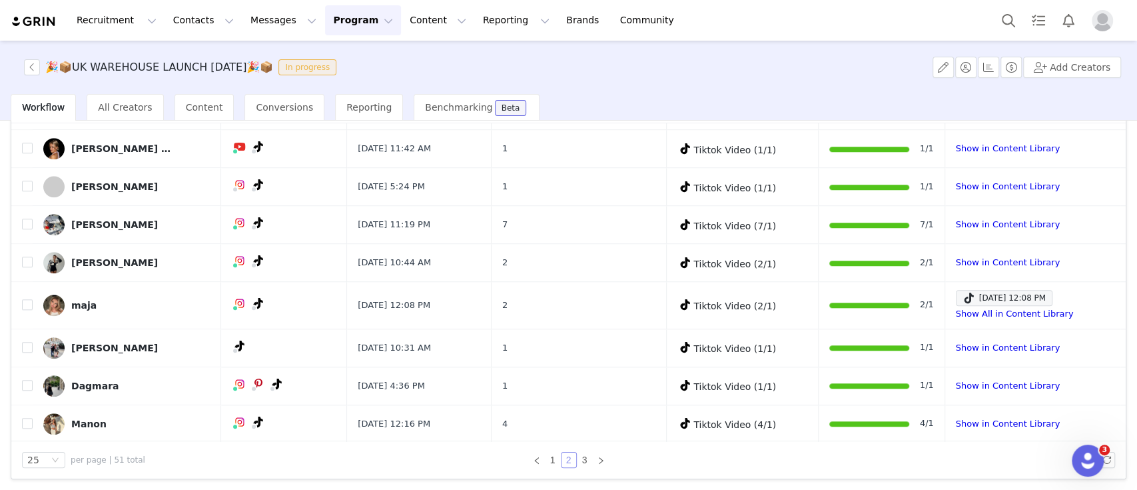
scroll to position [0, 0]
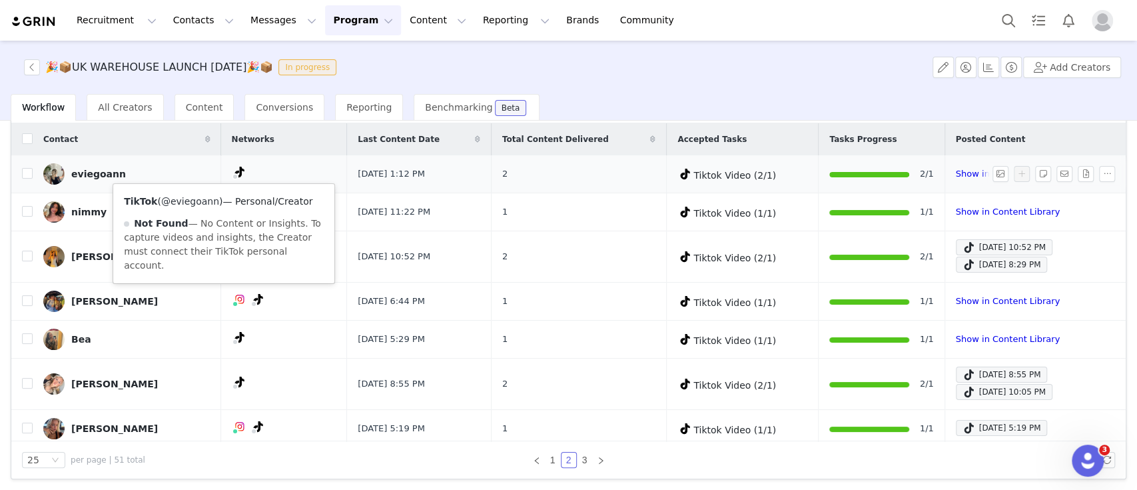
click at [209, 200] on link "@eviegoann" at bounding box center [190, 201] width 58 height 11
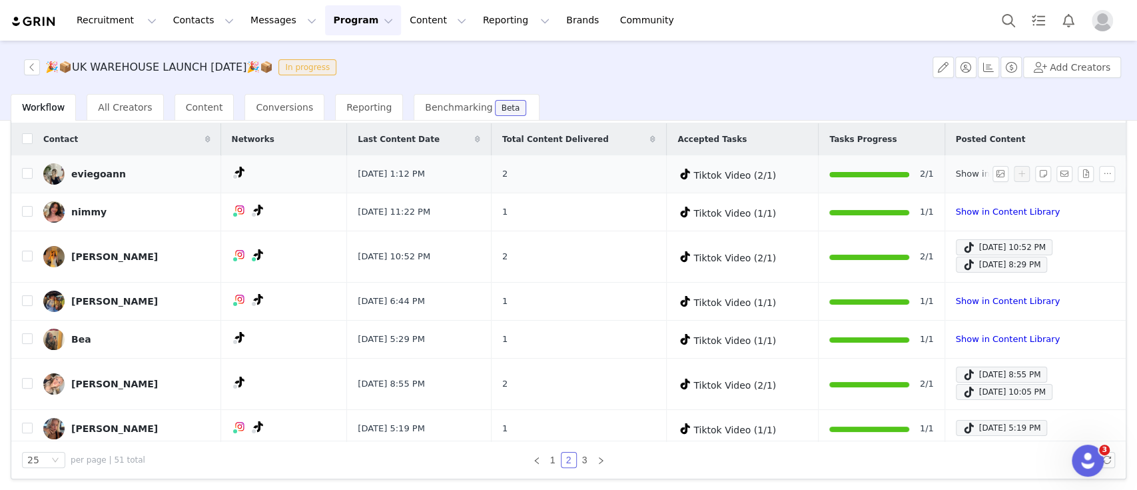
click at [731, 173] on link "Show in Content Library" at bounding box center [1008, 174] width 104 height 10
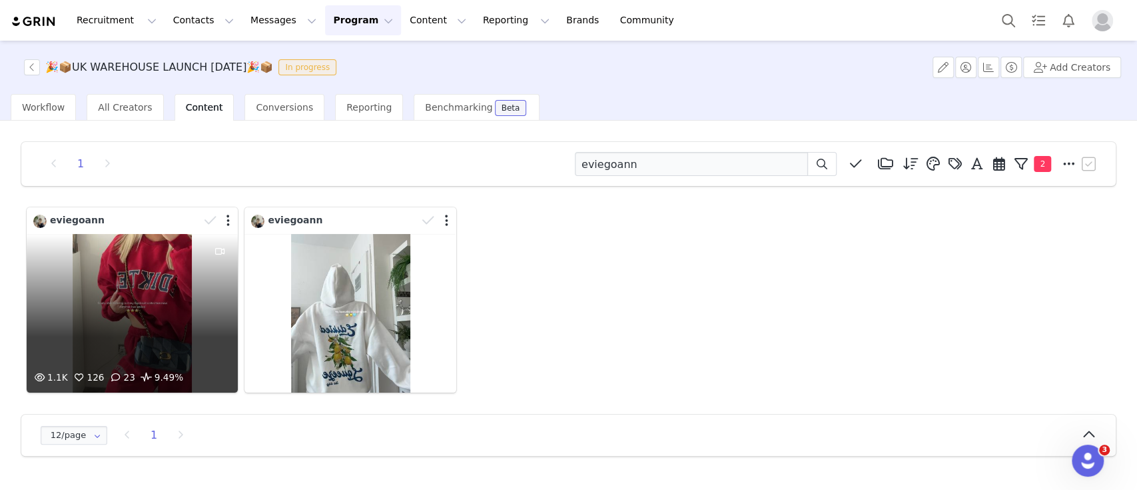
click at [144, 294] on div "1.1K 126 23 9.49%" at bounding box center [132, 313] width 211 height 159
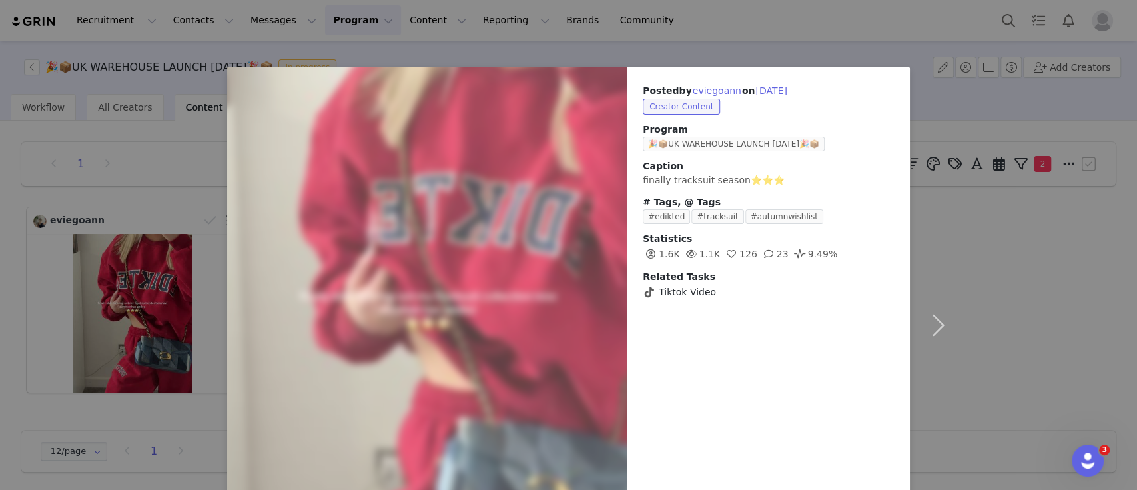
click at [961, 270] on div "Posted by [PERSON_NAME] on [DATE] Creator Content Program 🎉📦UK WAREHOUSE LAUNCH…" at bounding box center [568, 245] width 1137 height 490
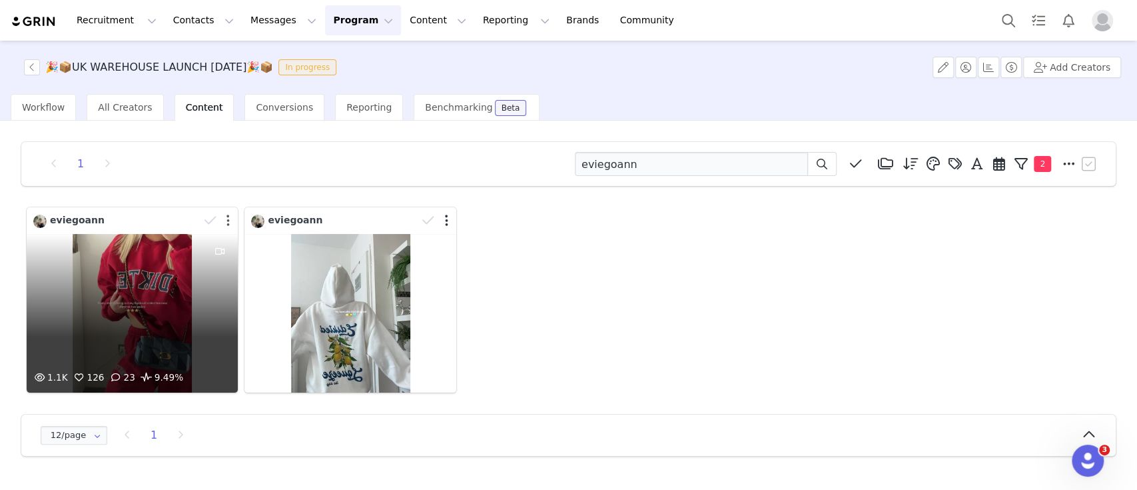
click at [228, 215] on button "button" at bounding box center [228, 220] width 3 height 13
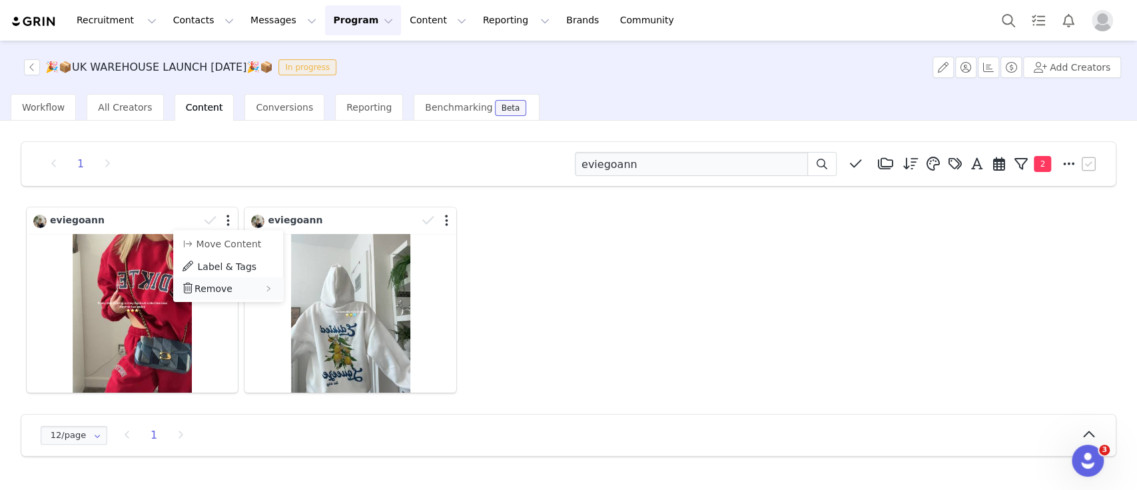
click at [214, 291] on span "Remove" at bounding box center [214, 288] width 38 height 11
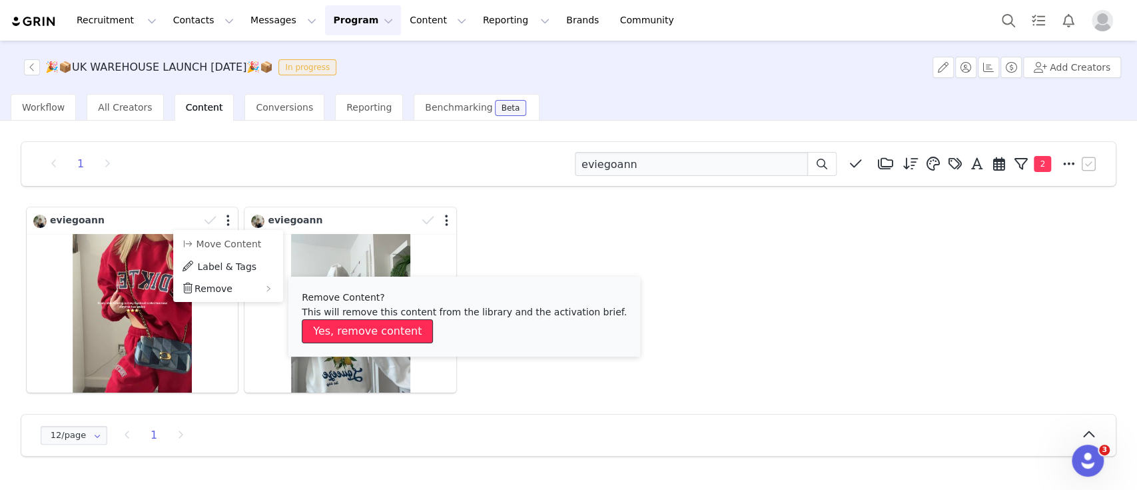
click at [354, 338] on button "Yes, remove content" at bounding box center [367, 331] width 131 height 24
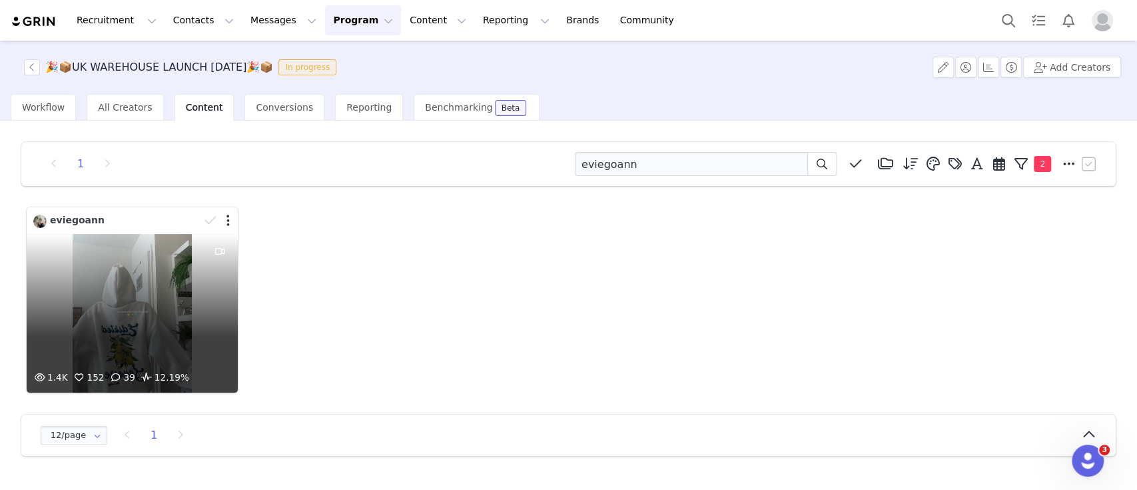
click at [171, 299] on div "1.4K 152 39 12.19%" at bounding box center [132, 313] width 211 height 159
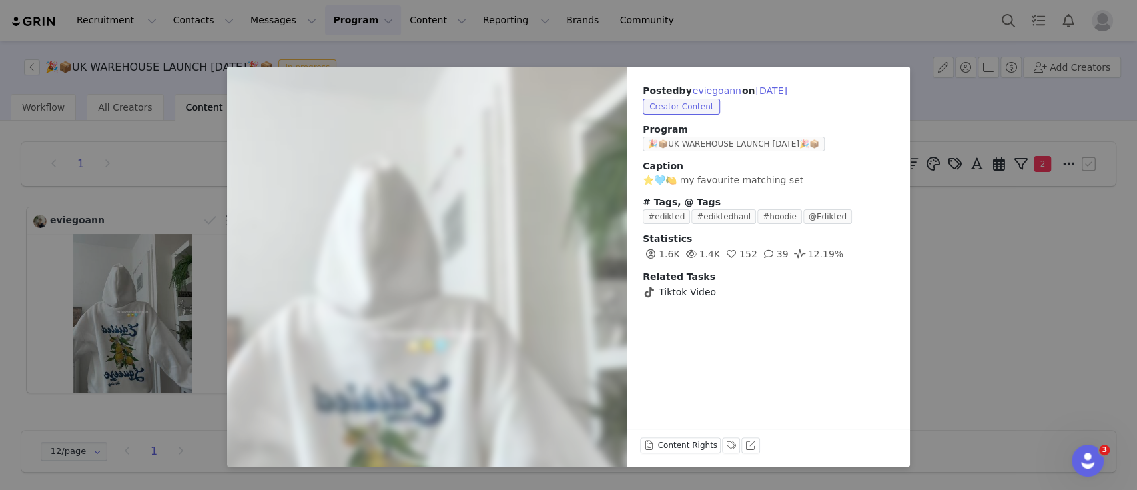
click at [945, 390] on div "Posted by [PERSON_NAME] on [DATE] Creator Content Program 🎉📦UK WAREHOUSE LAUNCH…" at bounding box center [568, 245] width 1137 height 490
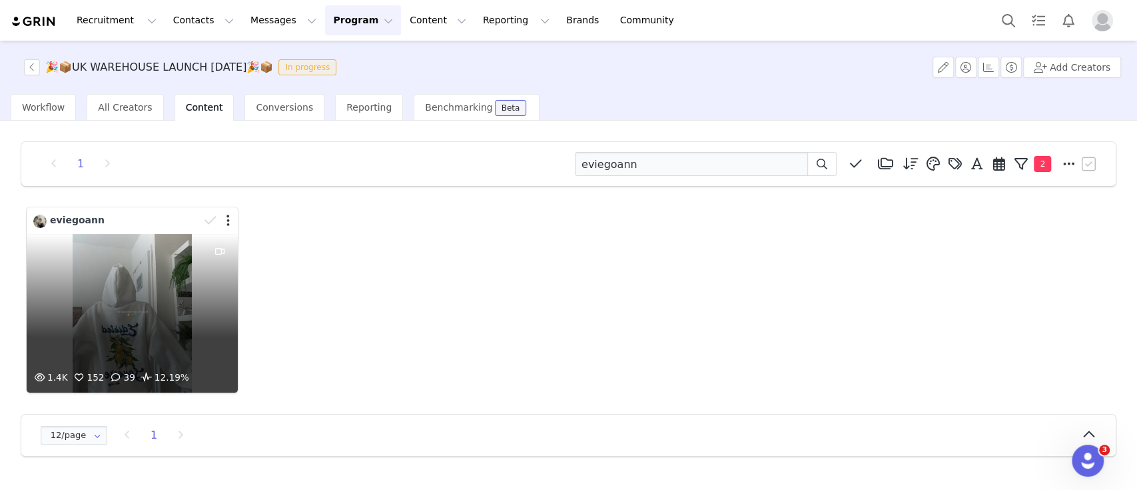
click at [235, 223] on div at bounding box center [218, 221] width 39 height 20
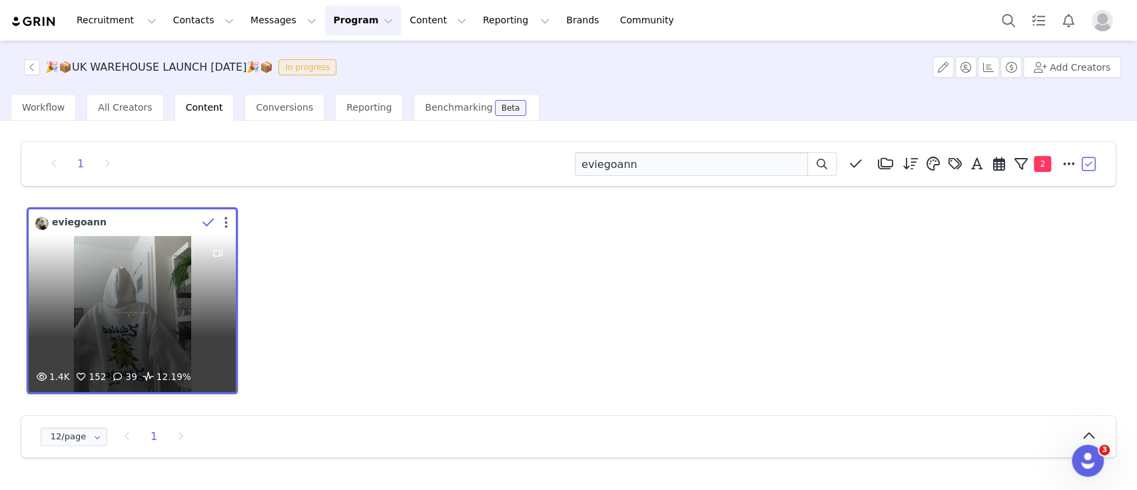
click at [225, 218] on button "button" at bounding box center [226, 222] width 3 height 13
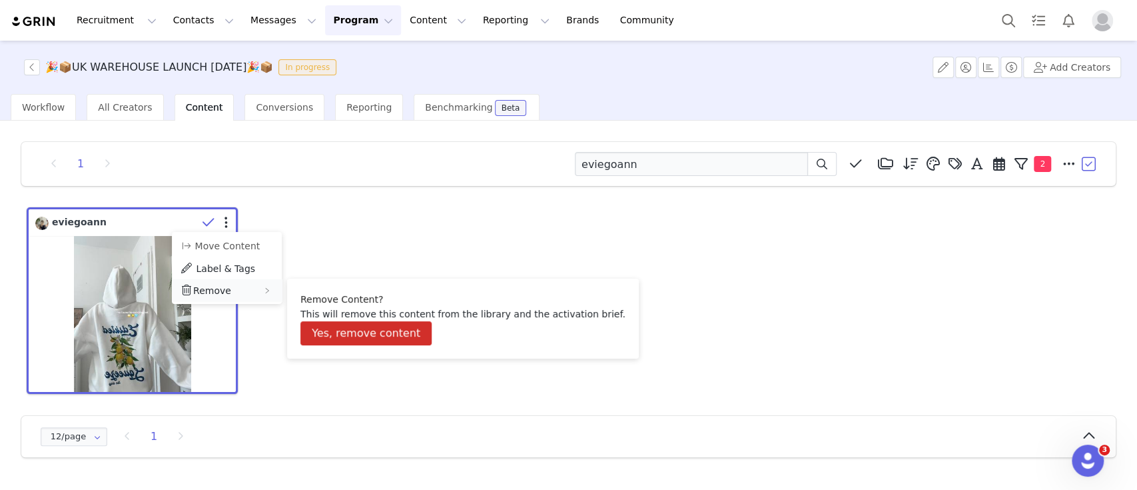
click at [217, 293] on span "Remove" at bounding box center [212, 290] width 38 height 11
click at [366, 344] on button "Yes, remove content" at bounding box center [366, 333] width 131 height 24
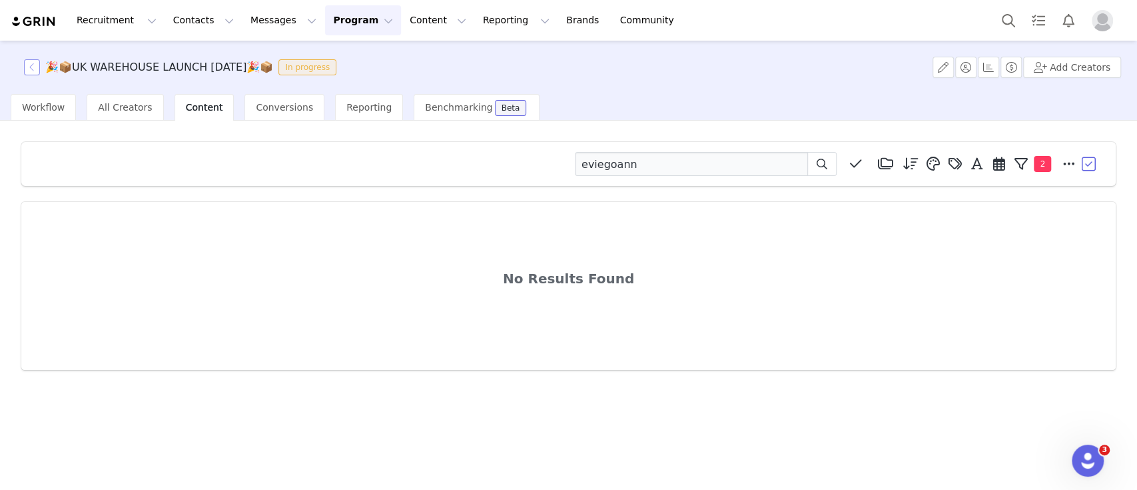
click at [35, 65] on button "button" at bounding box center [32, 67] width 16 height 16
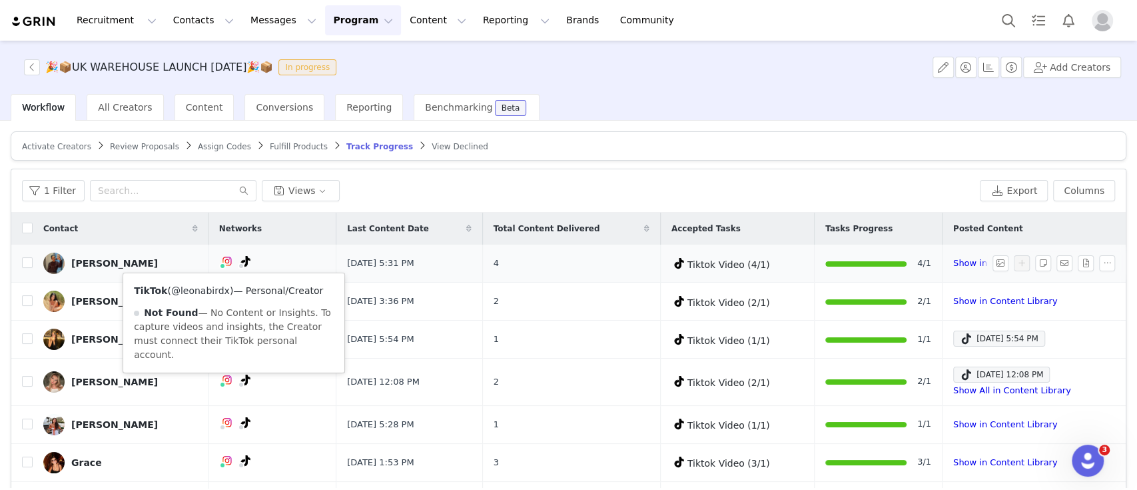
click at [214, 290] on link "@leonabirdx" at bounding box center [200, 290] width 59 height 11
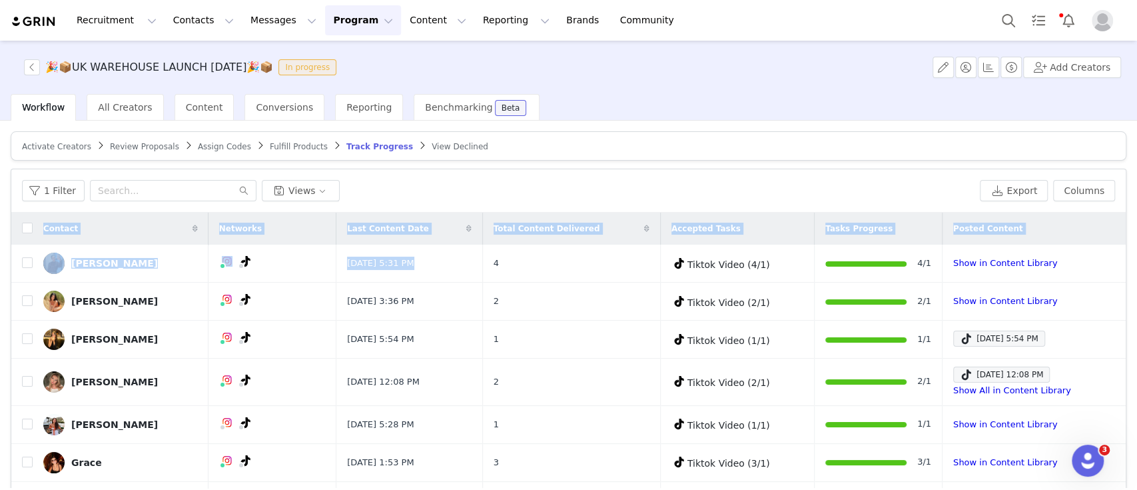
drag, startPoint x: 480, startPoint y: 279, endPoint x: 530, endPoint y: 187, distance: 104.1
click at [530, 187] on div "1 Filter Views Export Columns Contact Networks Last Content Date Total Content …" at bounding box center [568, 368] width 1115 height 398
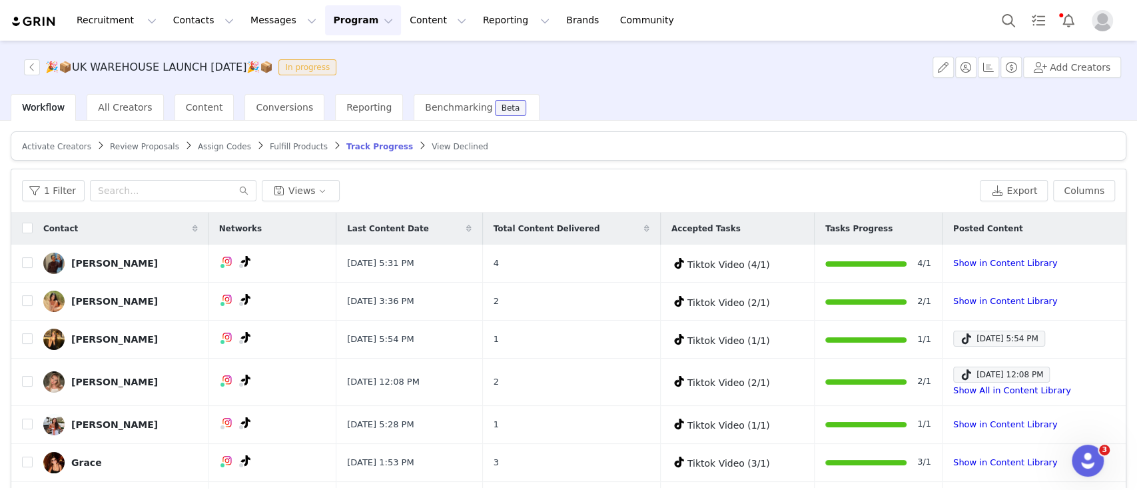
click at [630, 175] on div "1 Filter Views Export Columns" at bounding box center [568, 190] width 1115 height 43
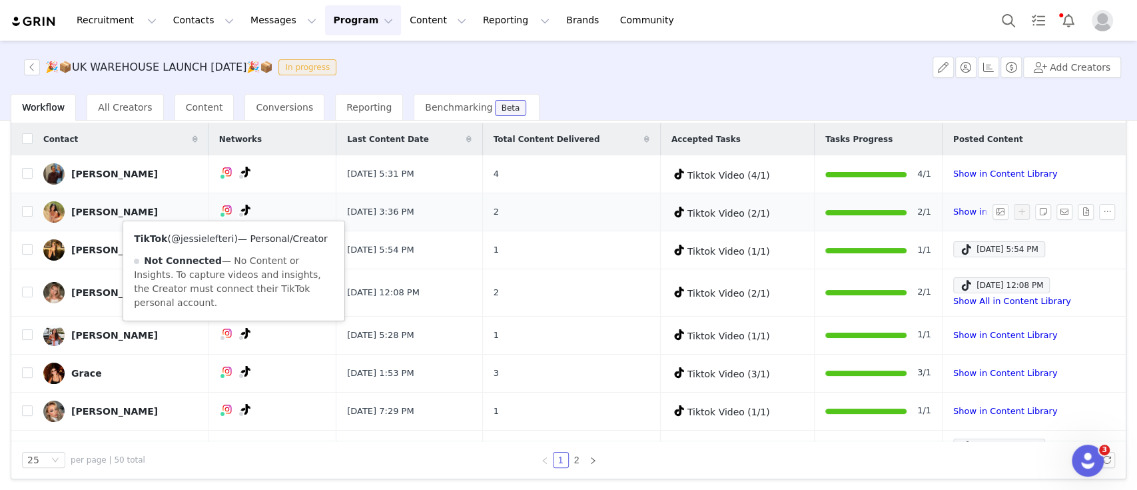
click at [210, 236] on link "@jessielefteri" at bounding box center [202, 238] width 63 height 11
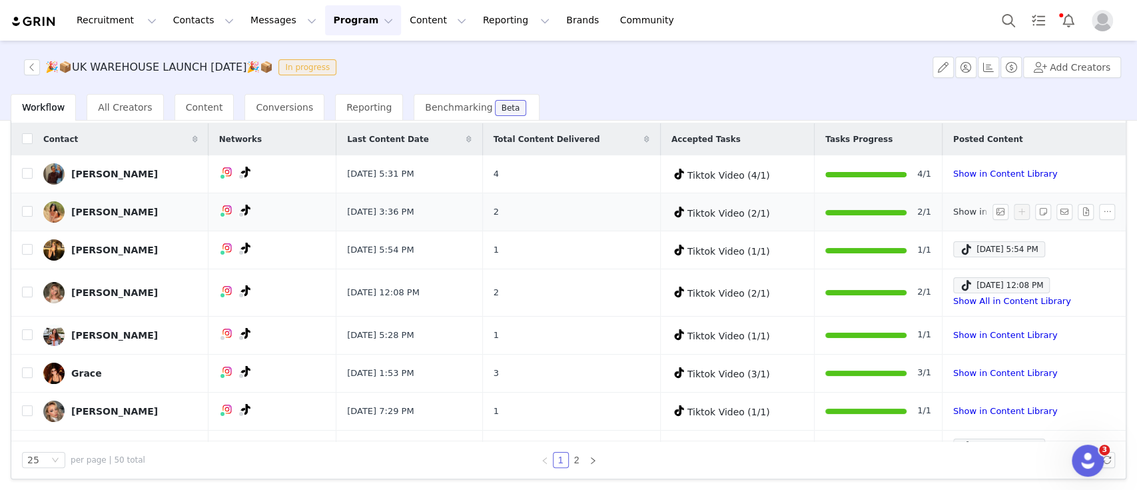
click at [953, 211] on link "Show in Content Library" at bounding box center [1005, 212] width 104 height 10
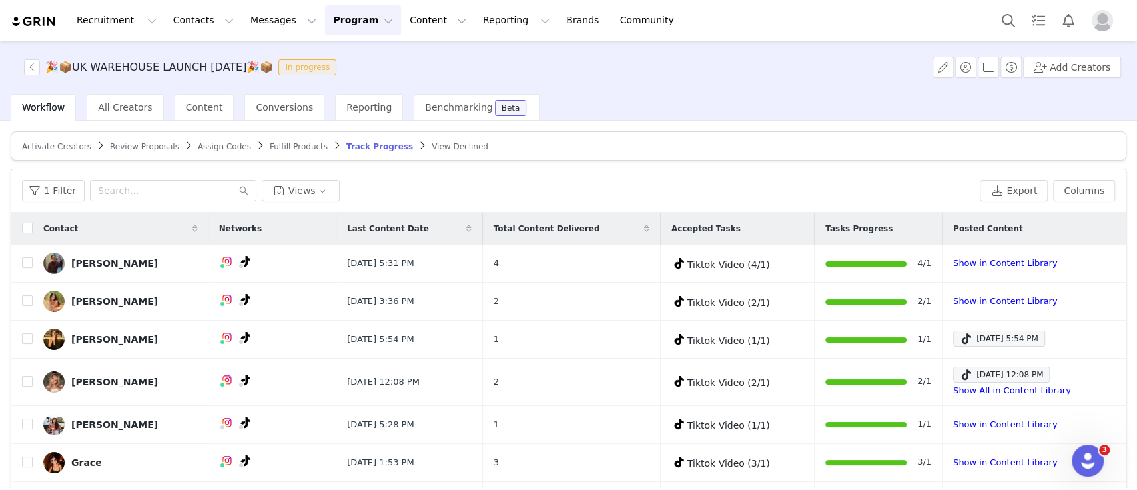
scroll to position [89, 0]
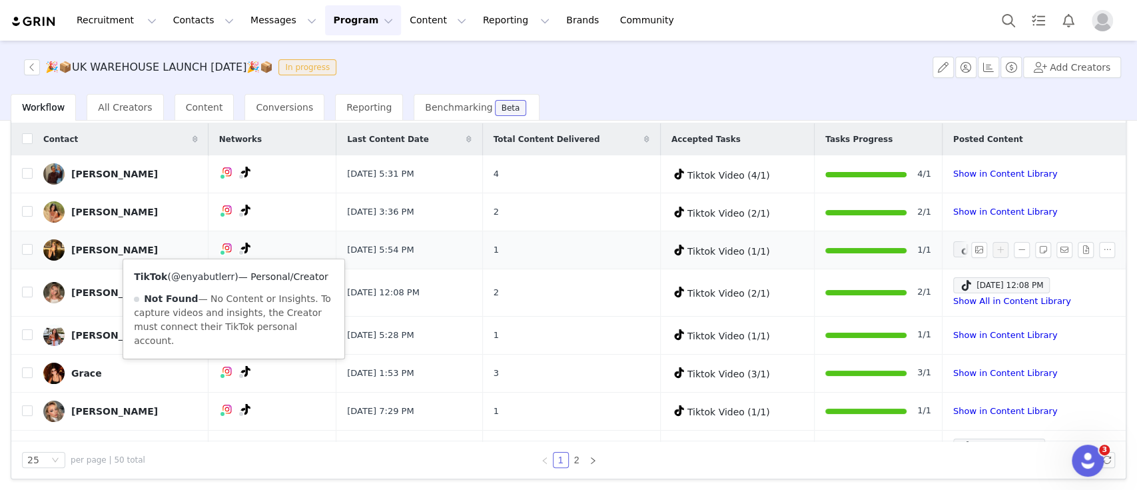
click at [213, 274] on link "@enyabutlerr" at bounding box center [202, 276] width 63 height 11
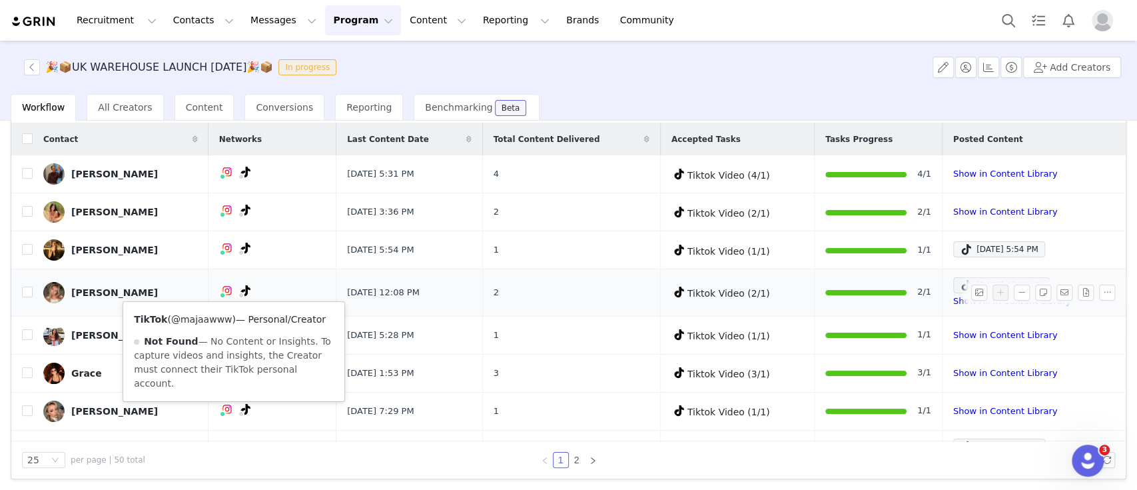
click at [197, 318] on link "@majaawww" at bounding box center [201, 319] width 61 height 11
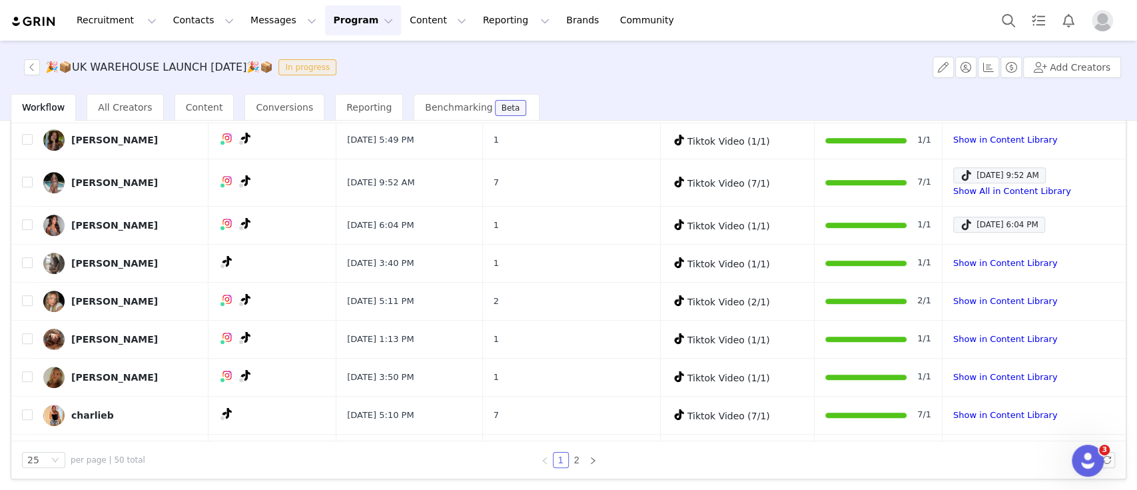
scroll to position [465, 0]
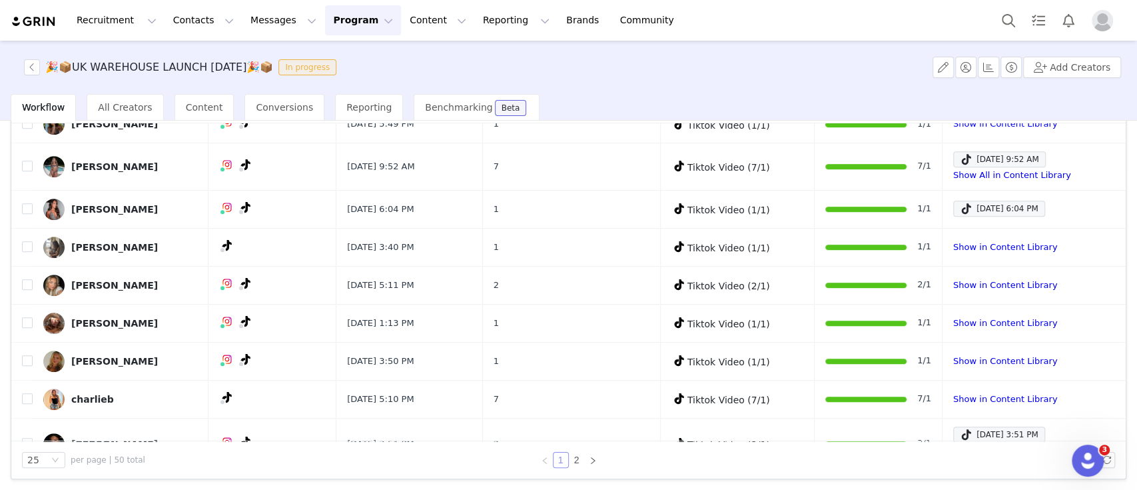
click at [554, 454] on link "1" at bounding box center [561, 459] width 15 height 15
click at [570, 455] on link "2" at bounding box center [577, 459] width 15 height 15
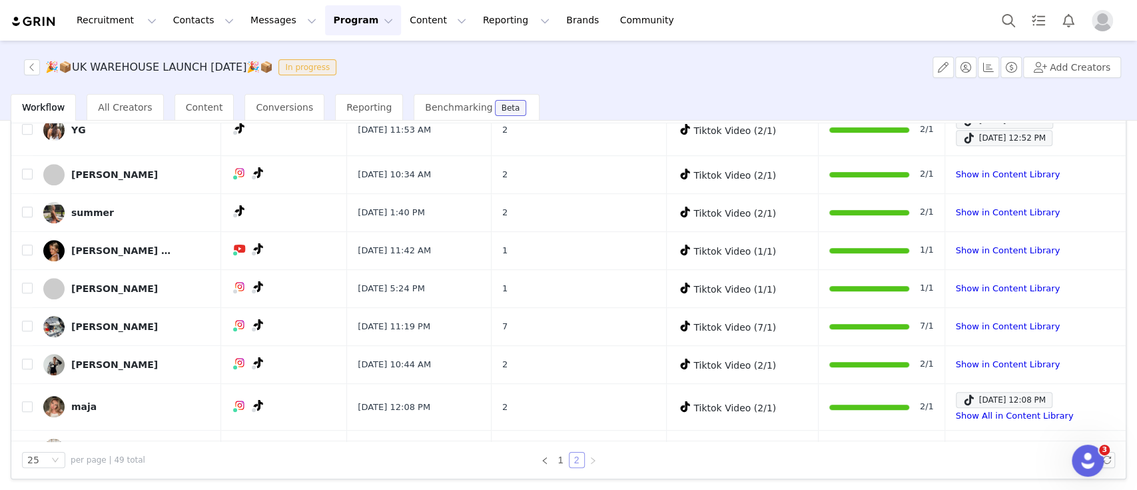
scroll to position [678, 0]
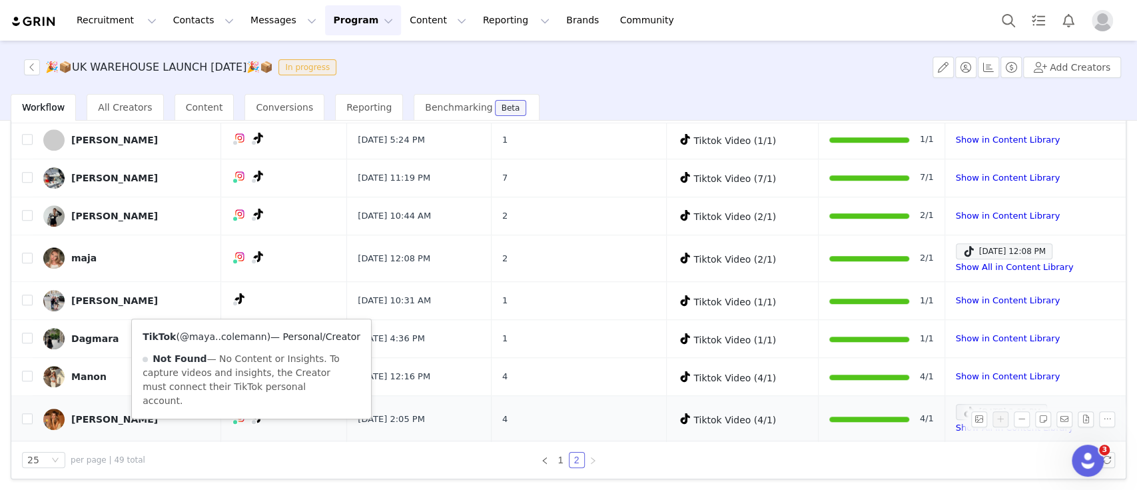
click at [233, 334] on link "@maya..colemann" at bounding box center [223, 336] width 87 height 11
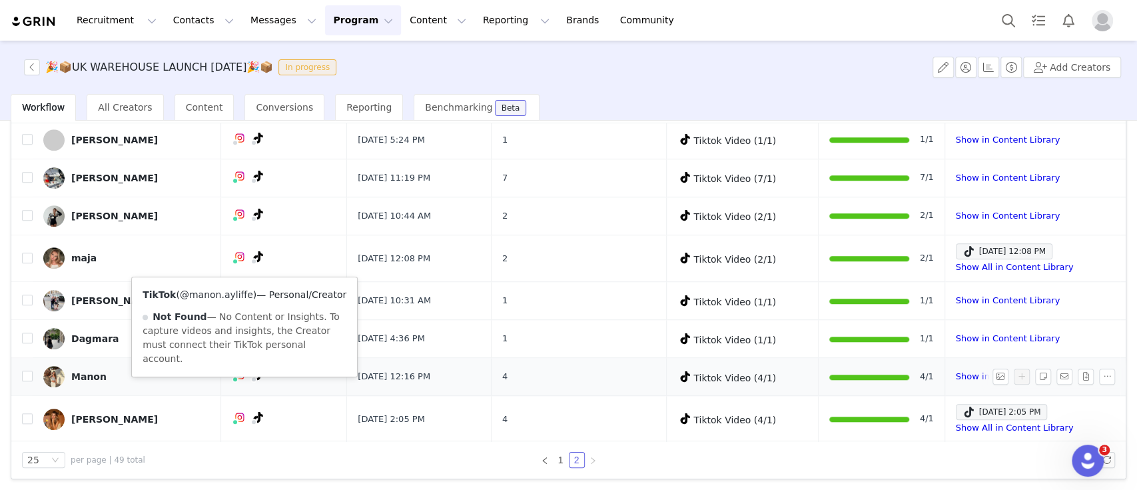
click at [209, 291] on link "@manon.ayliffe" at bounding box center [216, 294] width 73 height 11
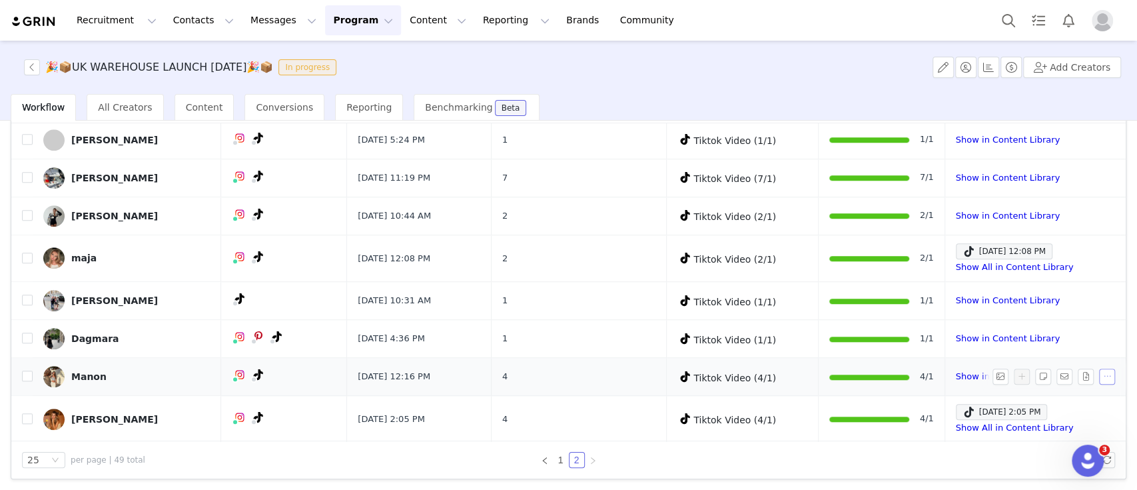
click at [1099, 375] on button "button" at bounding box center [1107, 376] width 16 height 16
click at [26, 376] on input "checkbox" at bounding box center [27, 375] width 11 height 11
checkbox input "true"
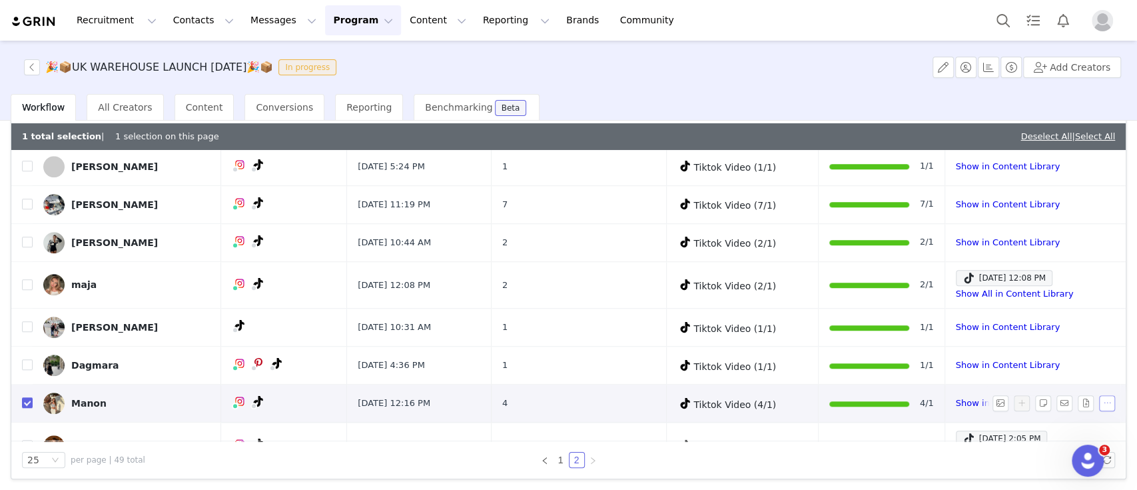
click at [1099, 402] on button "button" at bounding box center [1107, 403] width 16 height 16
click at [762, 398] on div "Tiktok Video (4/1)" at bounding box center [743, 403] width 130 height 17
click at [720, 399] on span "Tiktok Video (4/1)" at bounding box center [735, 404] width 83 height 11
click at [956, 398] on link "Show in Content Library" at bounding box center [1008, 403] width 104 height 10
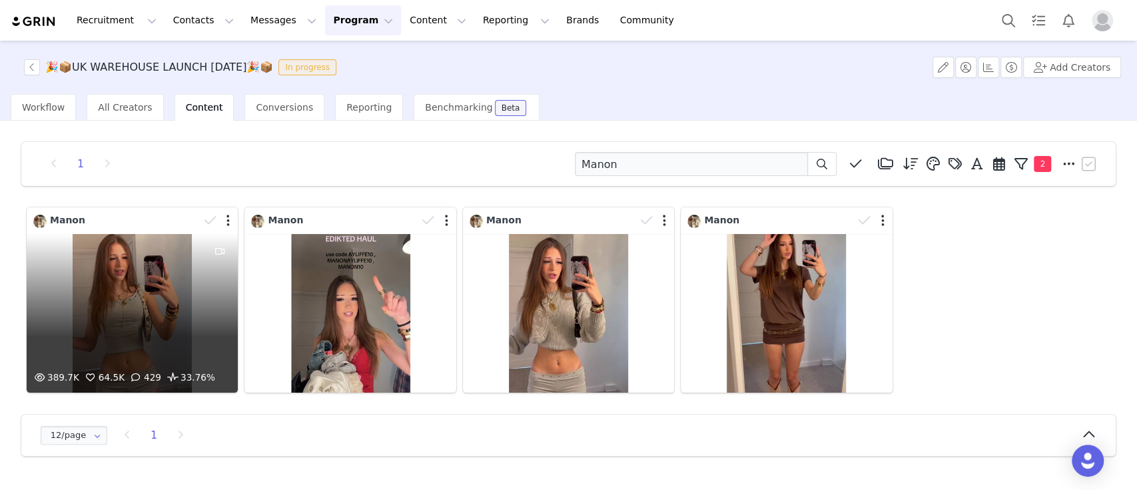
click at [149, 271] on div "389.7K 64.5K 429 33.76%" at bounding box center [132, 313] width 211 height 159
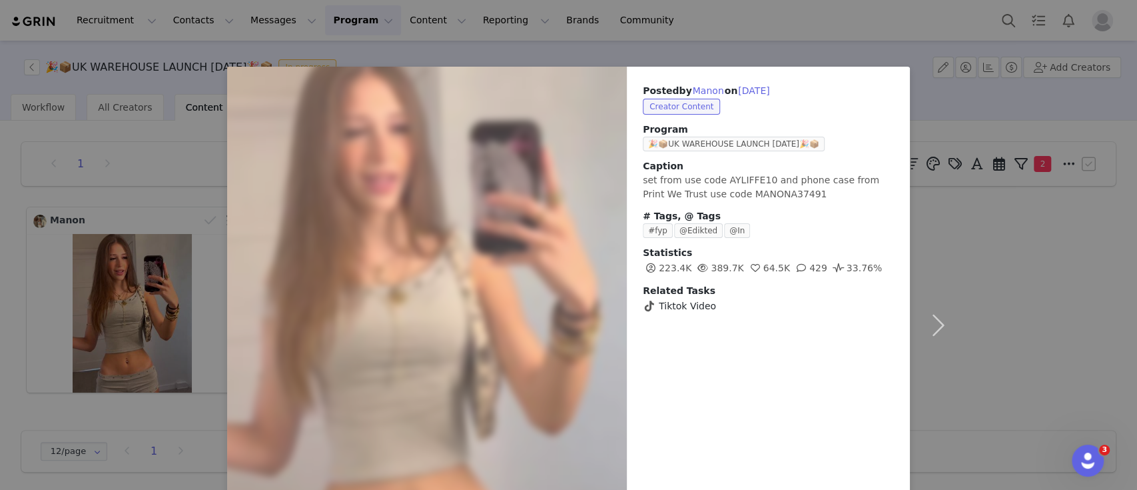
click at [1071, 362] on div "Posted by [PERSON_NAME] on [DATE] Creator Content Program 🎉📦UK WAREHOUSE LAUNCH…" at bounding box center [568, 245] width 1137 height 490
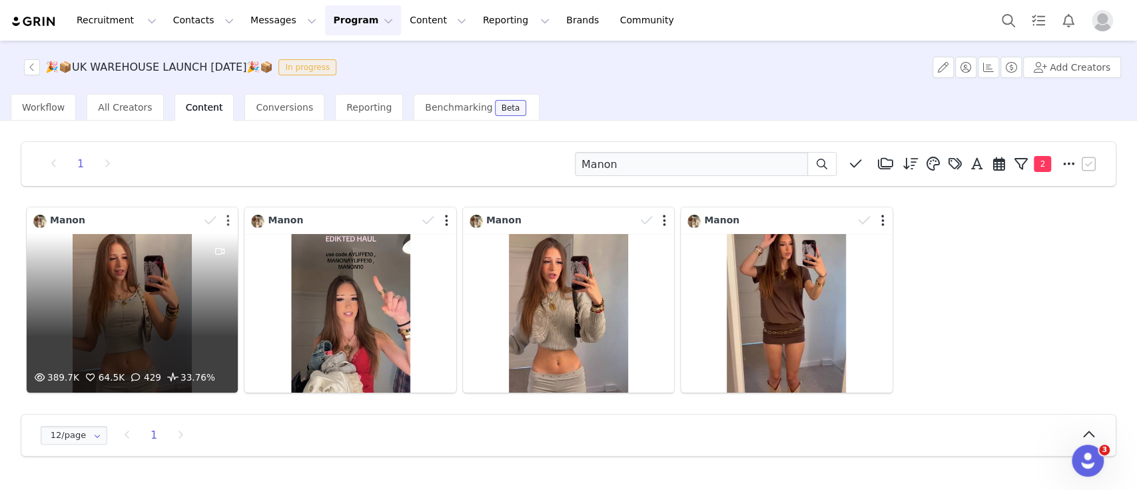
click at [225, 221] on div at bounding box center [218, 221] width 39 height 20
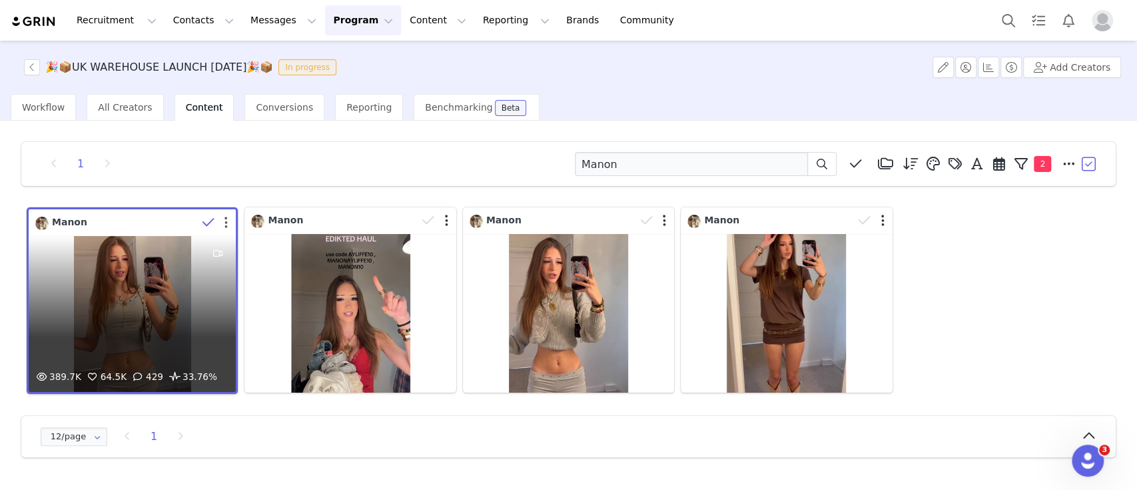
click at [228, 220] on button "button" at bounding box center [226, 222] width 3 height 13
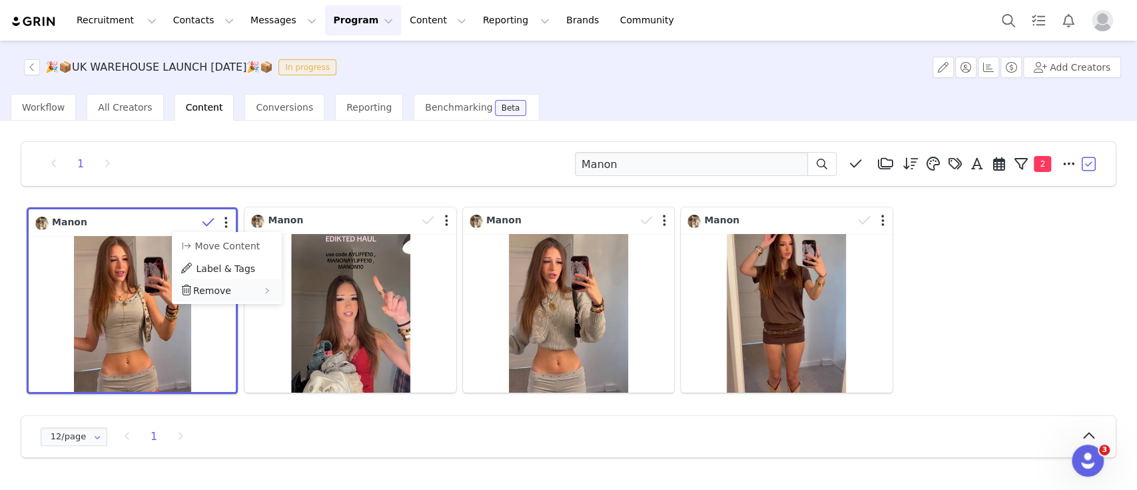
click at [222, 288] on span "Remove" at bounding box center [212, 290] width 38 height 11
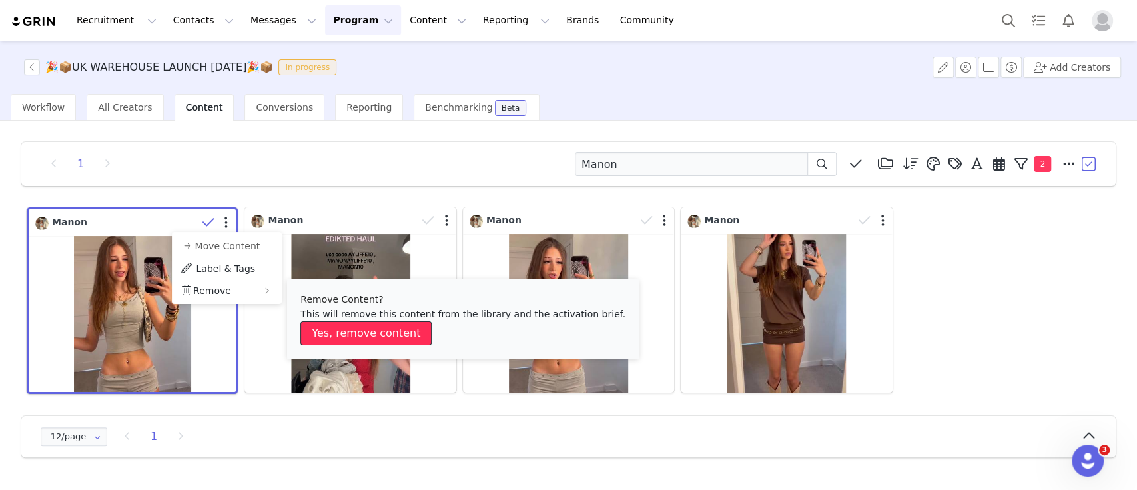
click at [344, 328] on button "Yes, remove content" at bounding box center [366, 333] width 131 height 24
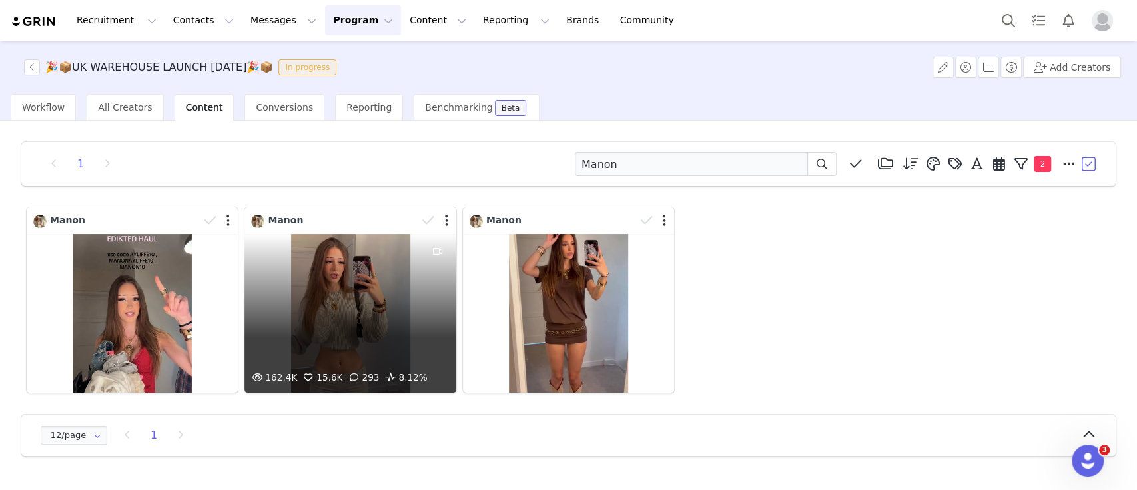
click at [443, 223] on div at bounding box center [437, 221] width 39 height 20
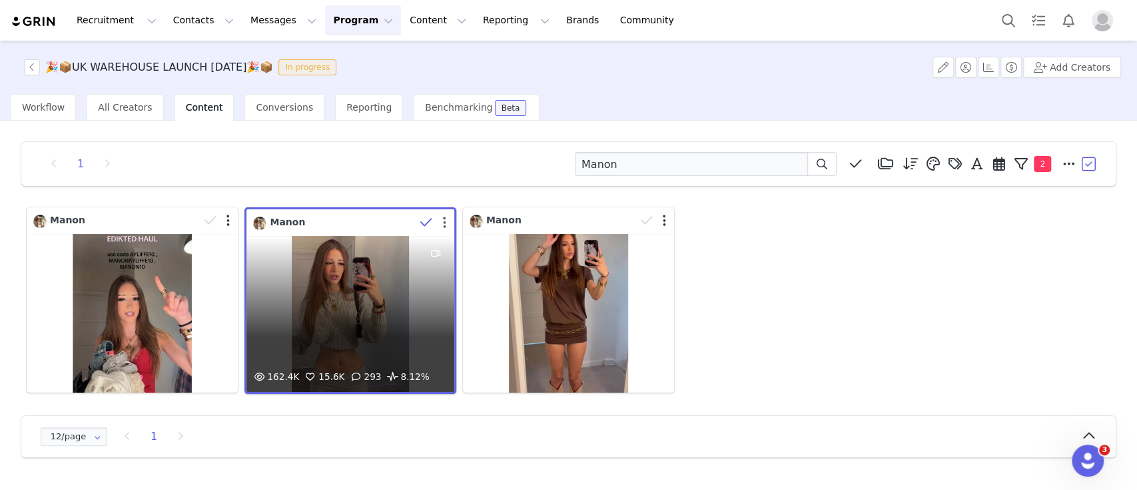
click at [444, 223] on button "button" at bounding box center [444, 222] width 3 height 13
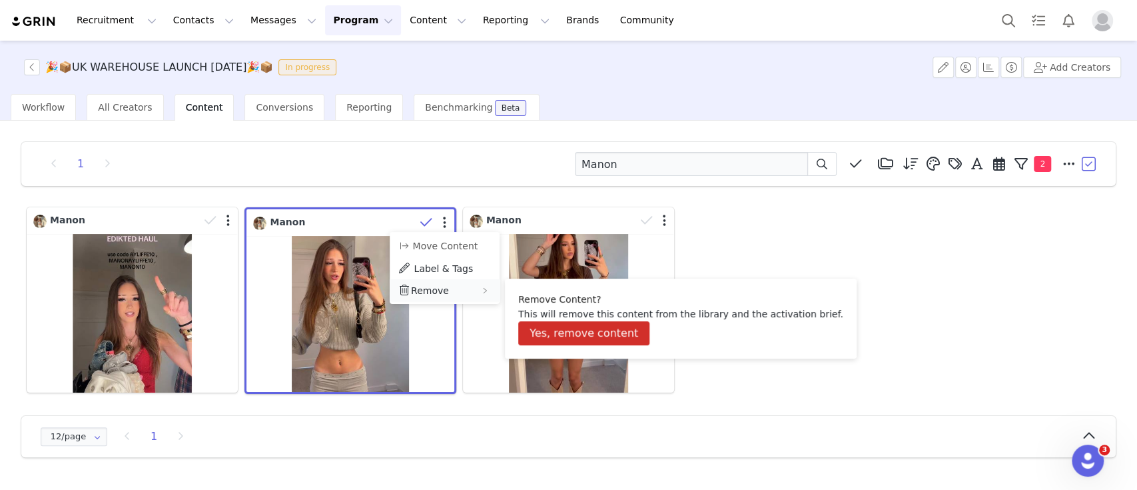
click at [429, 289] on span "Remove" at bounding box center [430, 290] width 38 height 11
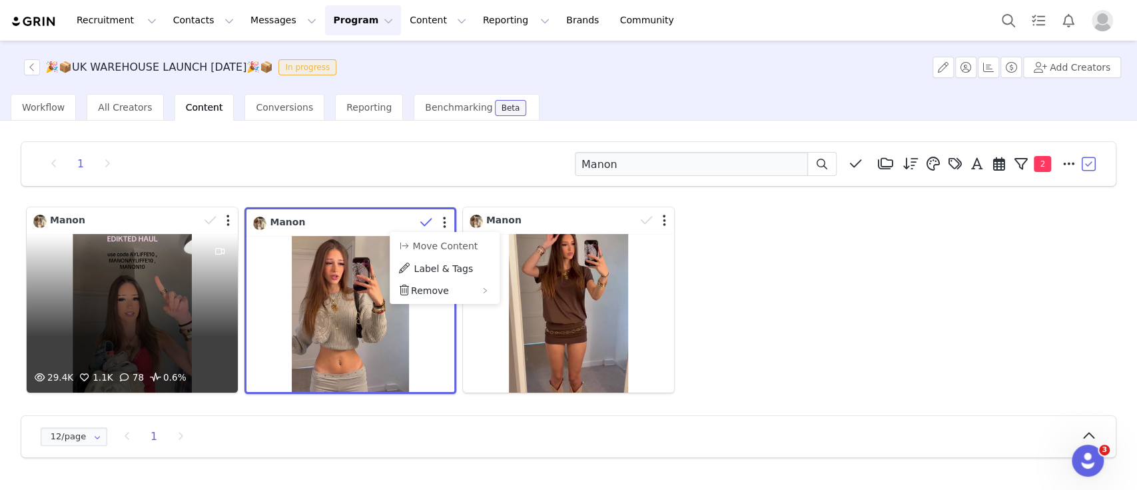
click at [234, 217] on div at bounding box center [218, 221] width 39 height 20
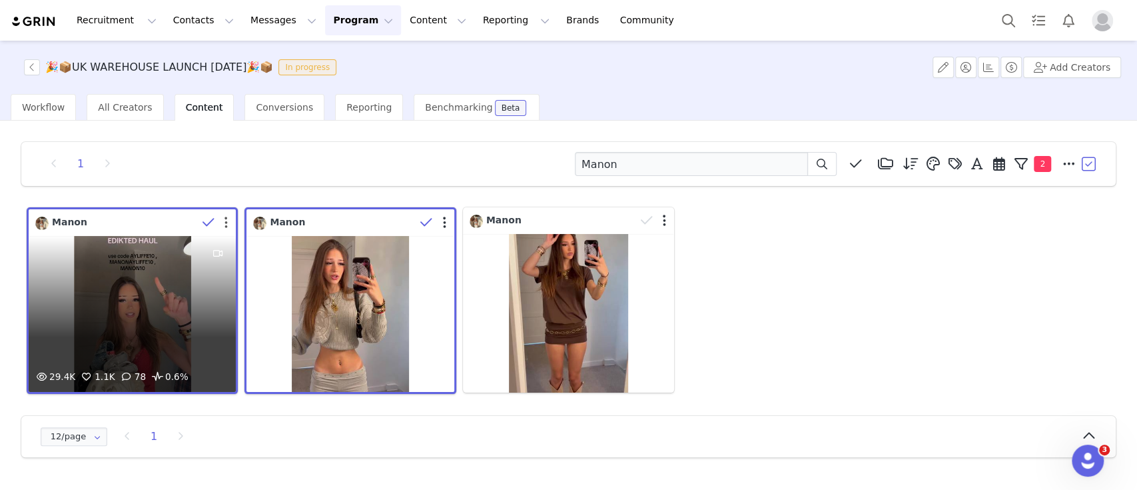
click at [225, 217] on button "button" at bounding box center [226, 222] width 3 height 13
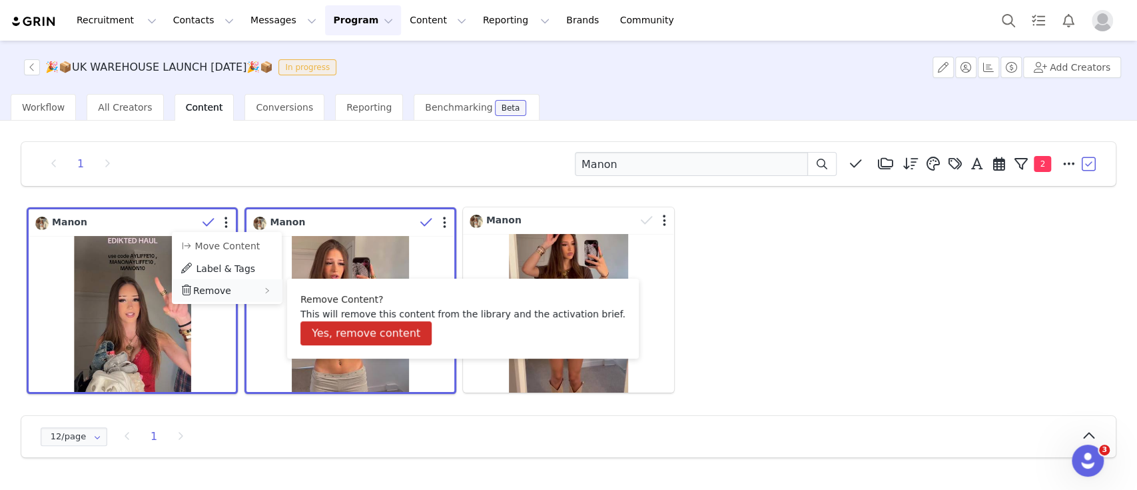
click at [229, 287] on div "Remove" at bounding box center [227, 290] width 110 height 22
click at [211, 290] on span "Remove" at bounding box center [212, 290] width 38 height 11
click at [346, 329] on button "Yes, remove content" at bounding box center [366, 333] width 131 height 24
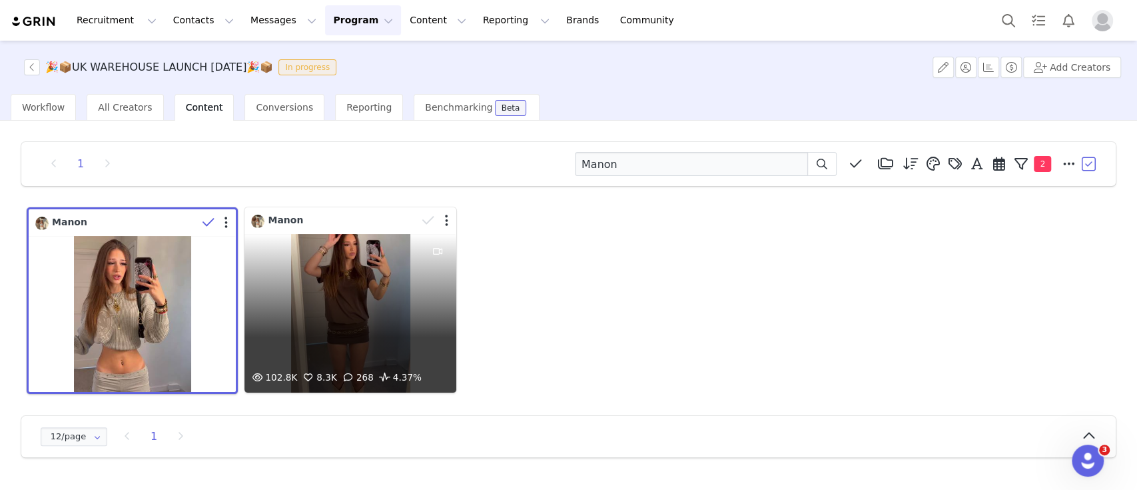
click at [443, 221] on div at bounding box center [437, 221] width 39 height 20
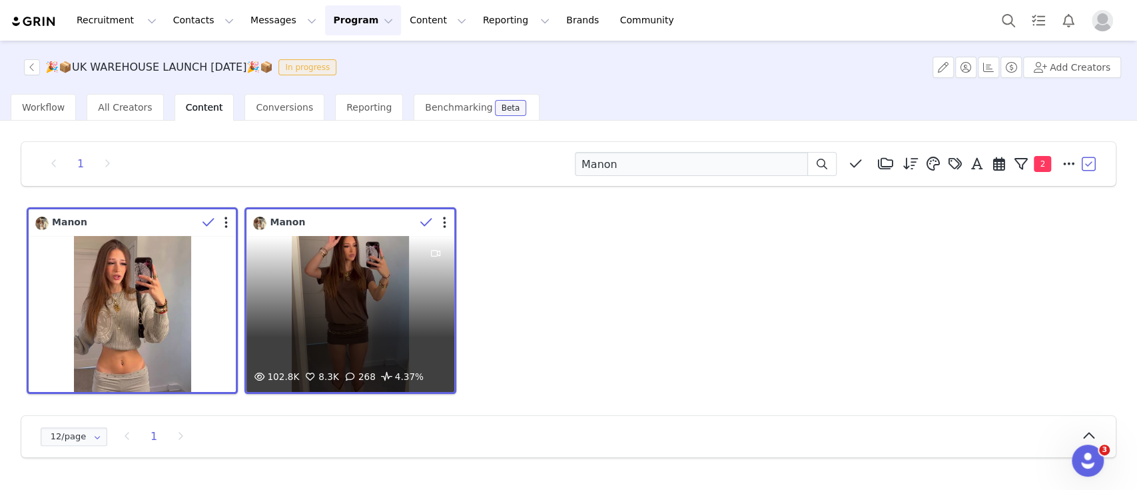
click at [442, 226] on div at bounding box center [435, 223] width 39 height 20
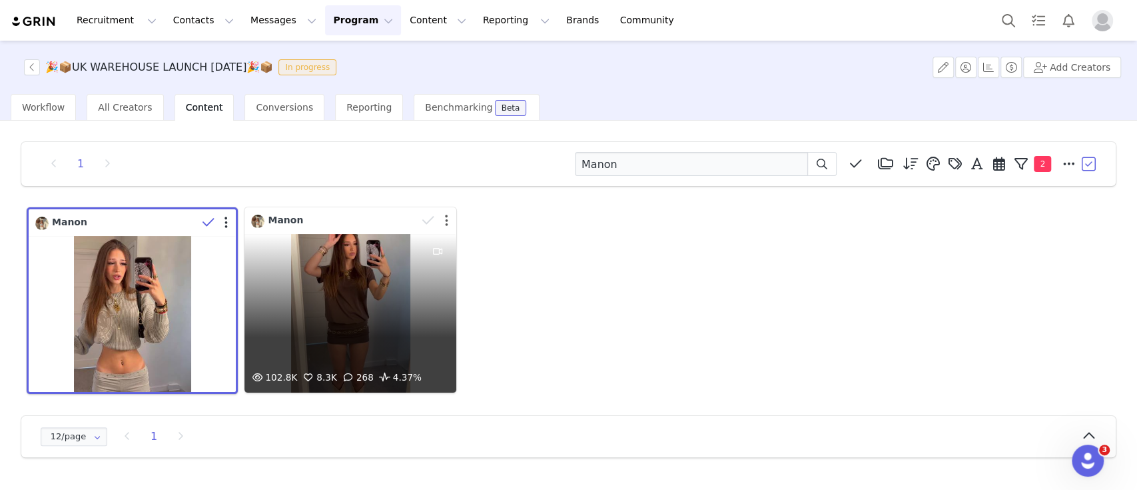
click at [444, 217] on div at bounding box center [437, 221] width 39 height 20
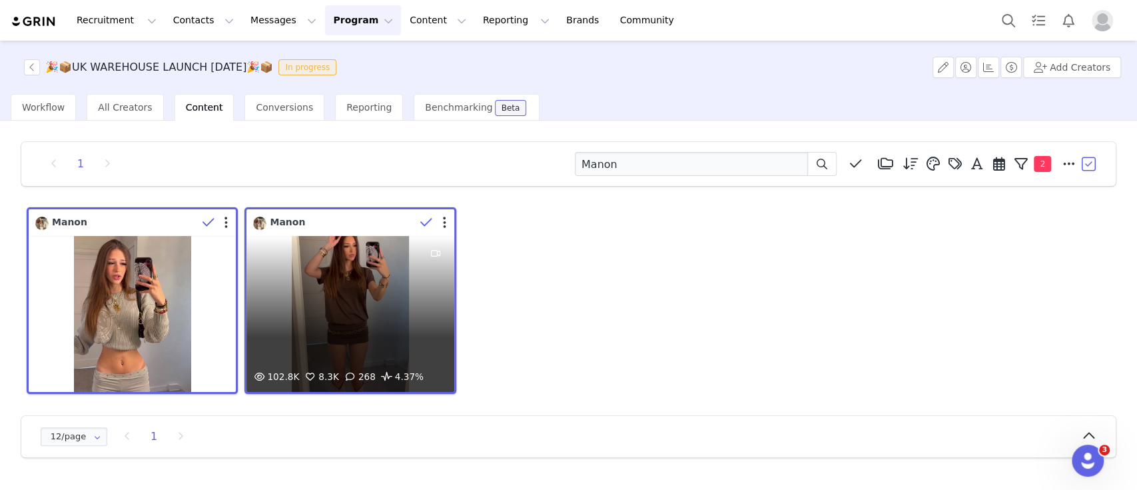
click at [440, 219] on div at bounding box center [435, 223] width 39 height 20
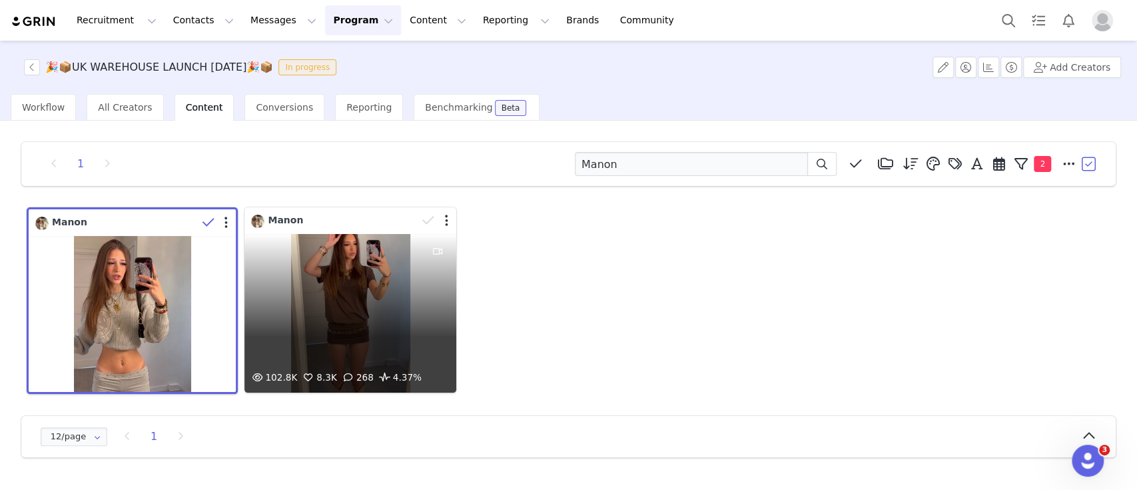
click at [443, 215] on div at bounding box center [437, 221] width 39 height 20
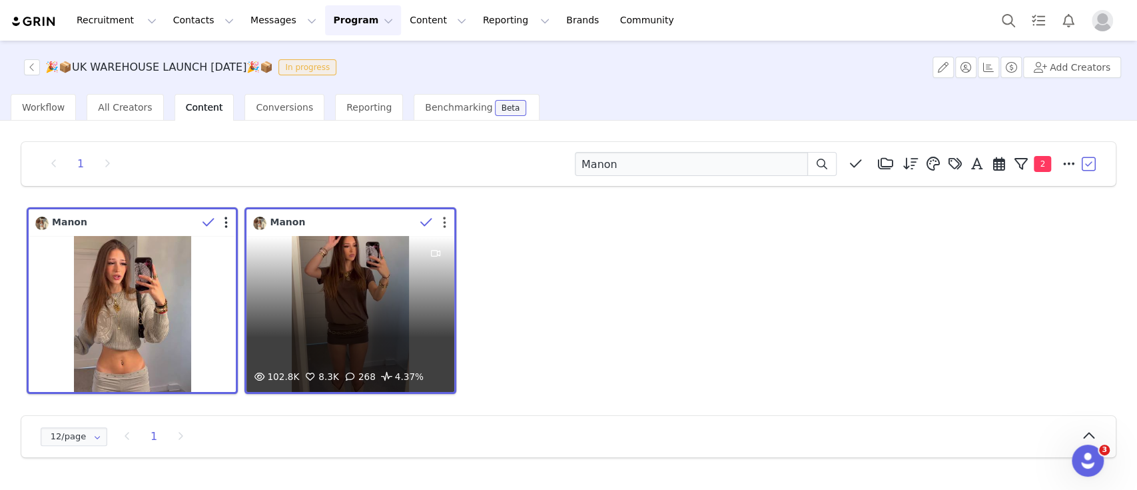
click at [445, 218] on button "button" at bounding box center [444, 222] width 3 height 13
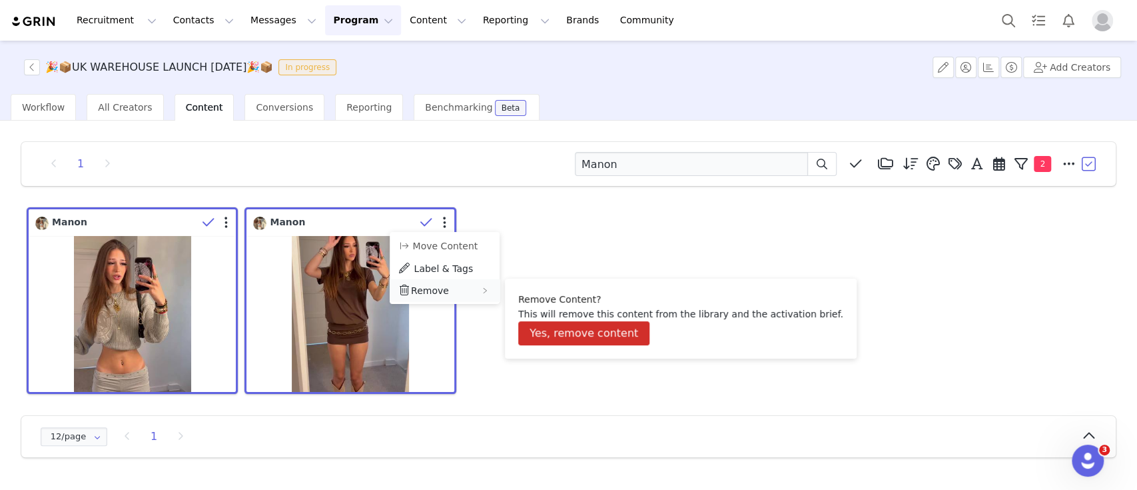
click at [426, 287] on span "Remove" at bounding box center [430, 290] width 38 height 11
click at [601, 328] on button "Yes, remove content" at bounding box center [583, 333] width 131 height 24
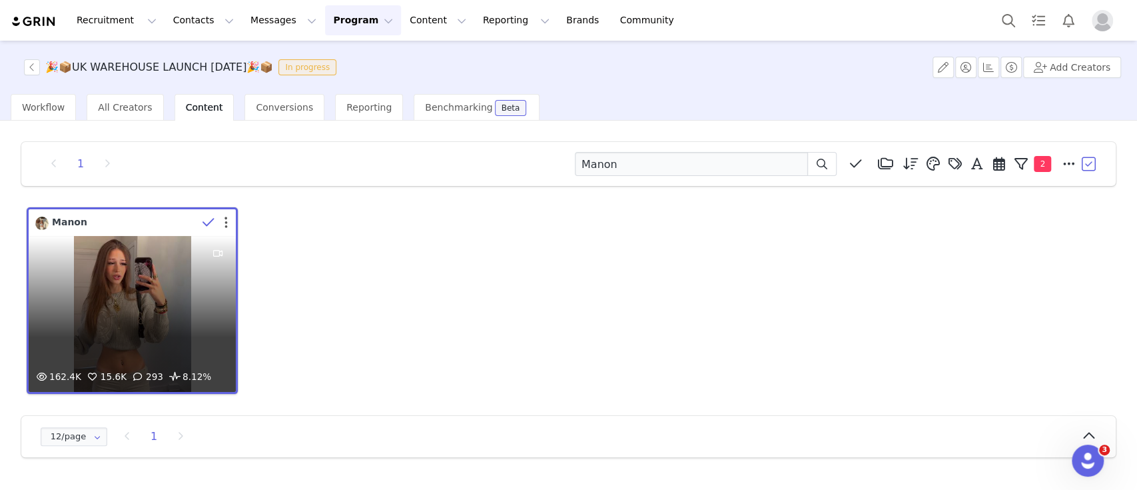
click at [227, 217] on button "button" at bounding box center [226, 222] width 3 height 13
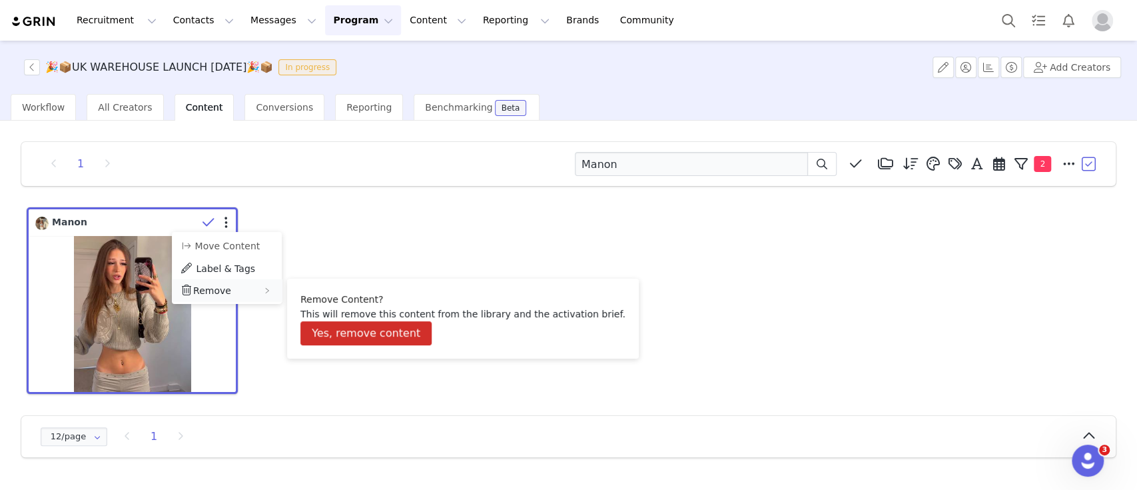
click at [227, 290] on div "Remove" at bounding box center [227, 290] width 110 height 22
click at [370, 336] on button "Yes, remove content" at bounding box center [366, 333] width 131 height 24
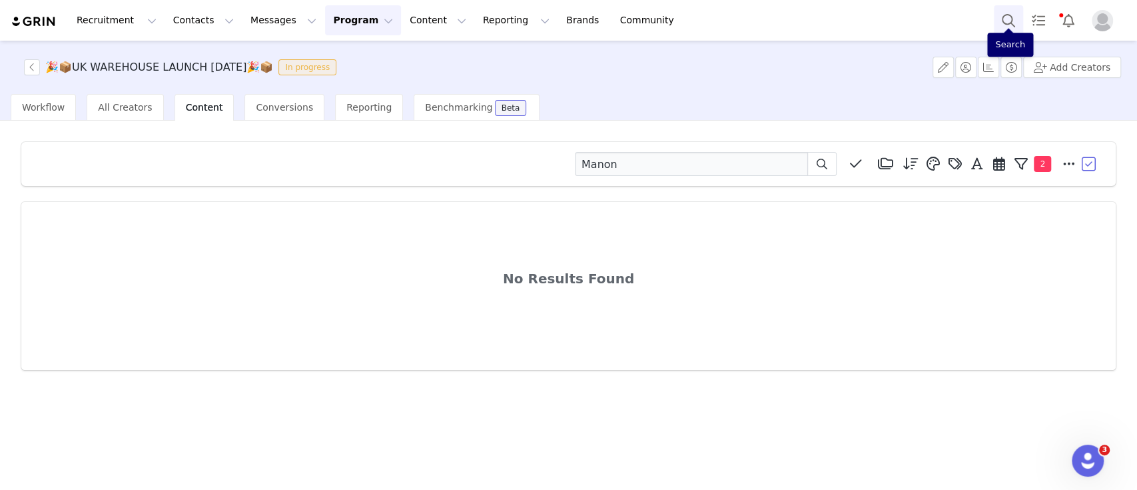
click at [1015, 19] on button "Search" at bounding box center [1008, 20] width 29 height 30
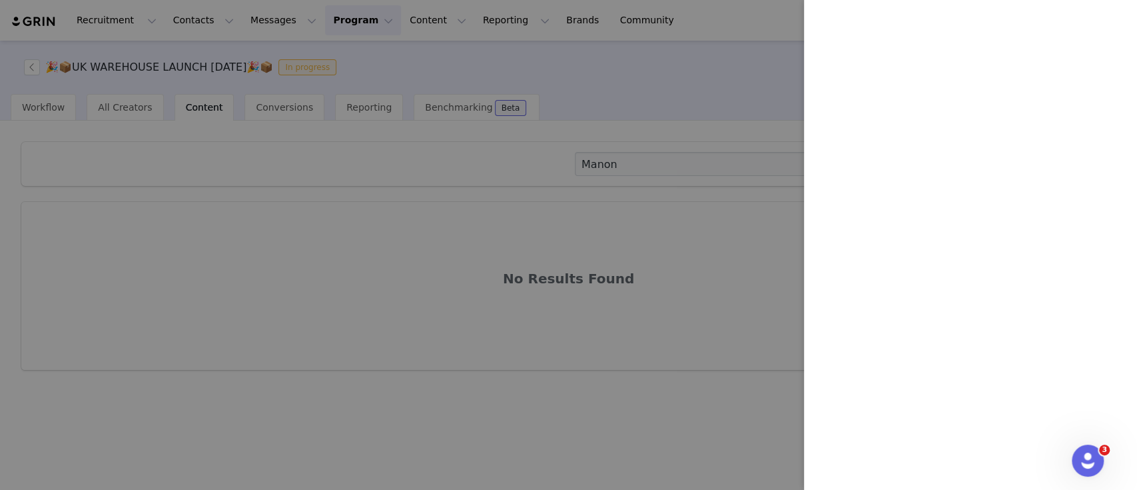
click at [756, 77] on div at bounding box center [568, 245] width 1137 height 490
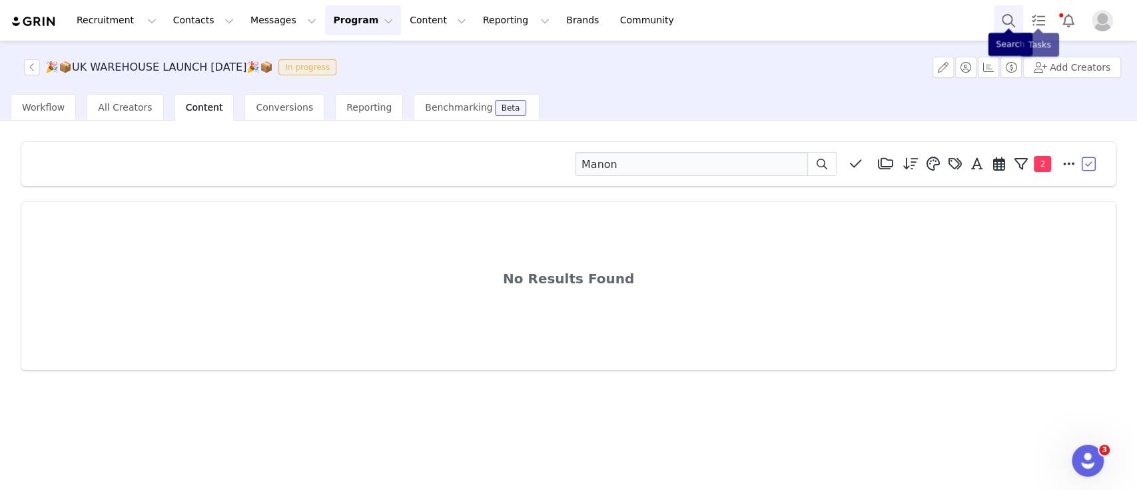
click at [1012, 10] on button "Search" at bounding box center [1008, 20] width 29 height 30
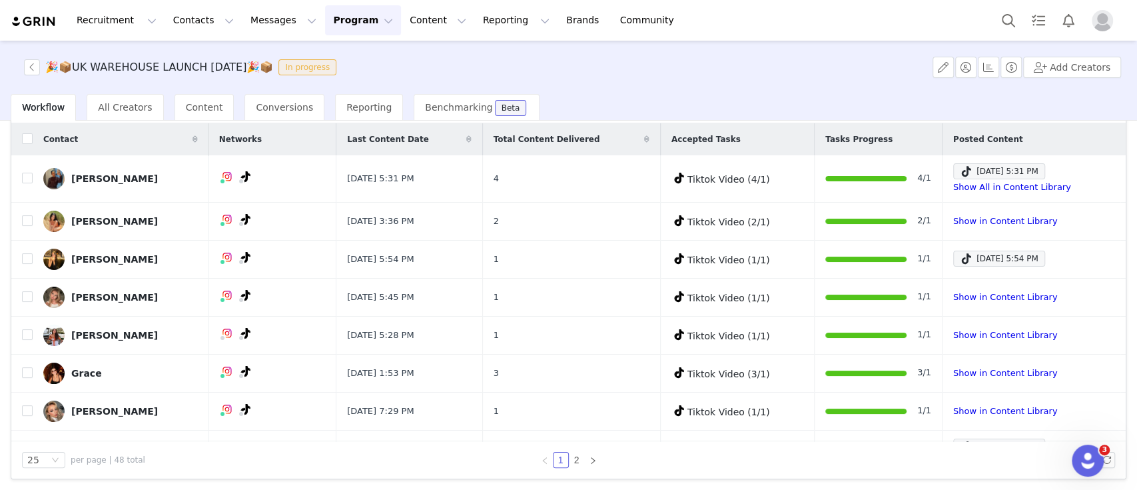
click at [466, 135] on icon at bounding box center [468, 139] width 5 height 8
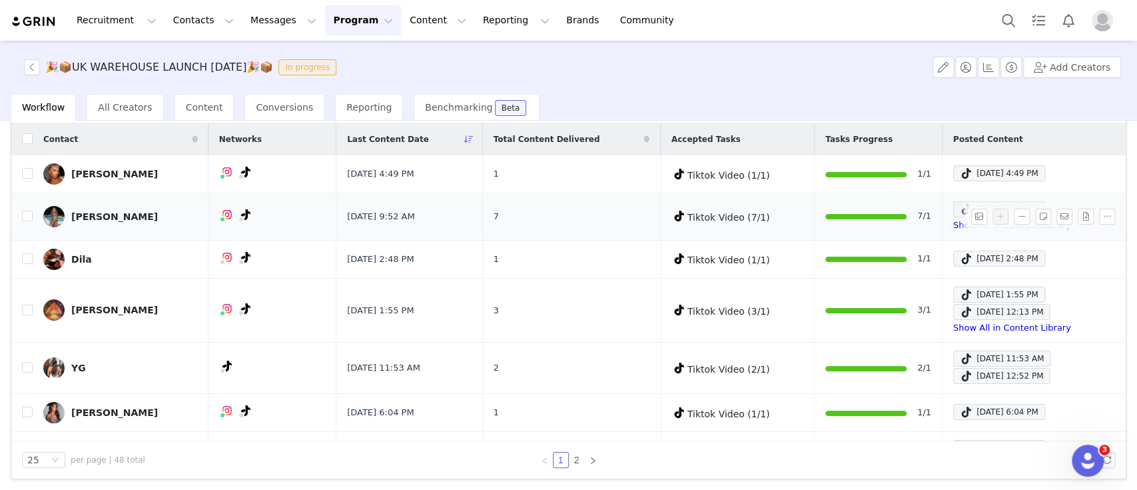
scroll to position [39, 0]
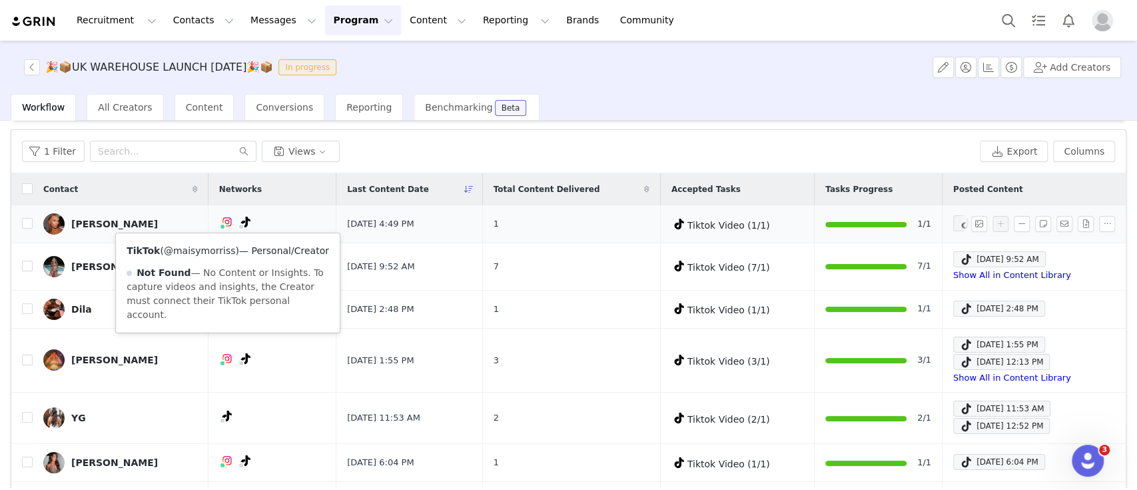
click at [213, 251] on link "@maisymorriss" at bounding box center [200, 250] width 72 height 11
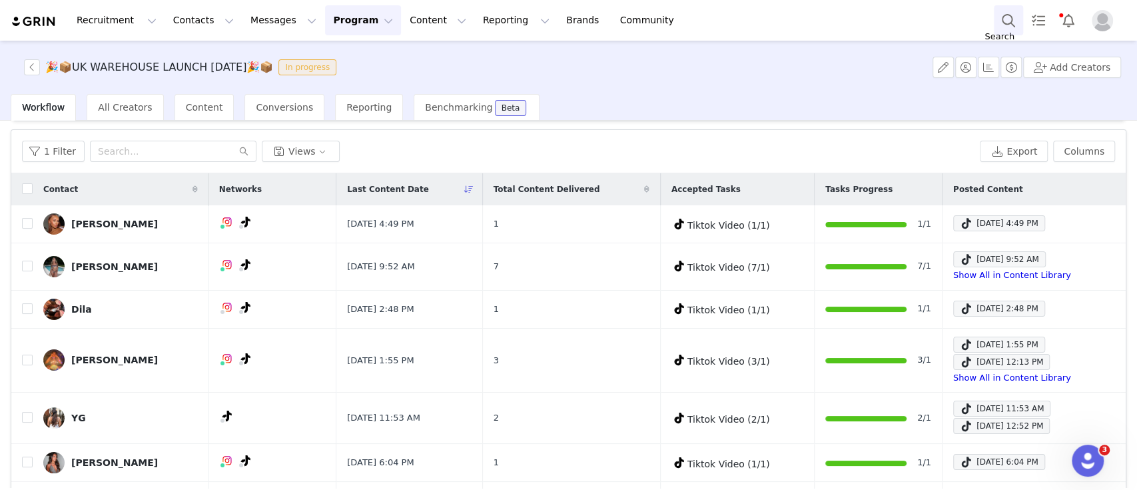
click at [1007, 20] on button "Search" at bounding box center [1008, 20] width 29 height 30
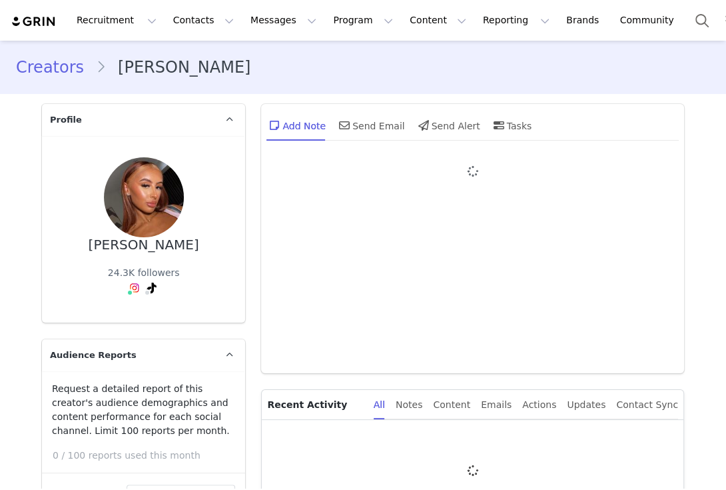
type input "+1 ([GEOGRAPHIC_DATA])"
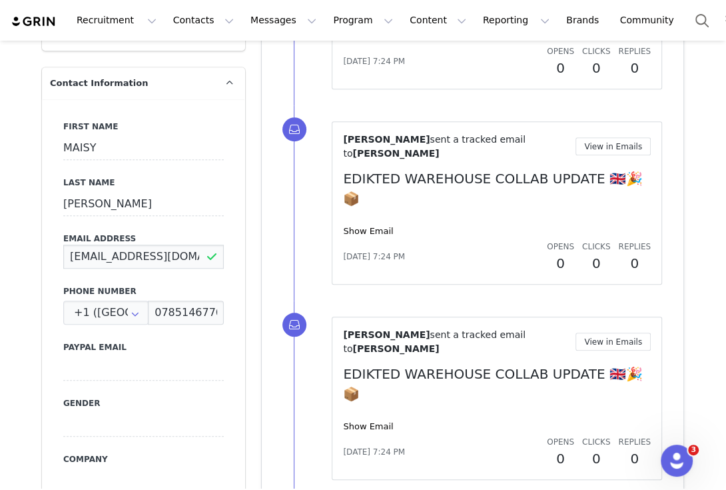
drag, startPoint x: 193, startPoint y: 256, endPoint x: 37, endPoint y: 255, distance: 155.3
click at [42, 255] on div "First Name MAISY Last Name MORRIS Email Address maisymorris09@gmail.com Phone N…" at bounding box center [143, 342] width 203 height 487
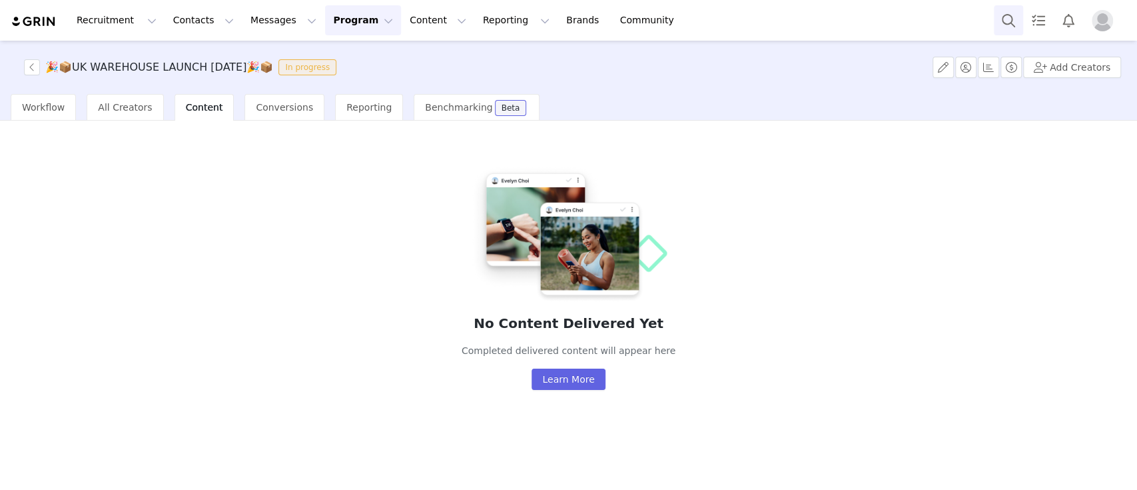
click at [1003, 9] on button "Search" at bounding box center [1008, 20] width 29 height 30
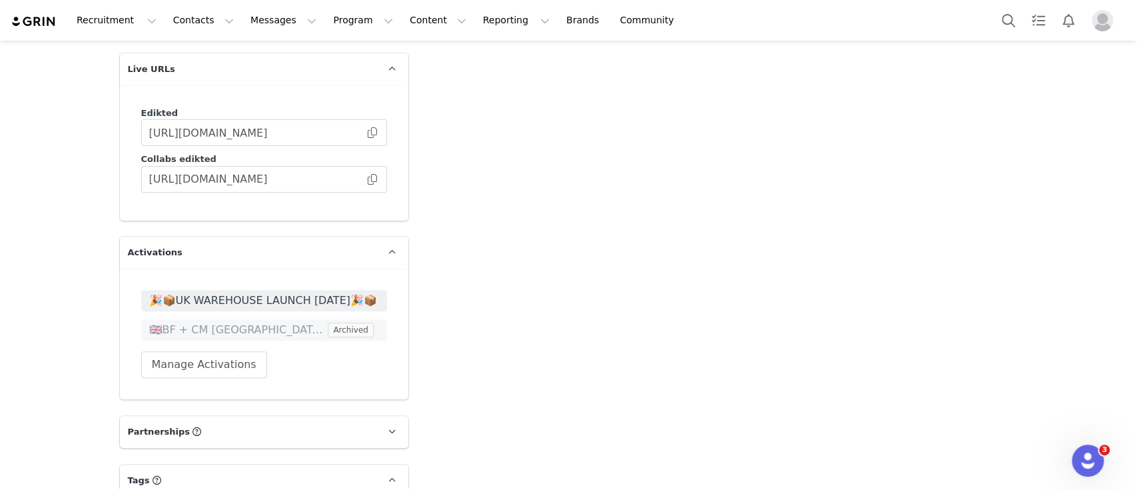
scroll to position [3676, 0]
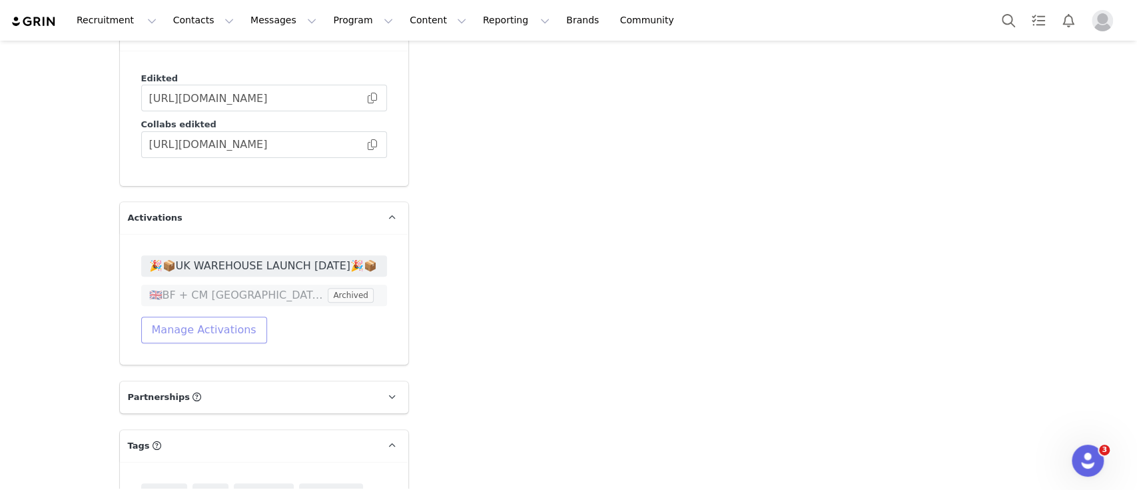
click at [223, 316] on button "Manage Activations" at bounding box center [204, 329] width 126 height 27
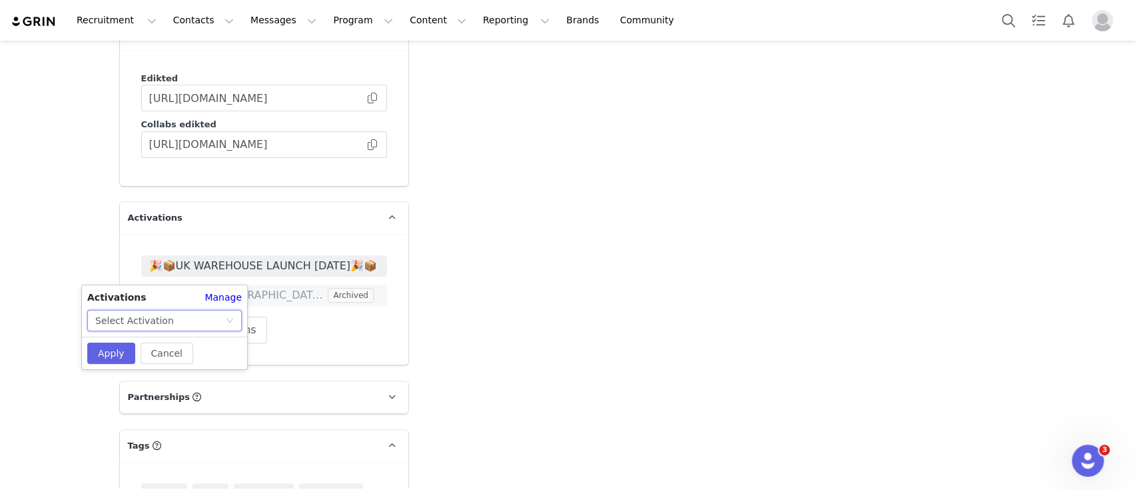
click at [216, 324] on div "Select Activation" at bounding box center [160, 320] width 130 height 20
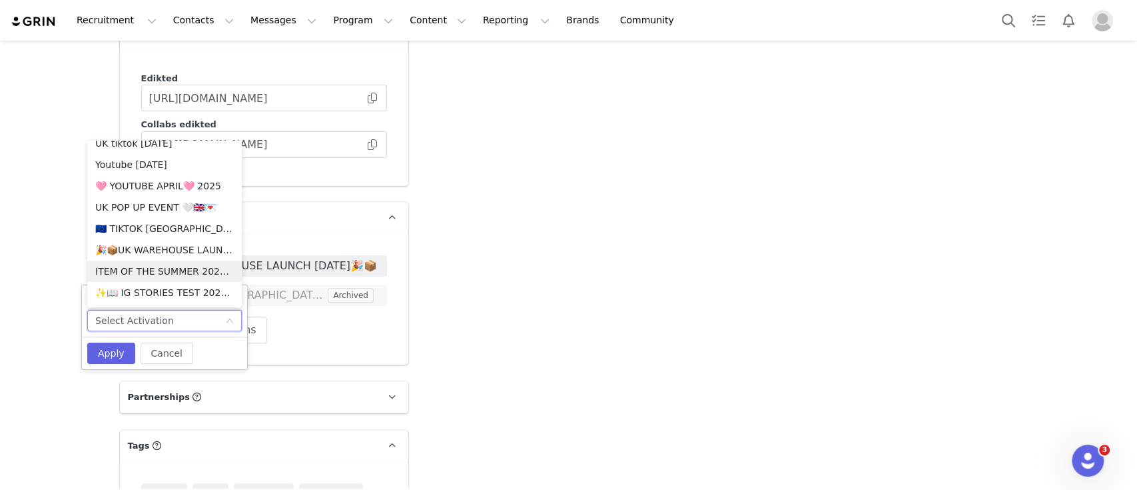
scroll to position [955, 0]
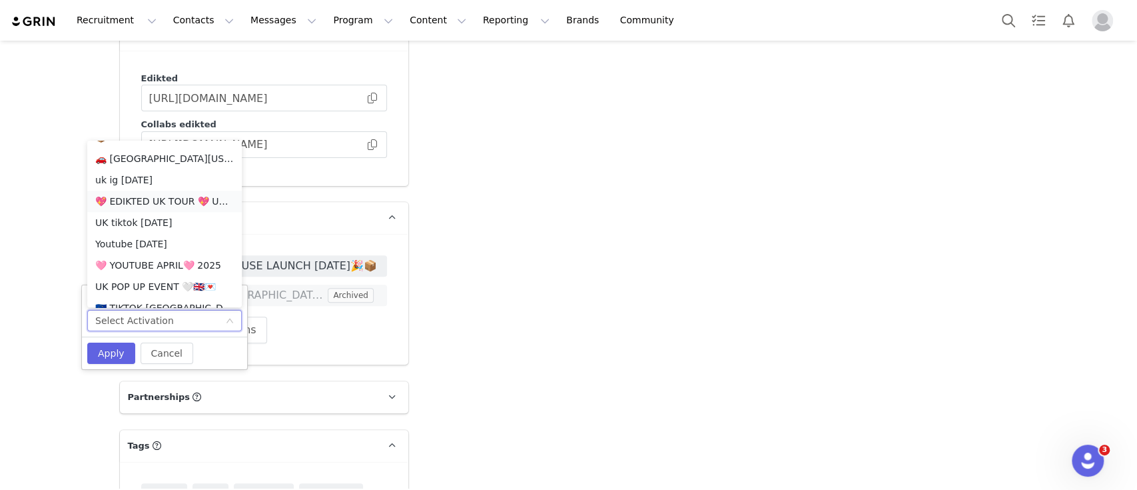
click at [175, 199] on li "💖 EDIKTED UK TOUR 💖 UK SHOPIFY" at bounding box center [164, 201] width 155 height 21
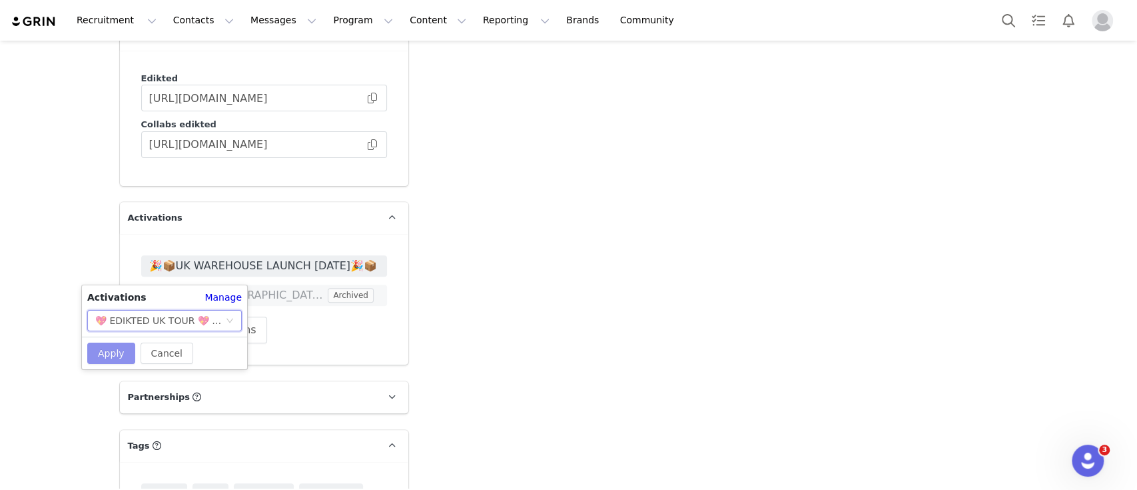
click at [122, 346] on button "Apply" at bounding box center [111, 352] width 48 height 21
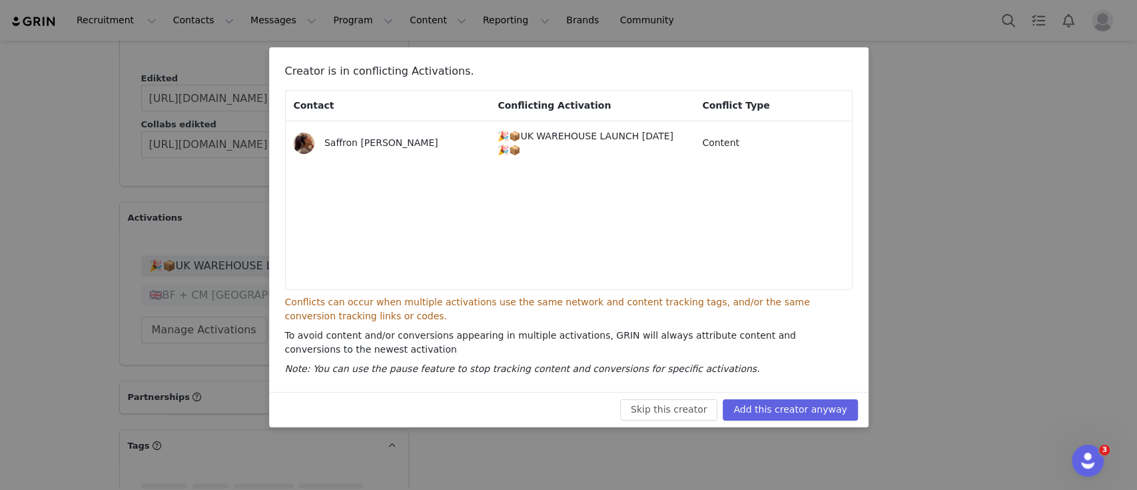
click at [787, 397] on div "Skip this creator Add this creator anyway" at bounding box center [569, 409] width 600 height 35
click at [790, 413] on button "Add this creator anyway" at bounding box center [790, 409] width 135 height 21
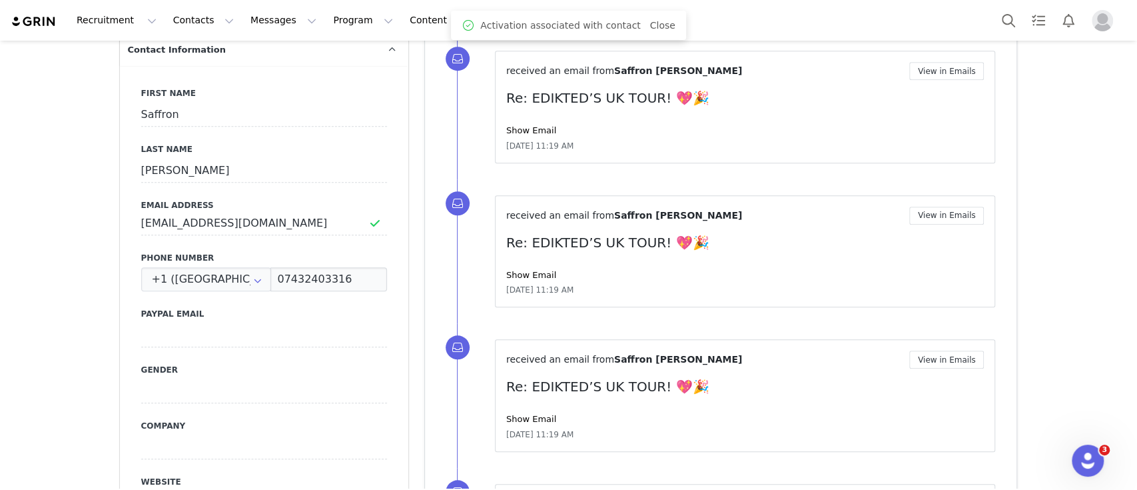
scroll to position [0, 0]
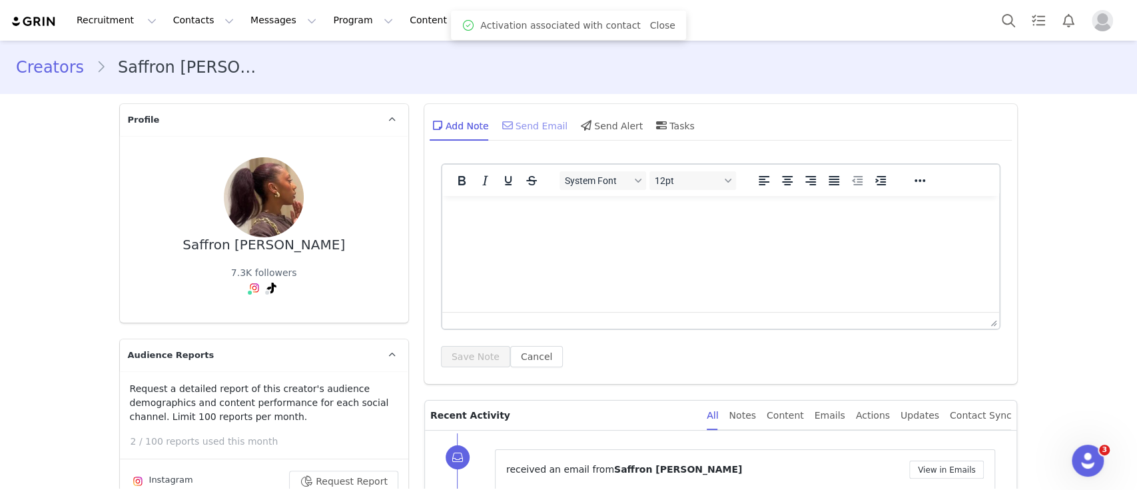
click at [540, 121] on div "Send Email" at bounding box center [534, 125] width 69 height 32
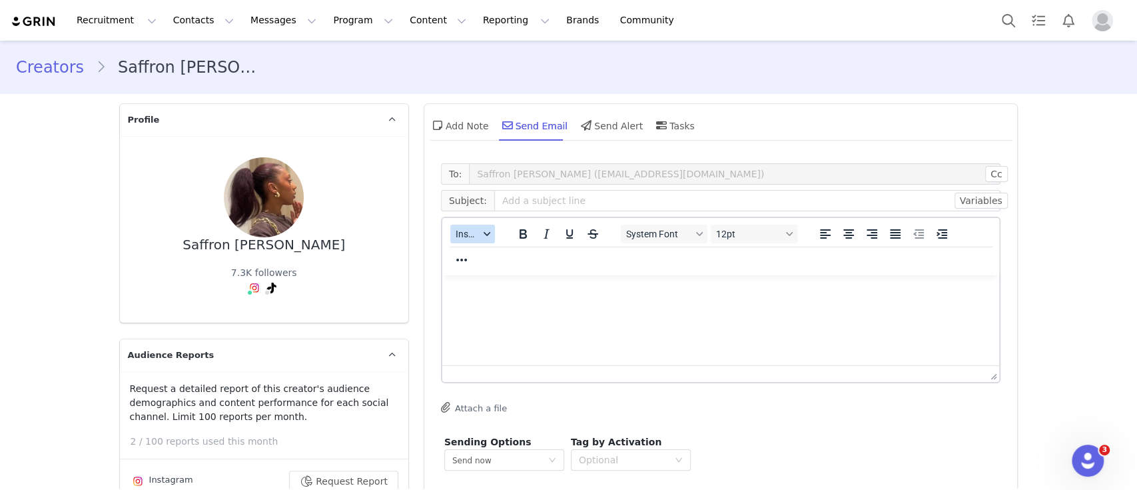
click at [463, 243] on button "Insert" at bounding box center [472, 234] width 45 height 19
click at [518, 255] on div "Insert Template" at bounding box center [514, 257] width 120 height 16
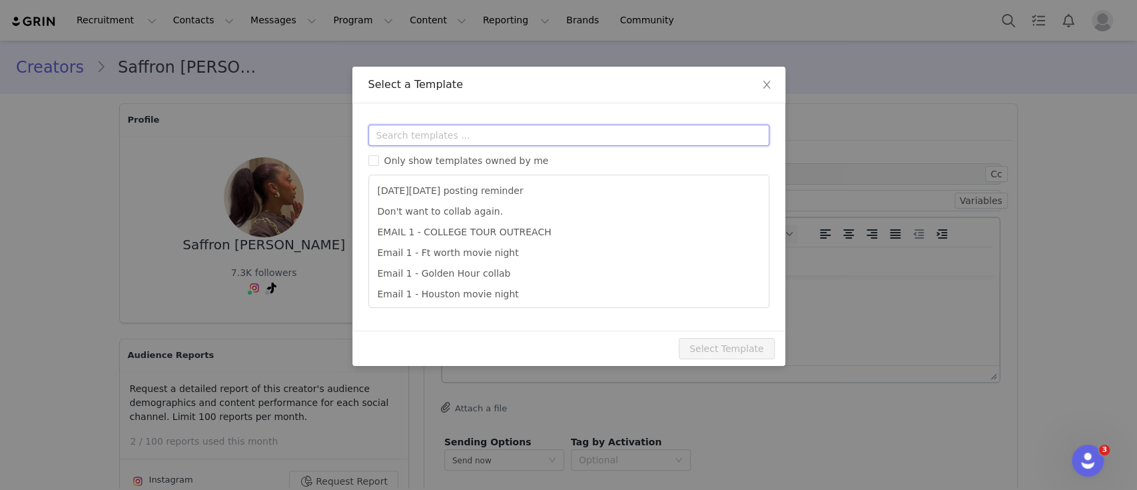
click at [498, 133] on input "text" at bounding box center [568, 135] width 401 height 21
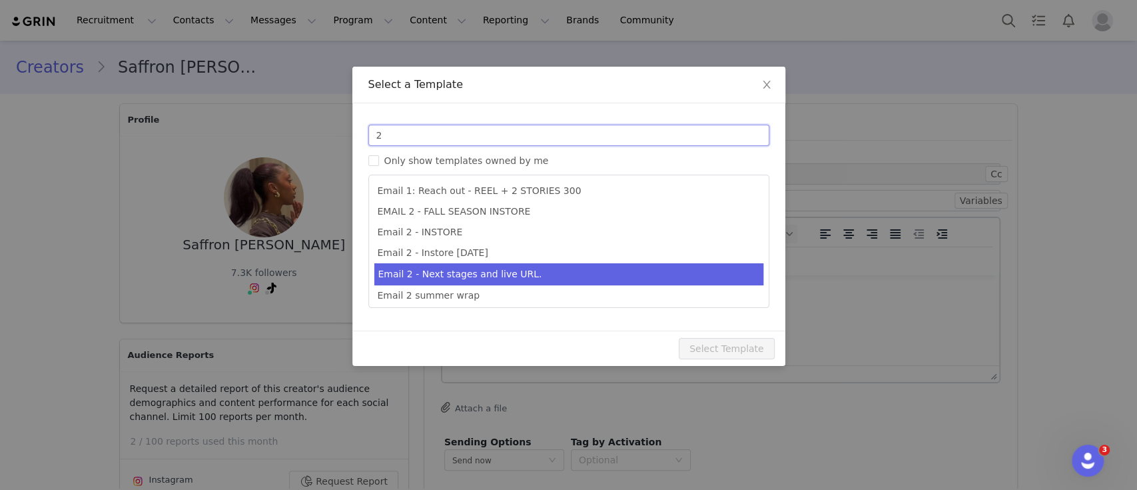
type input "2"
type input "Collab with Edikted"
click at [544, 274] on li "Email 2 - Next stages and live URL." at bounding box center [568, 274] width 389 height 22
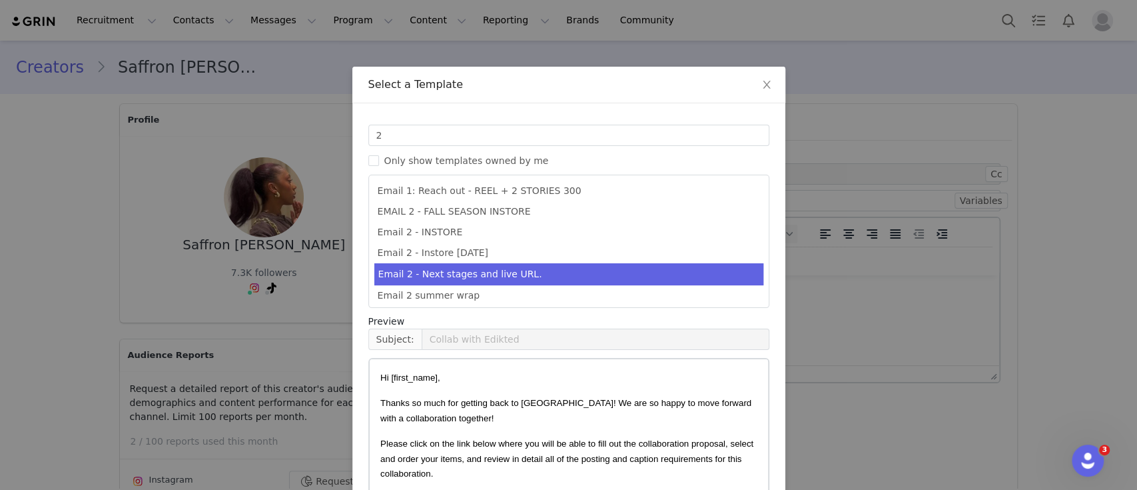
scroll to position [101, 0]
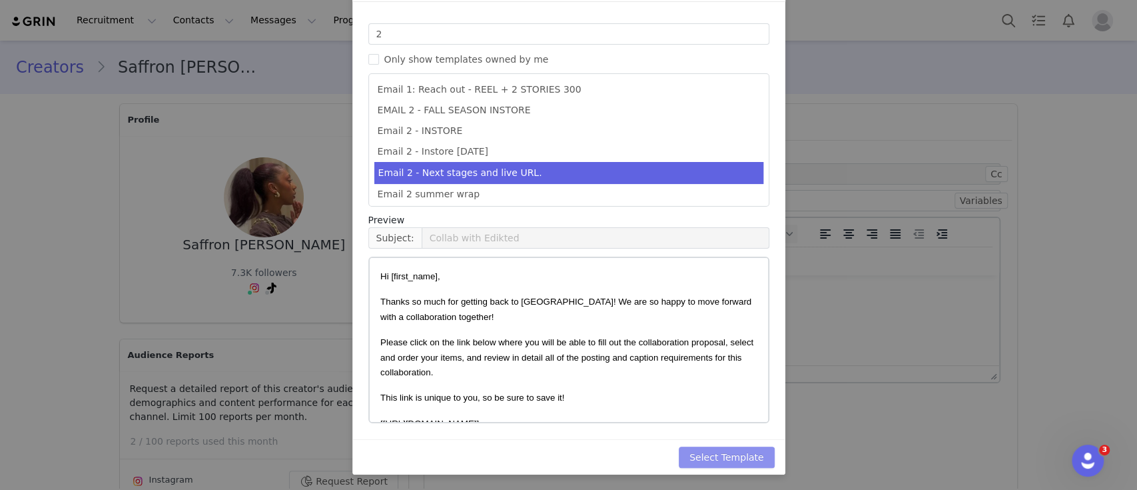
click at [729, 452] on button "Select Template" at bounding box center [727, 456] width 96 height 21
type input "Collab with Edikted"
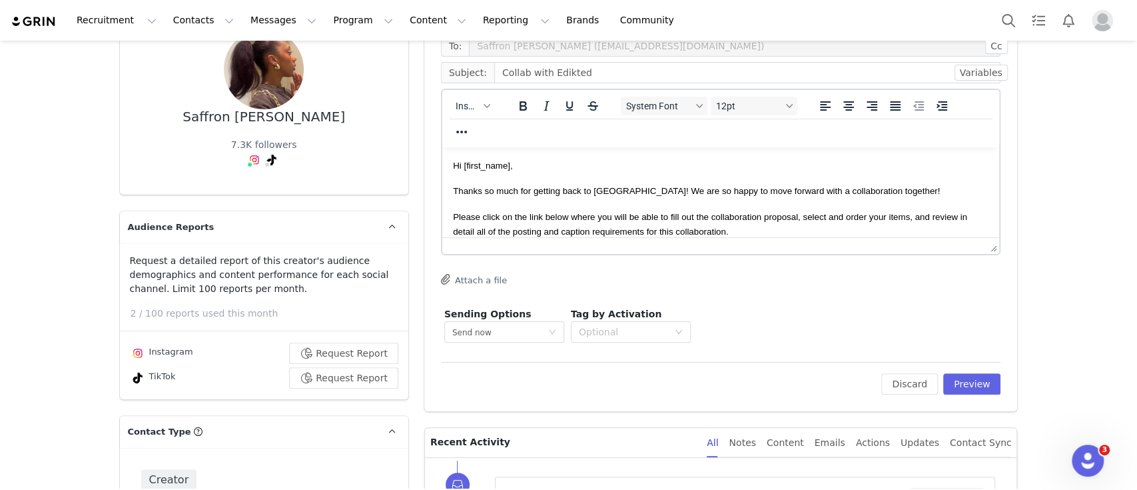
scroll to position [141, 0]
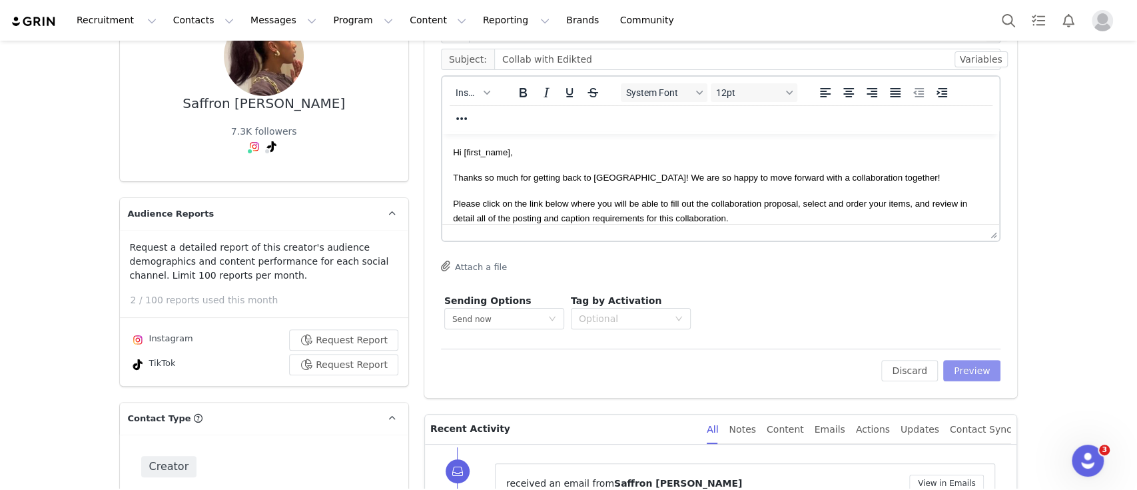
click at [984, 371] on button "Preview" at bounding box center [972, 370] width 58 height 21
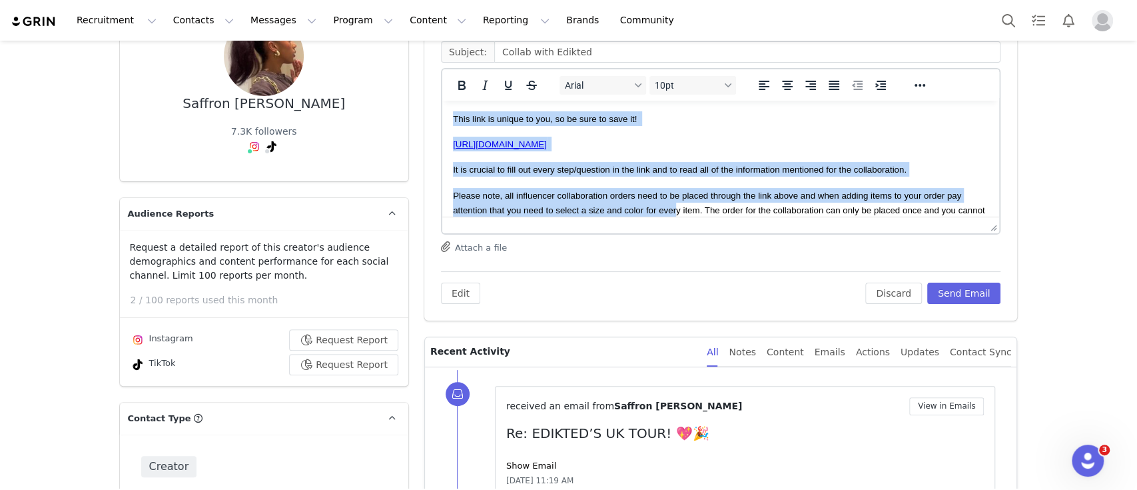
scroll to position [312, 0]
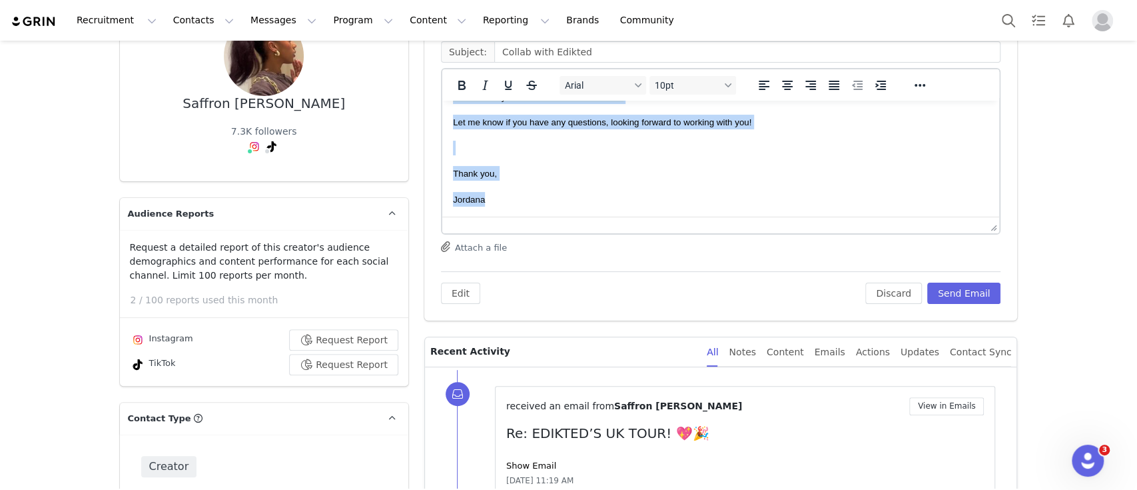
drag, startPoint x: 453, startPoint y: 119, endPoint x: 737, endPoint y: 282, distance: 327.1
click at [737, 217] on html "Hi Saffron, Thanks so much for getting back to us! We are so happy to move forw…" at bounding box center [721, 3] width 558 height 428
copy body "Hi Saffron, Thanks so much for getting back to us! We are so happy to move forw…"
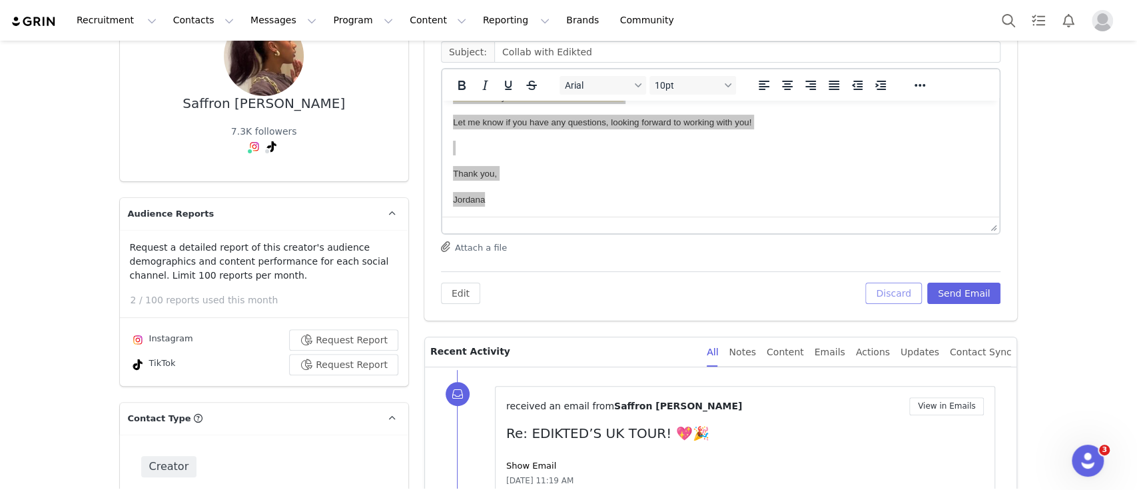
click at [910, 289] on button "Discard" at bounding box center [894, 293] width 57 height 21
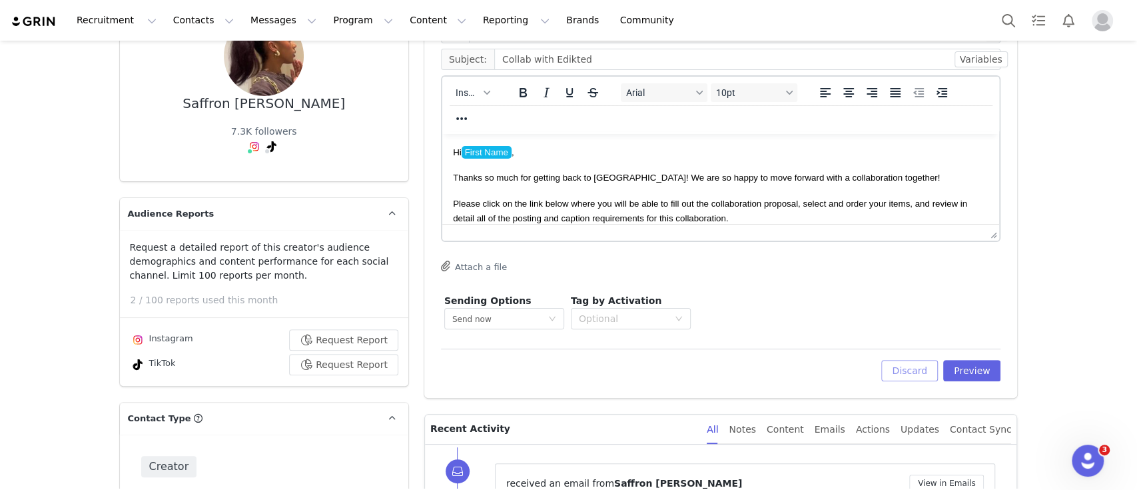
scroll to position [0, 0]
click at [910, 372] on button "Discard" at bounding box center [910, 370] width 57 height 21
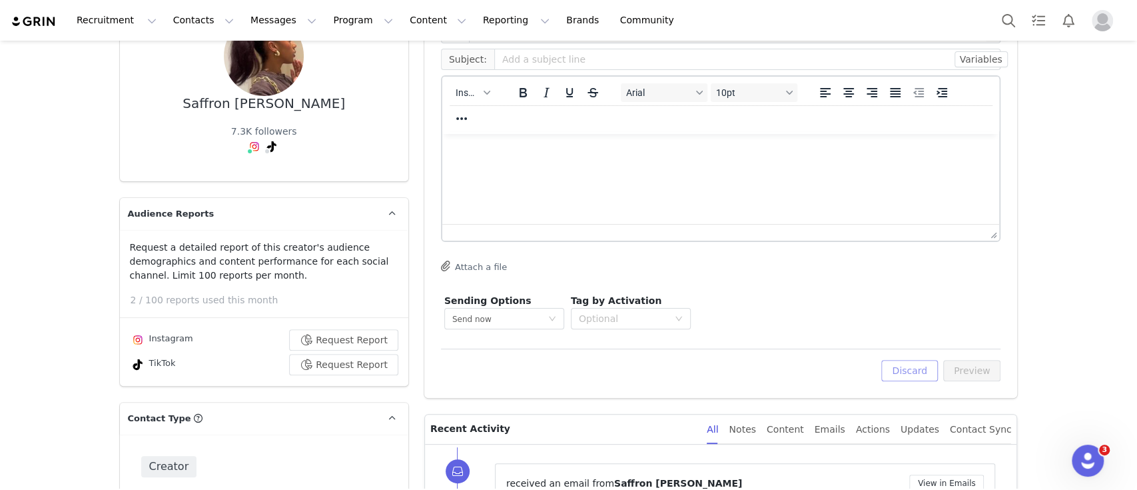
click at [911, 370] on button "Discard" at bounding box center [910, 370] width 57 height 21
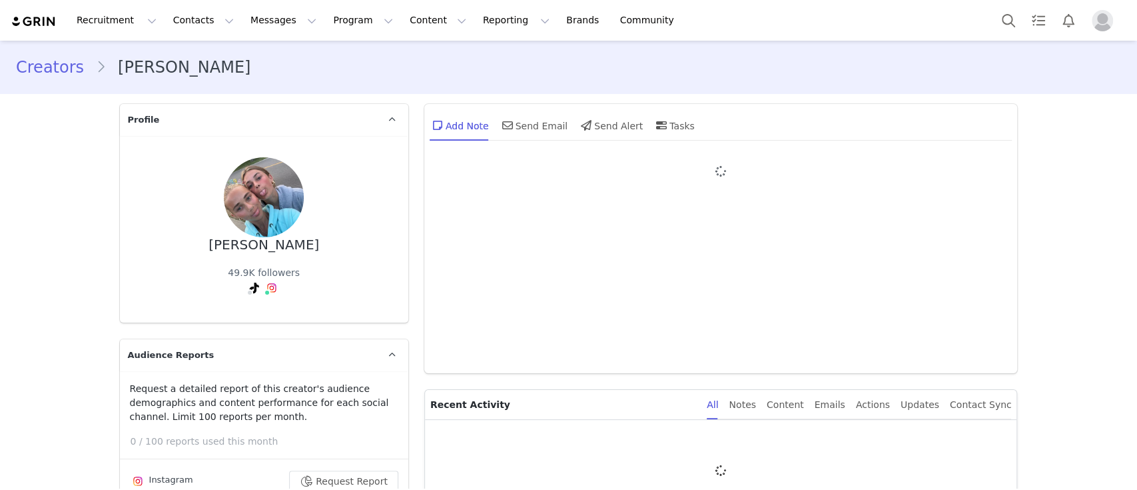
type input "+1 ([GEOGRAPHIC_DATA])"
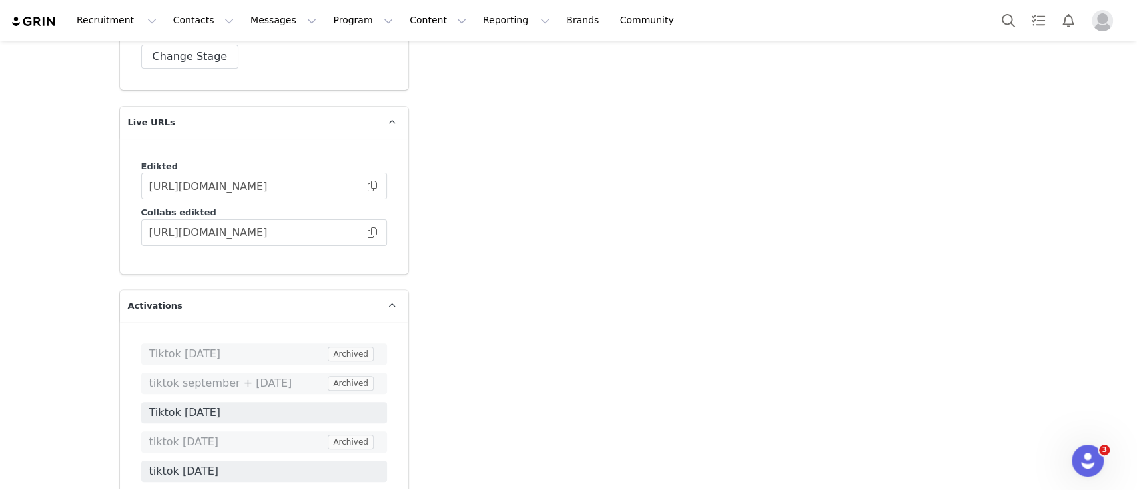
scroll to position [3608, 0]
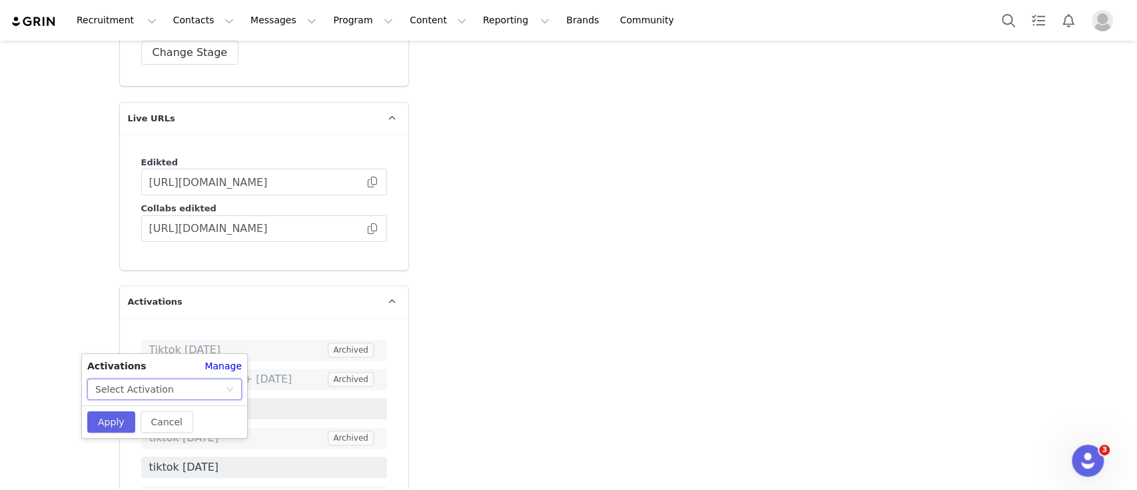
click at [199, 394] on div "Select Activation" at bounding box center [160, 389] width 130 height 20
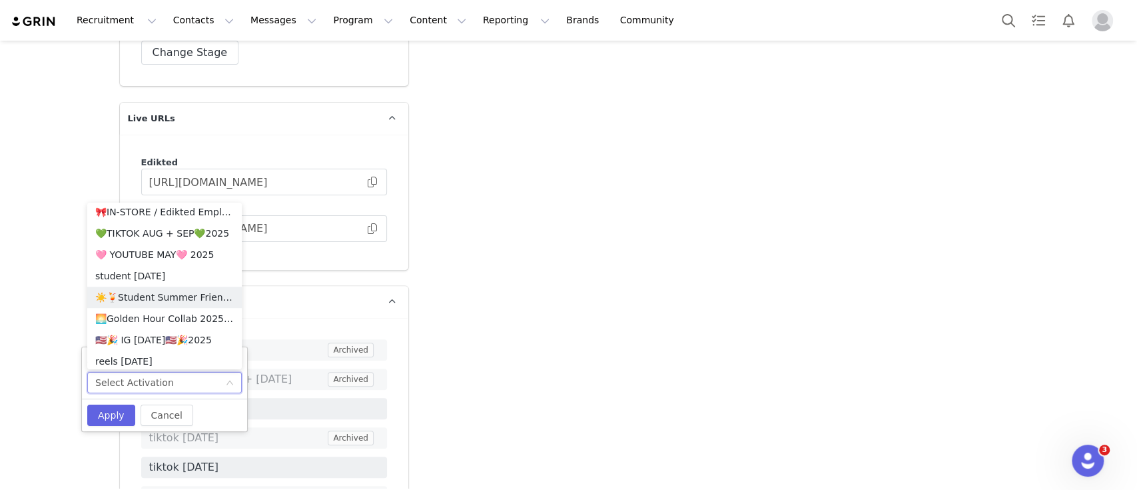
scroll to position [686, 0]
click at [189, 237] on li "💚TIKTOK AUG + SEP💚2025" at bounding box center [164, 233] width 155 height 21
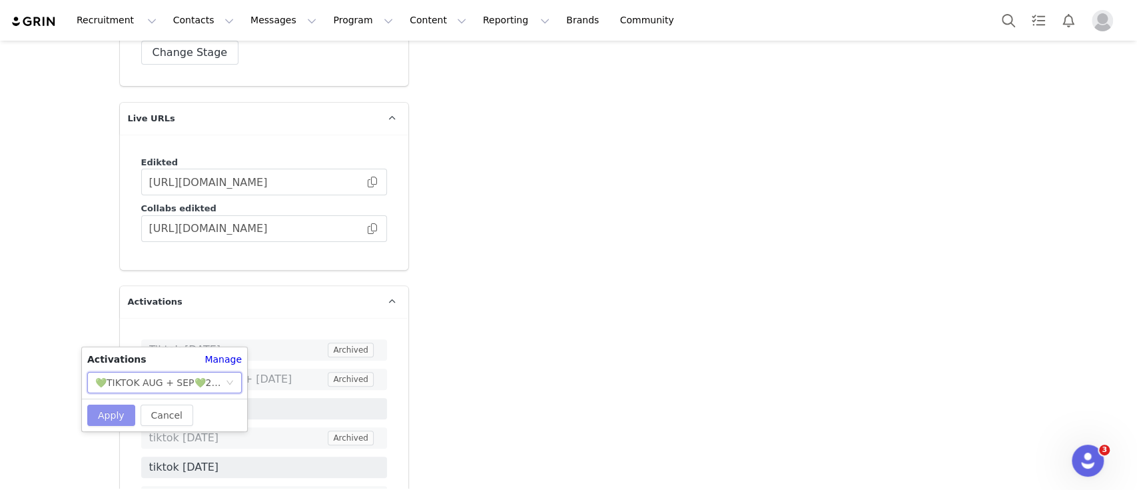
click at [103, 425] on button "Apply" at bounding box center [111, 414] width 48 height 21
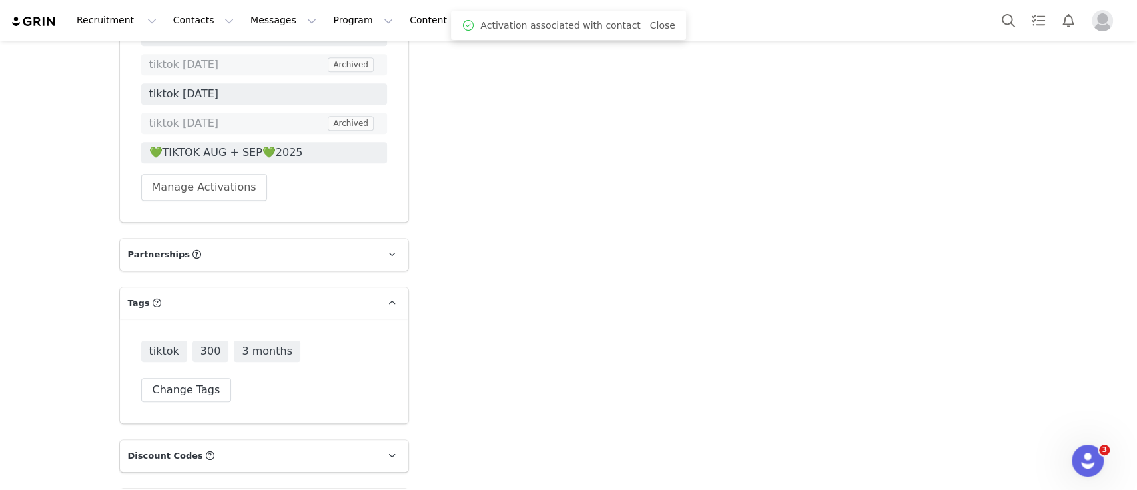
scroll to position [4043, 0]
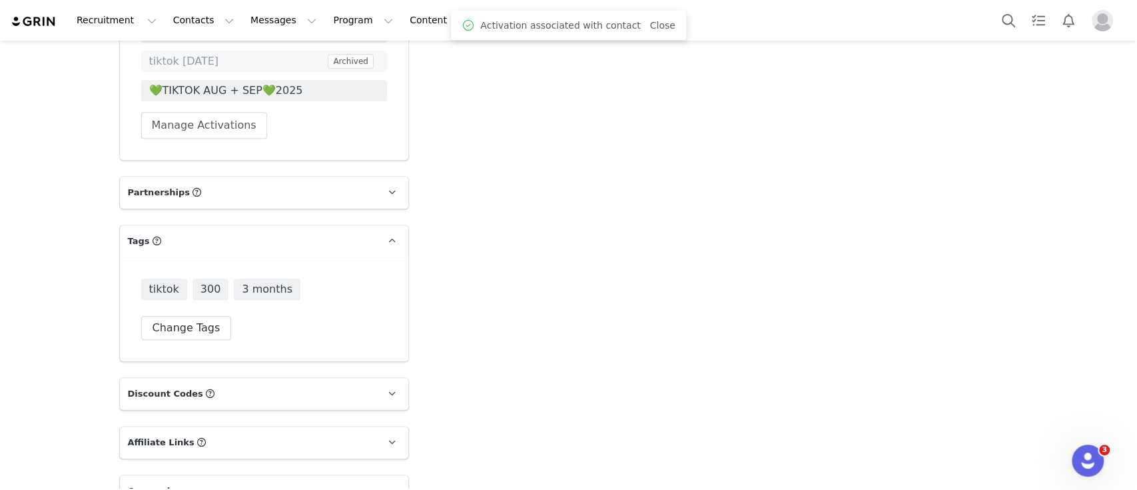
click at [225, 378] on p "Discount Codes Discount codes associated with this Influencer" at bounding box center [248, 394] width 257 height 32
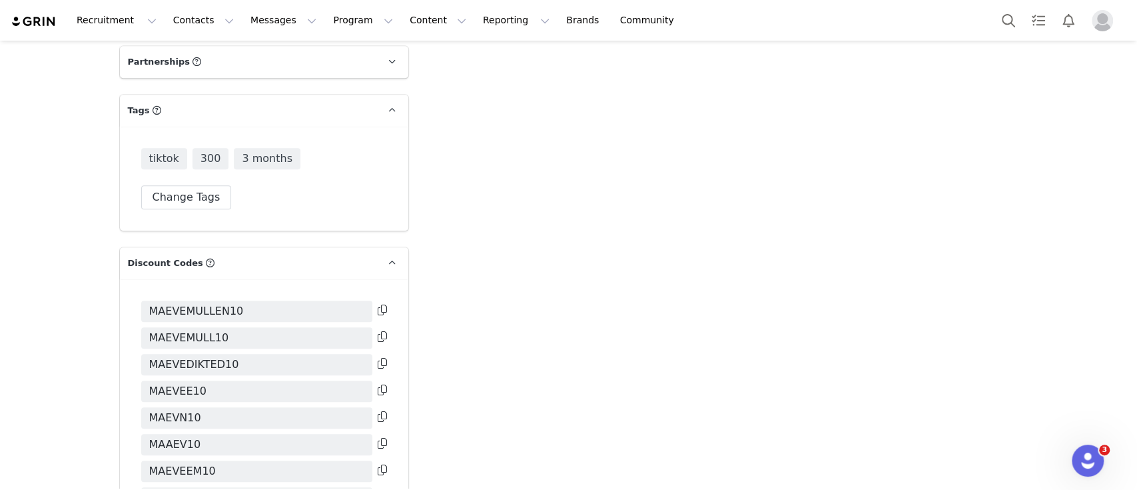
scroll to position [4174, 0]
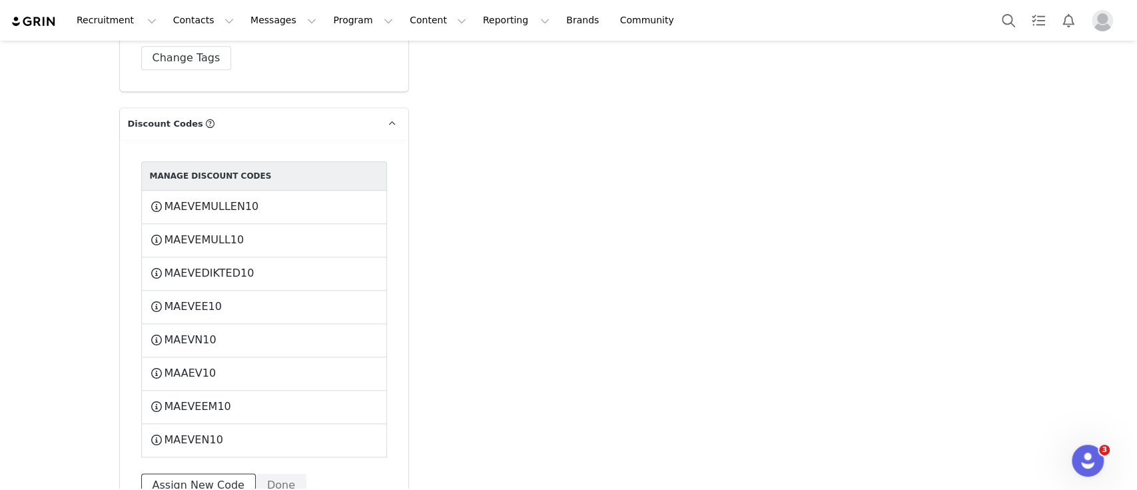
click at [192, 473] on button "Assign New Code" at bounding box center [198, 485] width 115 height 24
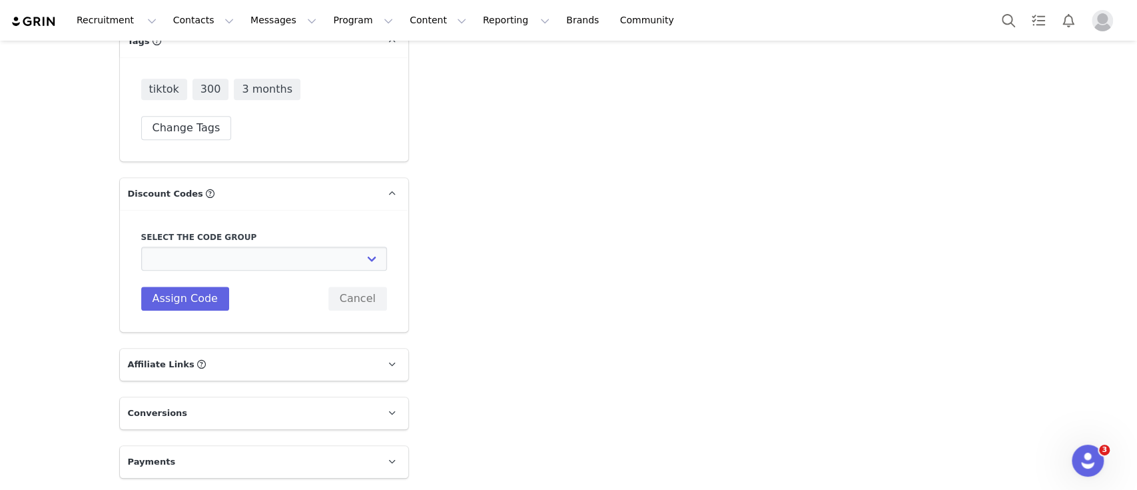
scroll to position [4166, 0]
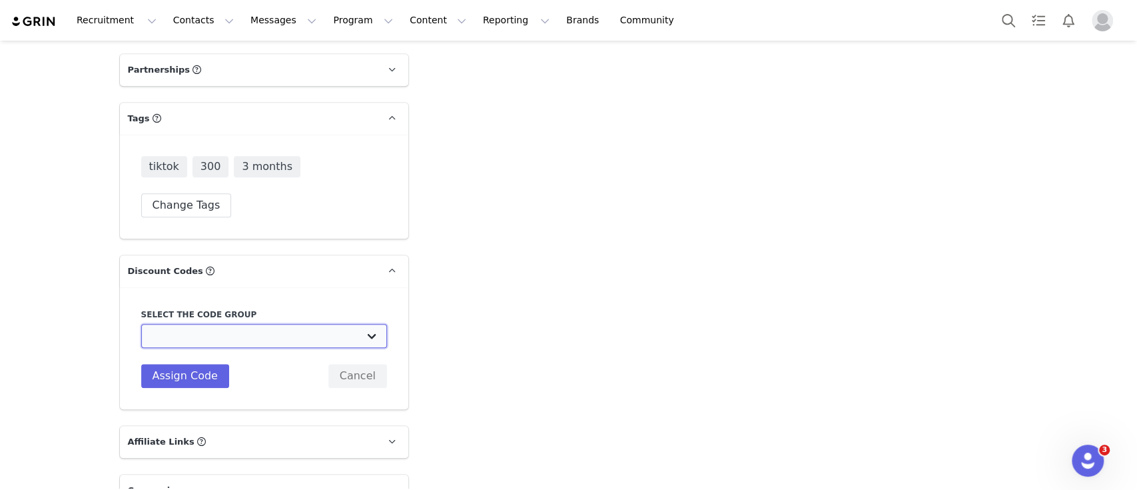
click at [203, 324] on select "Edikted UK: NEW TIKTOK ❤️ Edikted UK: NEW IG ❤️ Edikted: Students + IG Edikted:…" at bounding box center [264, 336] width 246 height 24
select select "10009859"
click at [141, 324] on select "Edikted UK: NEW TIKTOK ❤️ Edikted UK: NEW IG ❤️ Edikted: Students + IG Edikted:…" at bounding box center [264, 336] width 246 height 24
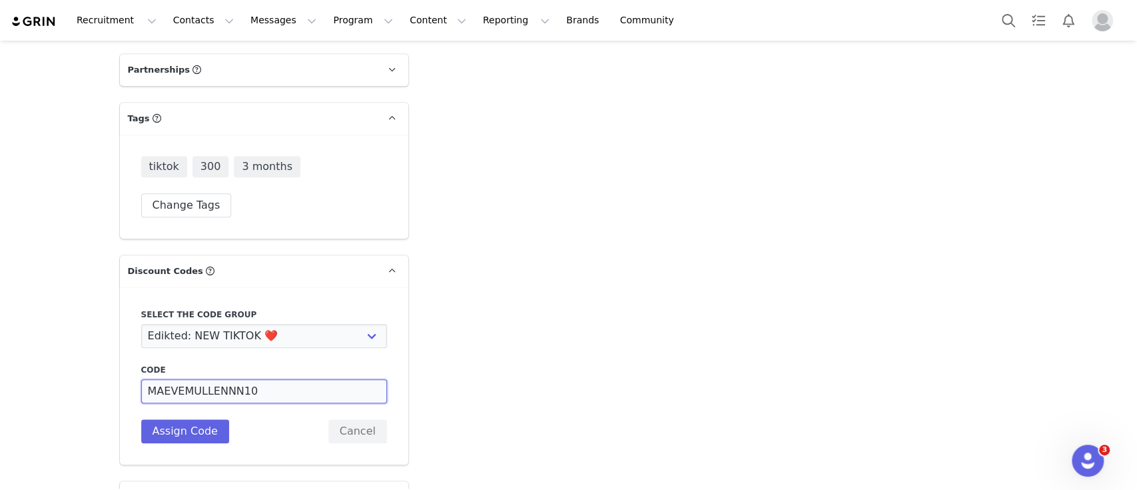
click at [151, 379] on input "MAEVEMULLENNN10" at bounding box center [264, 391] width 246 height 24
click at [299, 379] on input "MMMAEVEMULLENNN10" at bounding box center [264, 391] width 246 height 24
drag, startPoint x: 202, startPoint y: 312, endPoint x: 252, endPoint y: 313, distance: 50.0
click at [252, 379] on input "MMMAEVEMULLENNN10" at bounding box center [264, 391] width 246 height 24
type input "MMMAEVEM10"
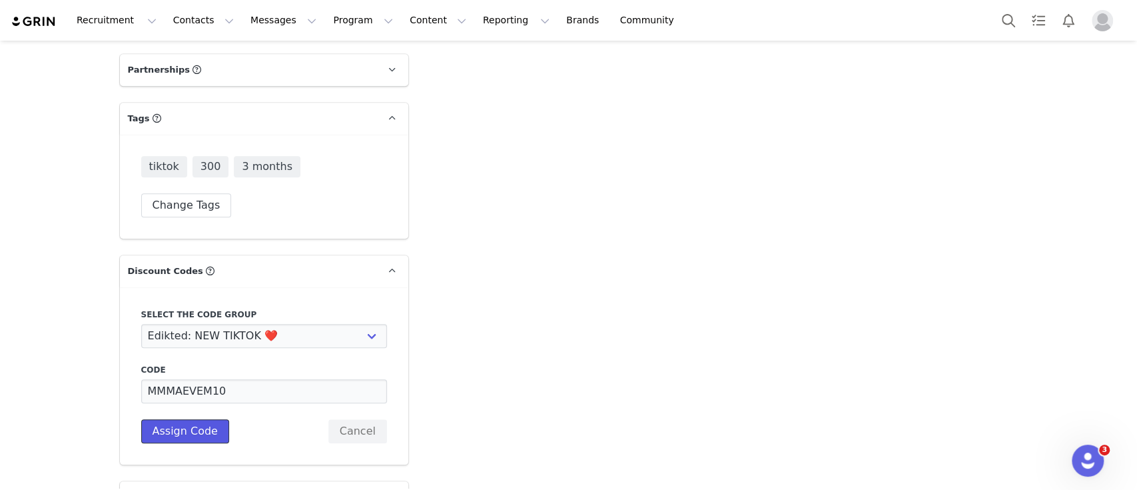
click at [202, 419] on button "Assign Code" at bounding box center [185, 431] width 88 height 24
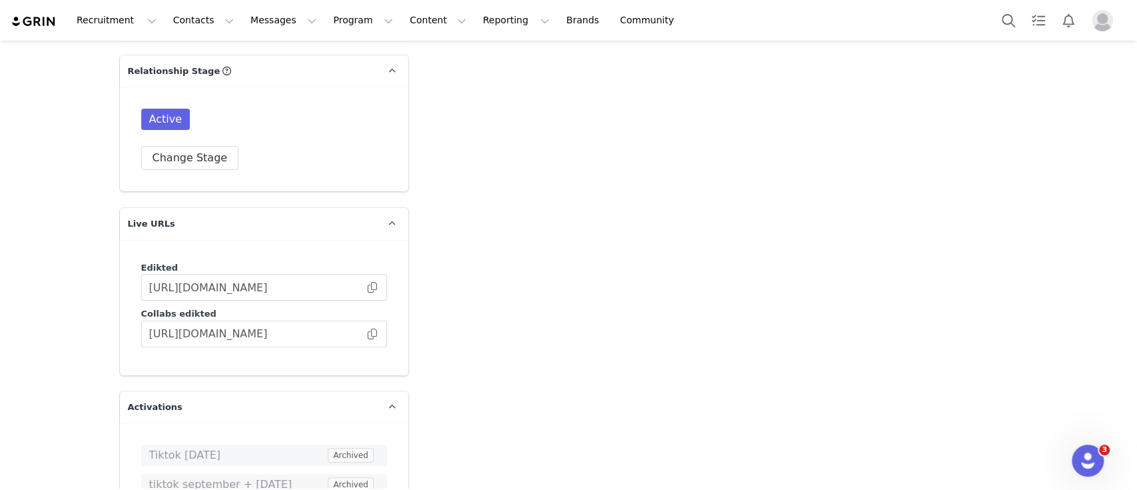
scroll to position [3616, 0]
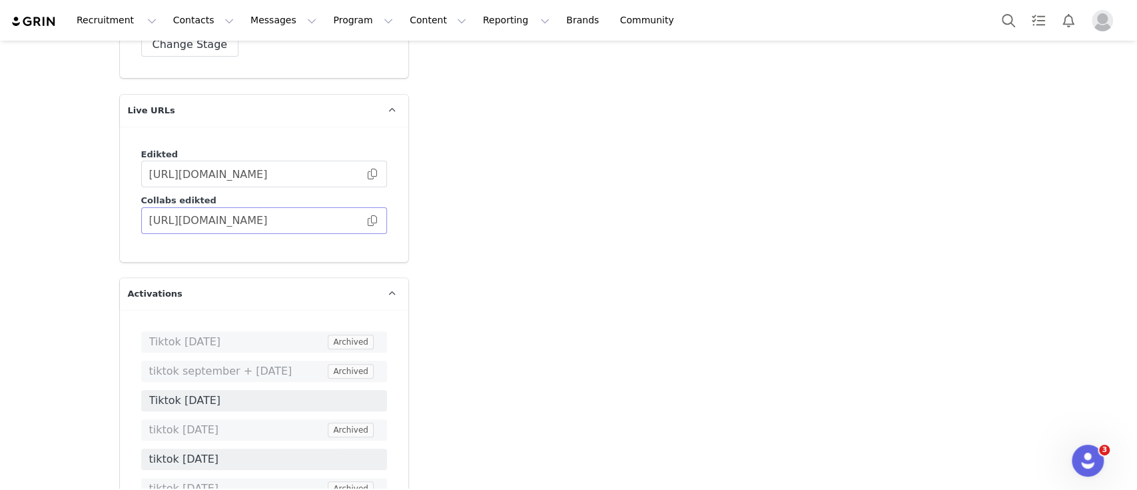
click at [368, 221] on span at bounding box center [372, 221] width 13 height 0
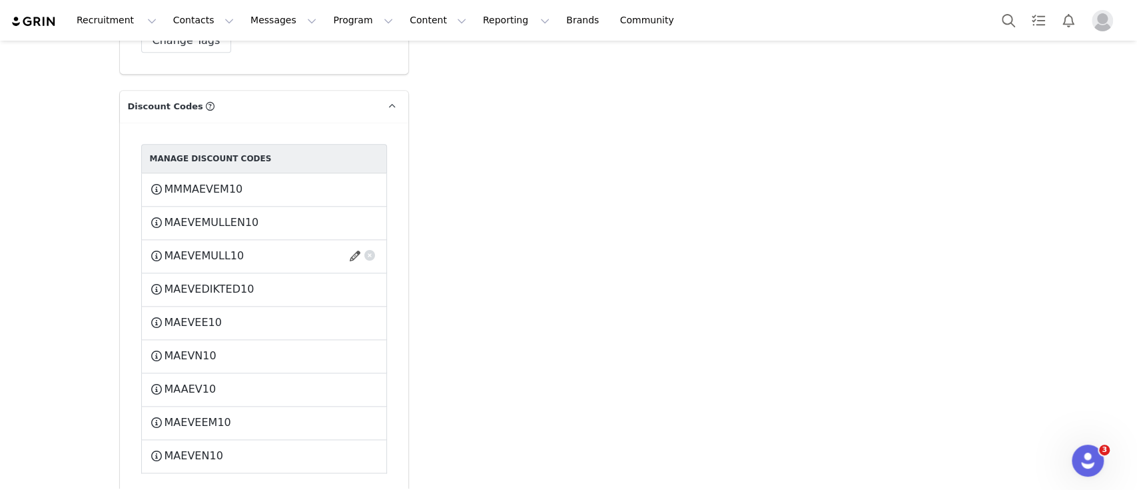
scroll to position [4320, 0]
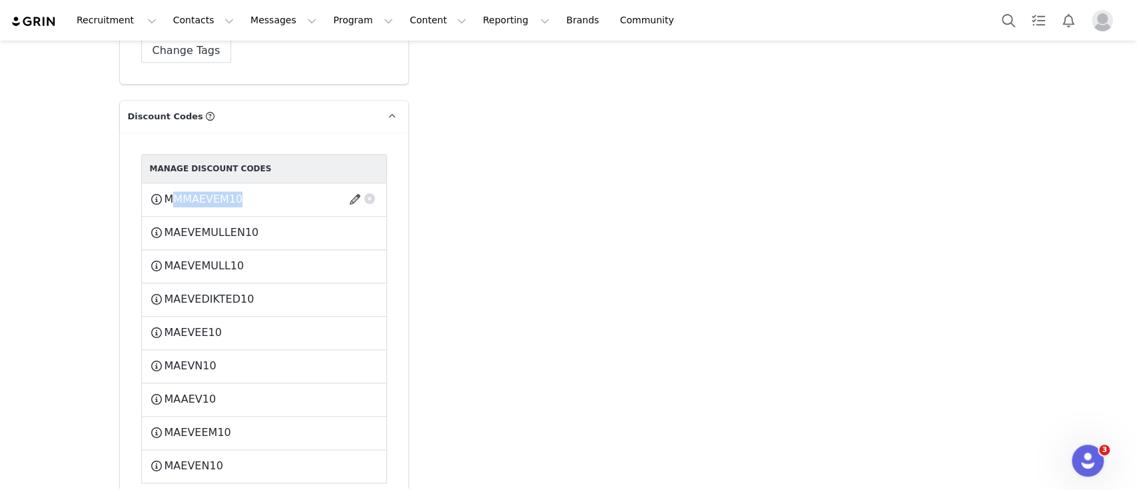
drag, startPoint x: 249, startPoint y: 120, endPoint x: 161, endPoint y: 127, distance: 88.2
click at [161, 191] on div "MMMAEVEM10 This code will no longer be usable and any revenue attribution will …" at bounding box center [264, 199] width 229 height 17
copy div "MMMAEVEM10 This code will no longer be usable and any revenue attribution will …"
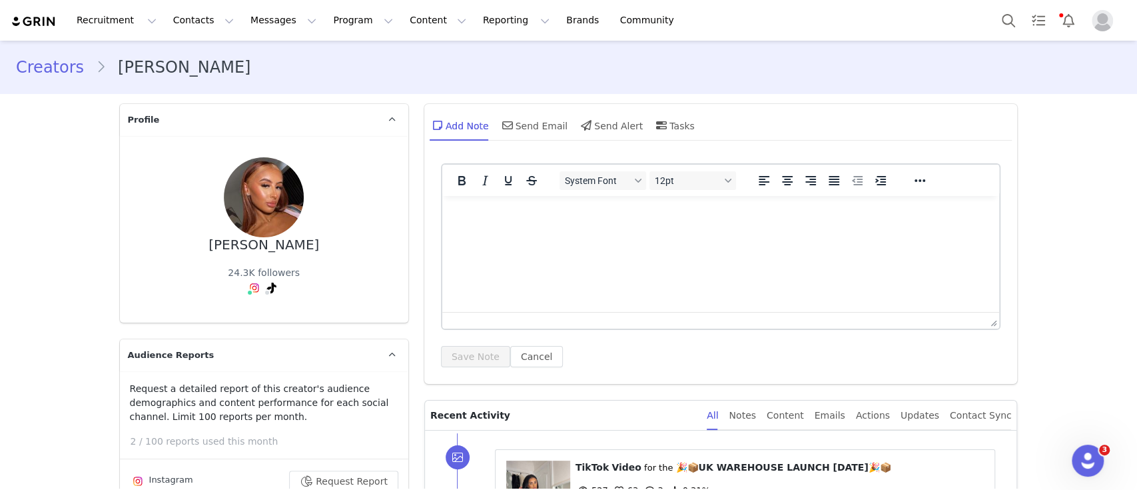
scroll to position [668, 0]
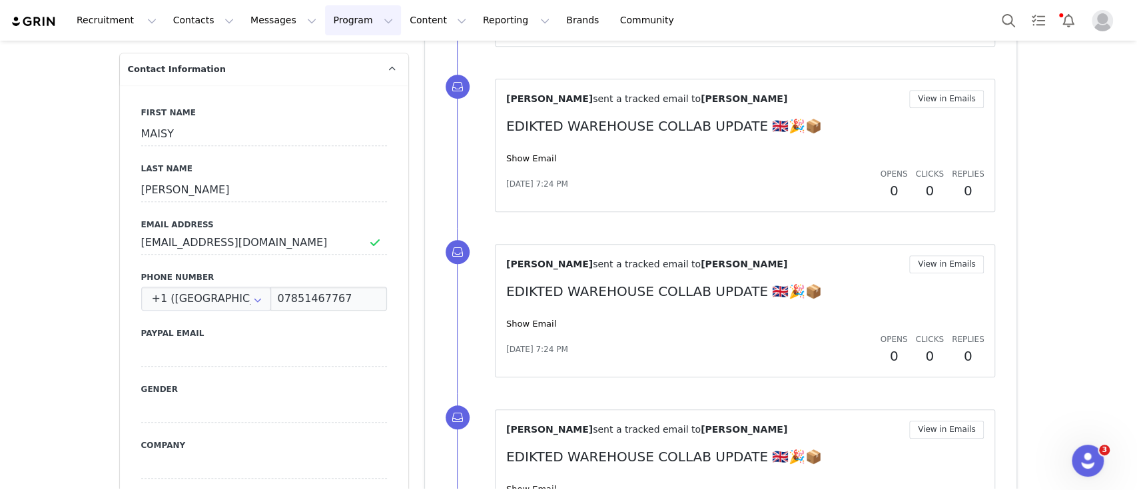
click at [325, 29] on button "Program Program" at bounding box center [363, 20] width 76 height 30
click at [330, 66] on p "Activations" at bounding box center [328, 59] width 51 height 14
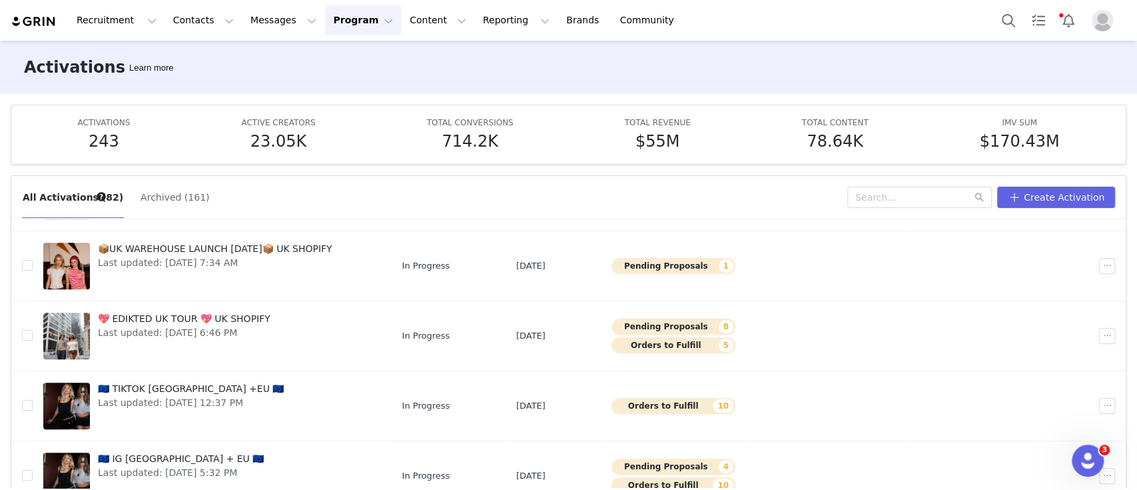
scroll to position [69, 0]
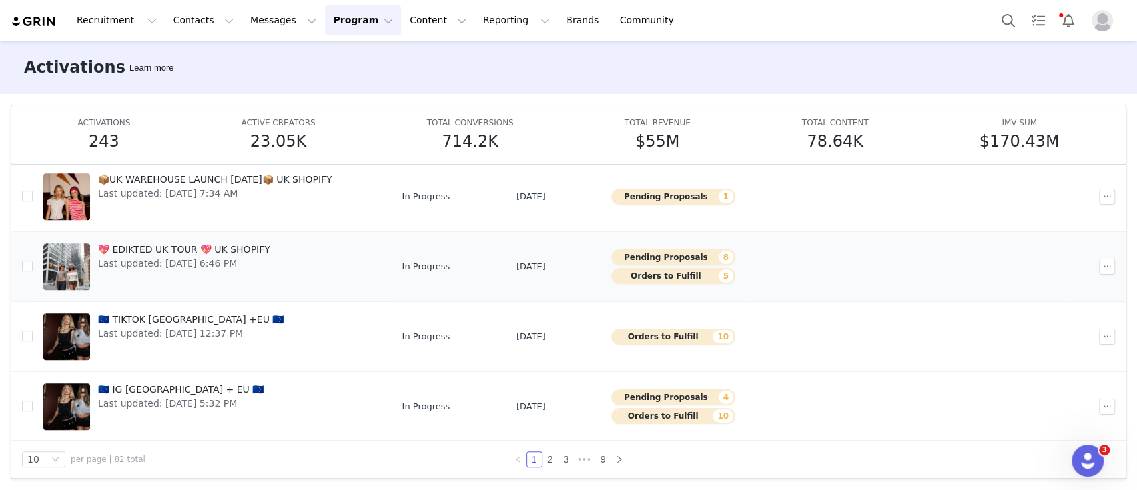
click at [802, 271] on td at bounding box center [828, 266] width 165 height 70
click at [361, 264] on link "💖 EDIKTED UK TOUR 💖 UK SHOPIFY Last updated: [DATE] 6:46 PM" at bounding box center [211, 266] width 337 height 53
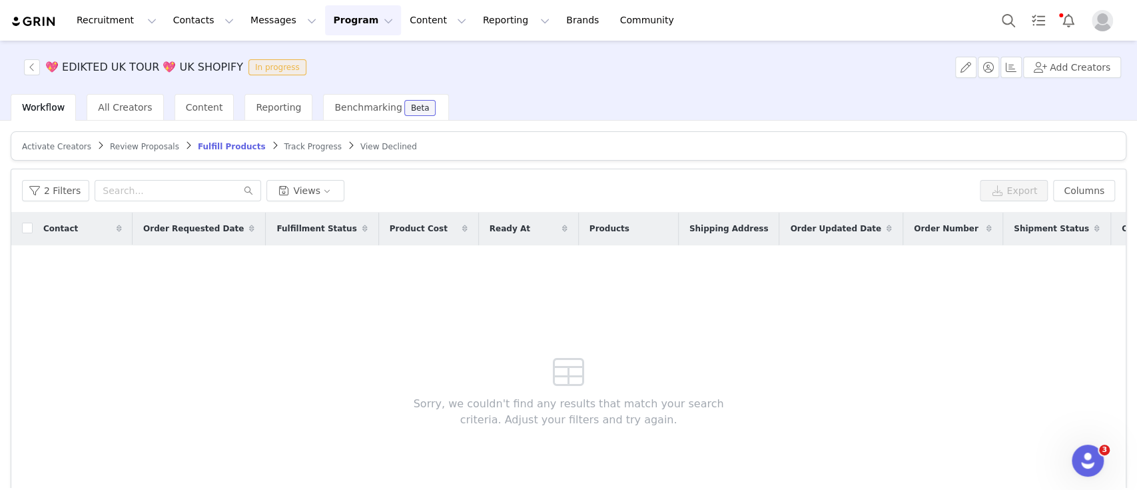
click at [133, 142] on span "Review Proposals" at bounding box center [144, 146] width 69 height 9
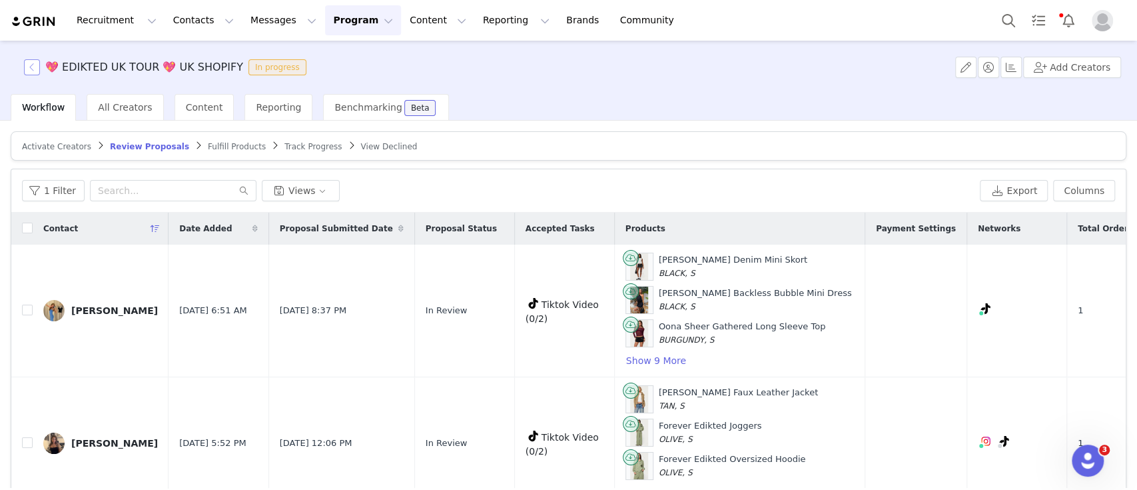
click at [28, 64] on button "button" at bounding box center [32, 67] width 16 height 16
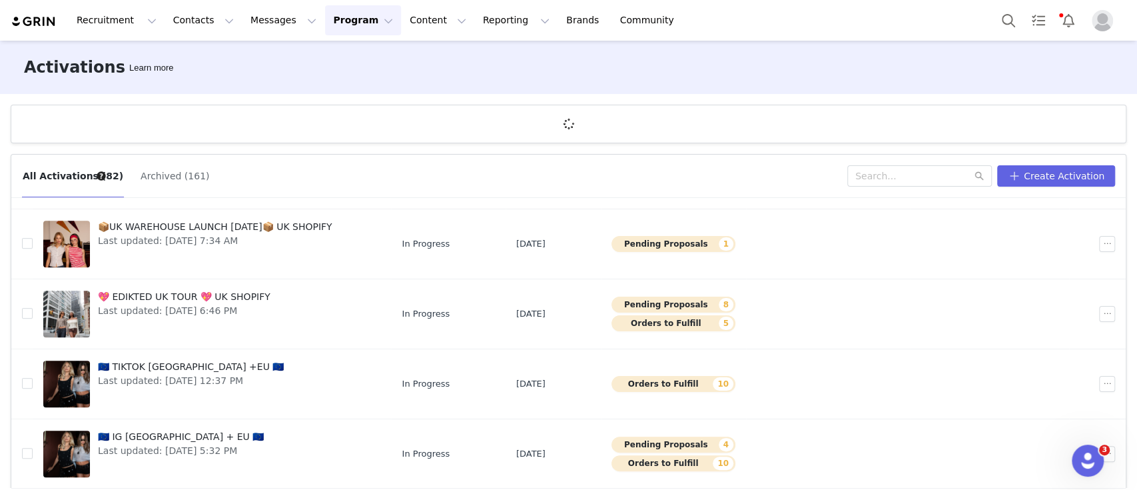
scroll to position [49, 0]
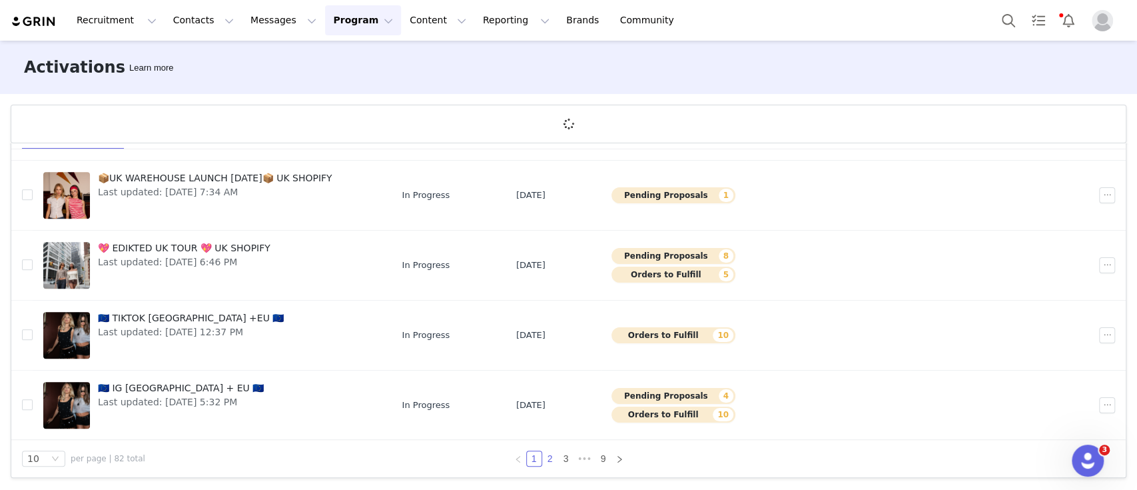
click at [543, 456] on link "2" at bounding box center [550, 458] width 15 height 15
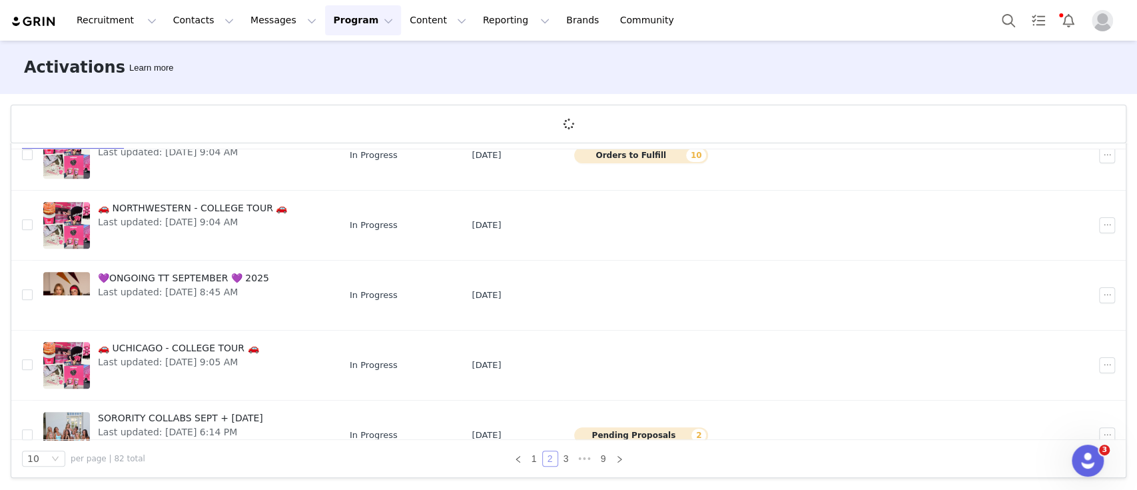
scroll to position [441, 0]
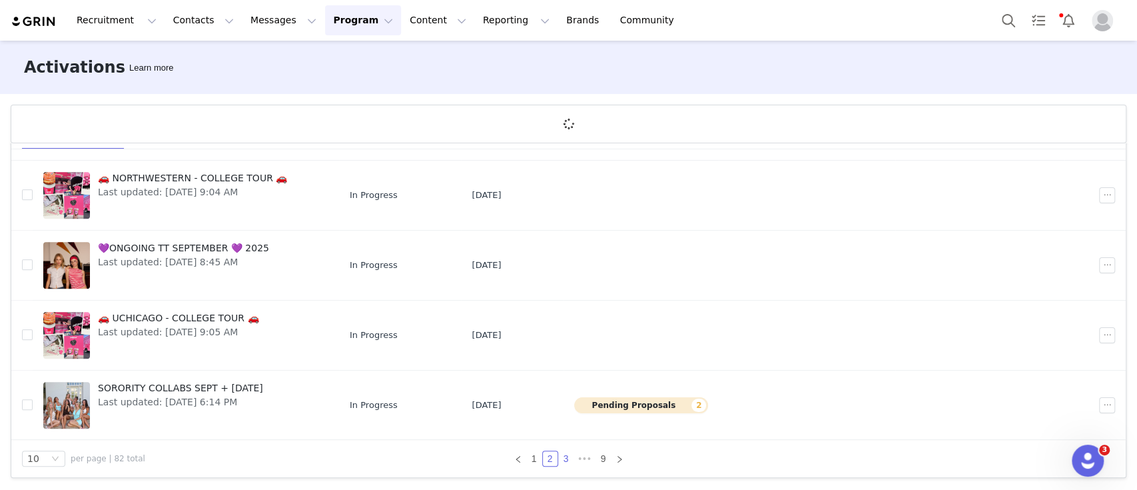
click at [560, 454] on link "3" at bounding box center [566, 458] width 15 height 15
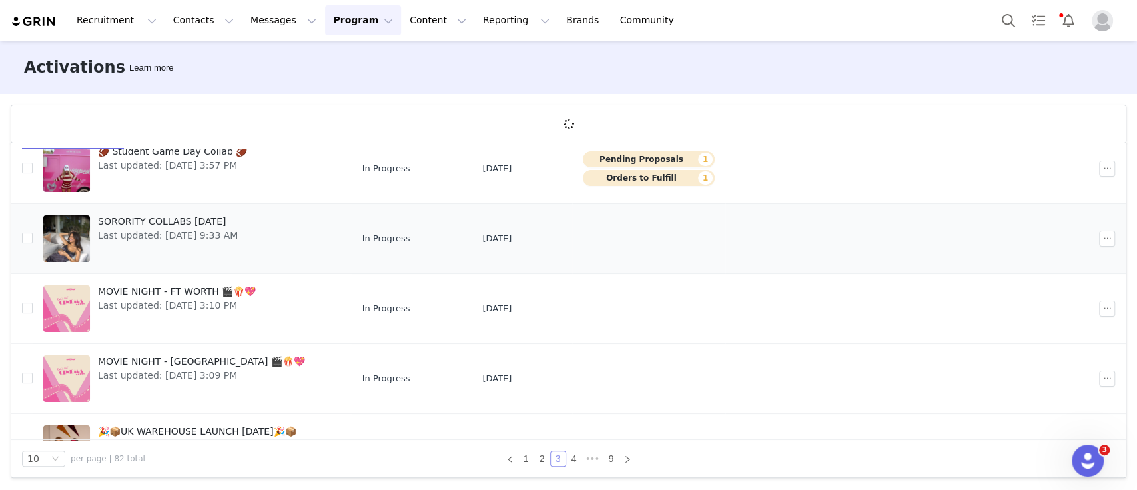
scroll to position [314, 0]
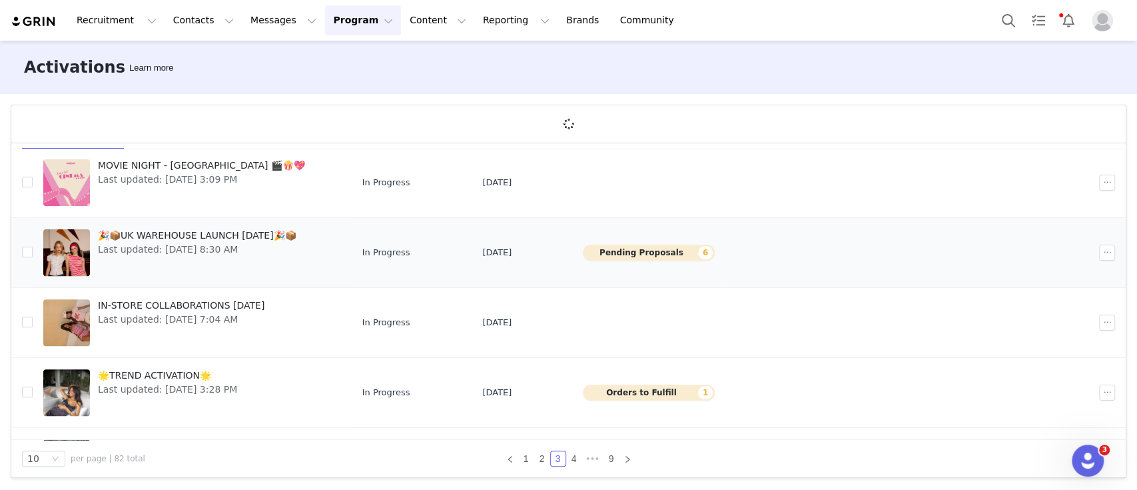
click at [705, 267] on td "Pending Proposals 6" at bounding box center [648, 253] width 153 height 70
click at [302, 233] on div "🎉📦UK WAREHOUSE LAUNCH [DATE]🎉📦 Last updated: [DATE] 8:30 AM" at bounding box center [197, 252] width 215 height 53
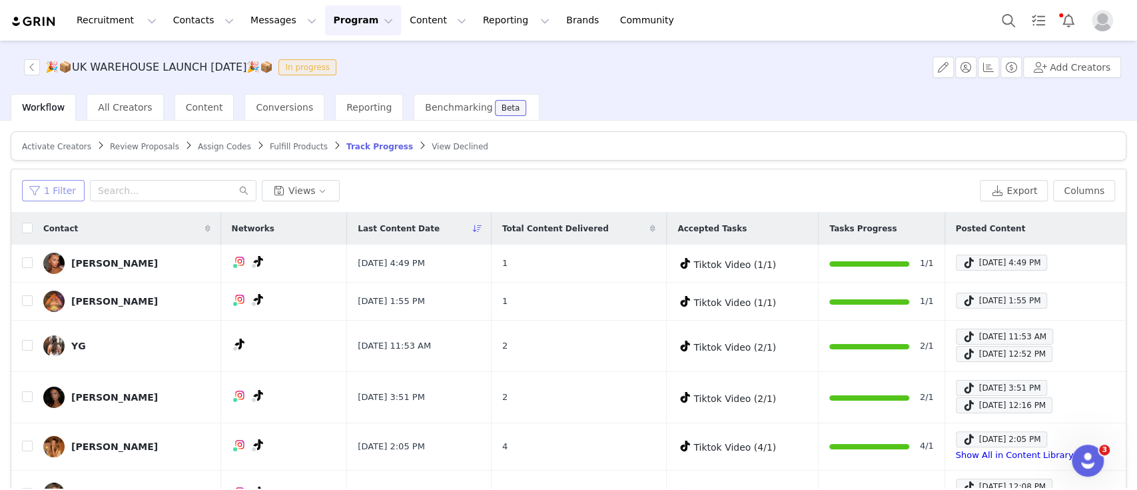
click at [57, 184] on button "1 Filter" at bounding box center [53, 190] width 63 height 21
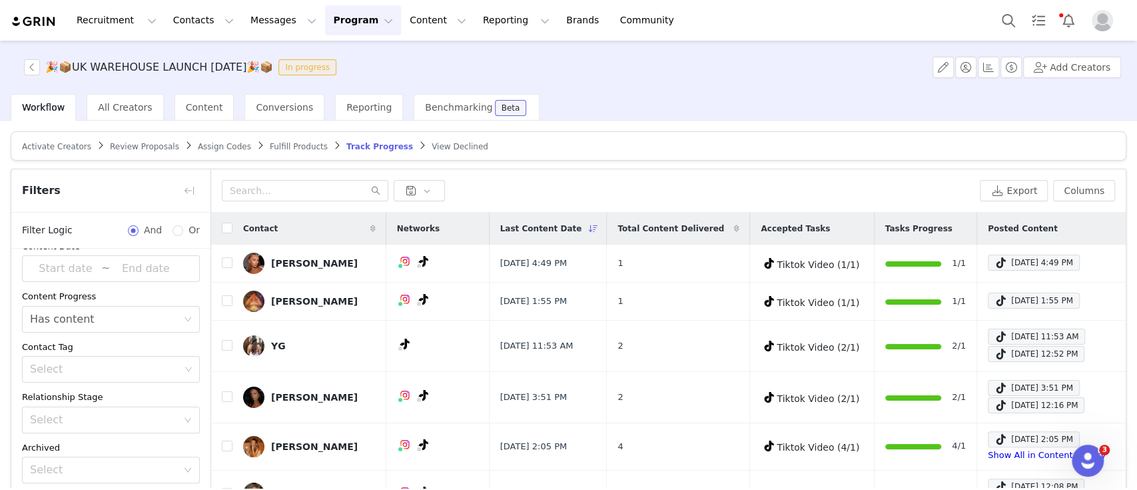
scroll to position [74, 0]
click at [105, 369] on div "Select" at bounding box center [105, 364] width 150 height 13
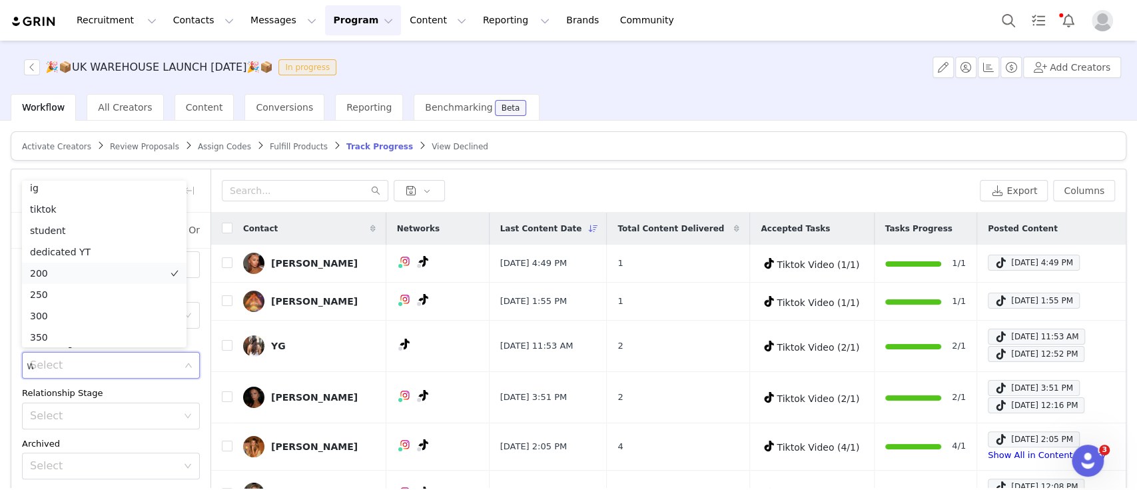
scroll to position [3, 0]
type input "wa"
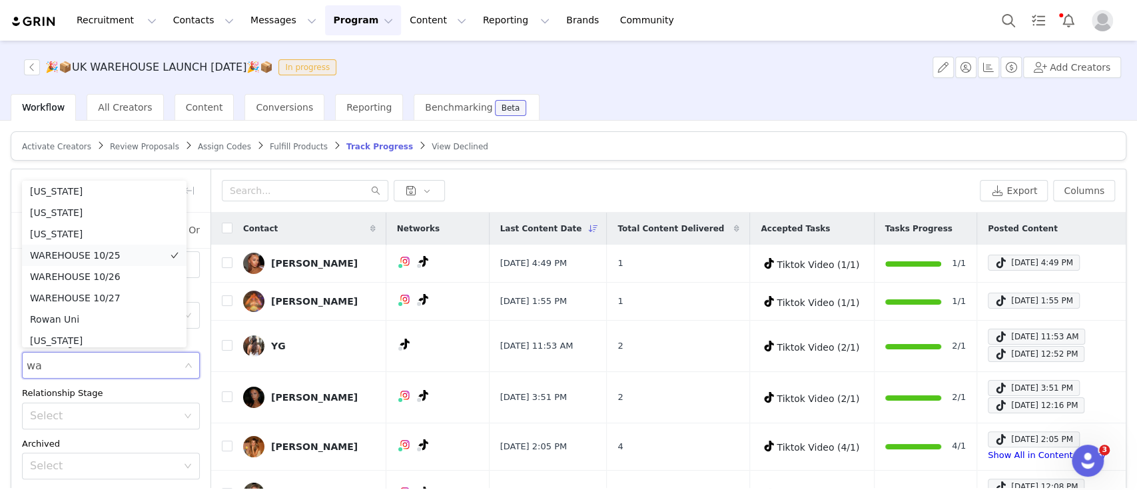
click at [111, 254] on li "WAREHOUSE 10/25" at bounding box center [104, 255] width 165 height 21
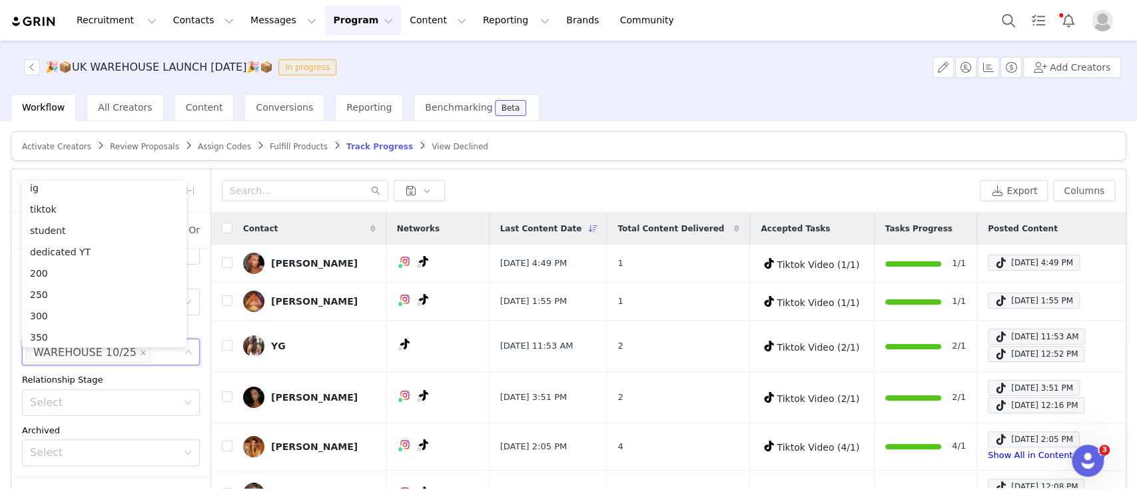
scroll to position [89, 0]
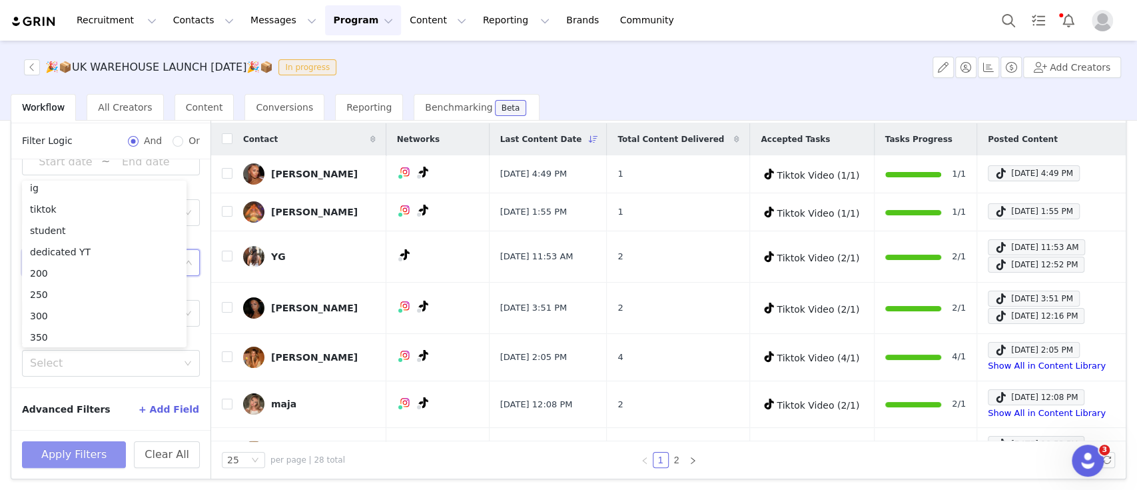
click at [91, 449] on button "Apply Filters" at bounding box center [74, 454] width 104 height 27
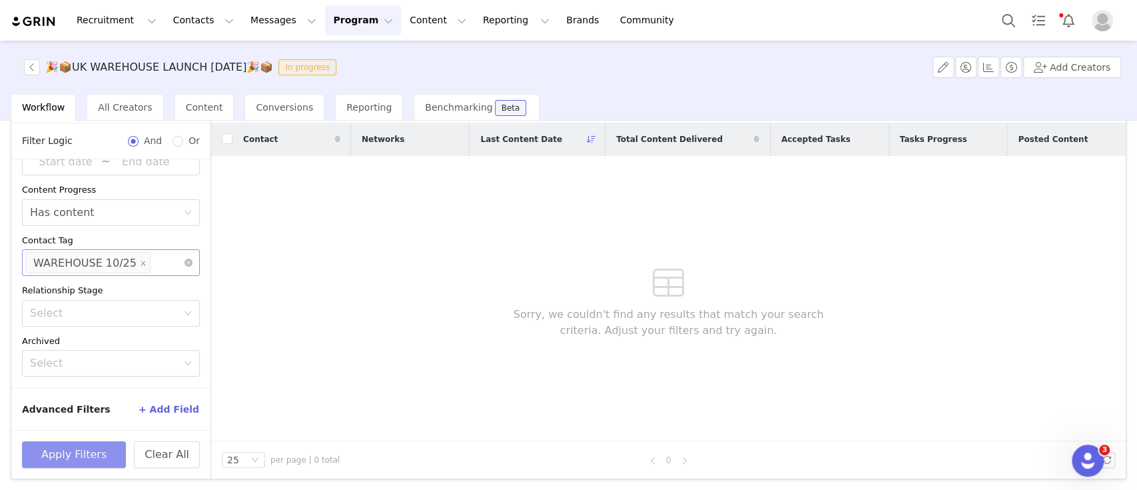
click at [127, 261] on li "WAREHOUSE 10/25" at bounding box center [88, 262] width 125 height 21
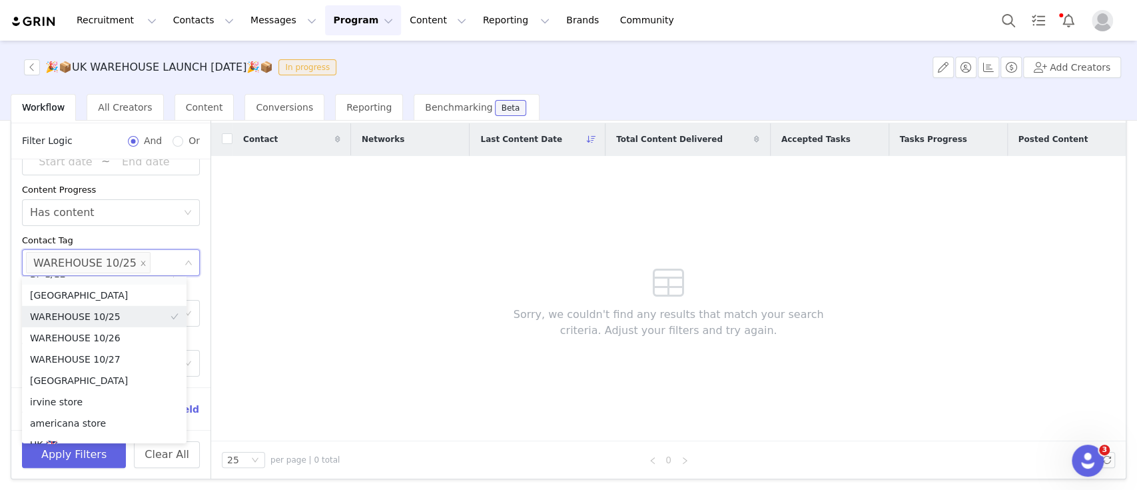
scroll to position [2810, 0]
click at [97, 338] on li "WAREHOUSE 10/26" at bounding box center [104, 336] width 165 height 21
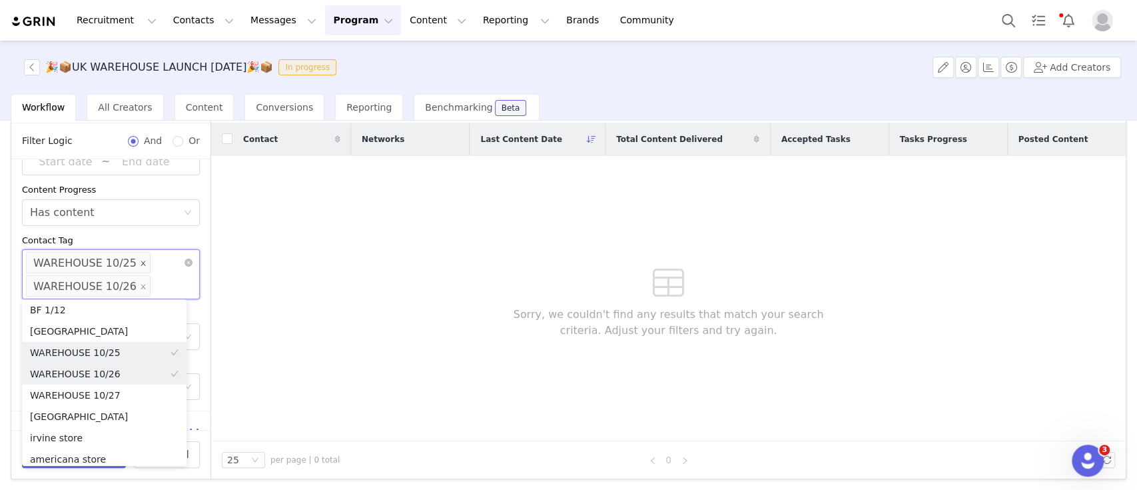
click at [140, 265] on span at bounding box center [143, 264] width 7 height 18
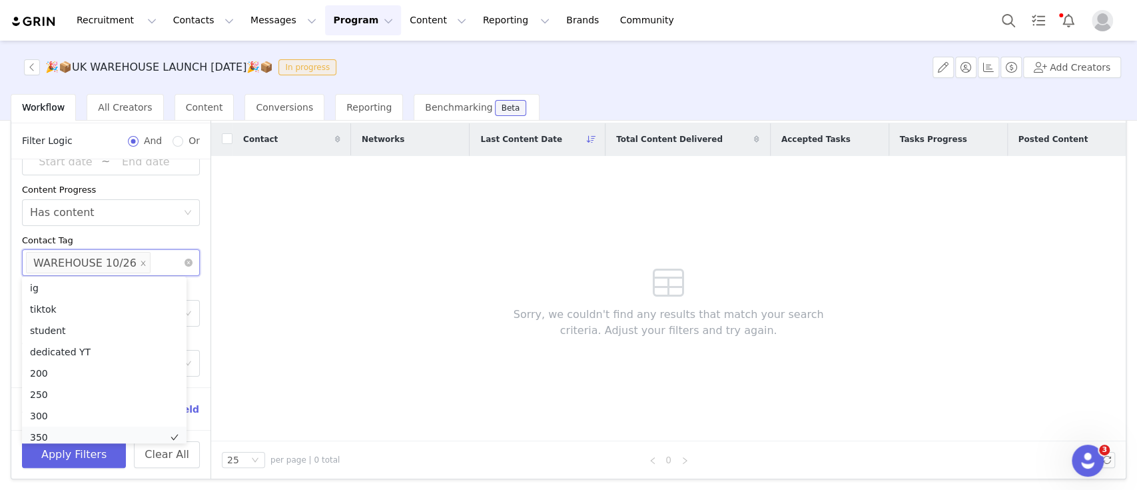
scroll to position [6, 0]
click at [73, 452] on button "Apply Filters" at bounding box center [74, 454] width 104 height 27
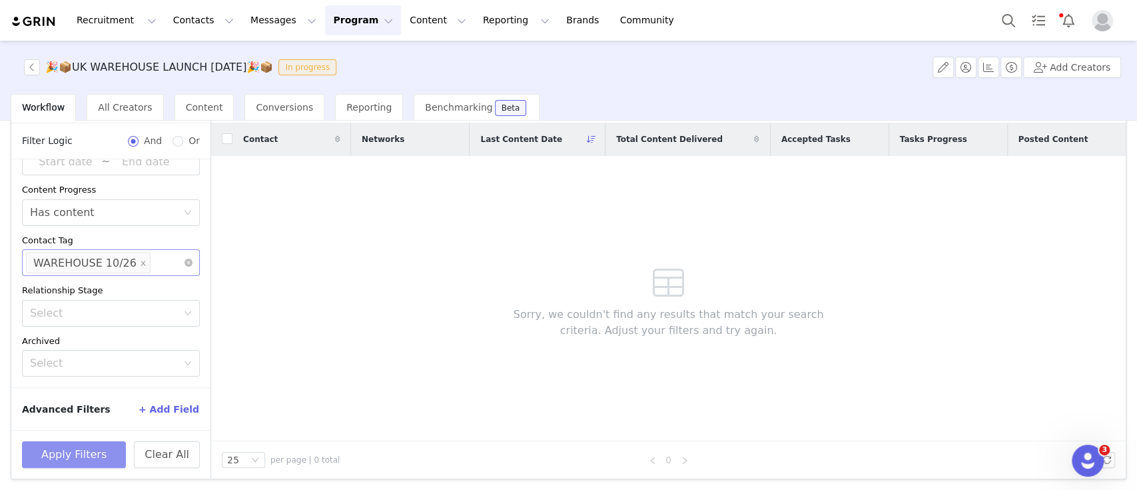
click at [140, 261] on icon "icon: close" at bounding box center [143, 263] width 7 height 7
click at [135, 261] on div "Select" at bounding box center [105, 262] width 150 height 13
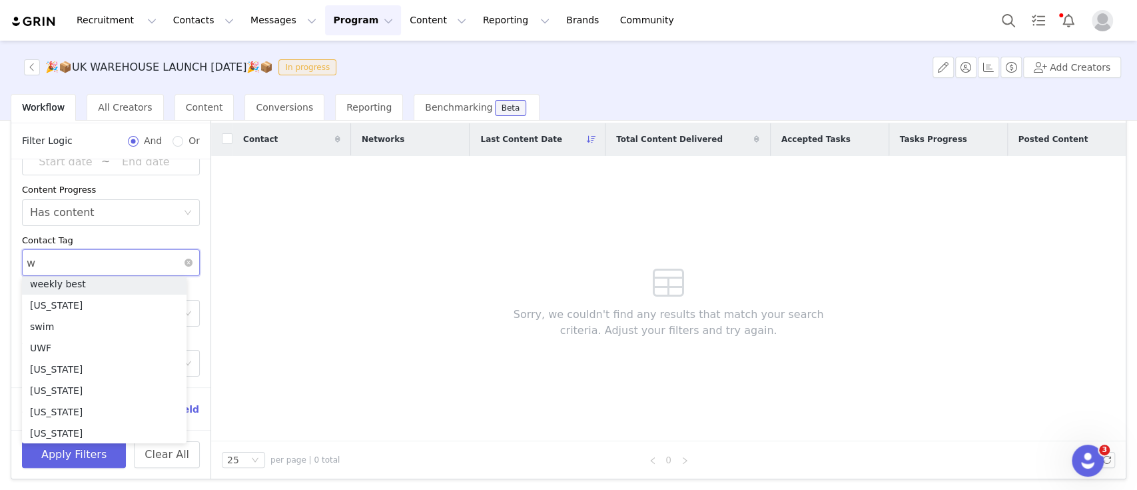
scroll to position [3, 0]
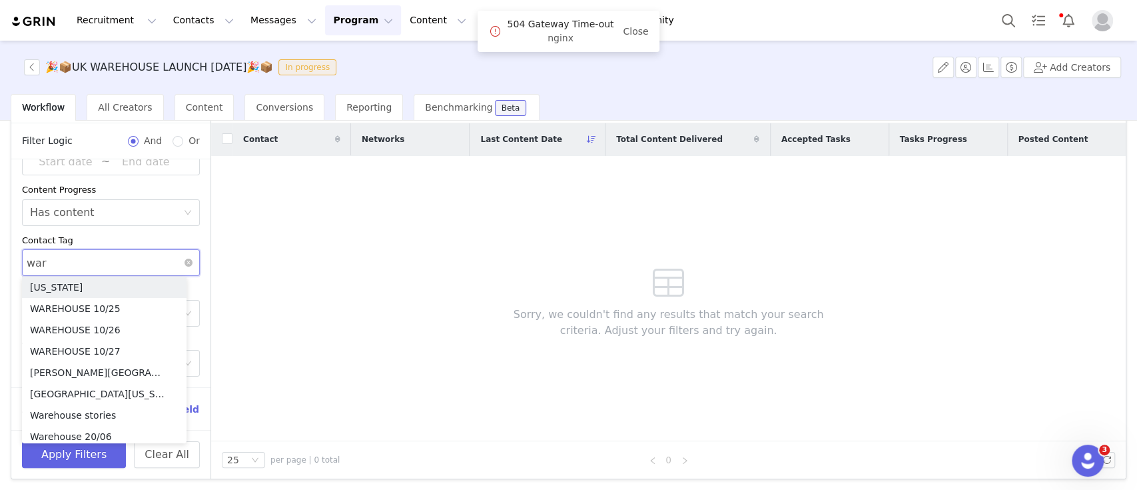
type input "ware"
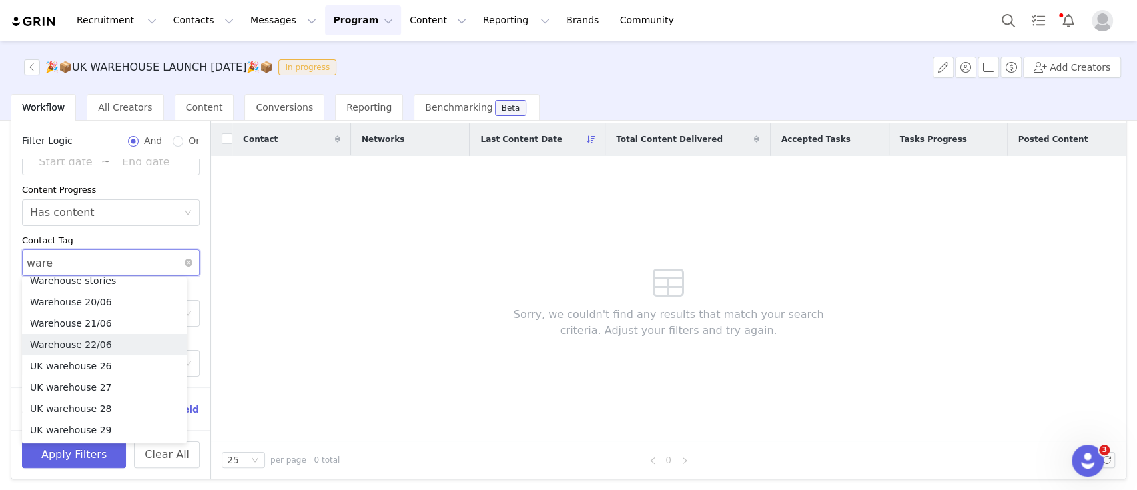
scroll to position [115, 0]
click at [115, 367] on li "UK warehouse 26" at bounding box center [104, 366] width 165 height 21
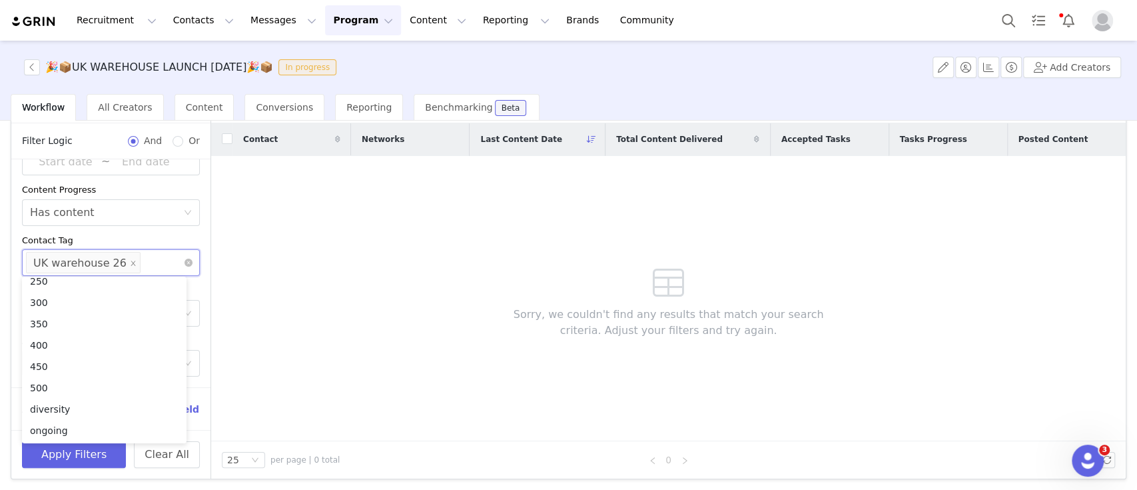
scroll to position [3, 0]
click at [69, 453] on button "Apply Filters" at bounding box center [74, 454] width 104 height 27
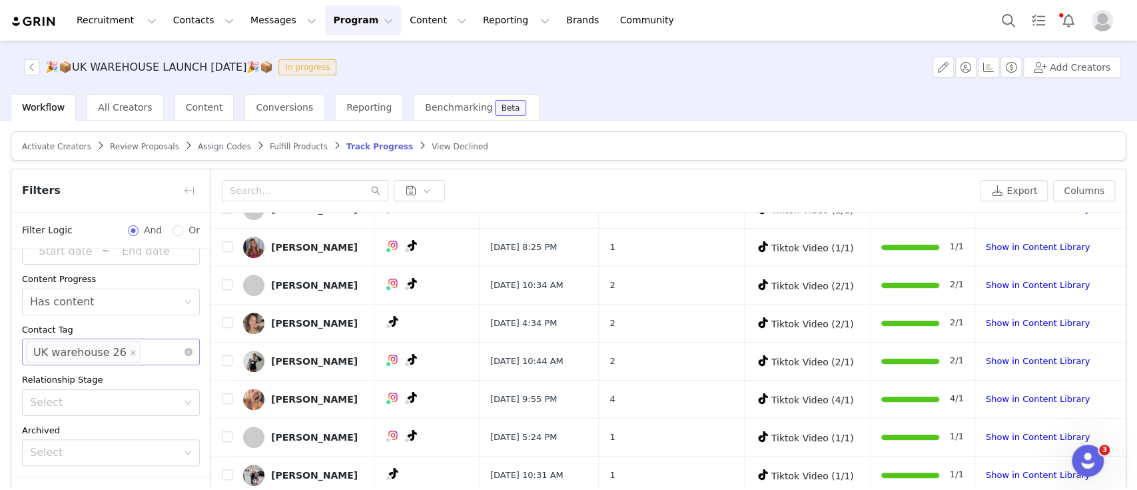
scroll to position [45, 0]
